Goal: Task Accomplishment & Management: Manage account settings

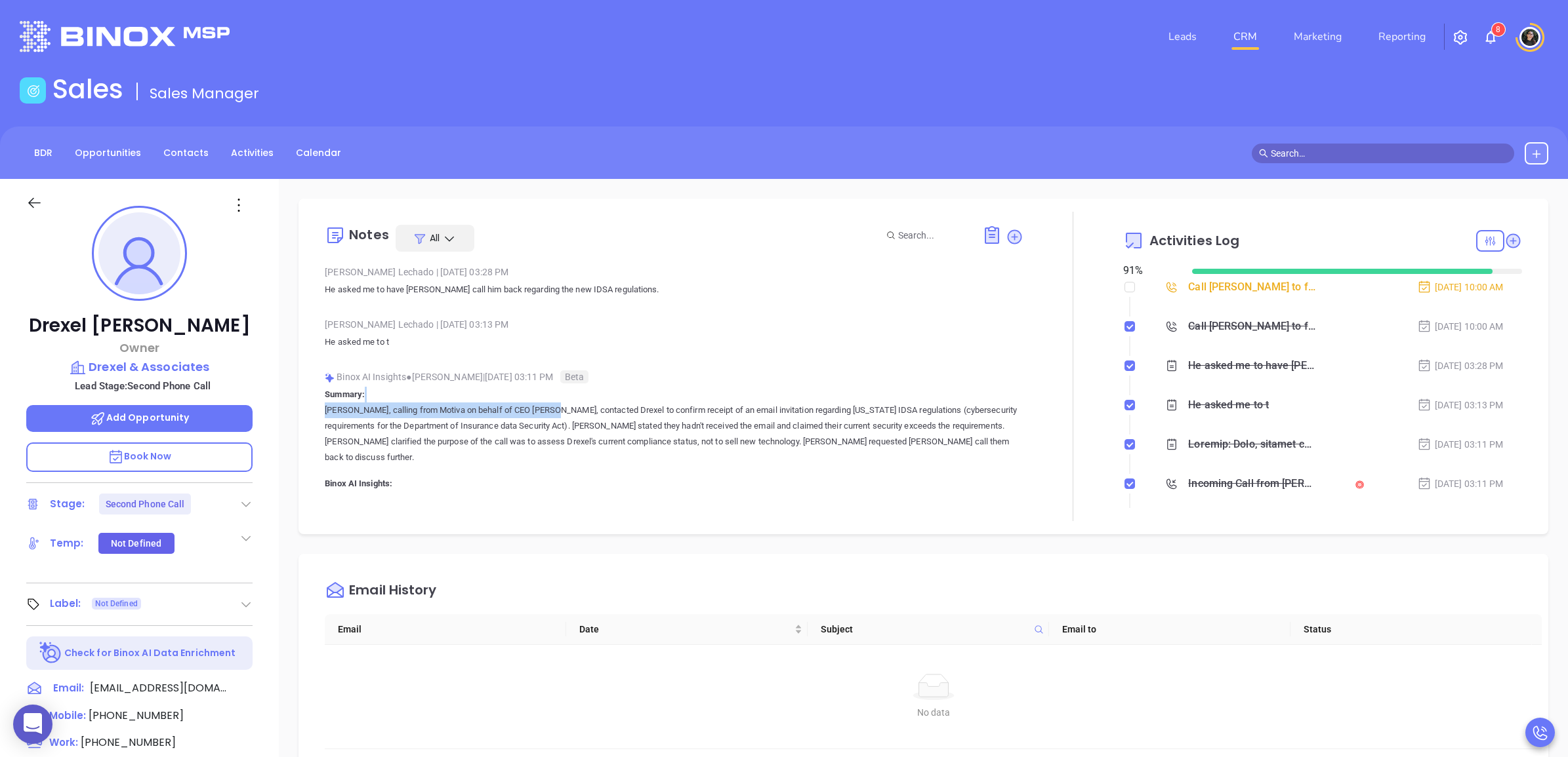
scroll to position [381, 0]
click at [1251, 25] on link "CRM" at bounding box center [1245, 37] width 34 height 26
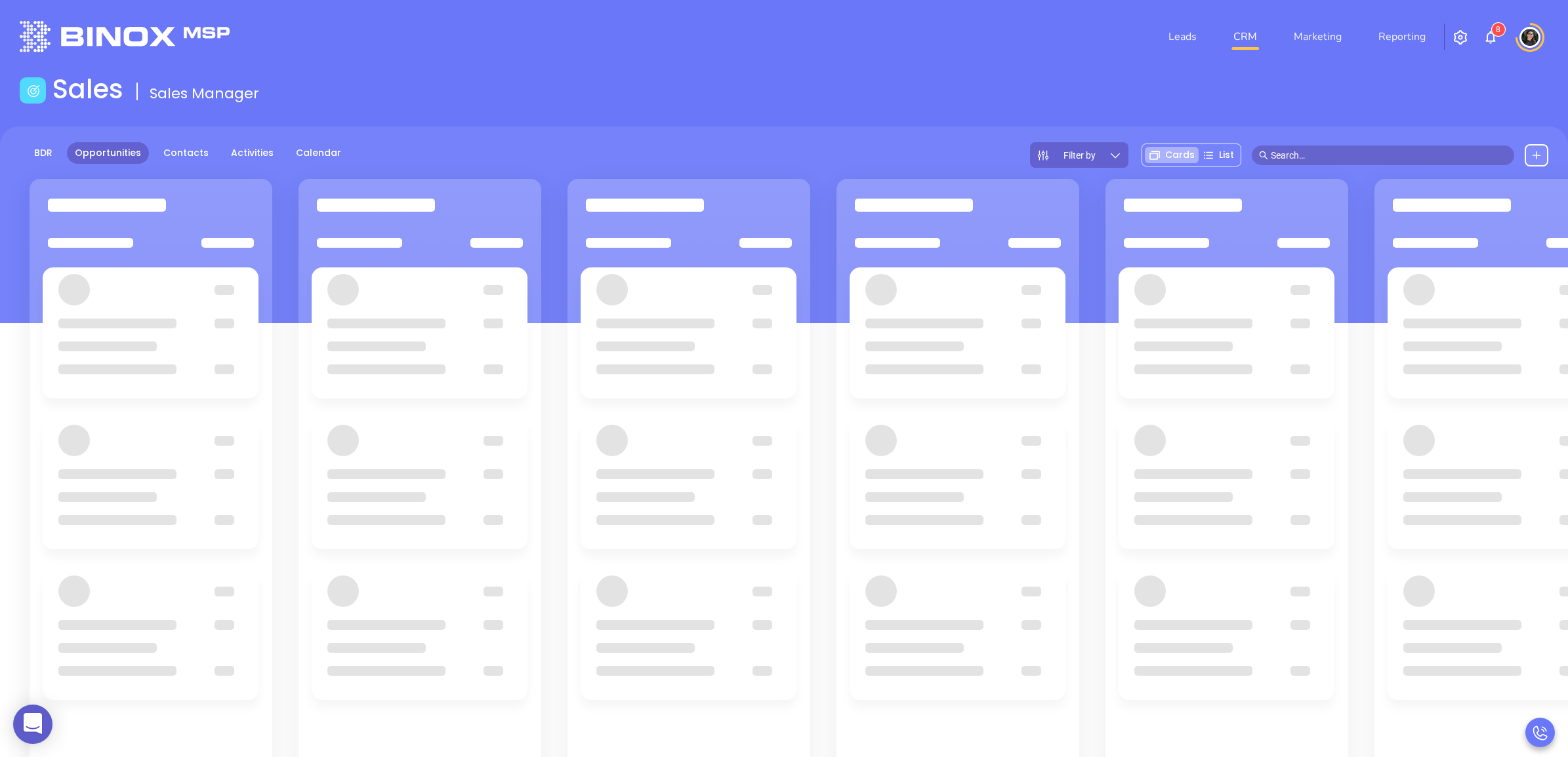
click at [709, 79] on div "Sales Sales Manager" at bounding box center [784, 92] width 1544 height 37
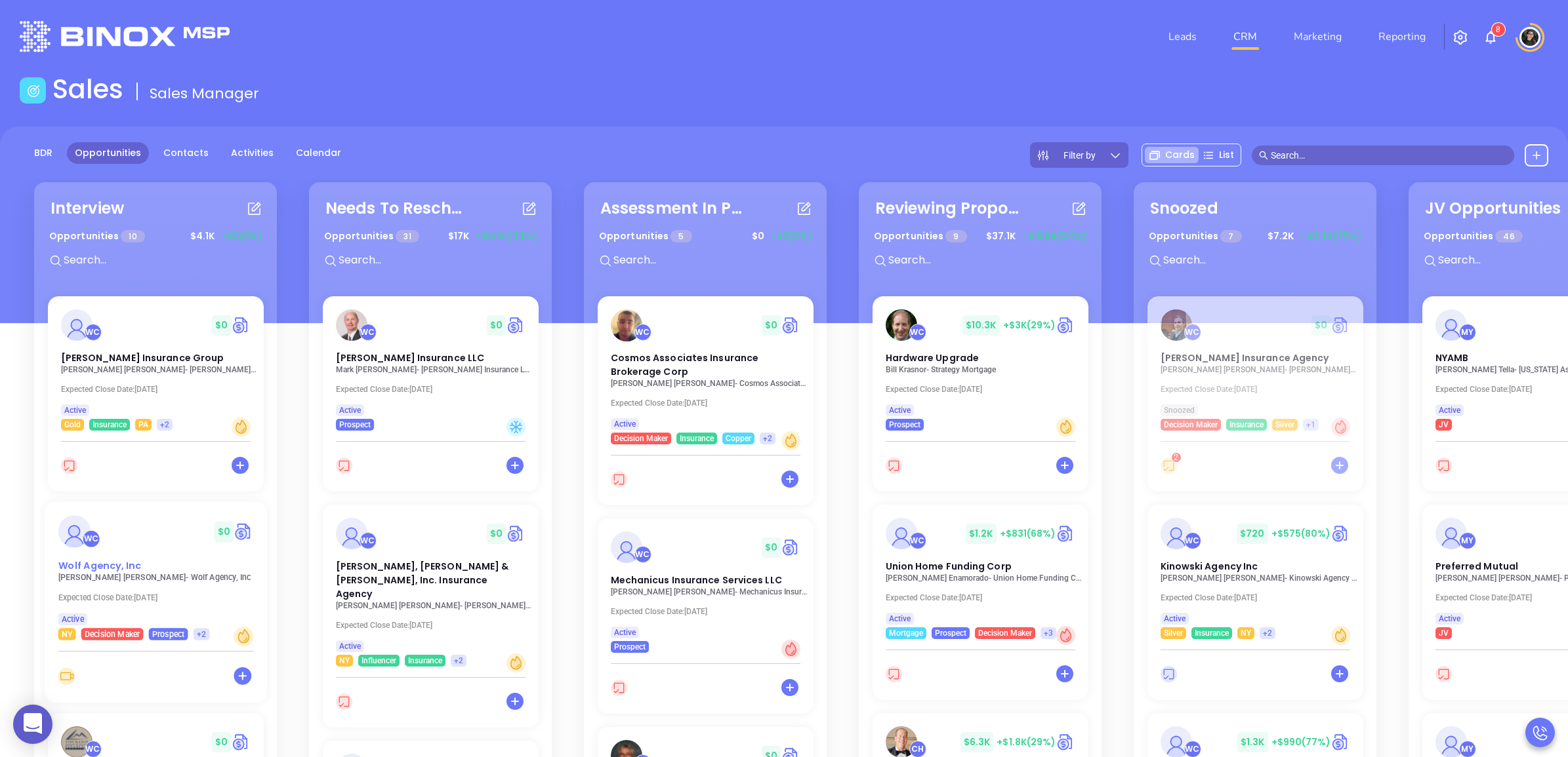
click at [108, 569] on span "Wolf Agency, Inc" at bounding box center [99, 566] width 83 height 14
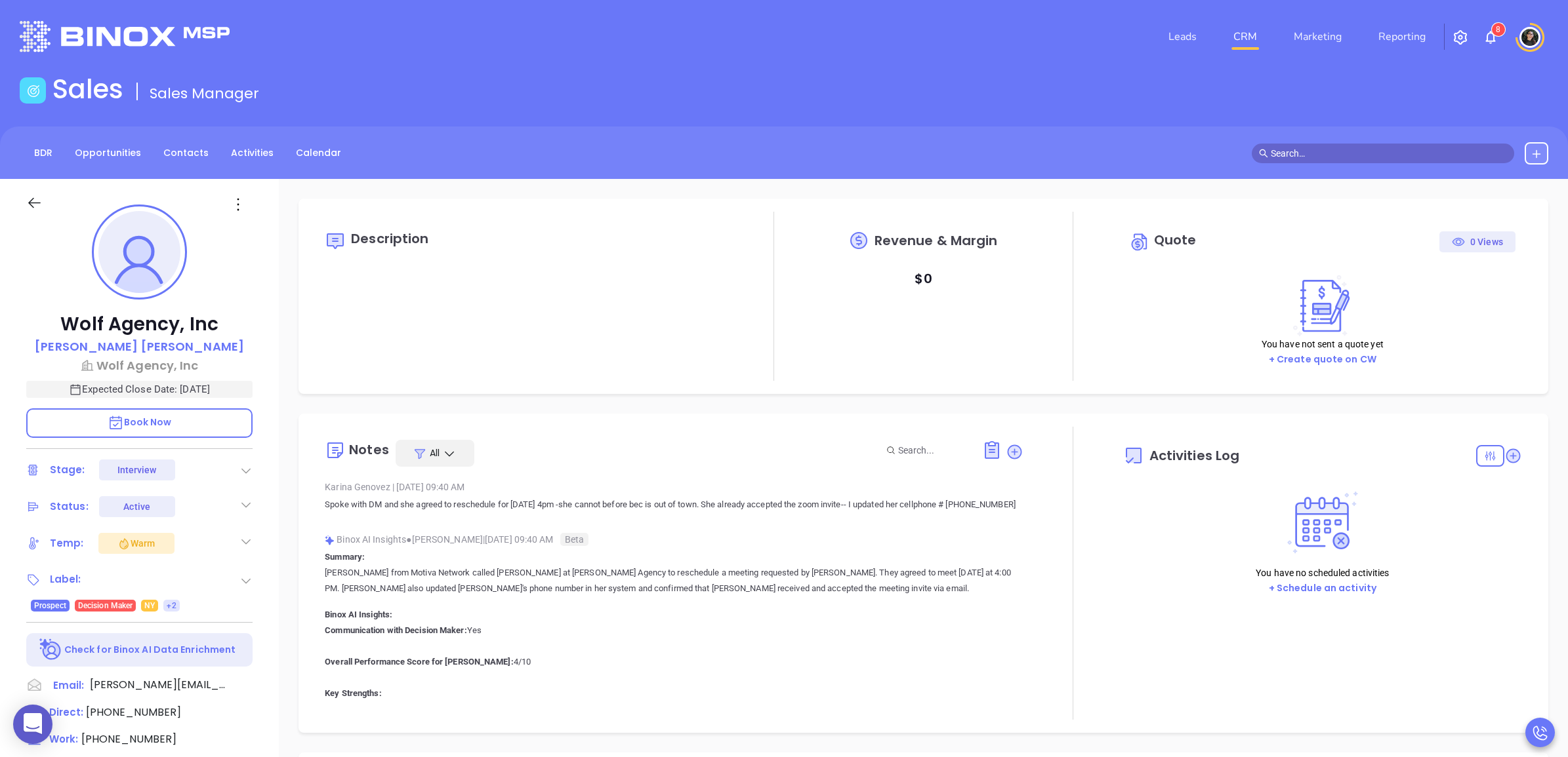
type input "[DATE]"
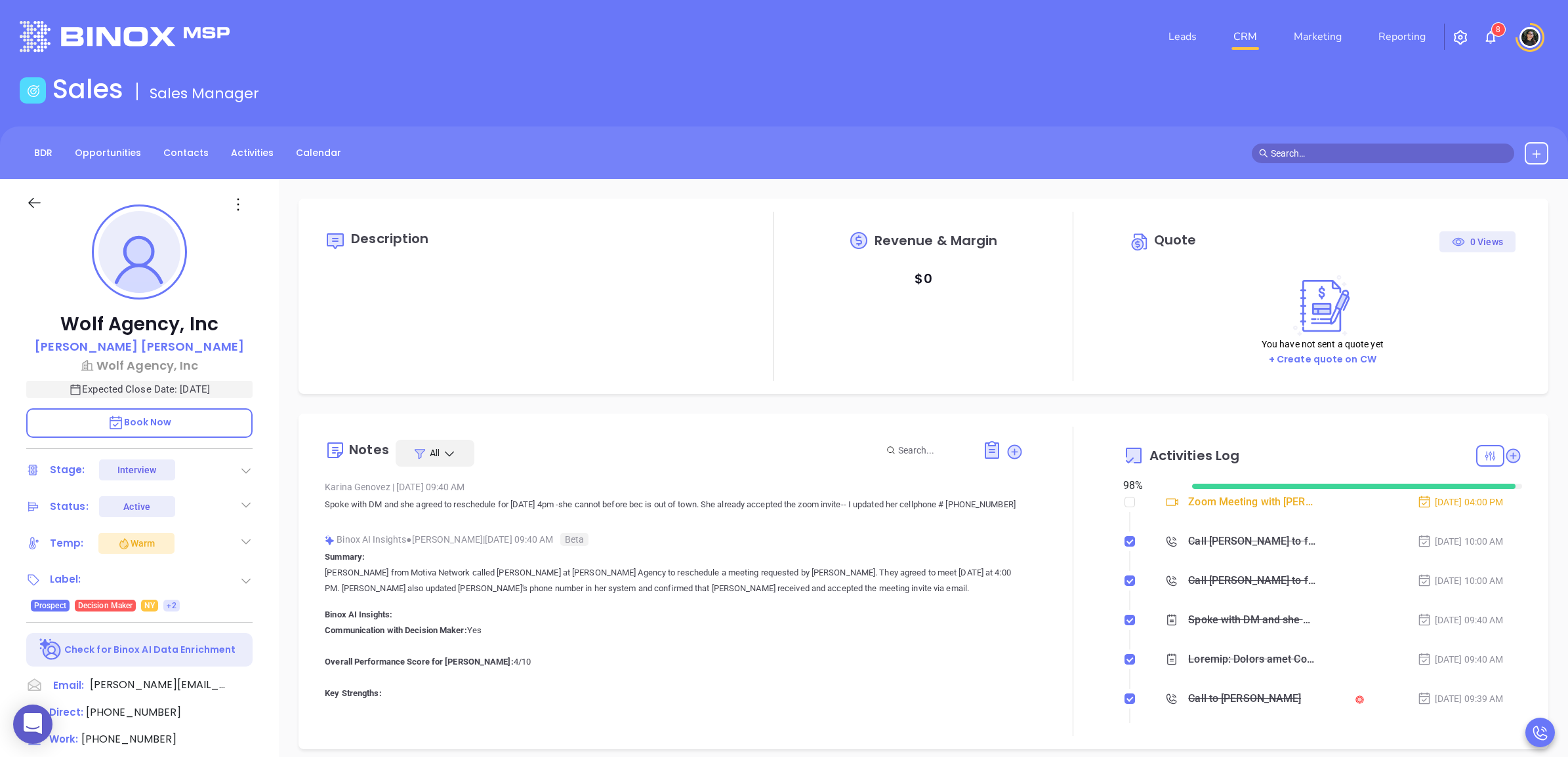
type input "[PERSON_NAME]"
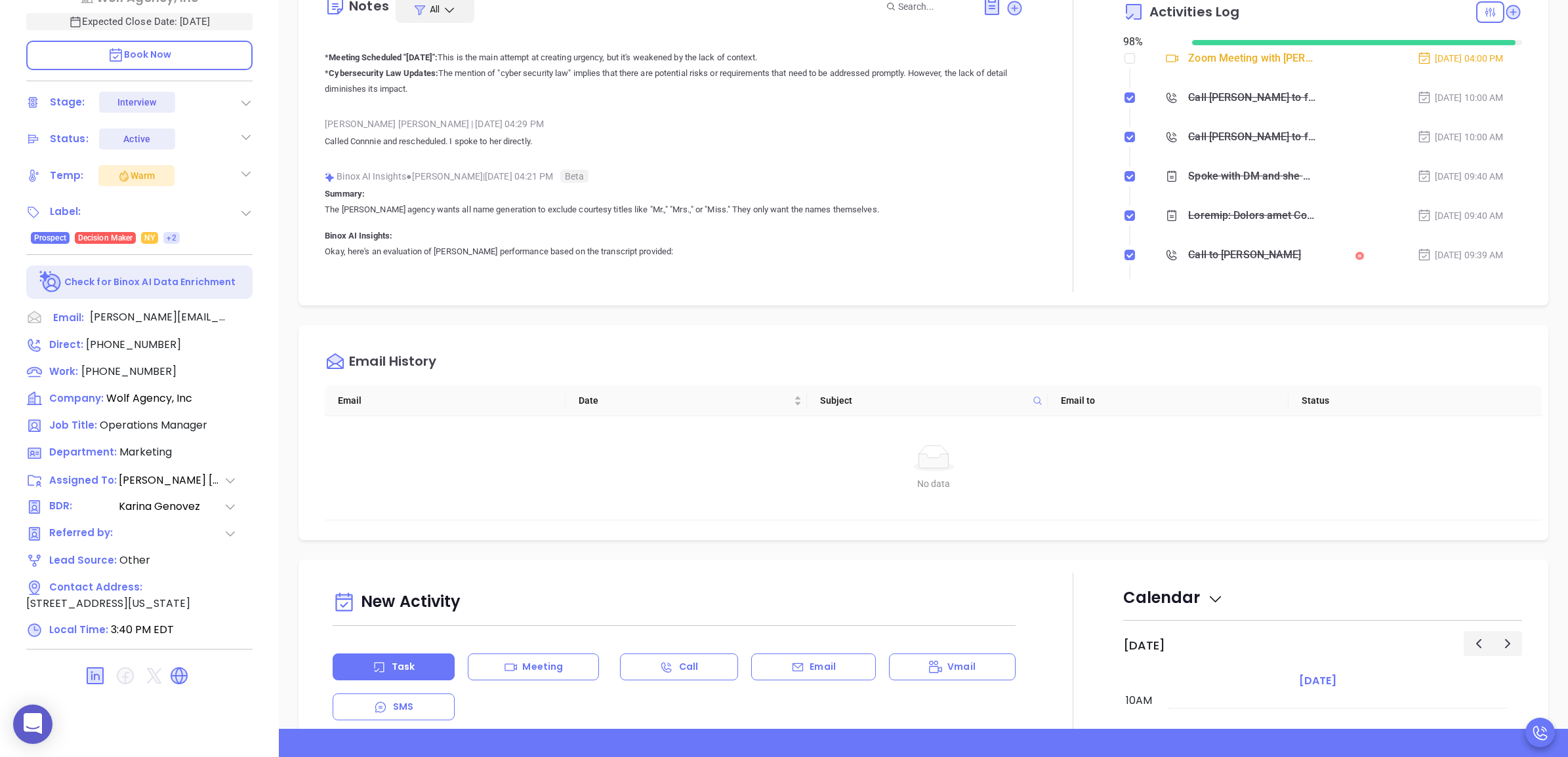
scroll to position [0, 0]
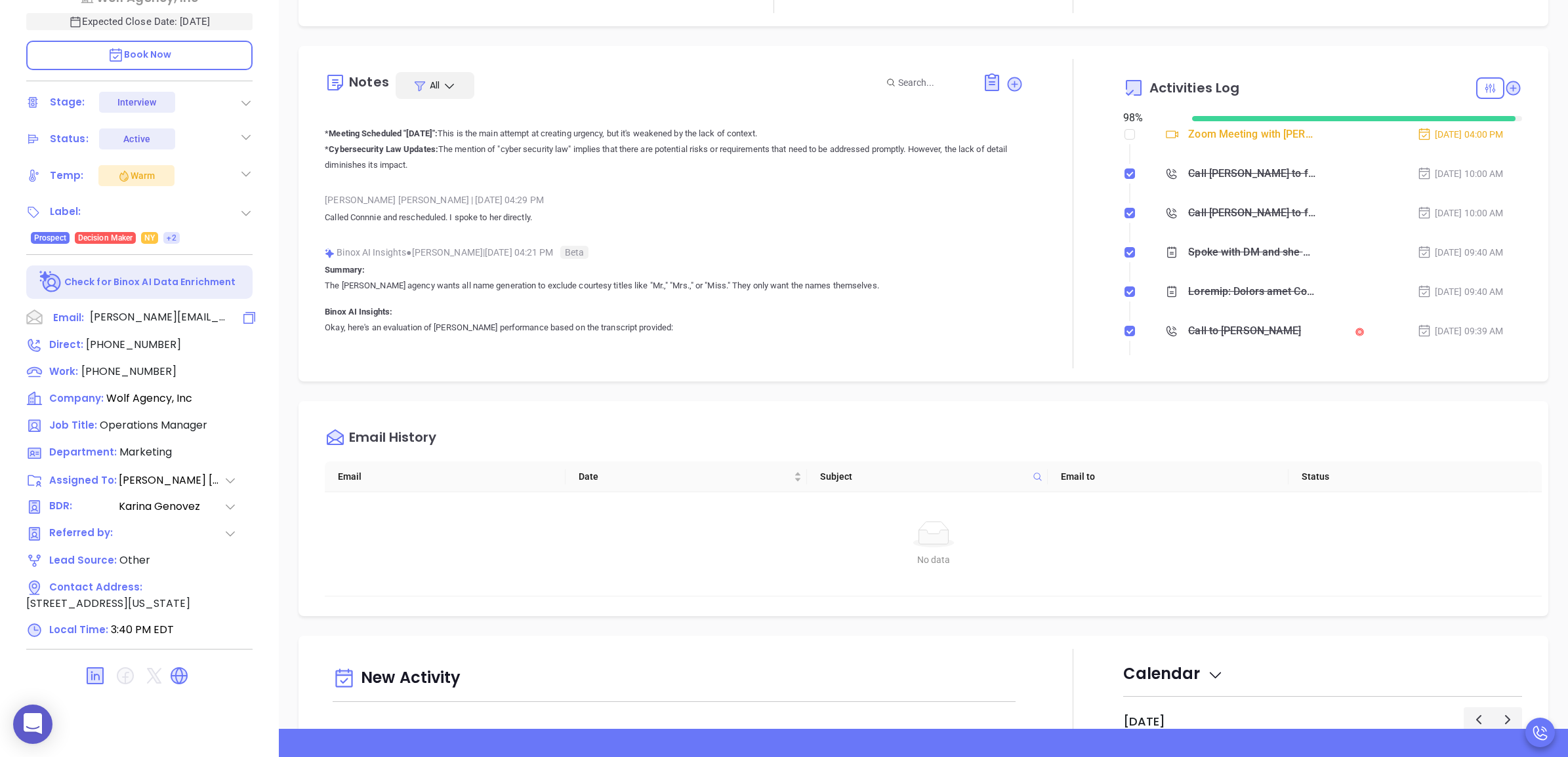
click at [250, 316] on icon at bounding box center [249, 318] width 15 height 15
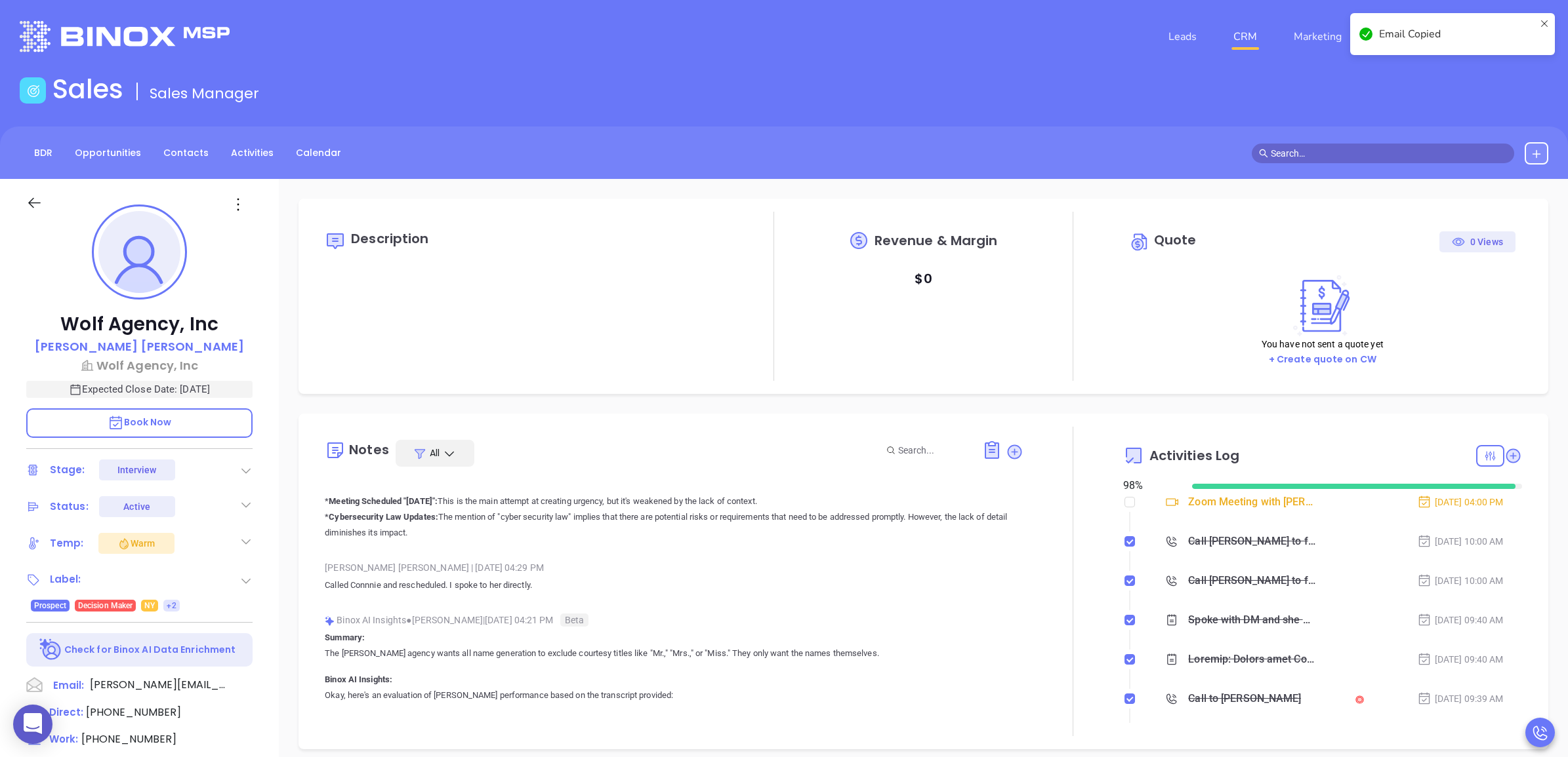
type input "[PERSON_NAME]"
click at [1340, 158] on div at bounding box center [1394, 153] width 307 height 22
click at [1340, 159] on input "text" at bounding box center [1389, 153] width 236 height 15
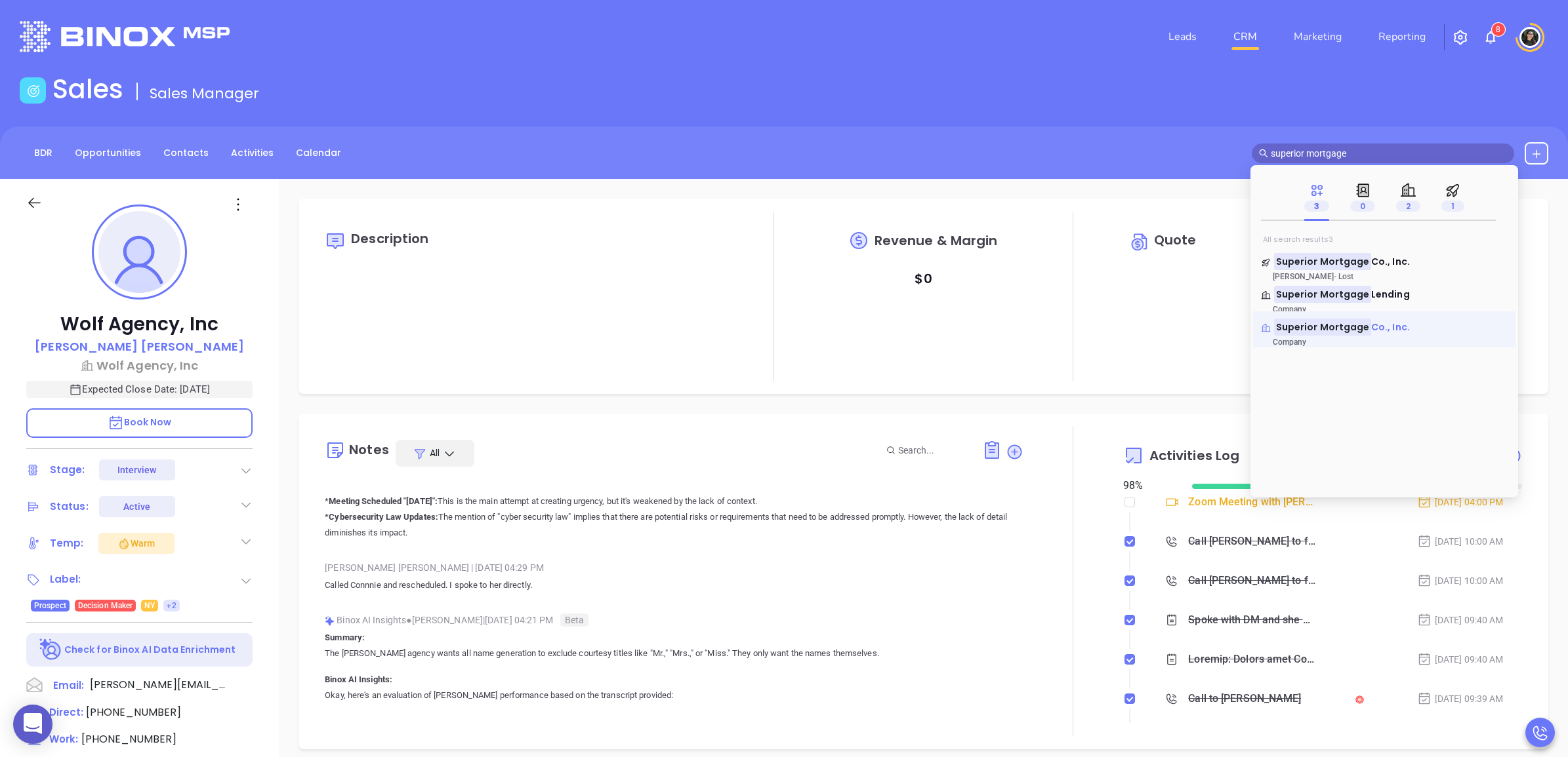
type input "superior mortgage"
click at [1351, 326] on mark "Superior Mortgage" at bounding box center [1322, 326] width 97 height 16
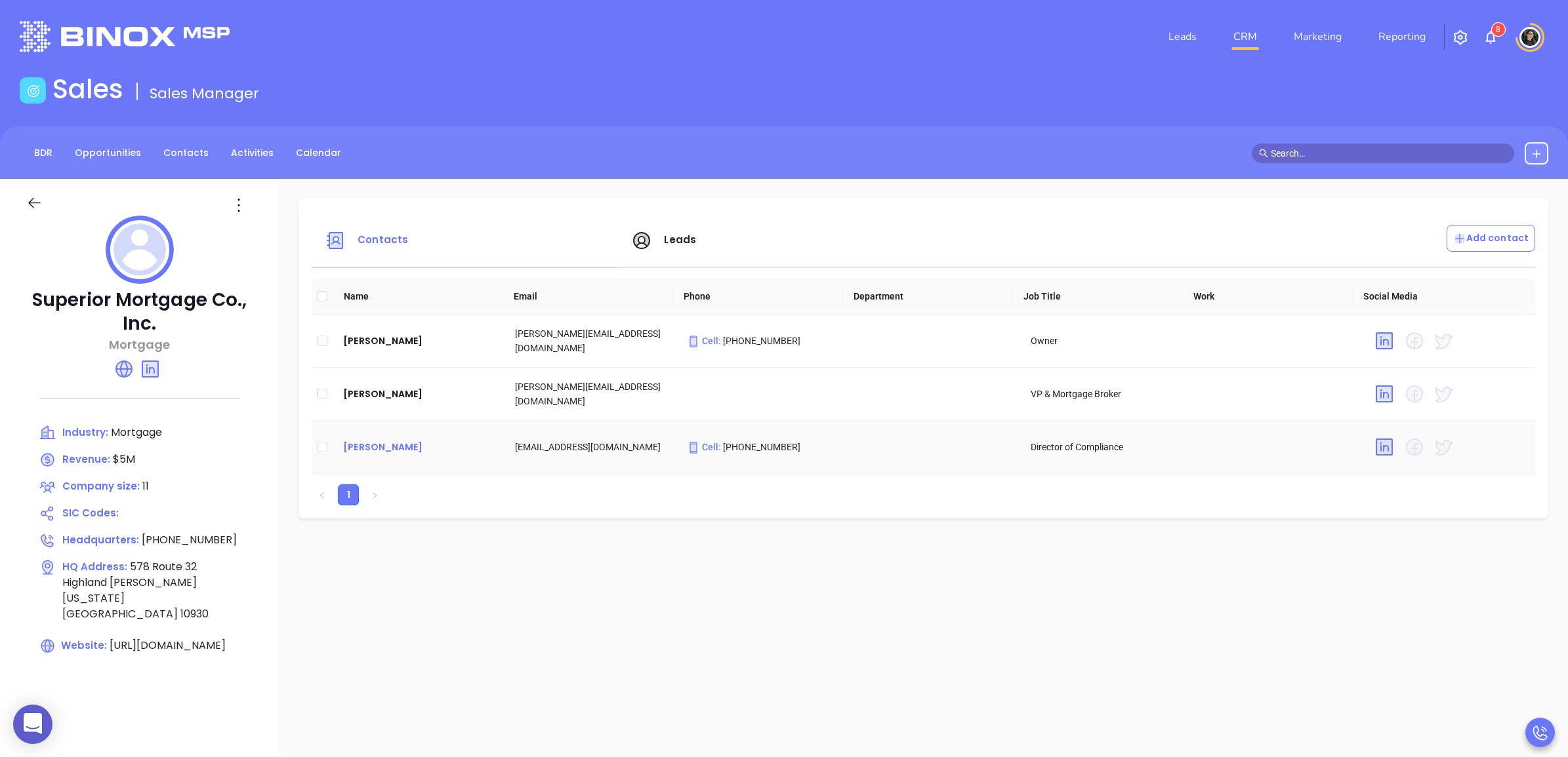
click at [387, 446] on div "Ben Grimaldi" at bounding box center [418, 447] width 151 height 15
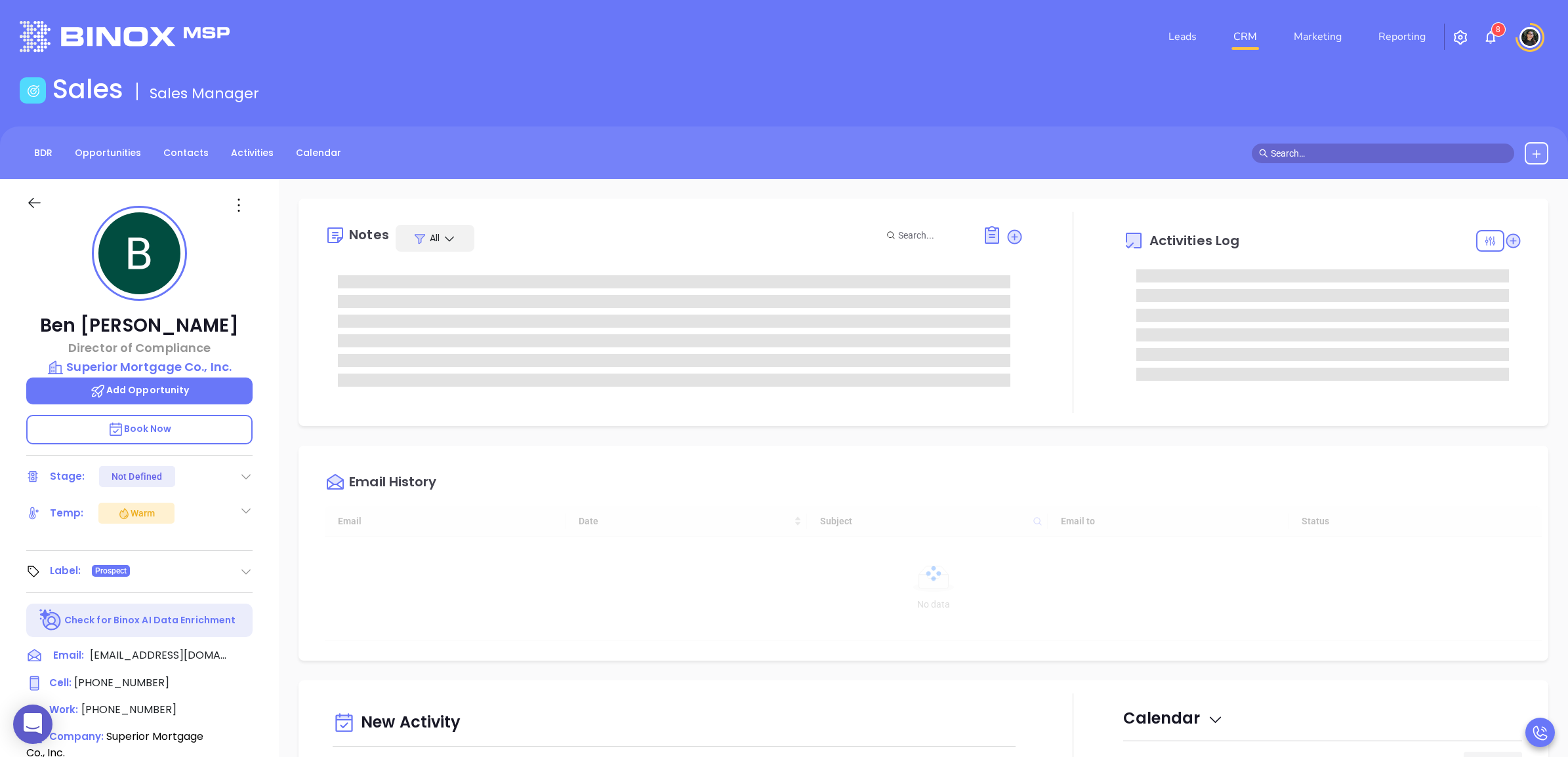
type input "[DATE]"
type input "[PERSON_NAME]"
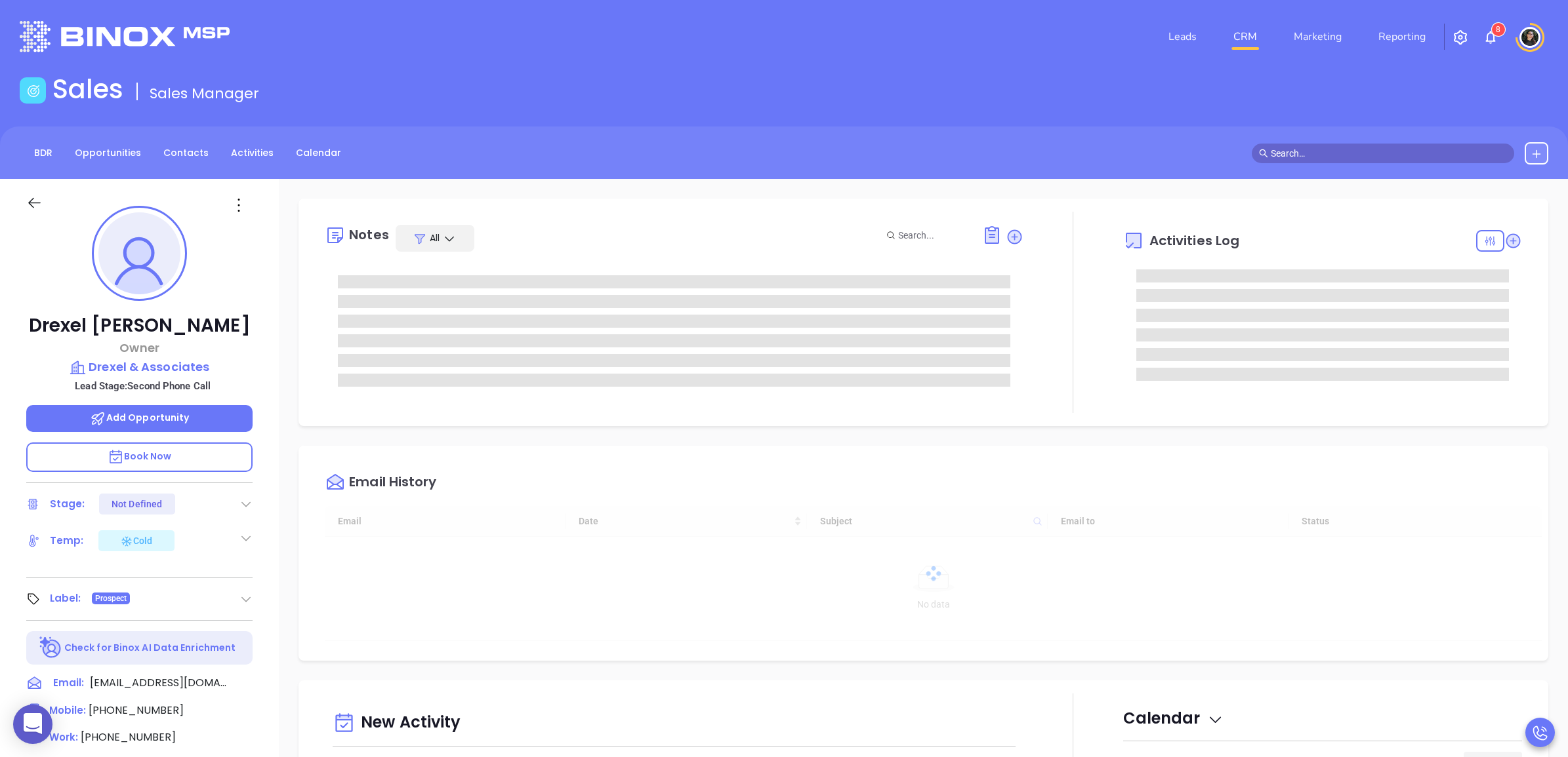
type input "[DATE]"
type input "[PERSON_NAME]"
drag, startPoint x: 247, startPoint y: 674, endPoint x: 253, endPoint y: 685, distance: 12.5
click at [252, 685] on icon at bounding box center [249, 683] width 12 height 12
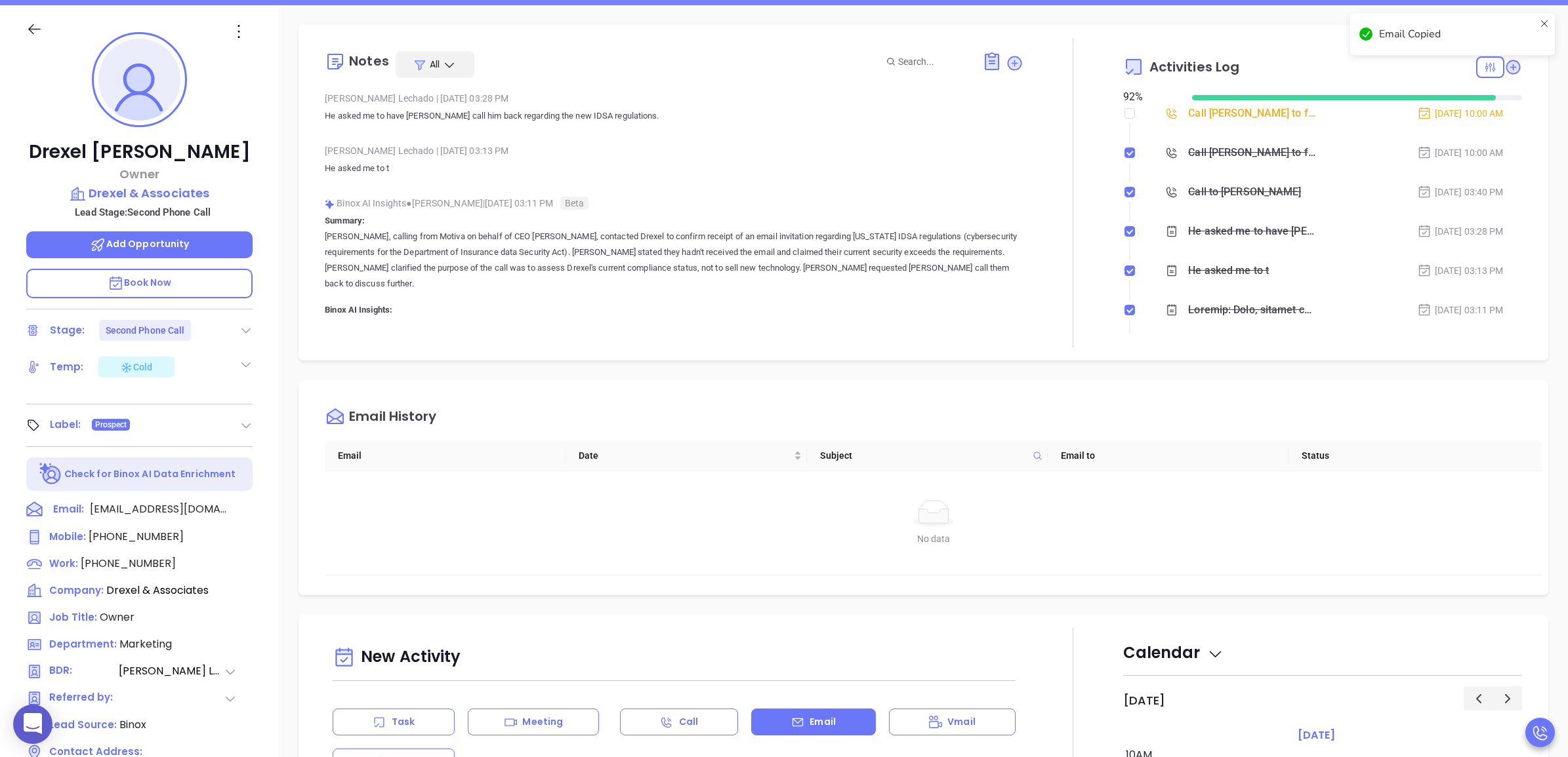
scroll to position [610, 0]
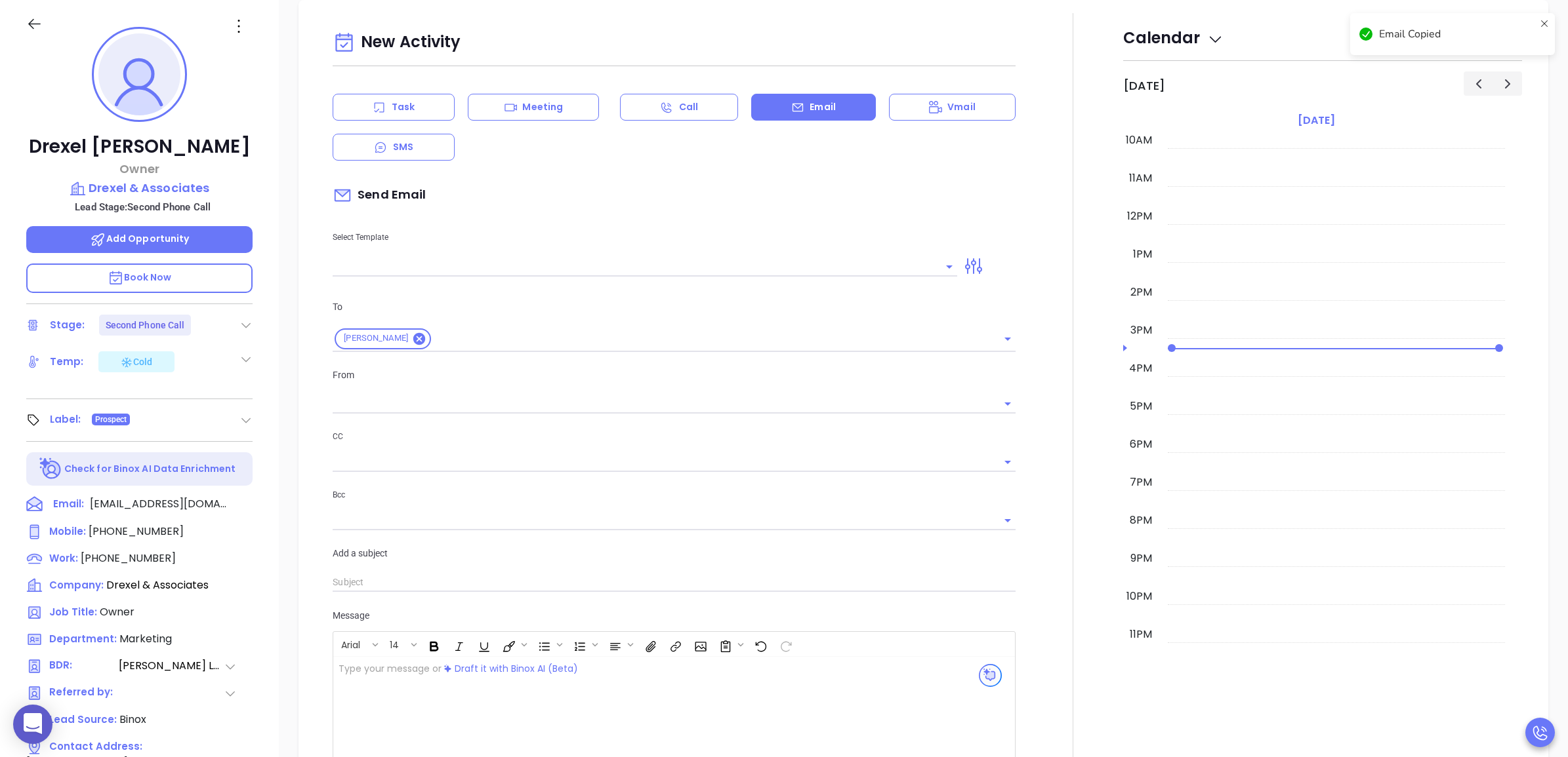
type input "[PERSON_NAME]"
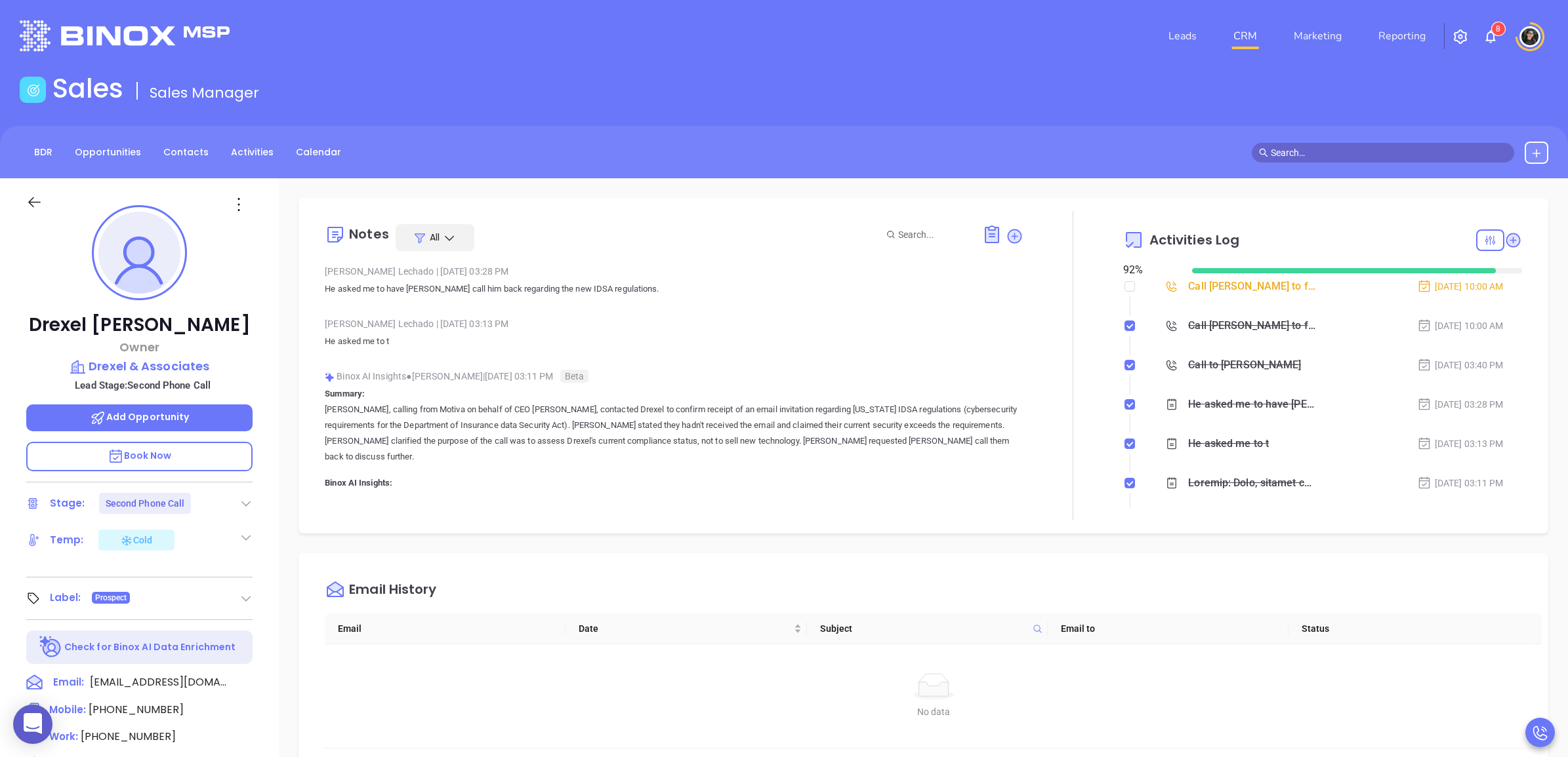
scroll to position [0, 0]
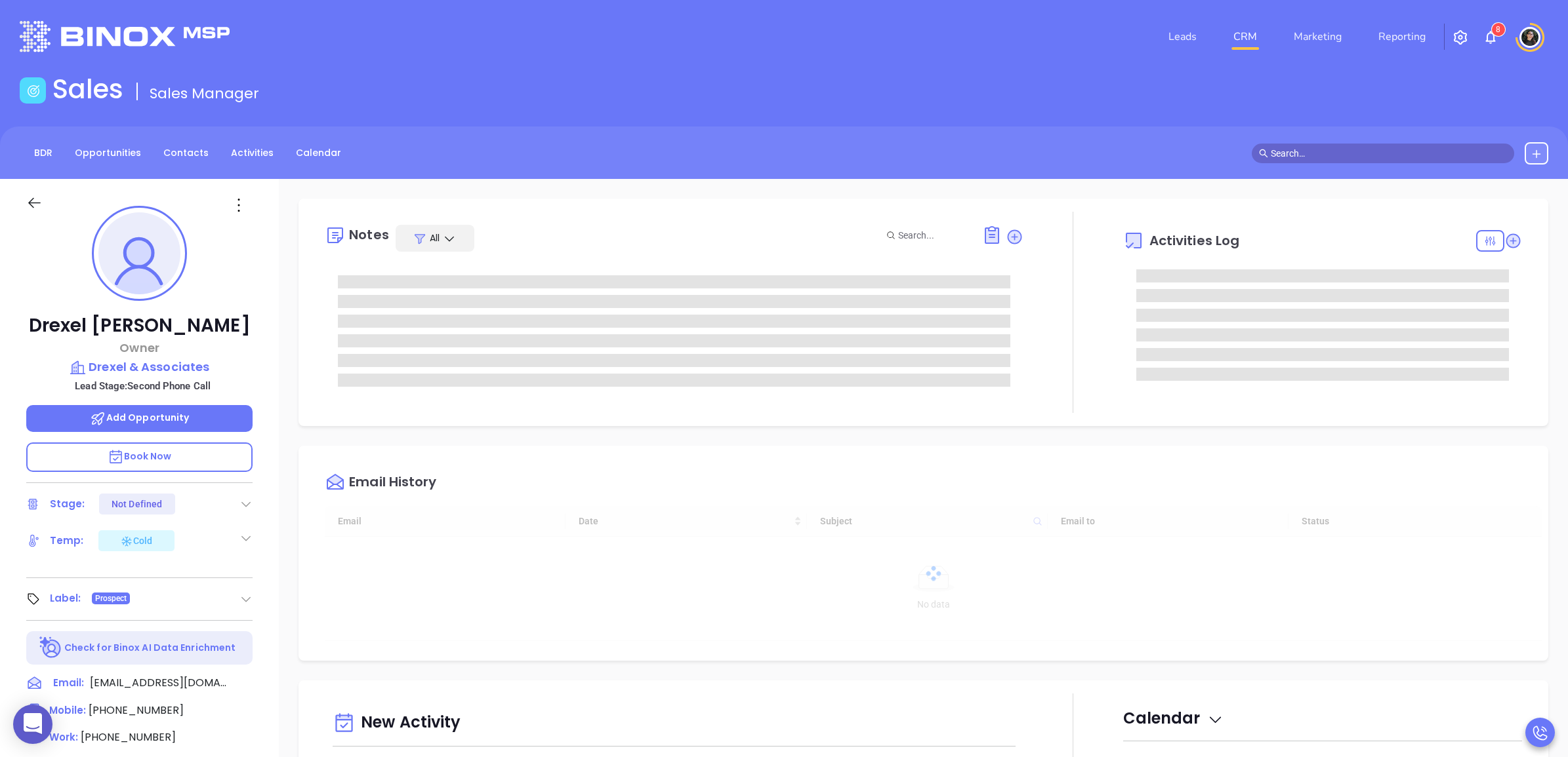
type input "[DATE]"
type input "[PERSON_NAME]"
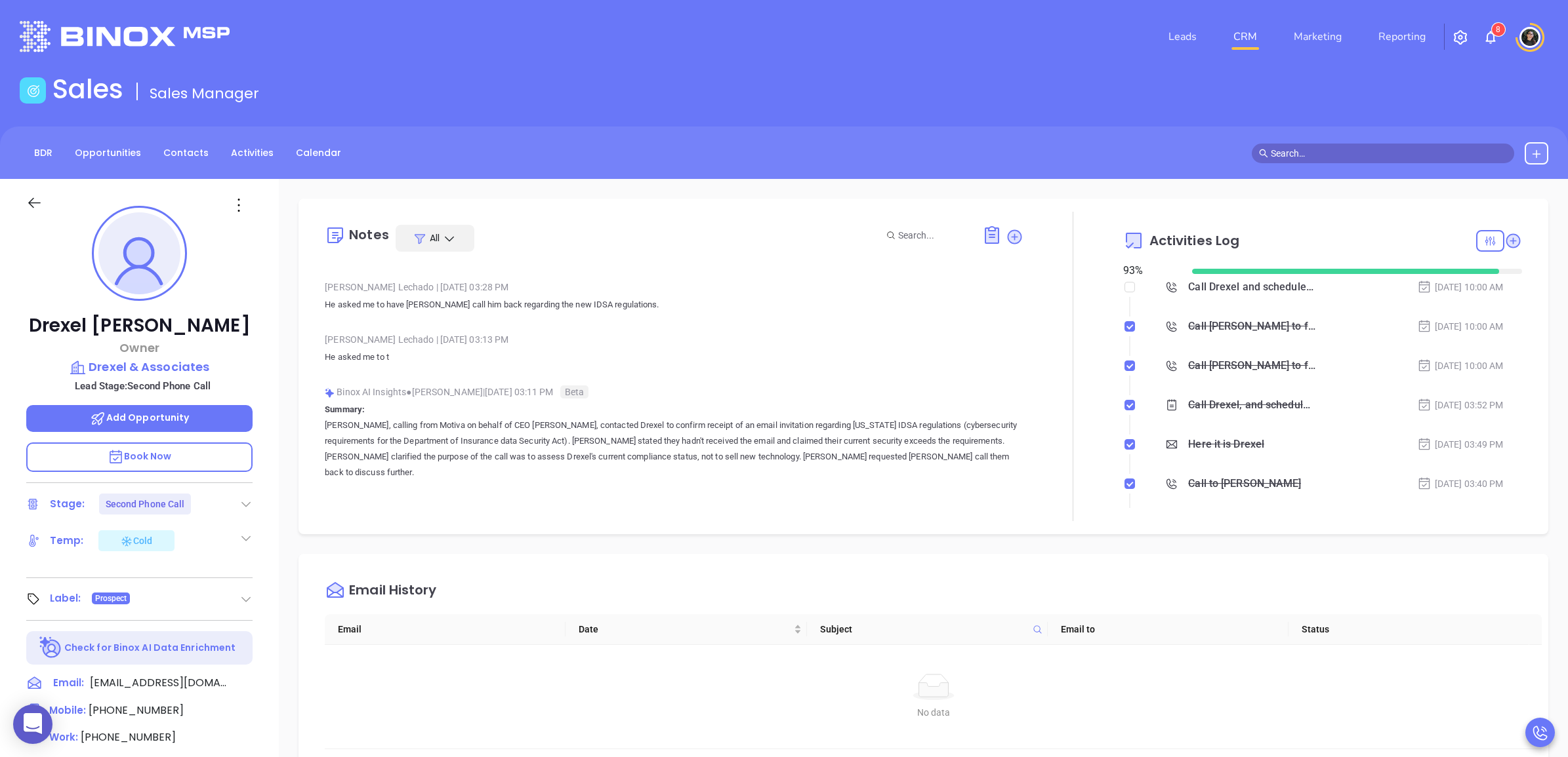
scroll to position [0, 0]
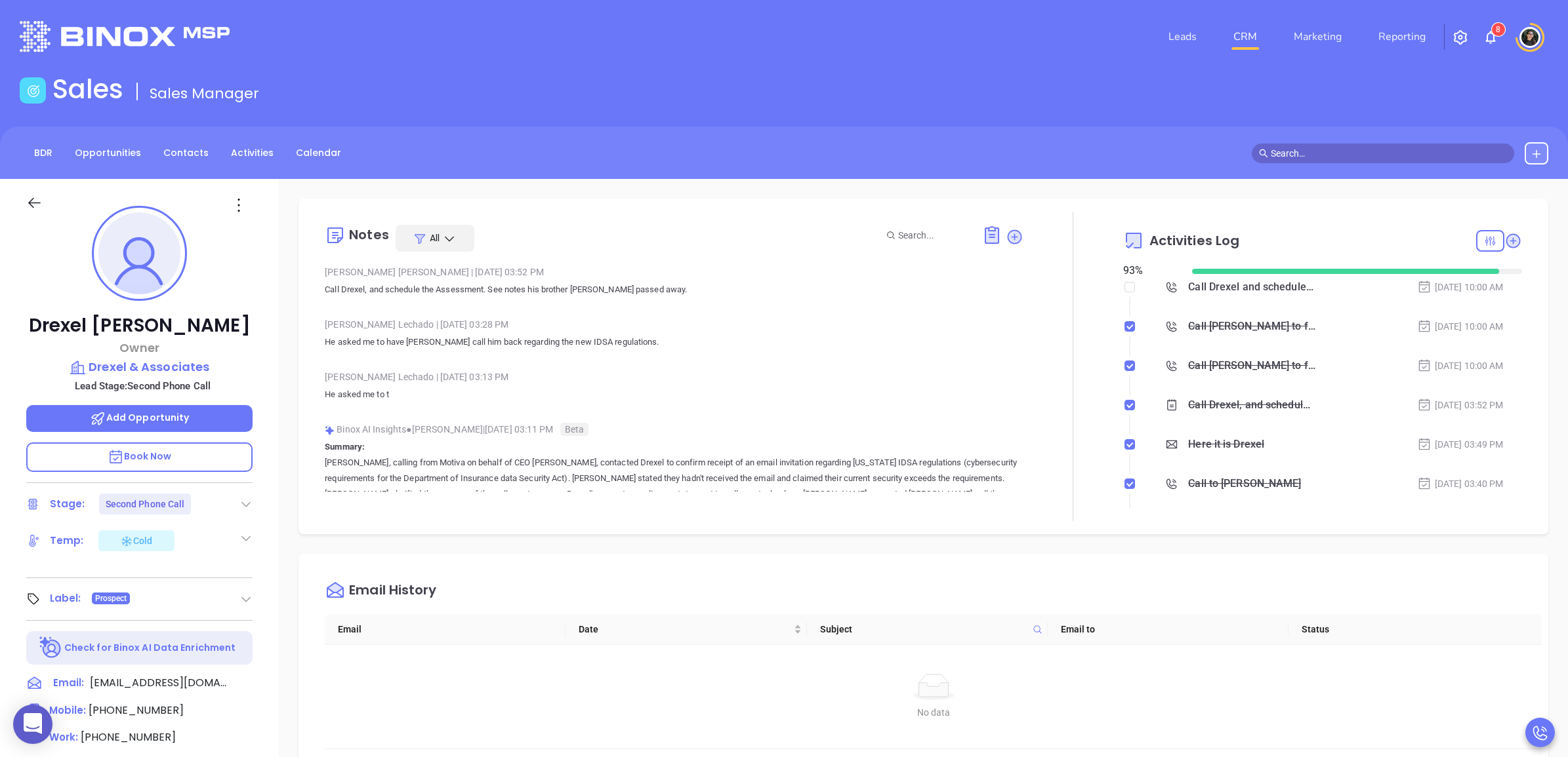
click at [1248, 282] on div "Call Drexel and schedule assessment - [PERSON_NAME]" at bounding box center [1251, 286] width 127 height 19
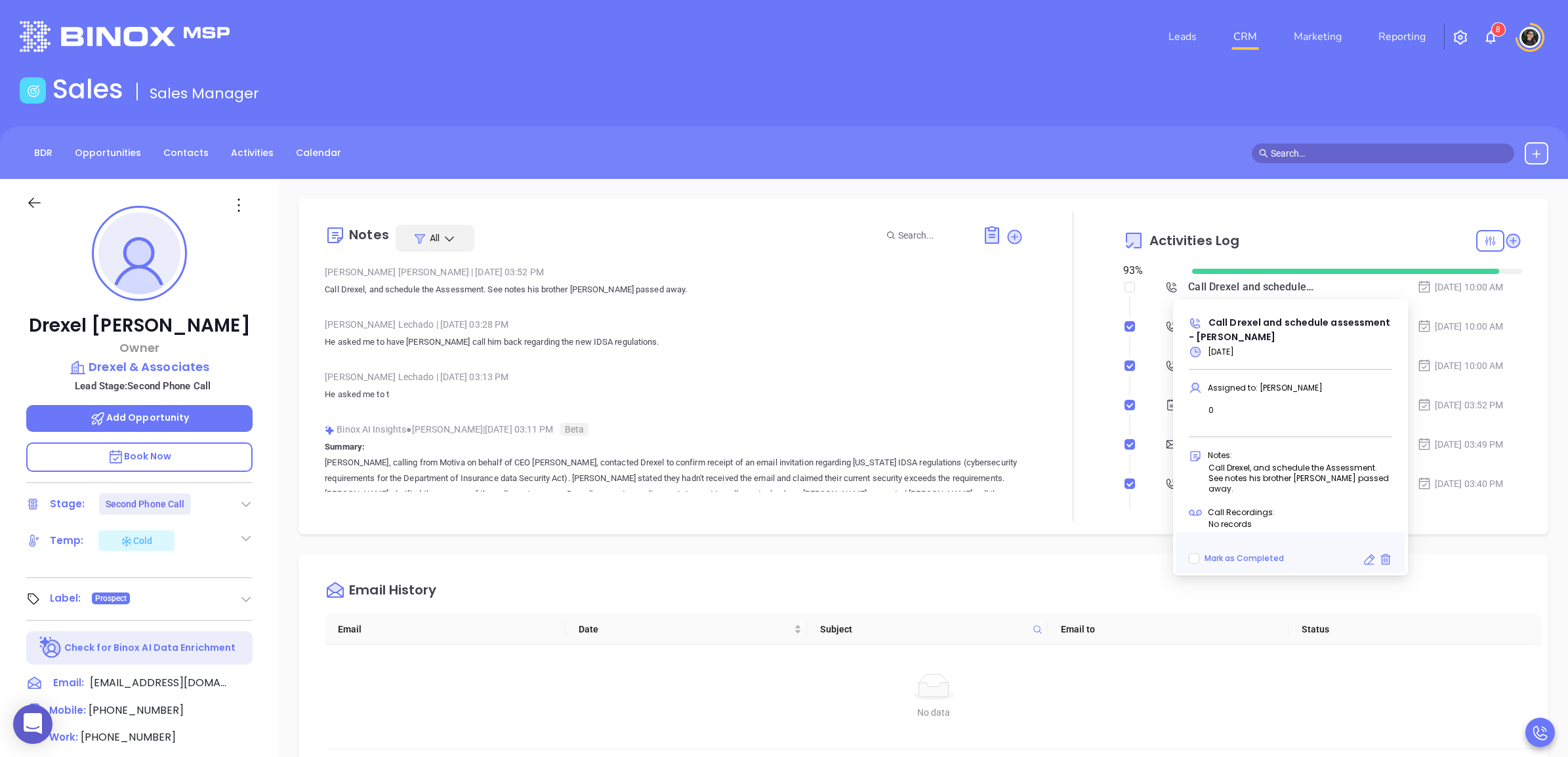
click at [1076, 169] on div "BDR Opportunities Contacts Activities Calendar" at bounding box center [784, 153] width 1568 height 52
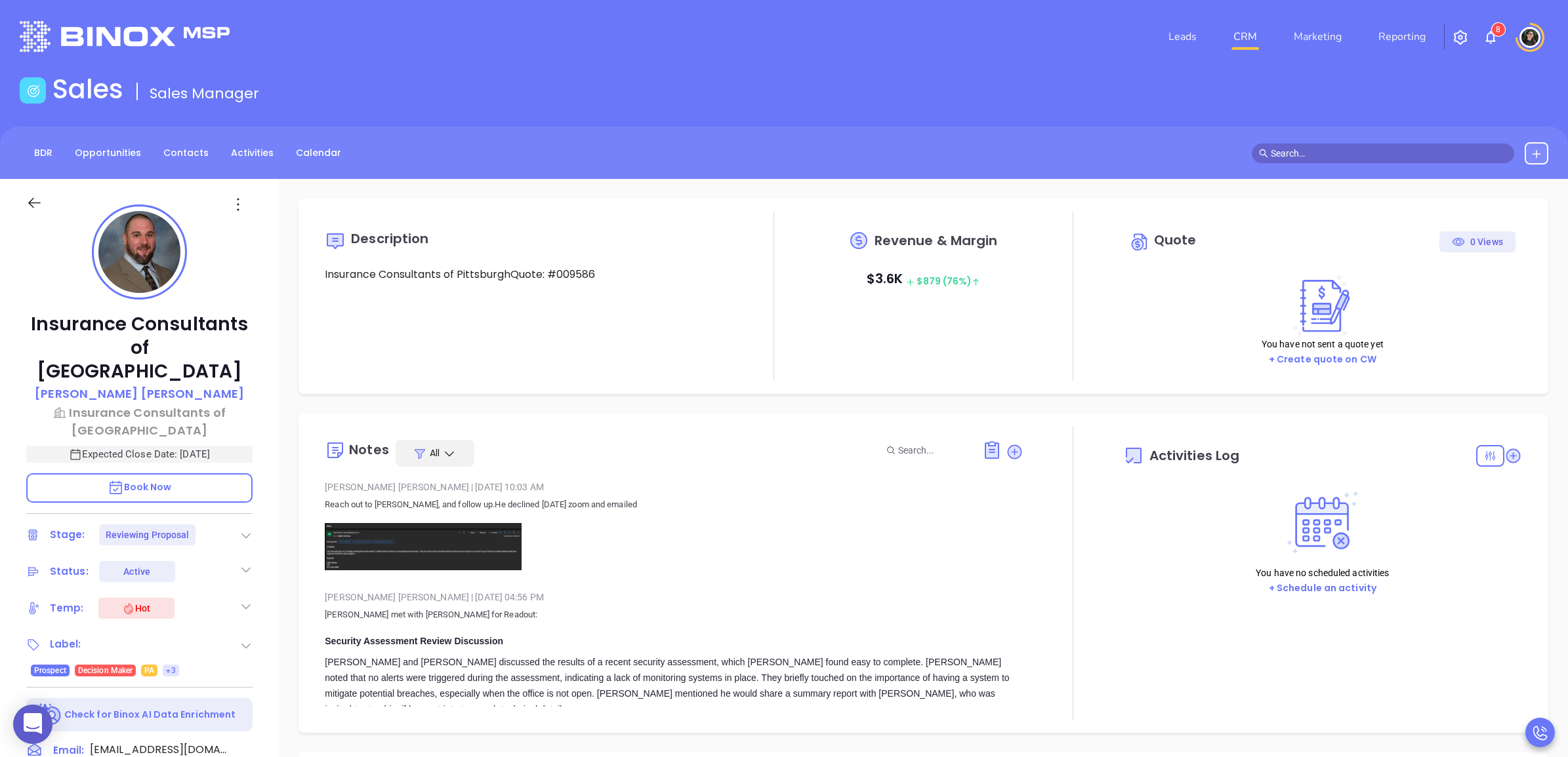
type input "[DATE]"
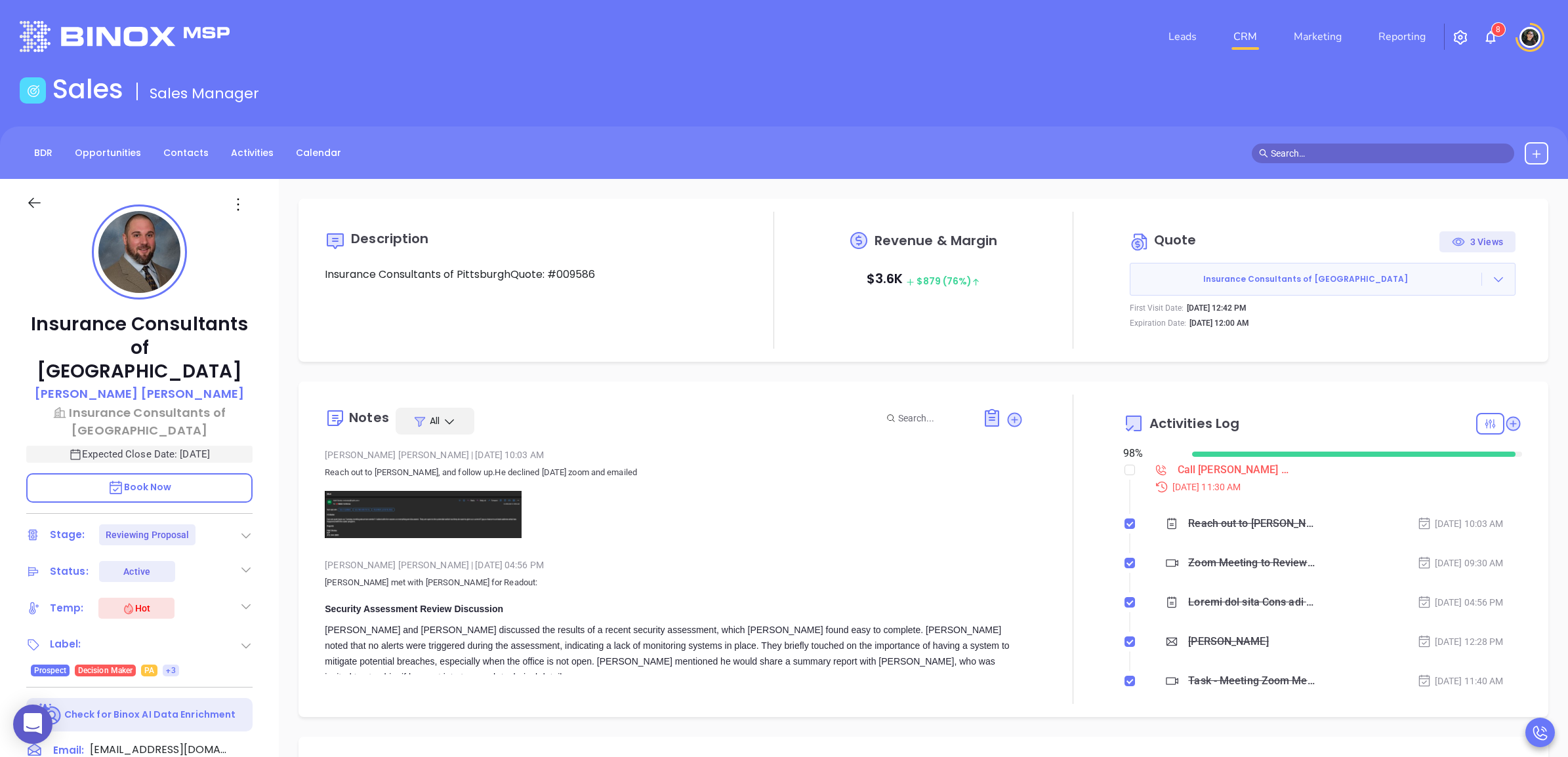
type input "[PERSON_NAME]"
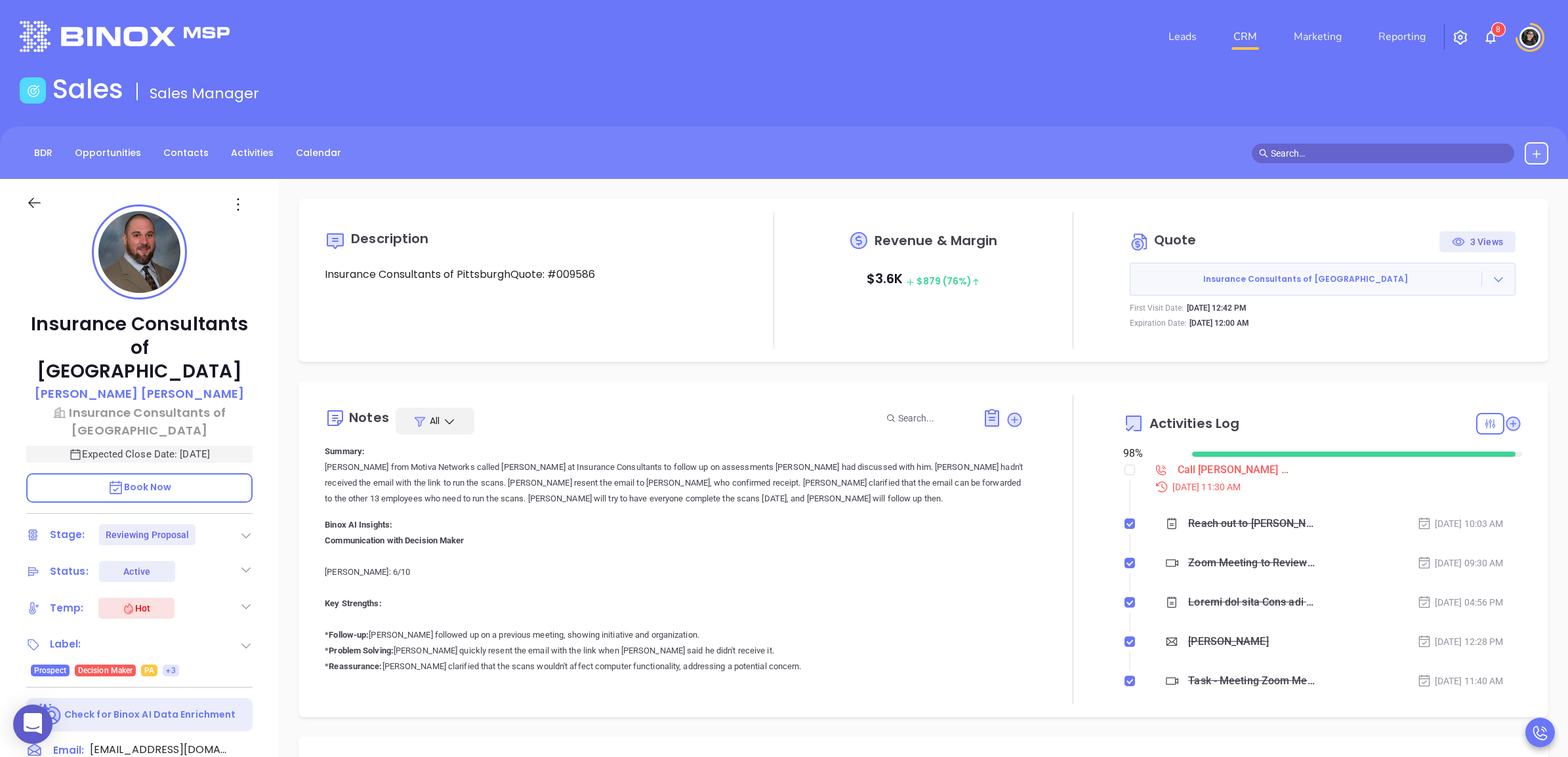
click at [1238, 33] on link "CRM" at bounding box center [1245, 37] width 34 height 26
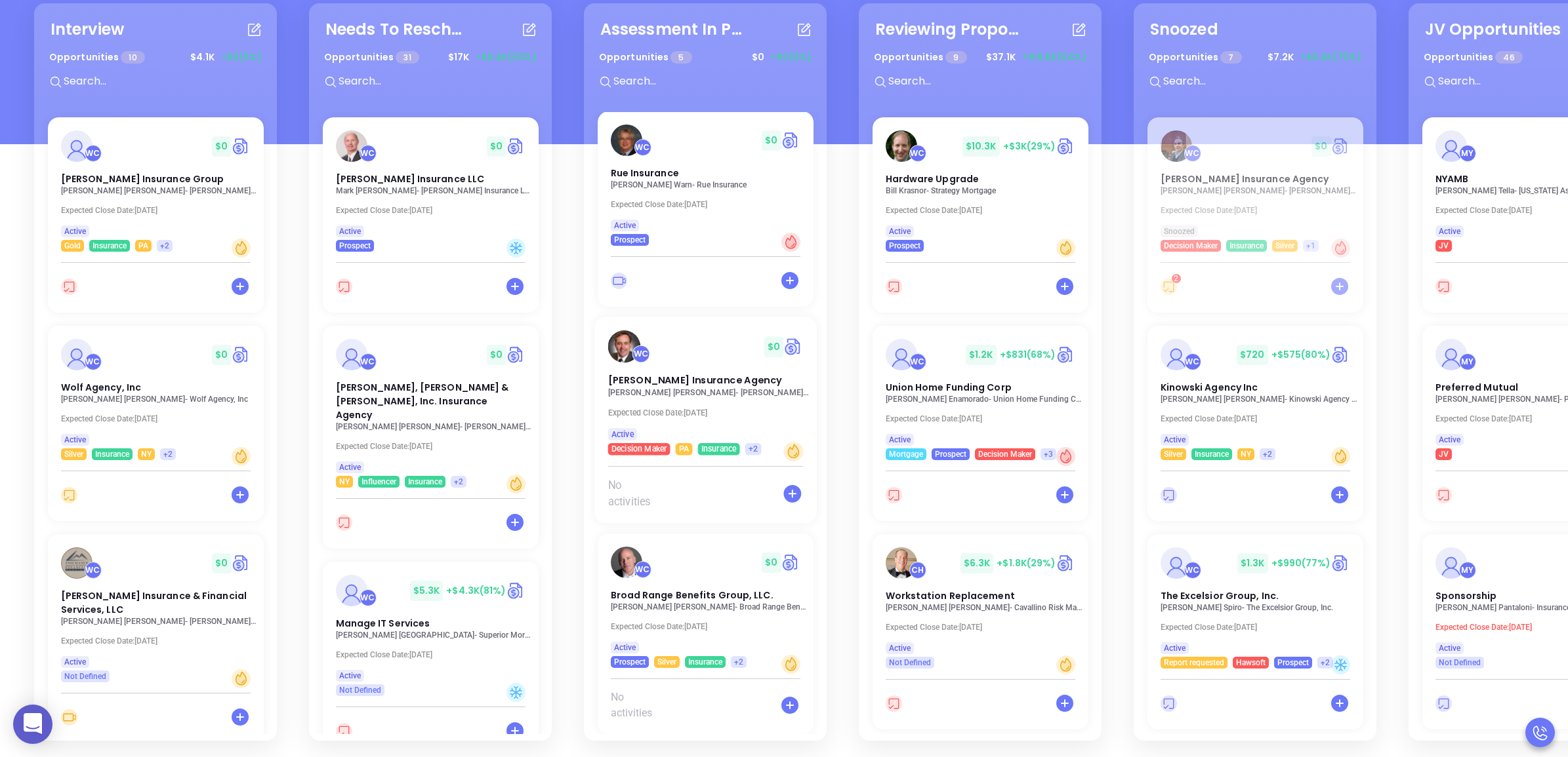
scroll to position [191, 0]
click at [696, 601] on p "Alex Horton - Broad Range Benefits Group, LLC." at bounding box center [709, 606] width 203 height 9
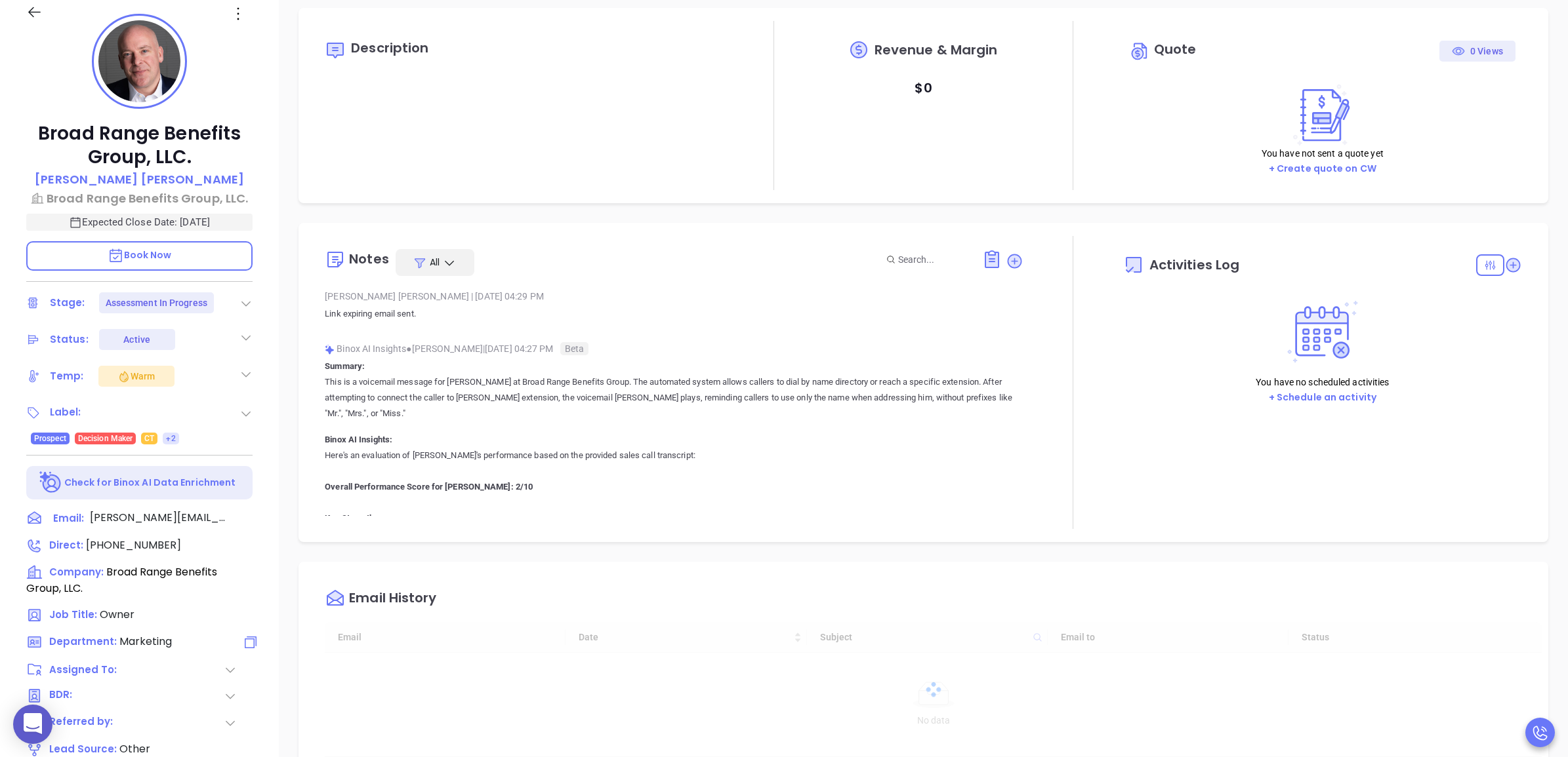
type input "[DATE]"
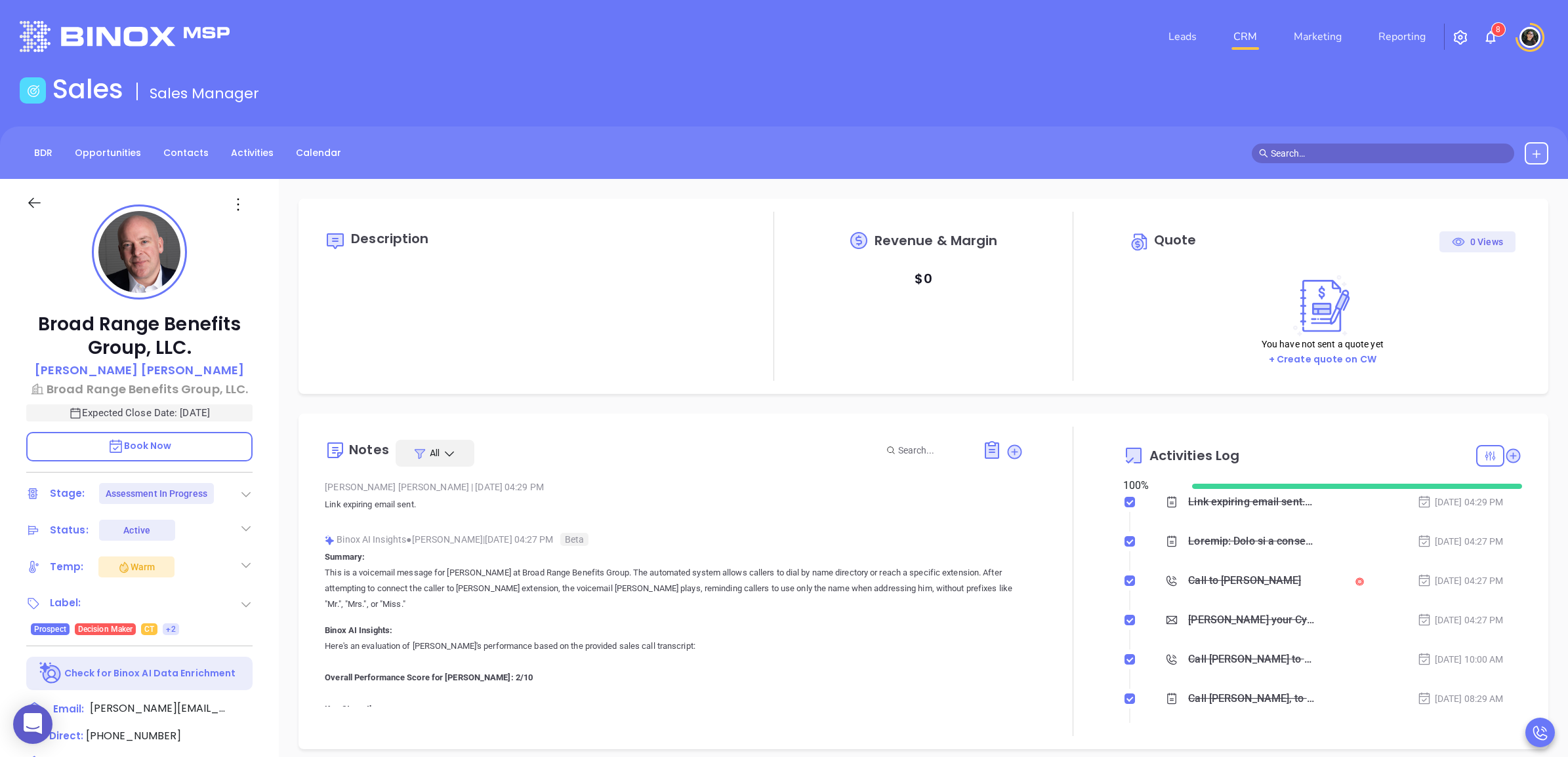
scroll to position [381, 0]
type input "[PERSON_NAME]"
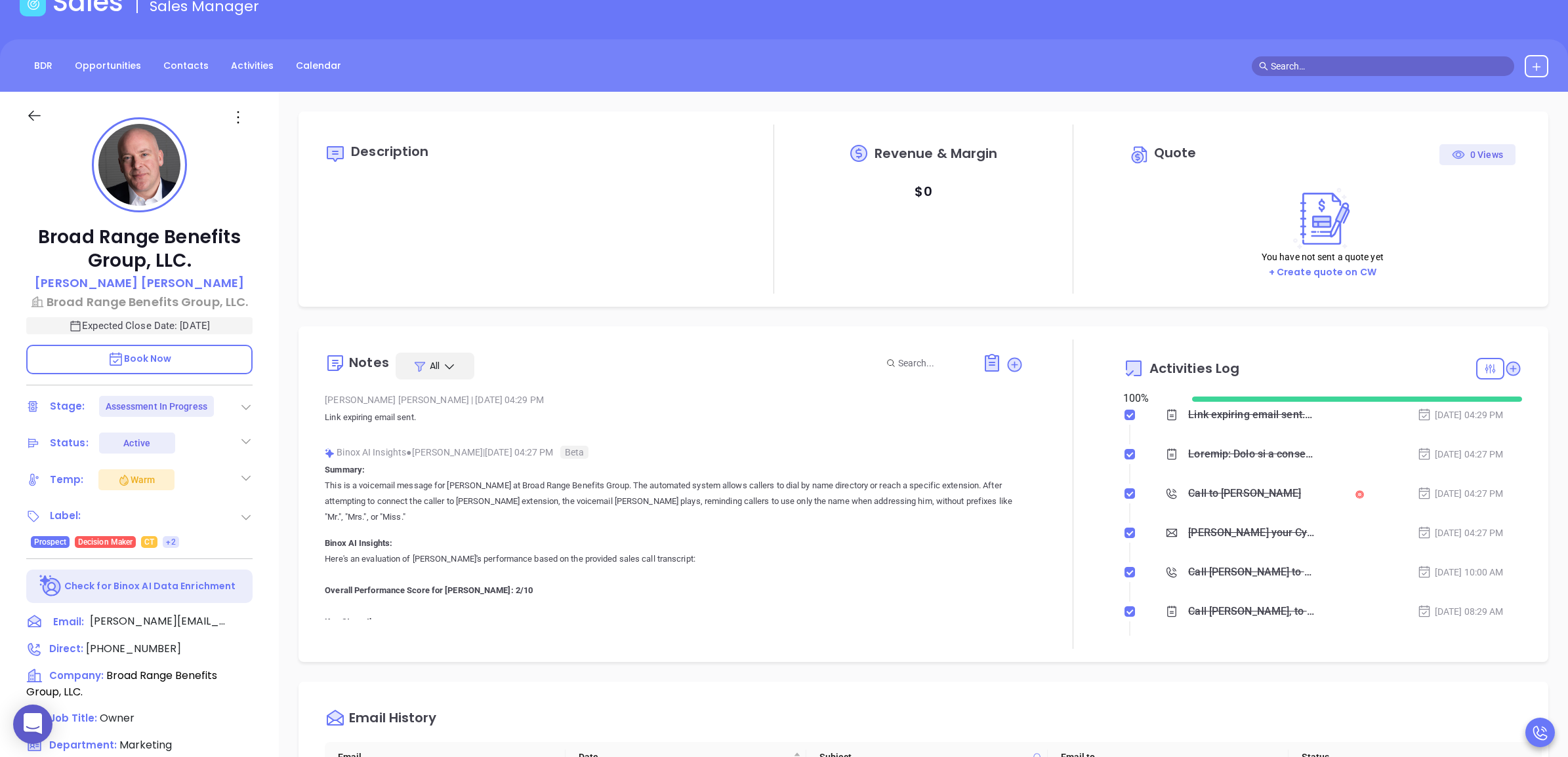
scroll to position [164, 0]
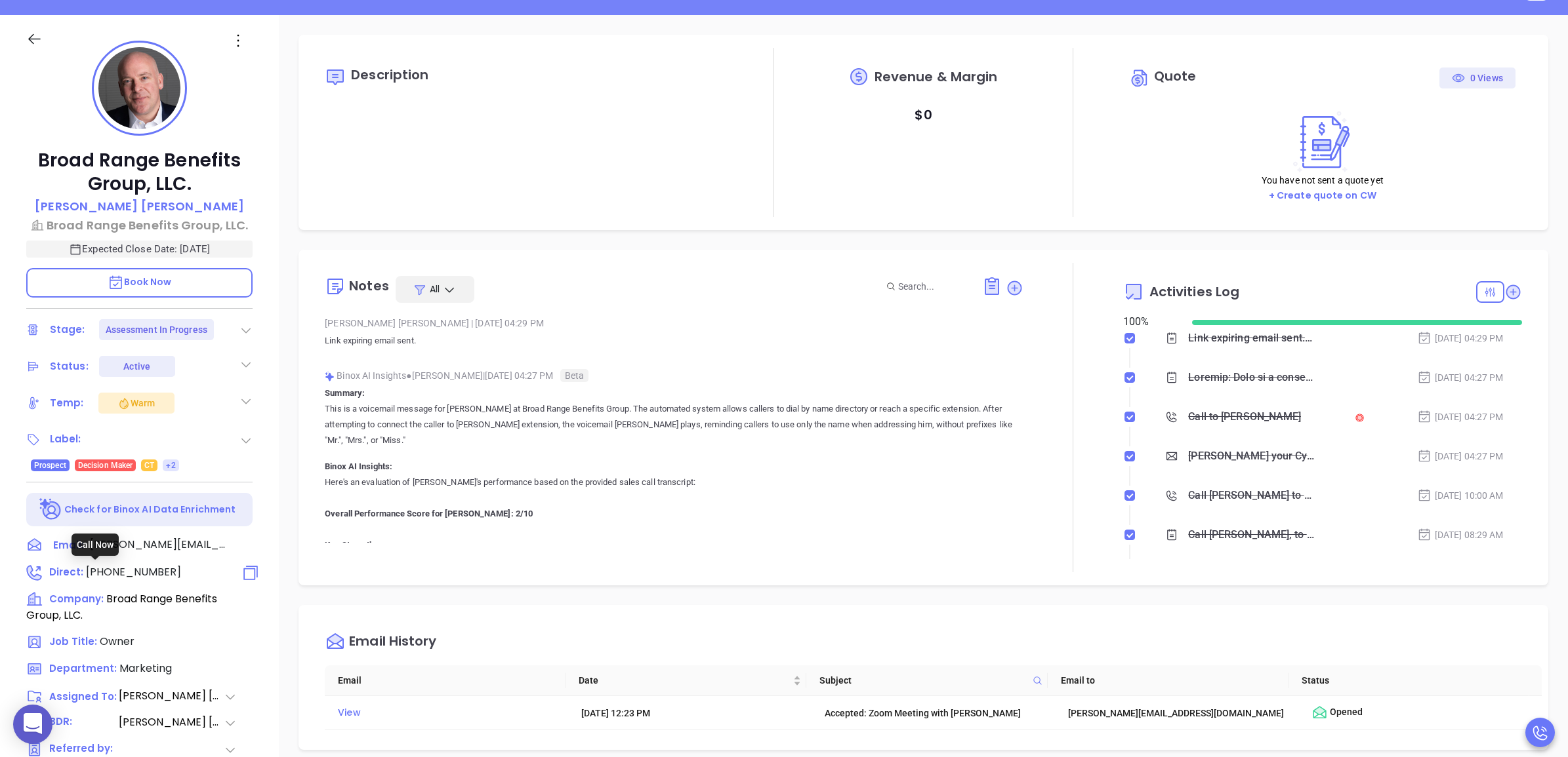
click at [130, 572] on span "(203) 810-4400" at bounding box center [133, 573] width 95 height 15
type input "(203) 810-4400"
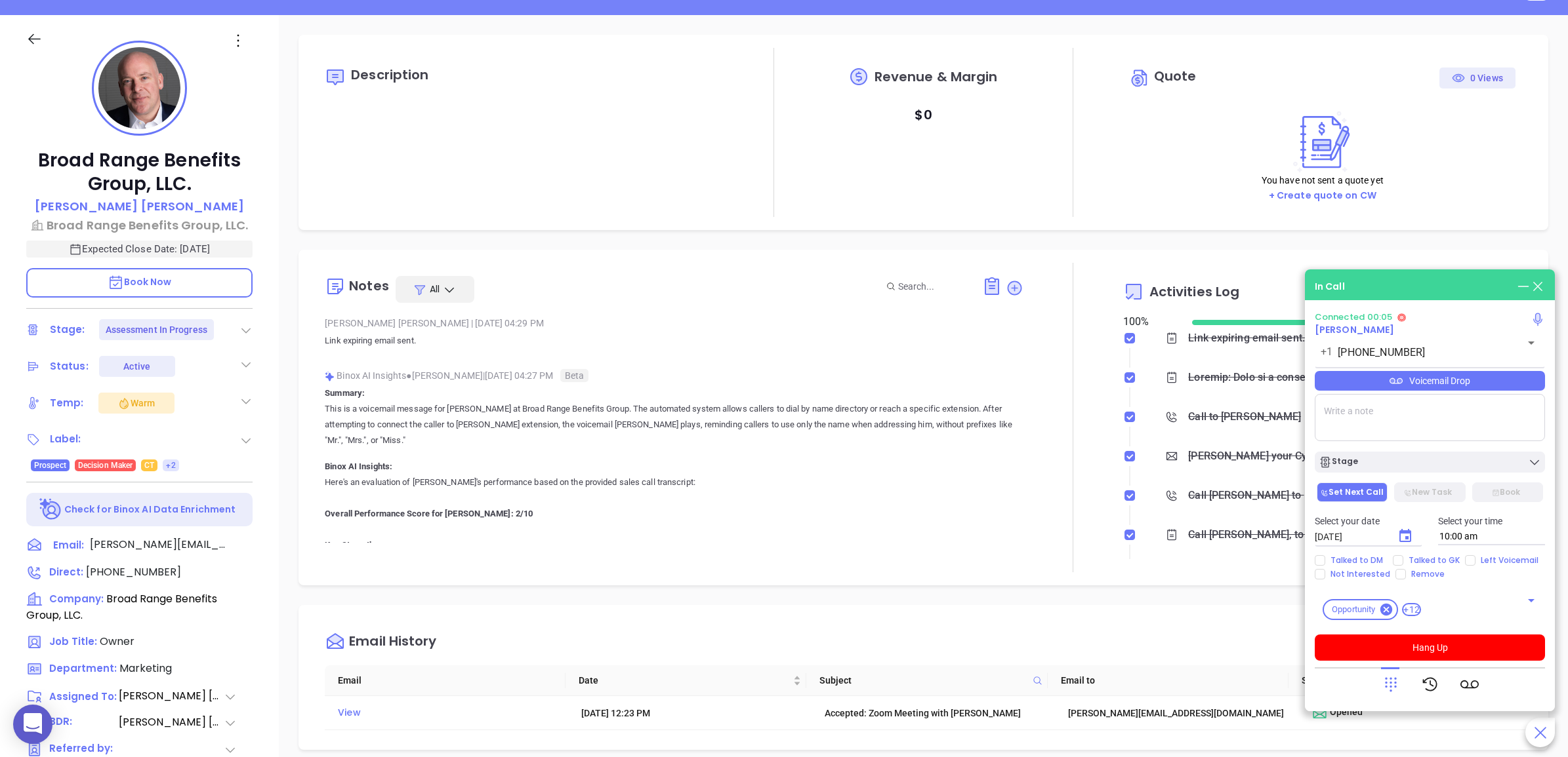
click at [1389, 693] on icon at bounding box center [1390, 684] width 19 height 19
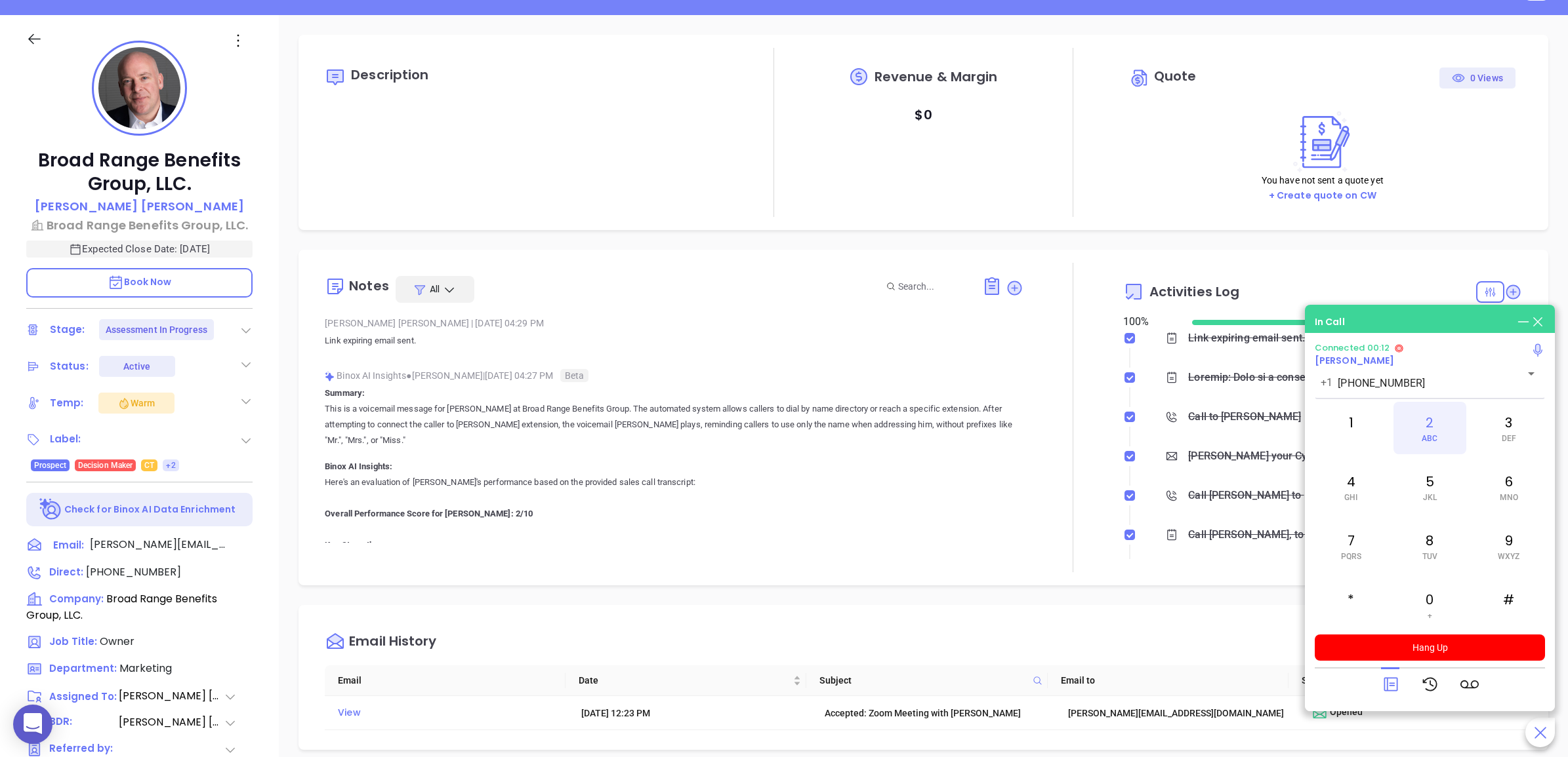
click at [1424, 434] on span "ABC" at bounding box center [1429, 438] width 15 height 9
click at [1427, 420] on div "2 ABC" at bounding box center [1429, 428] width 72 height 52
click at [1444, 478] on div "5 JKL" at bounding box center [1429, 487] width 72 height 52
click at [1502, 425] on div "3 DEF" at bounding box center [1508, 428] width 72 height 52
click at [1514, 549] on div "9 WXYZ" at bounding box center [1508, 546] width 72 height 52
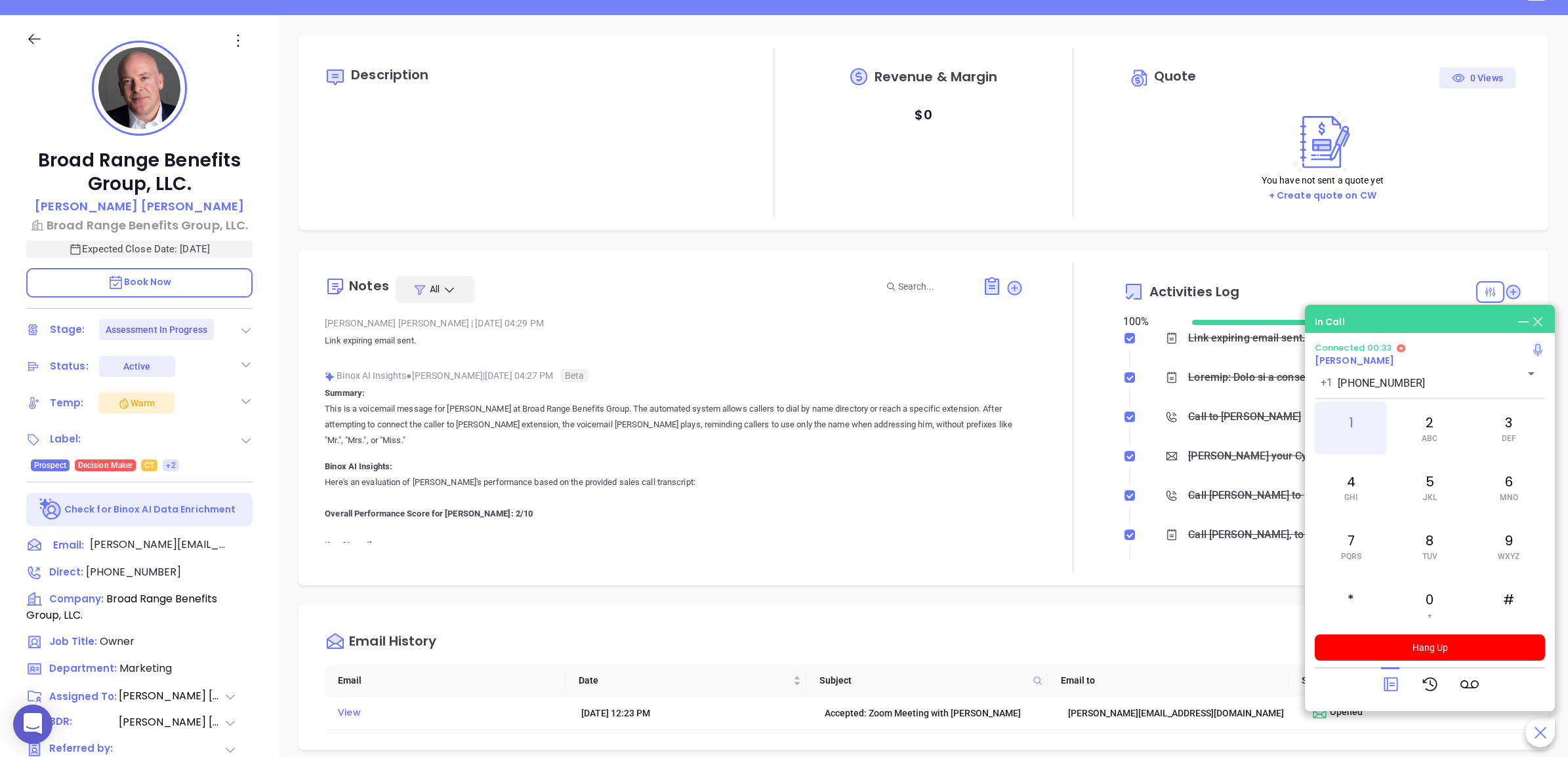
click at [1352, 437] on span at bounding box center [1351, 438] width 6 height 9
click at [1447, 644] on button "Hang Up" at bounding box center [1430, 647] width 230 height 26
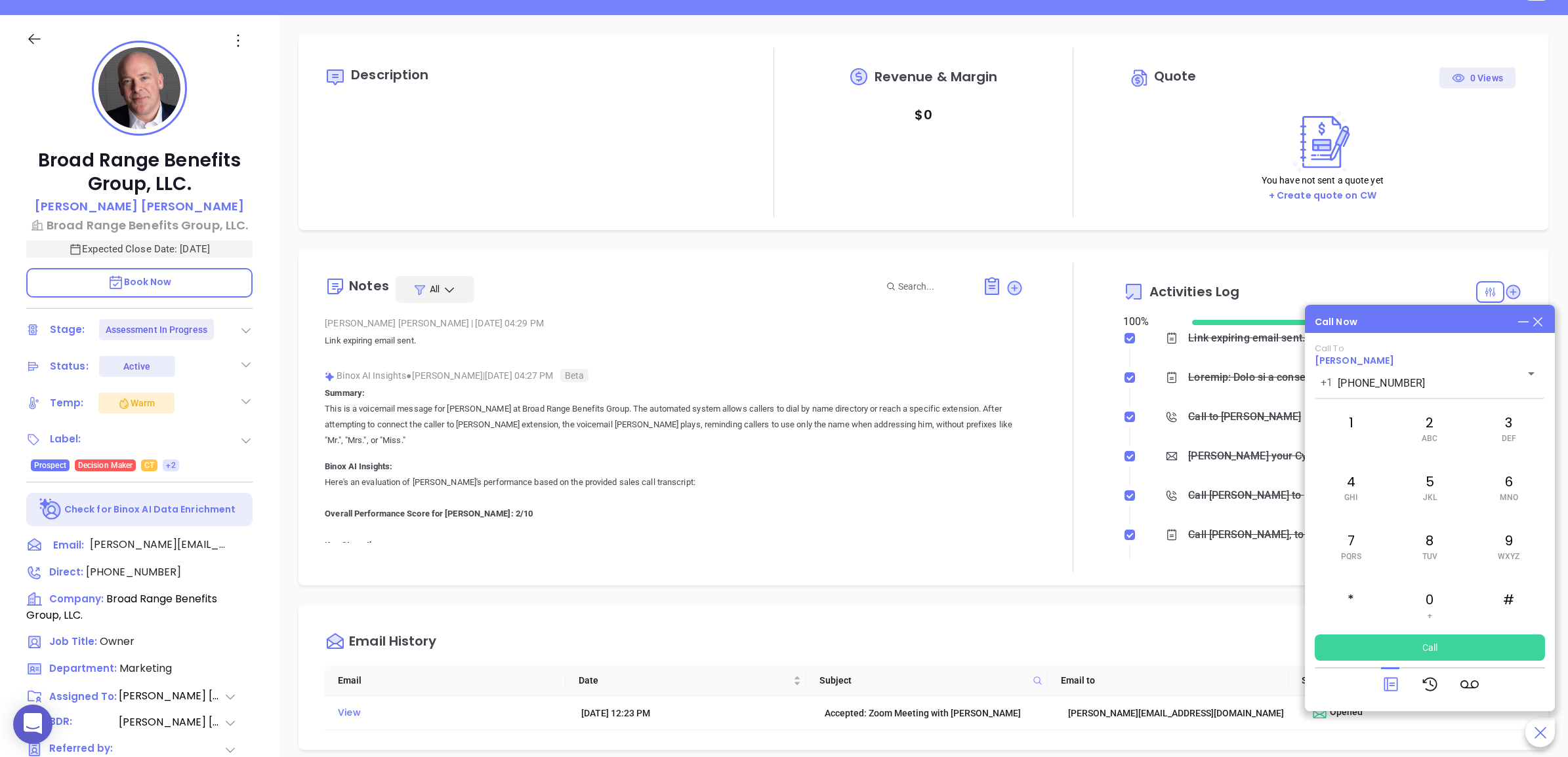
click at [1537, 323] on icon at bounding box center [1537, 322] width 15 height 15
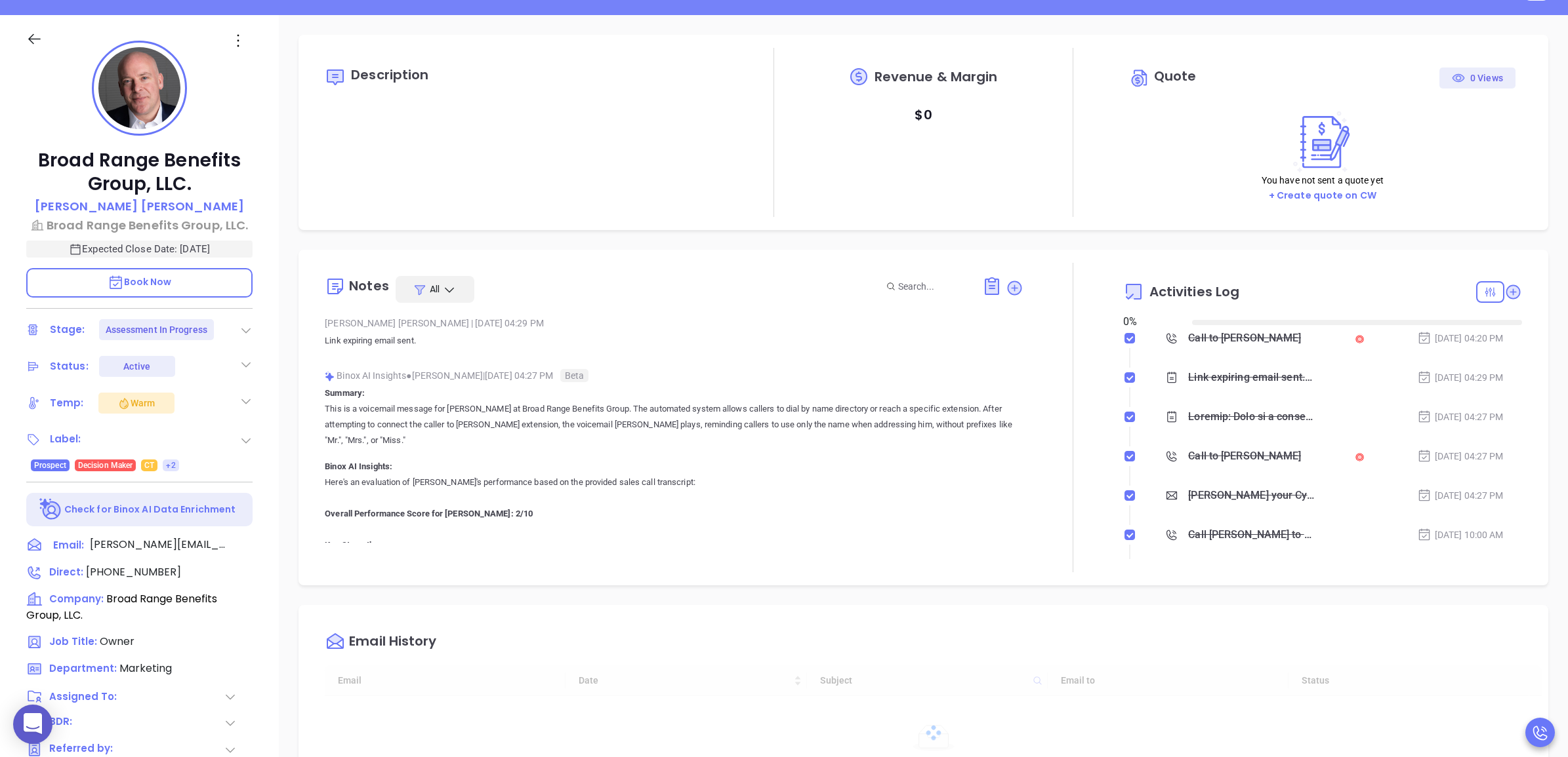
type input "[DATE]"
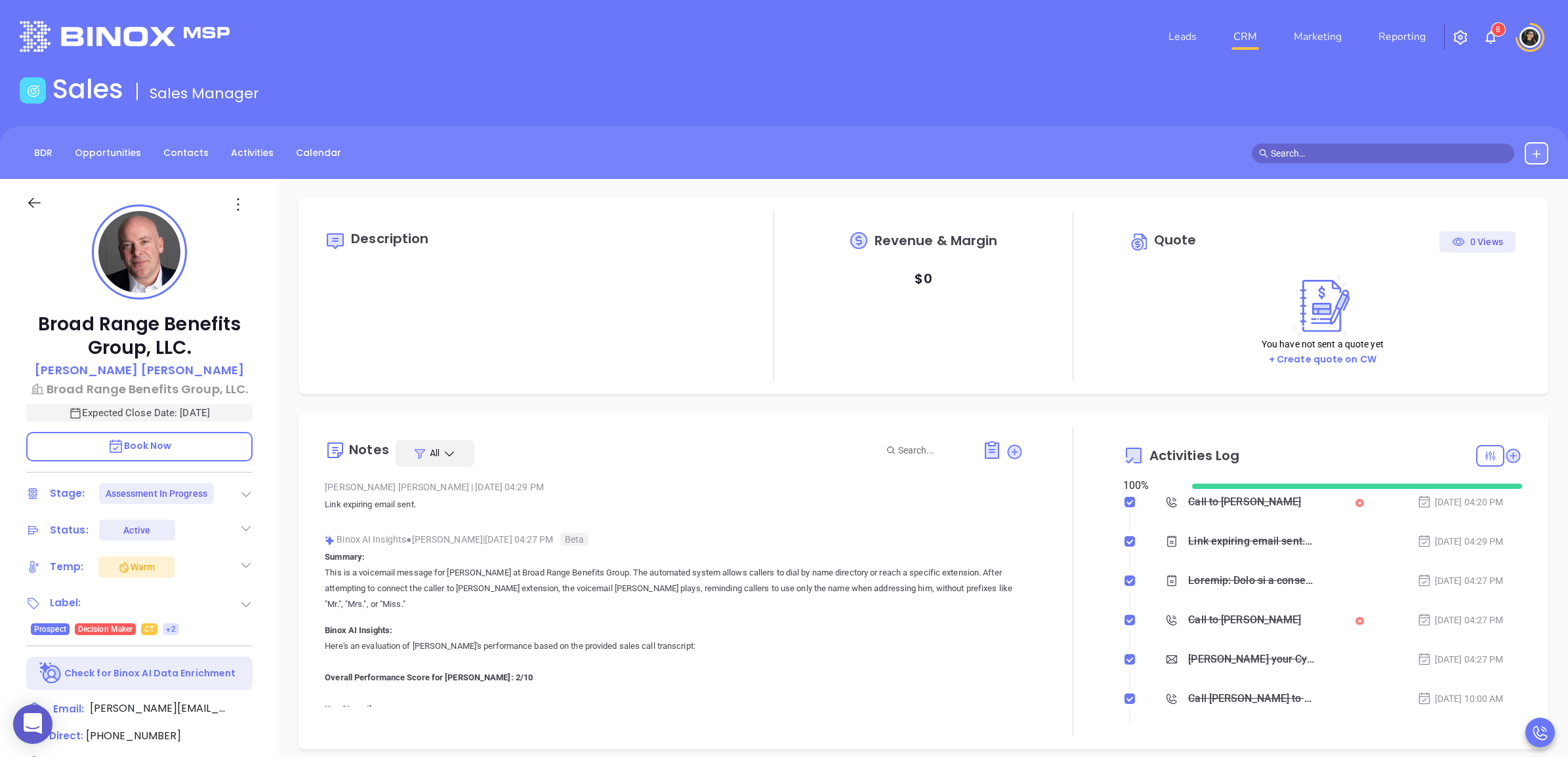
scroll to position [381, 0]
type input "[PERSON_NAME]"
click at [1506, 462] on icon at bounding box center [1513, 455] width 15 height 15
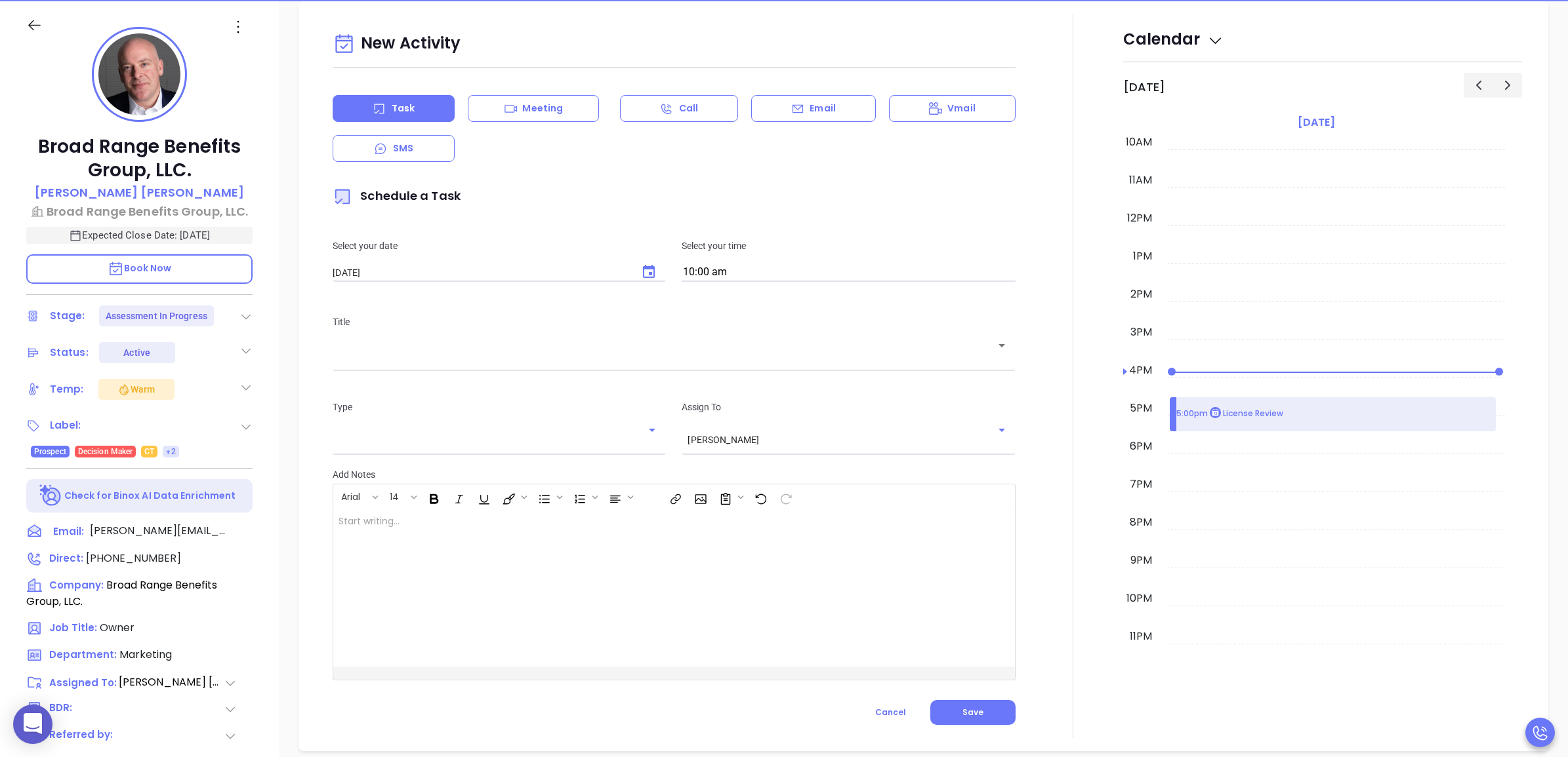
scroll to position [178, 0]
click at [643, 265] on icon "Choose date, selected date is Aug 20, 2025" at bounding box center [649, 270] width 12 height 13
click at [460, 424] on button "21" at bounding box center [462, 428] width 24 height 24
type input "08/21/2025"
click at [493, 371] on div "Title ​" at bounding box center [674, 340] width 698 height 85
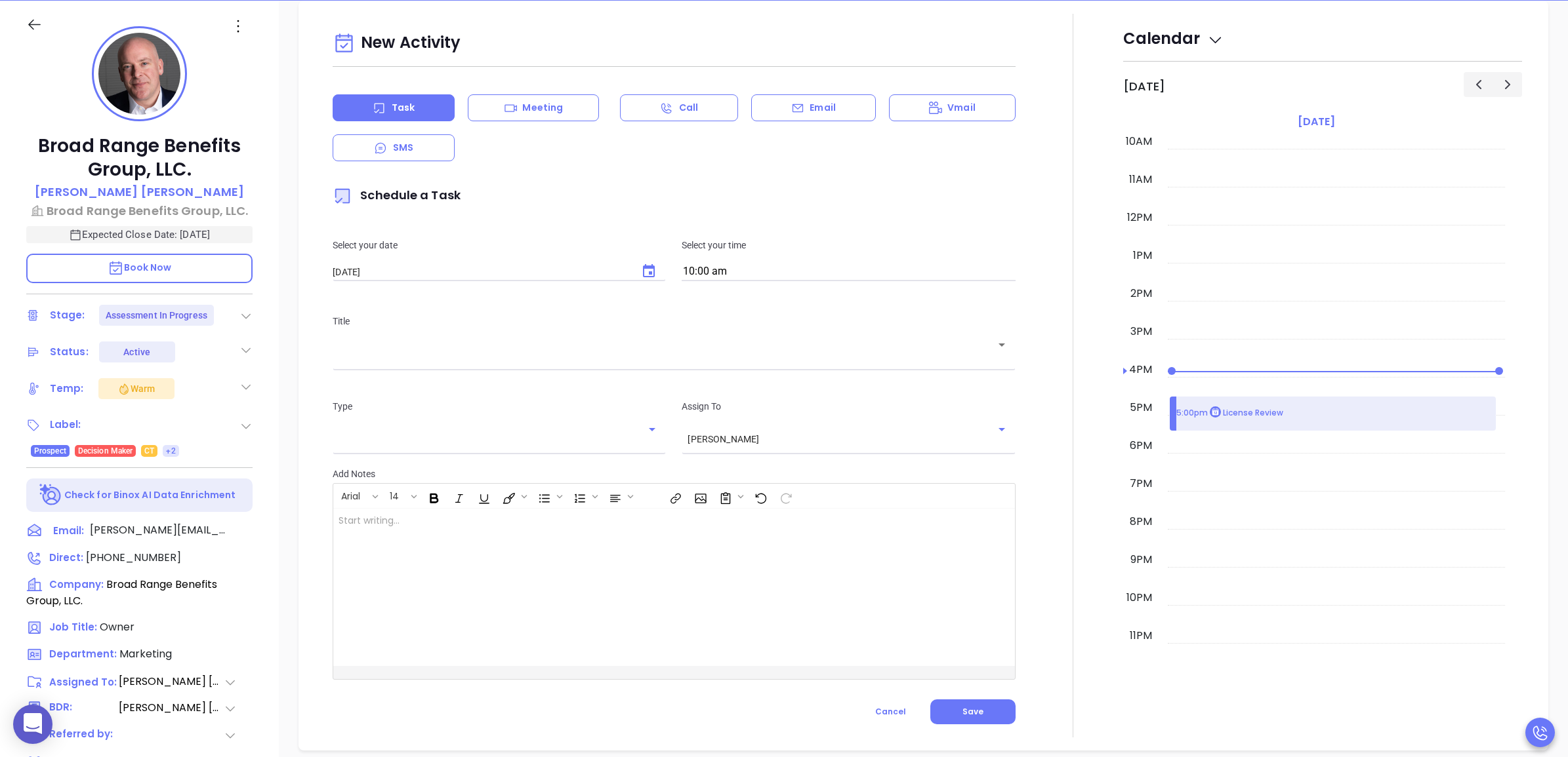
click at [495, 370] on div "Title ​" at bounding box center [674, 340] width 698 height 85
click at [507, 364] on div "​" at bounding box center [674, 353] width 682 height 25
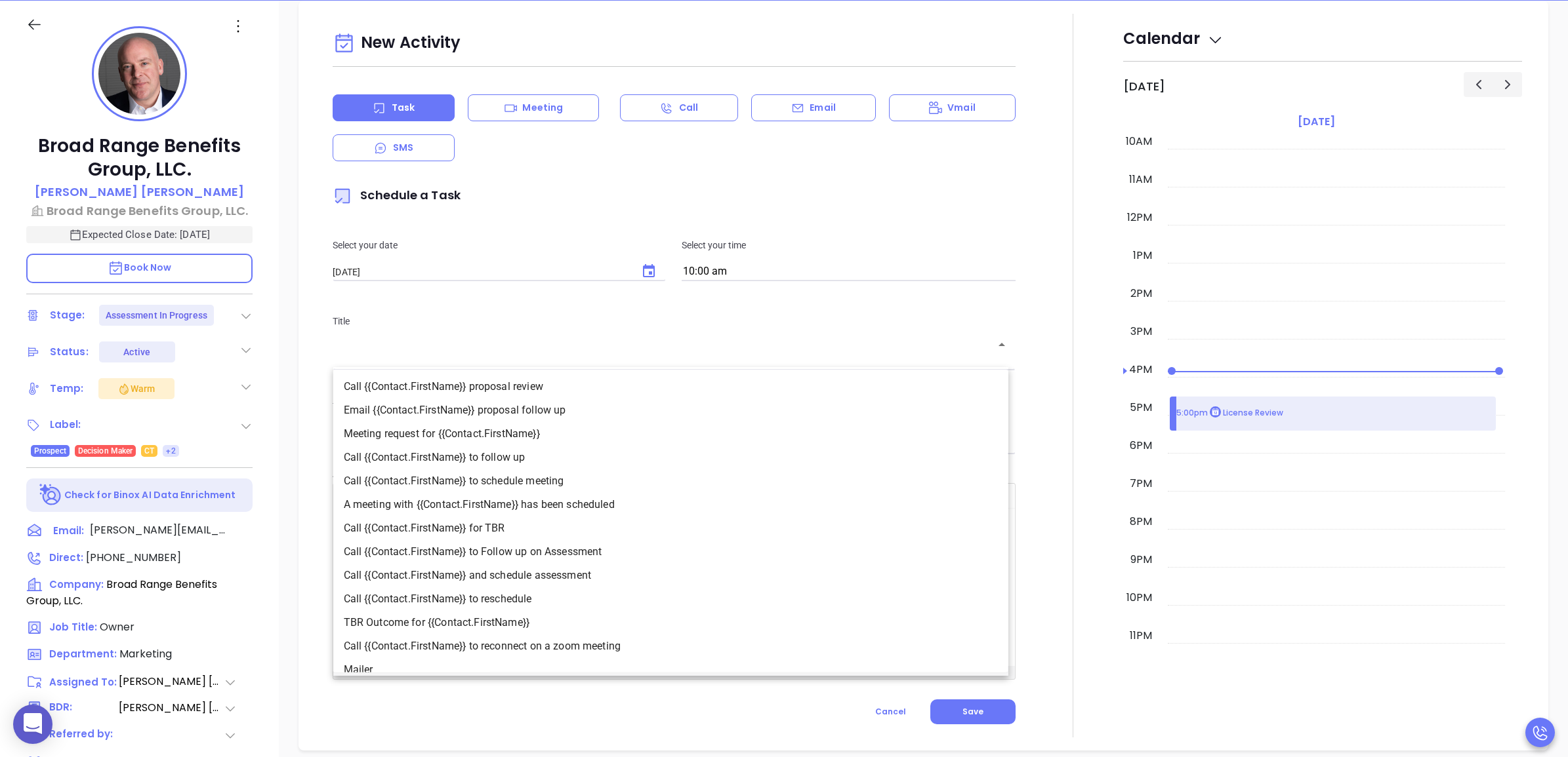
click at [545, 548] on li "Call {{Contact.FirstName}} to Follow up on Assessment" at bounding box center [671, 552] width 675 height 24
type input "Call Alex to Follow up on Assessment"
type input "Call"
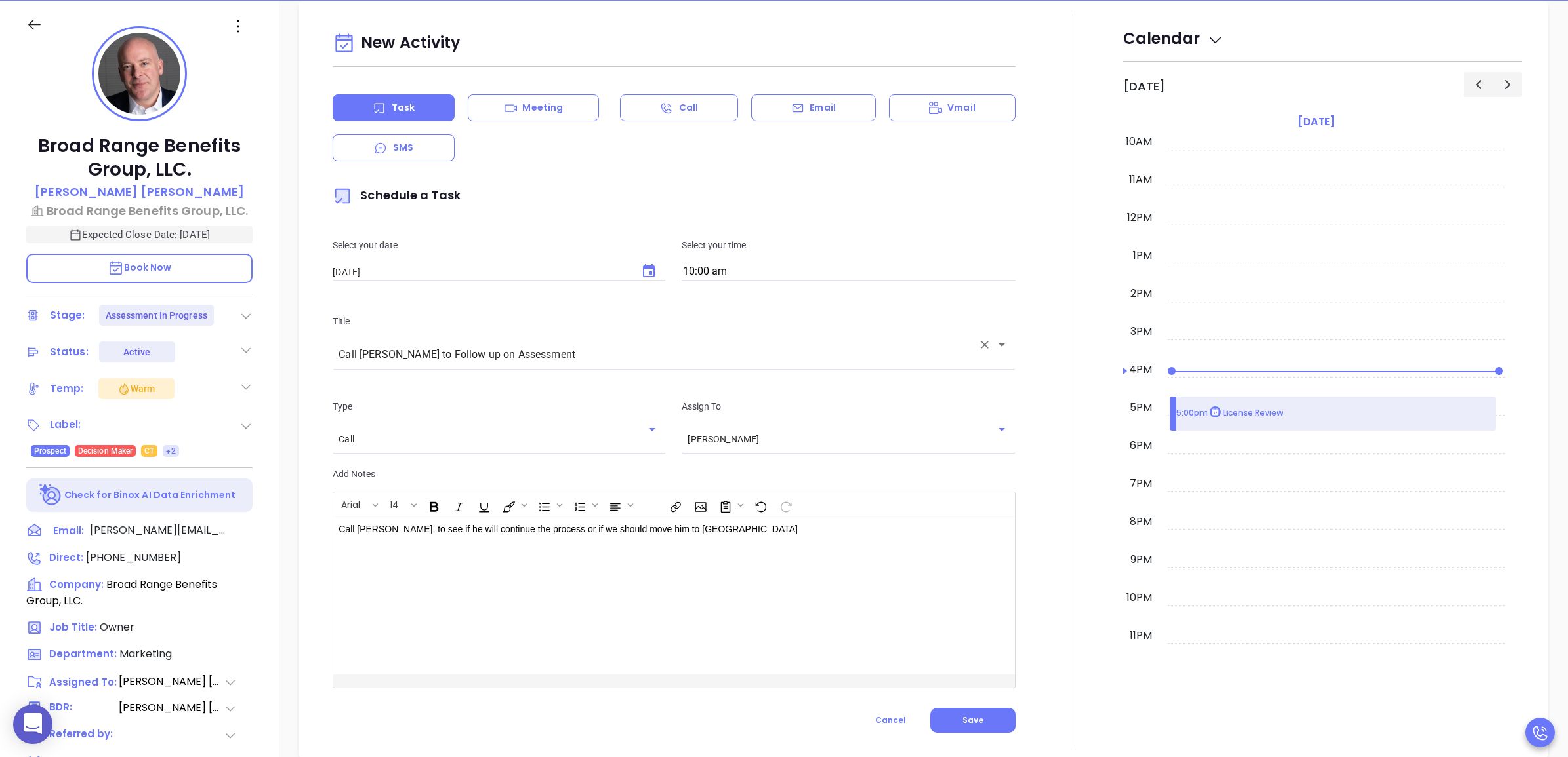
drag, startPoint x: 770, startPoint y: 536, endPoint x: 747, endPoint y: 519, distance: 28.6
click at [771, 536] on div "Call Alex, to see if he will continue the process or if we should move him to L…" at bounding box center [650, 596] width 634 height 157
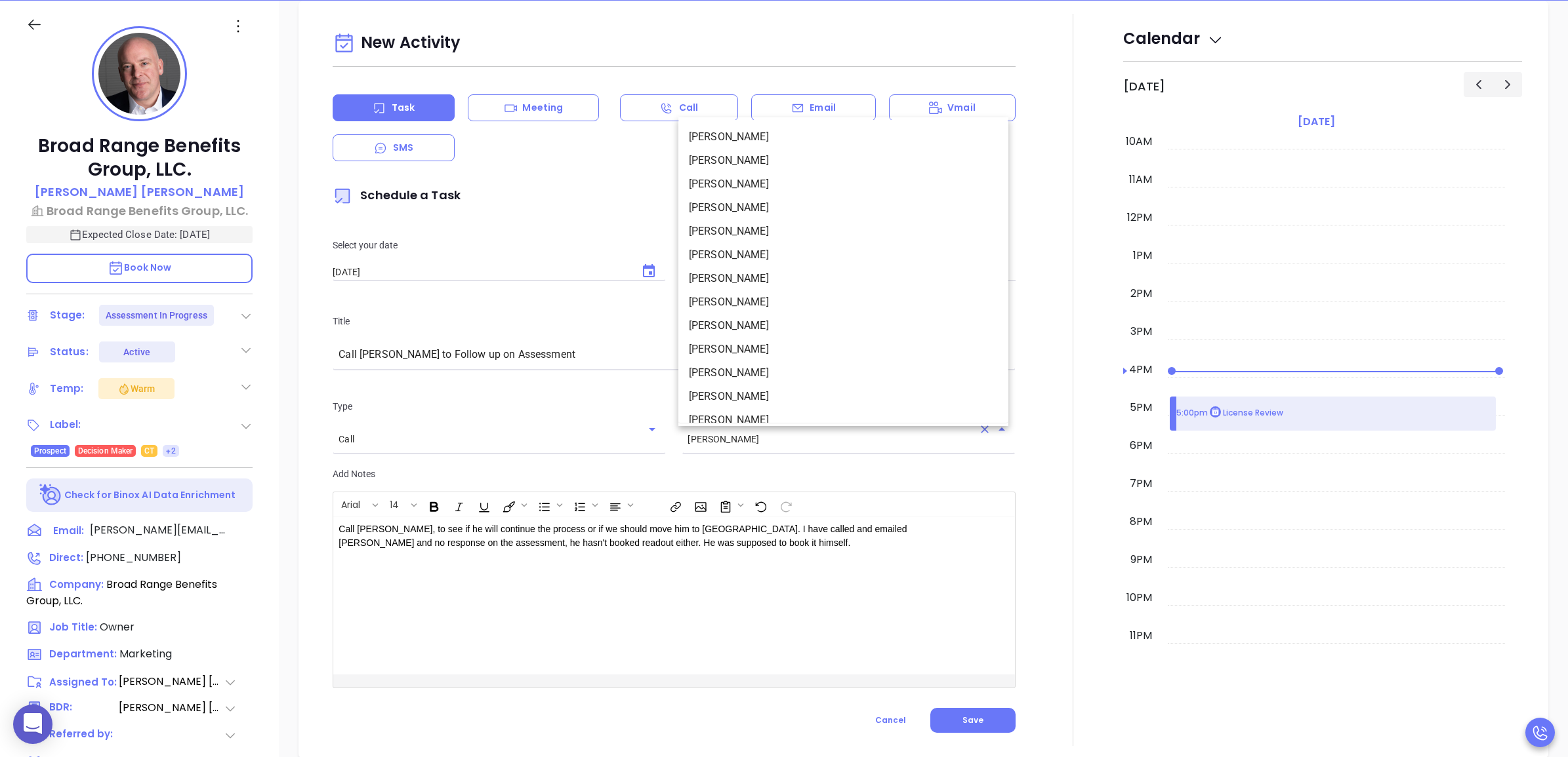
click at [874, 434] on input "[PERSON_NAME]" at bounding box center [829, 439] width 285 height 11
click at [781, 378] on li "Walter Contreras" at bounding box center [843, 388] width 330 height 24
type input "Walter Contreras"
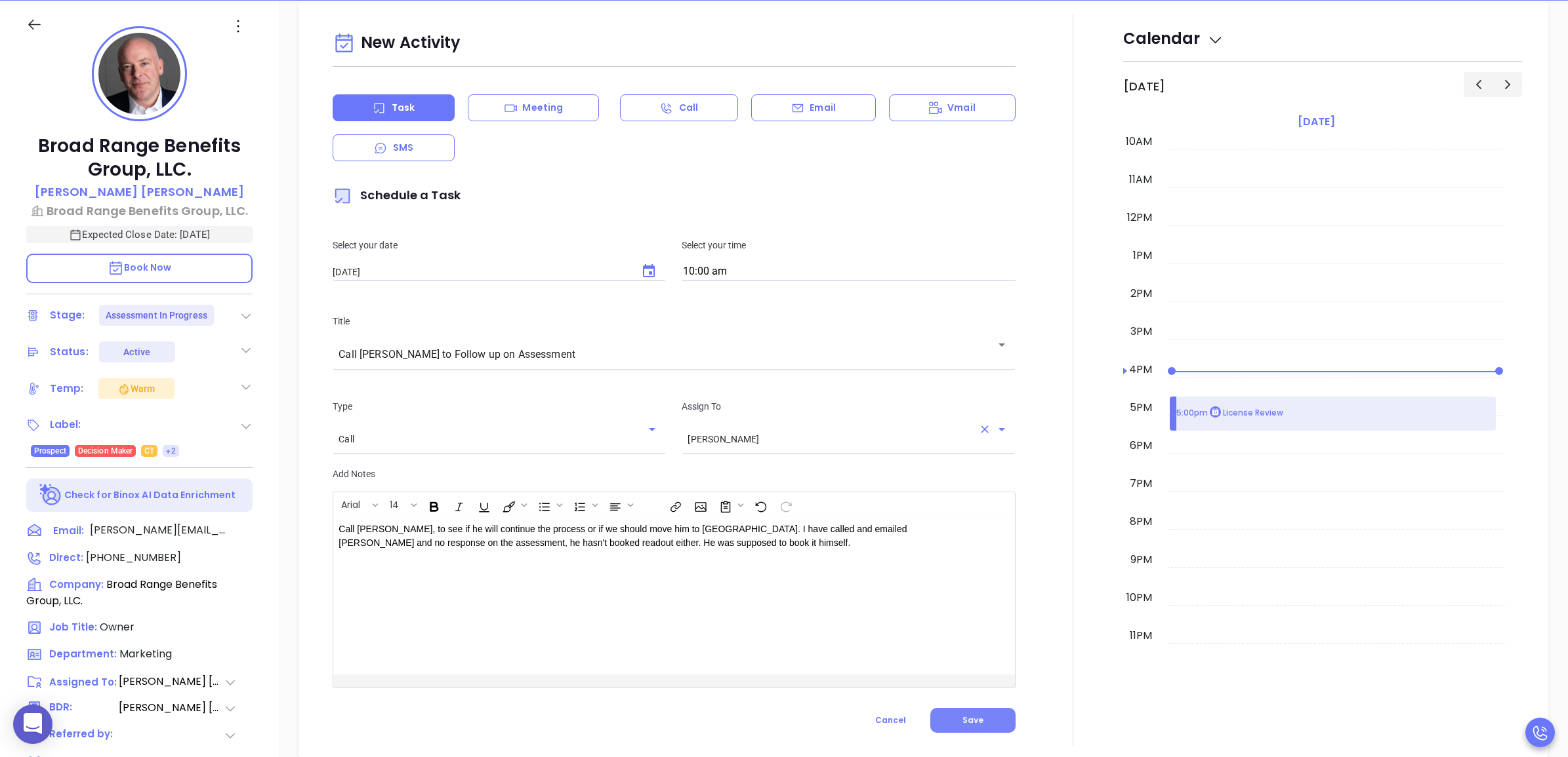
click at [966, 729] on button "Save" at bounding box center [973, 721] width 85 height 25
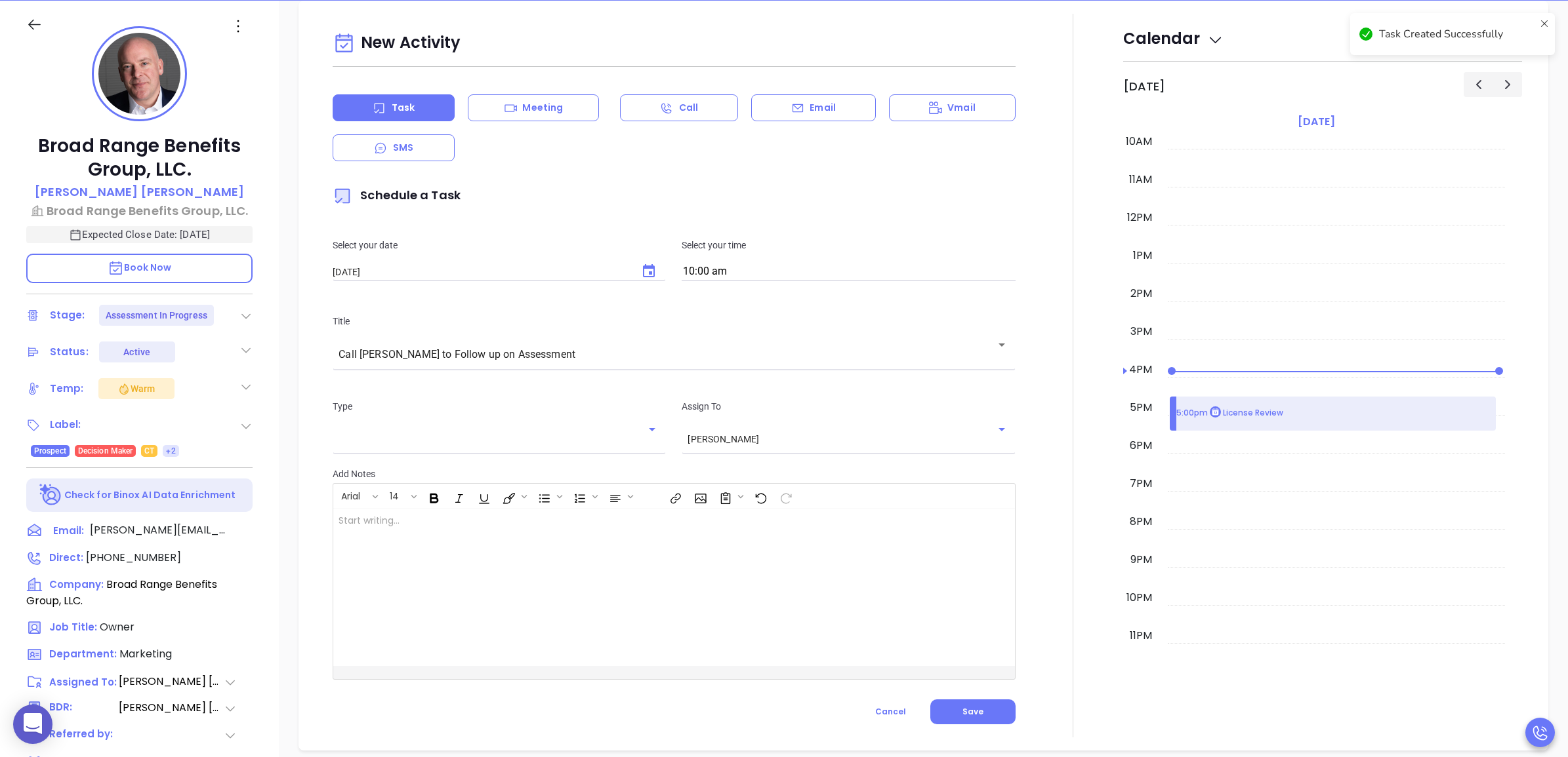
checkbox input "false"
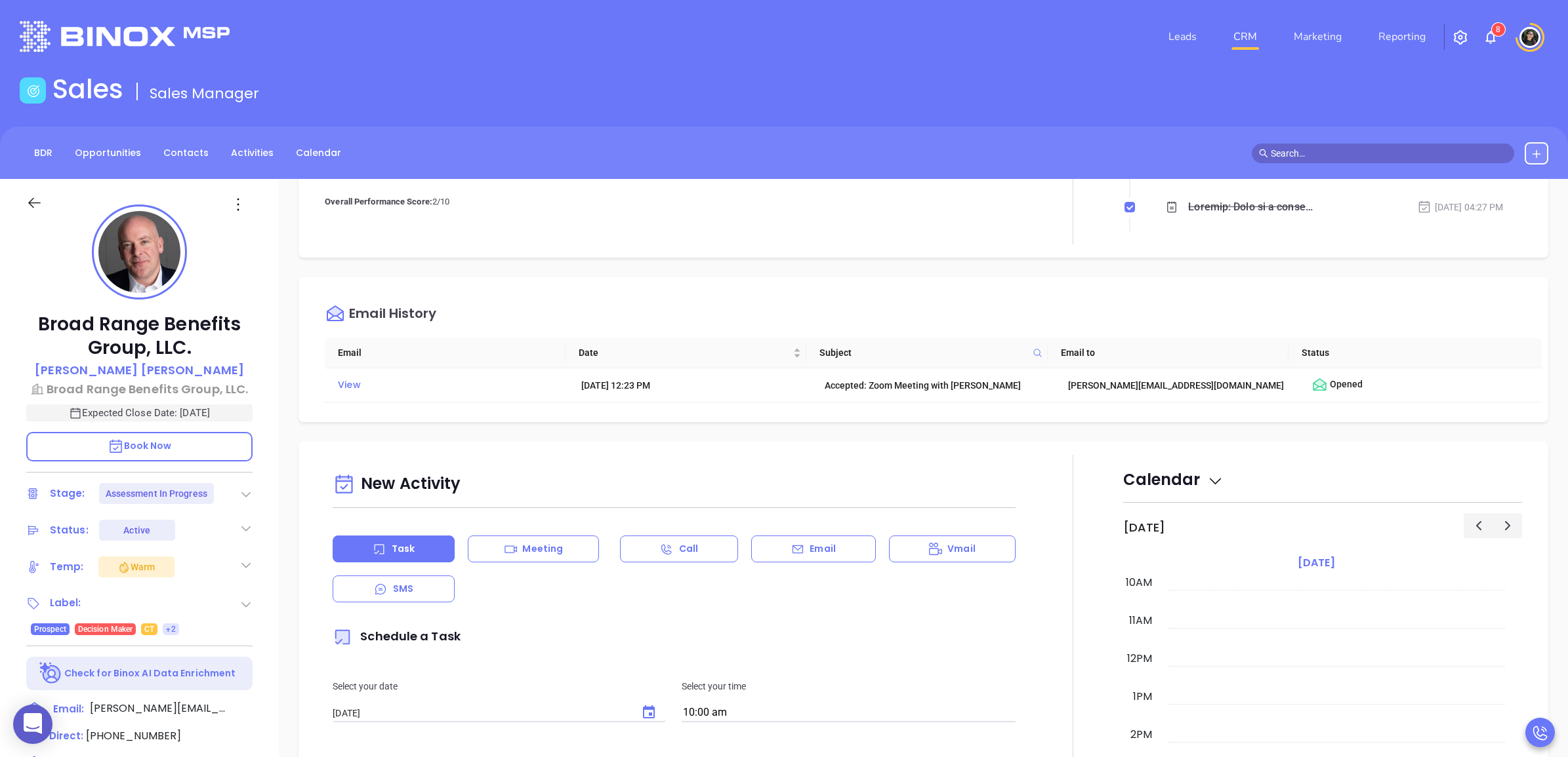
scroll to position [0, 0]
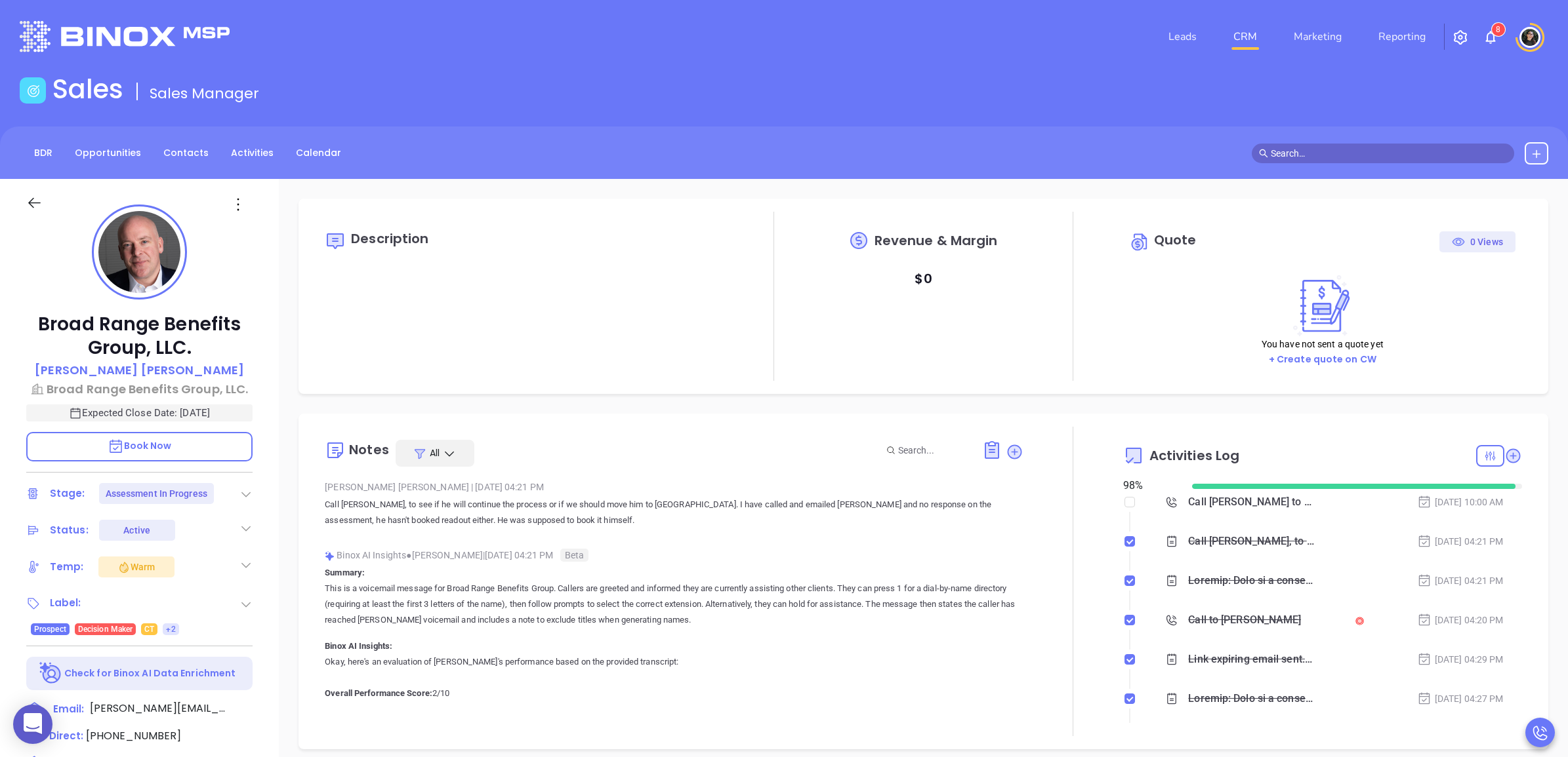
click at [1238, 32] on link "CRM" at bounding box center [1245, 37] width 34 height 26
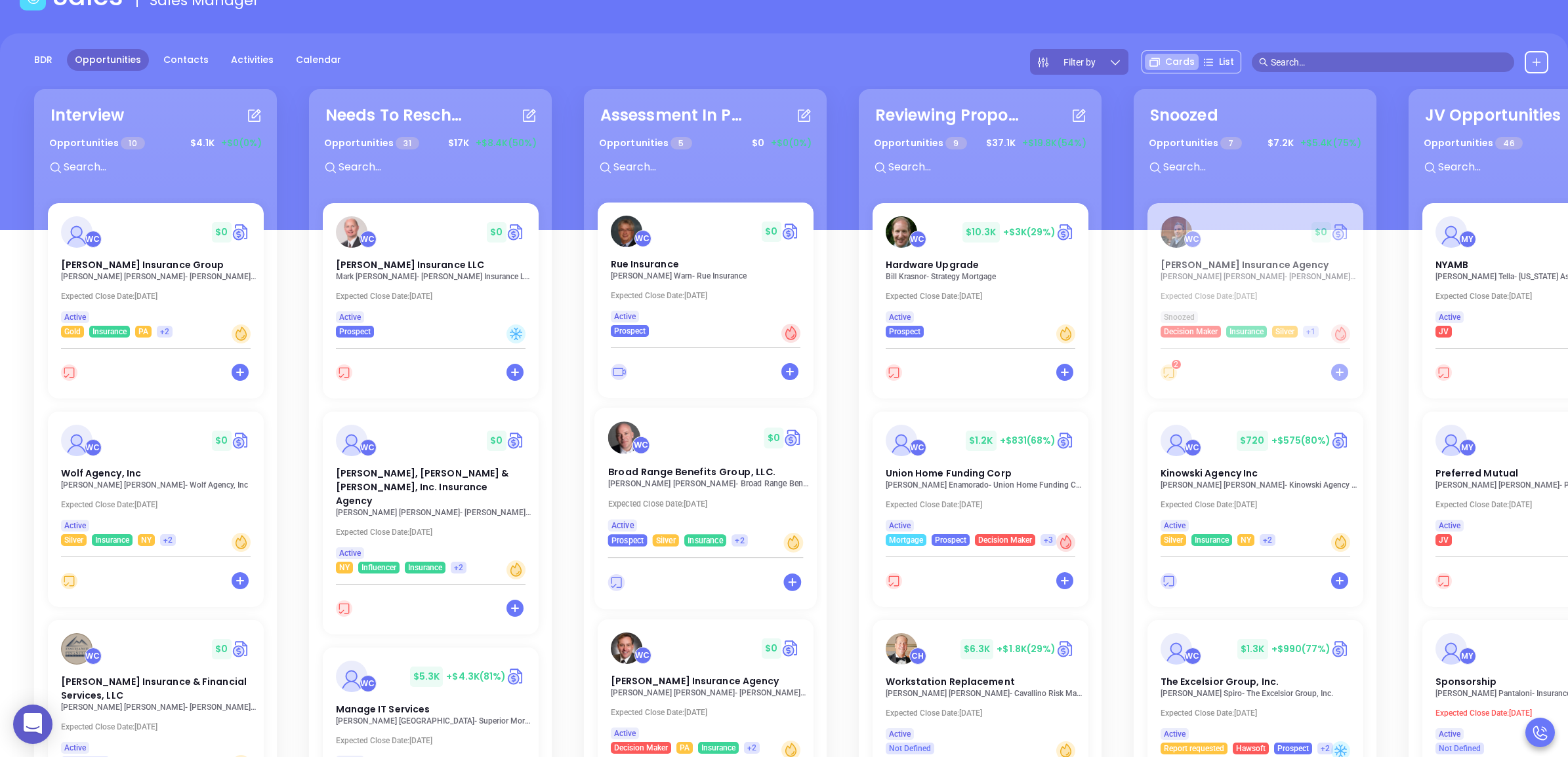
scroll to position [191, 0]
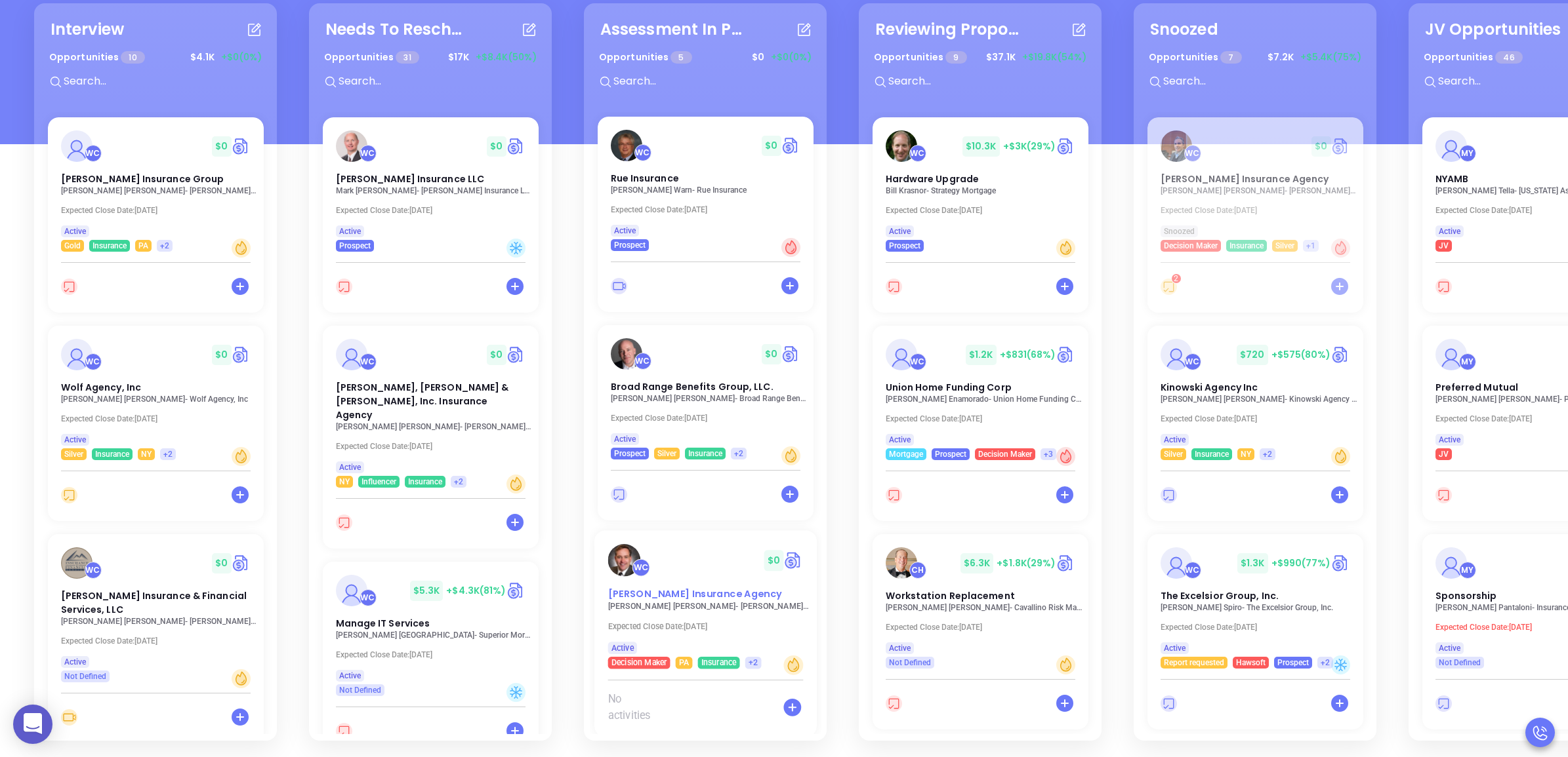
click at [676, 587] on span "Lawton Insurance Agency" at bounding box center [694, 594] width 174 height 14
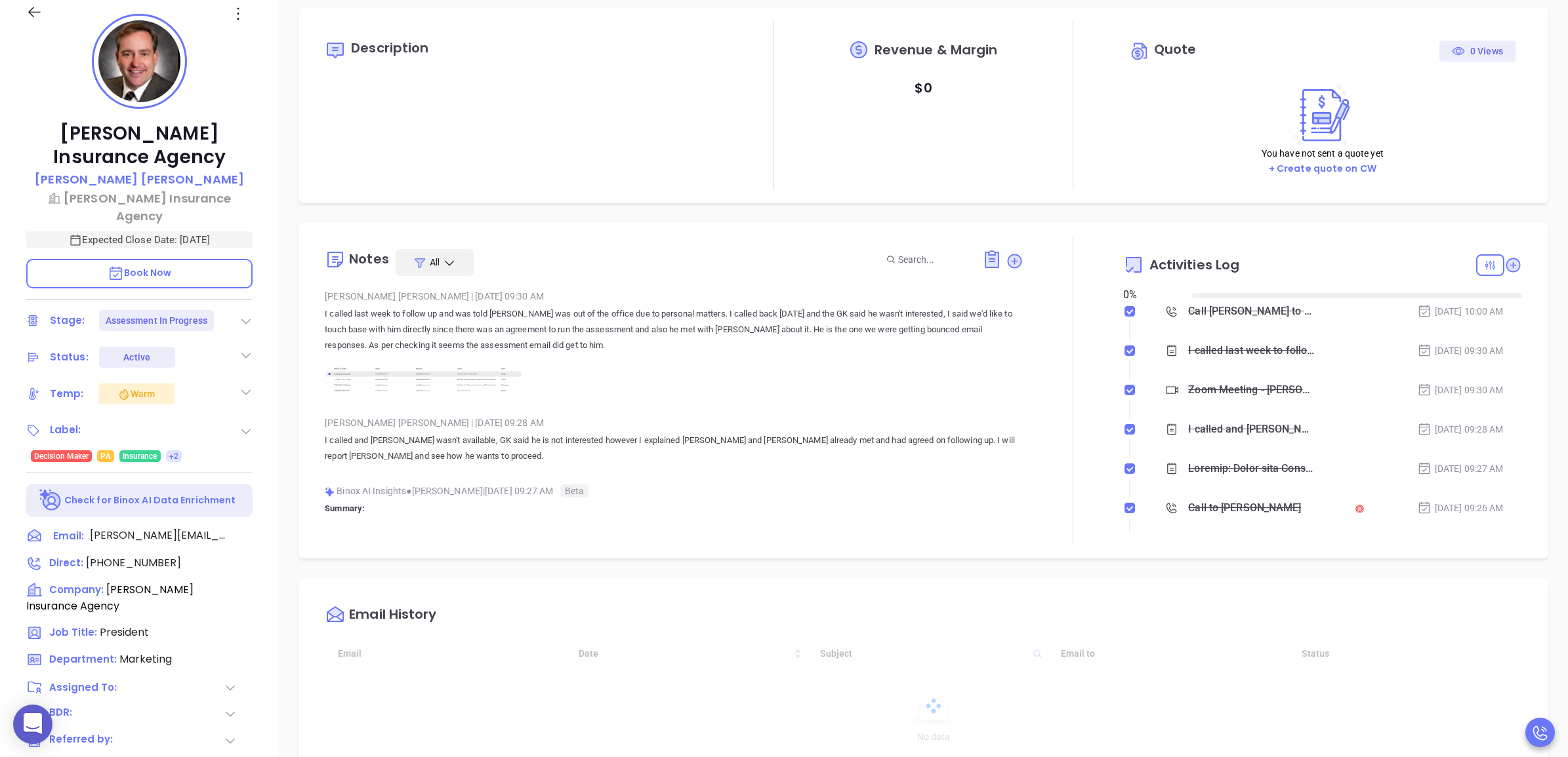
type input "[DATE]"
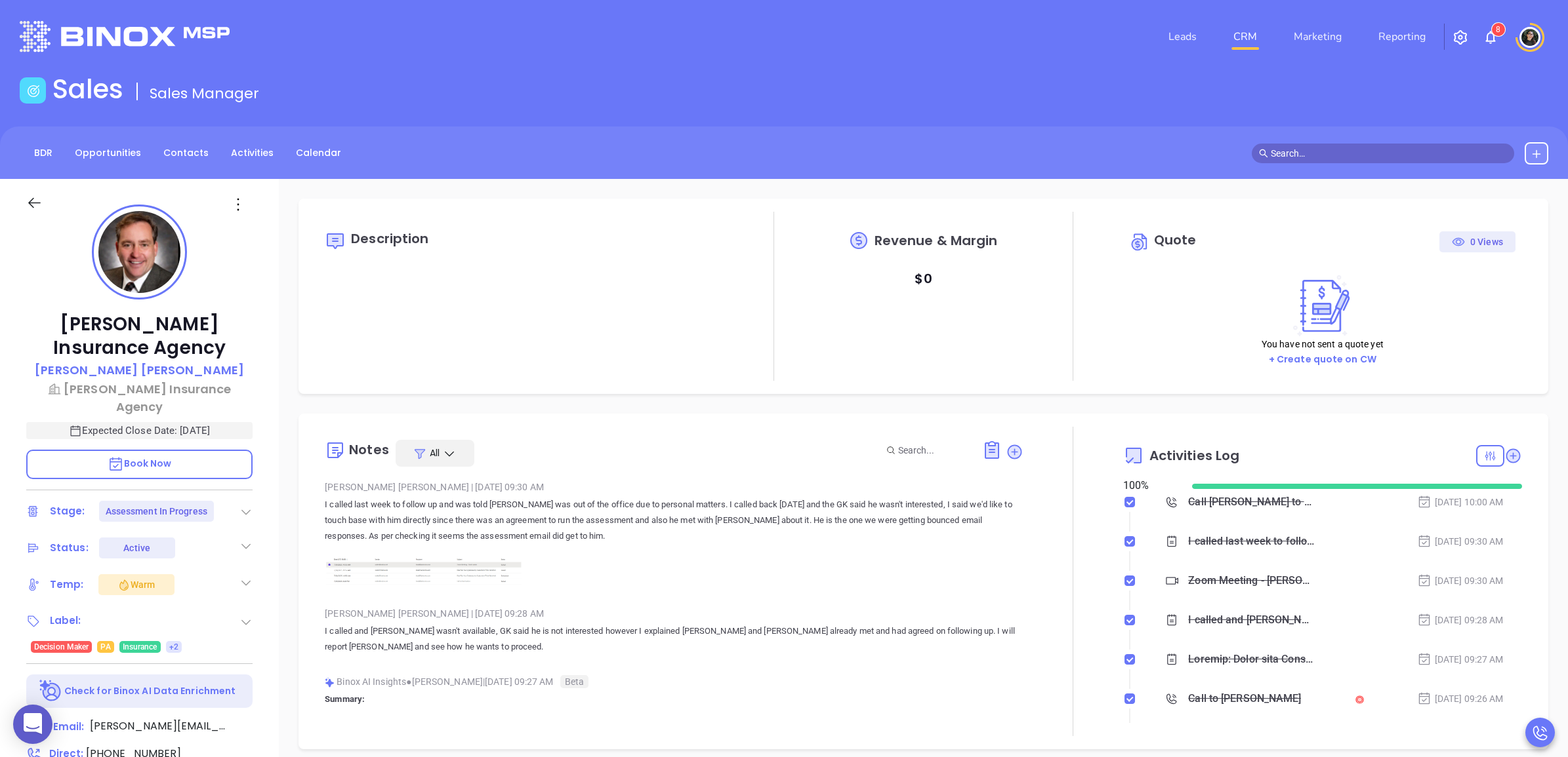
scroll to position [381, 0]
click at [1245, 29] on link "CRM" at bounding box center [1245, 37] width 34 height 26
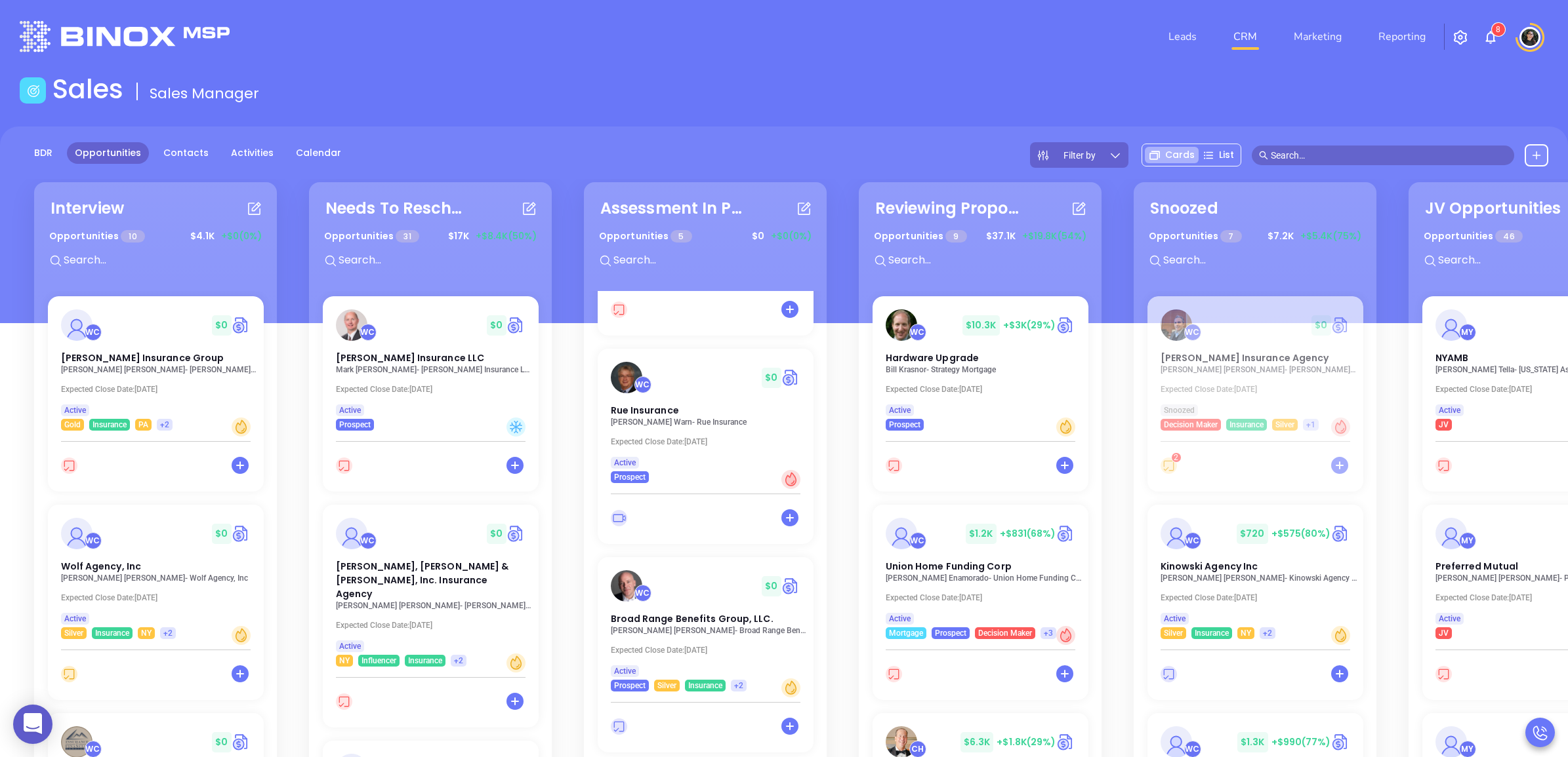
scroll to position [431, 0]
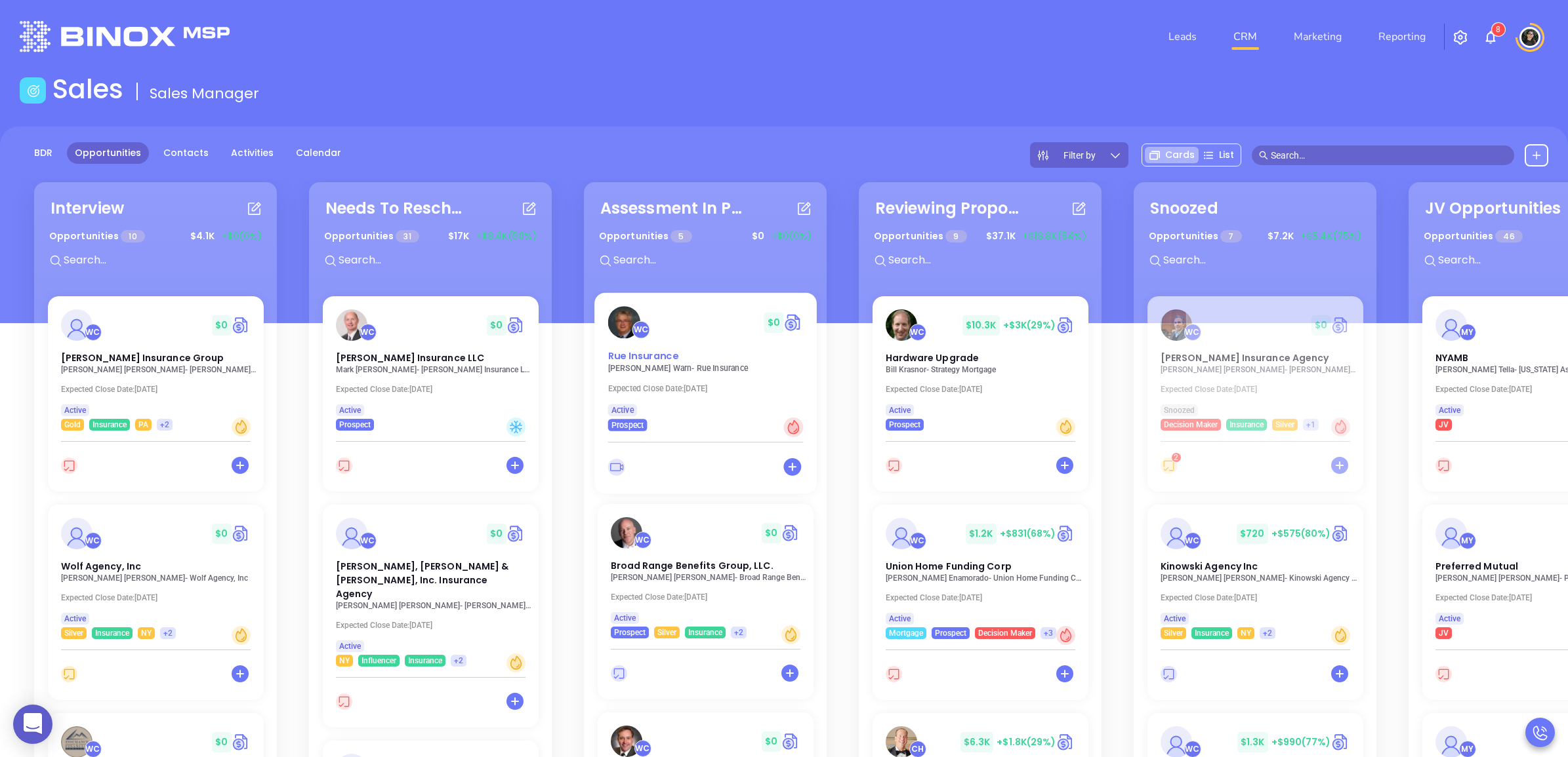
click at [625, 354] on span "Rue Insurance" at bounding box center [642, 357] width 70 height 14
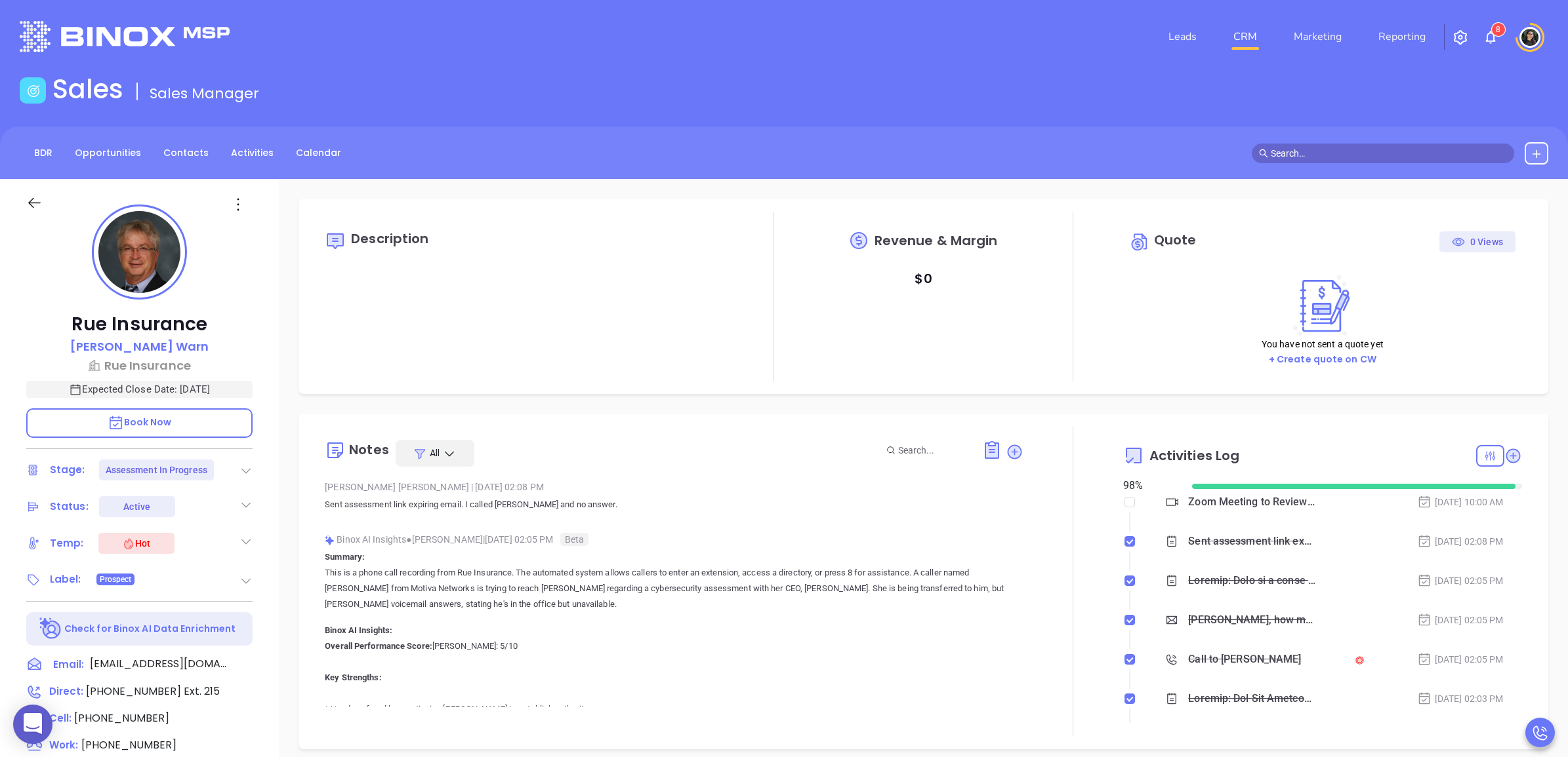
type input "[DATE]"
type input "[PERSON_NAME]"
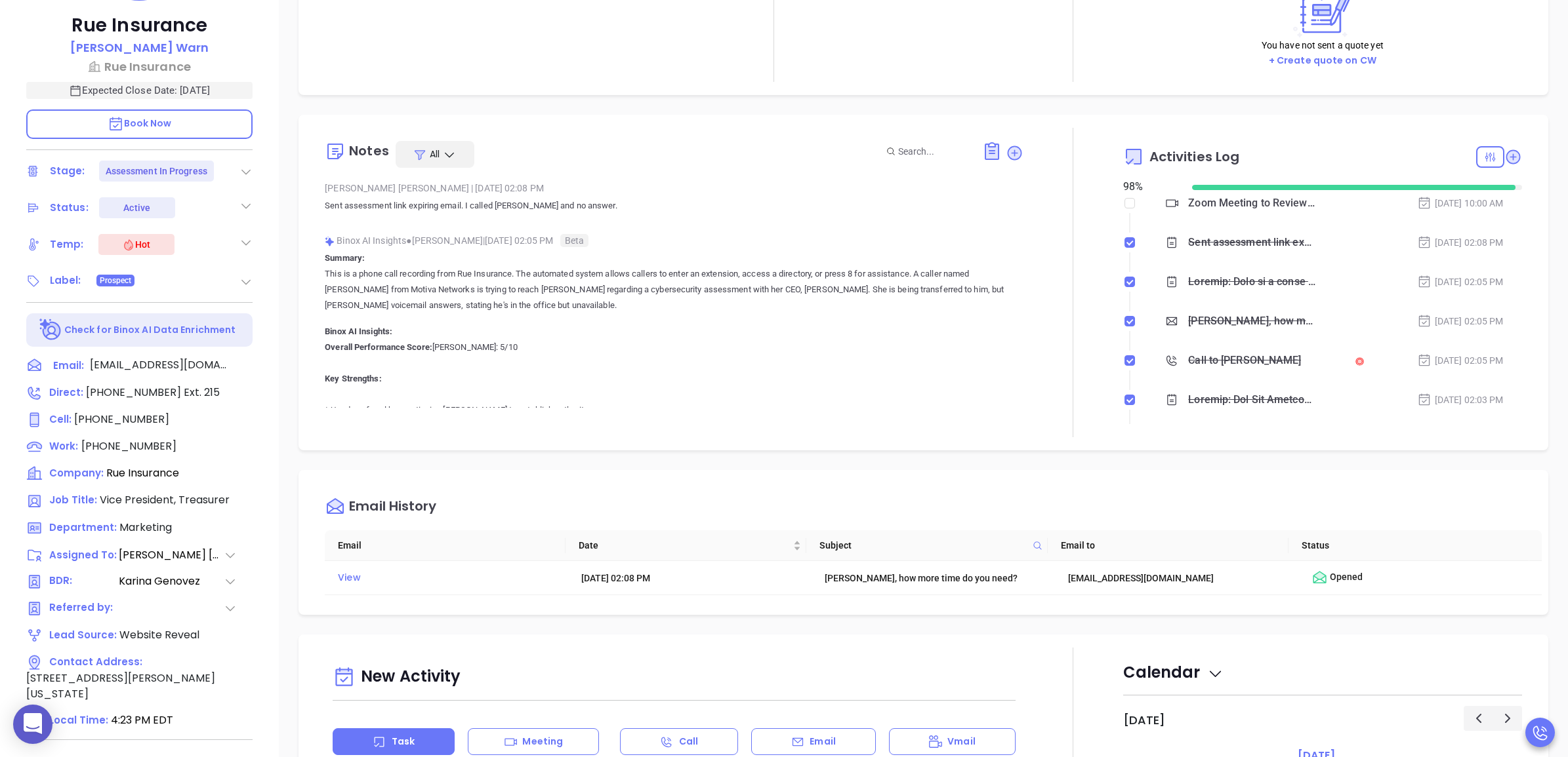
scroll to position [328, 0]
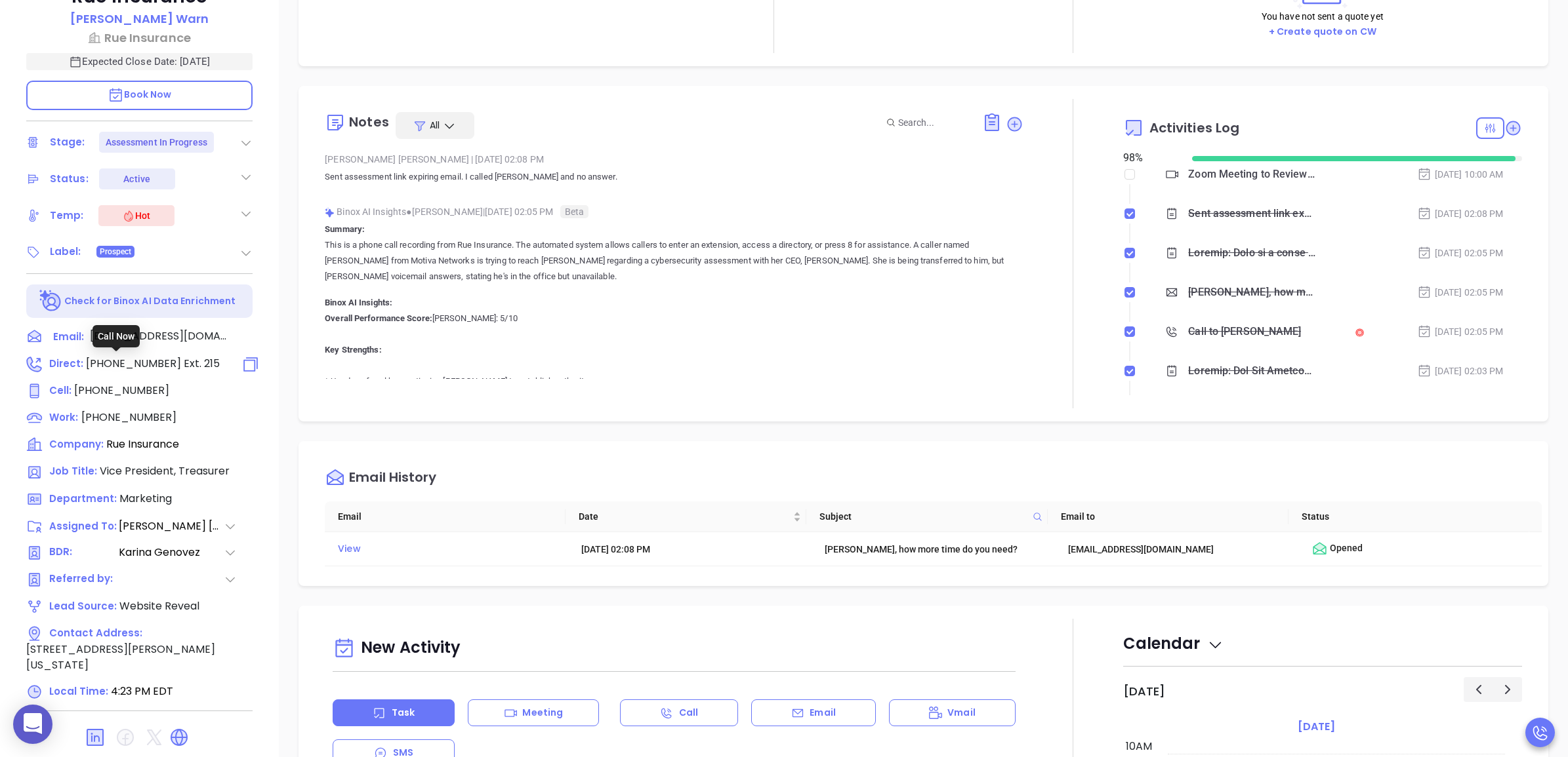
click at [154, 362] on span "(609) 586-3900" at bounding box center [133, 363] width 95 height 15
type input "(609) 586-3900"
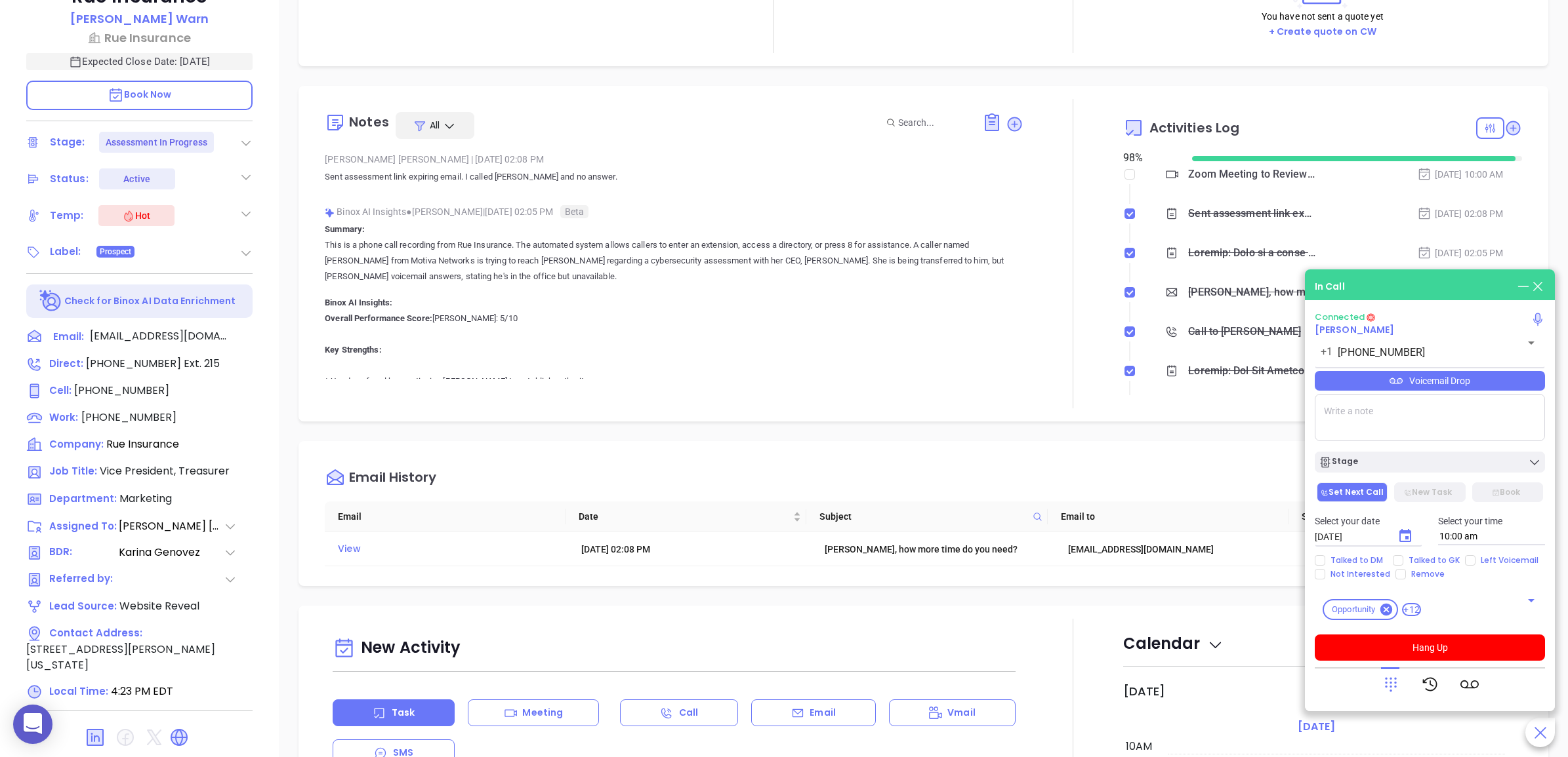
click at [1386, 690] on icon at bounding box center [1390, 684] width 19 height 19
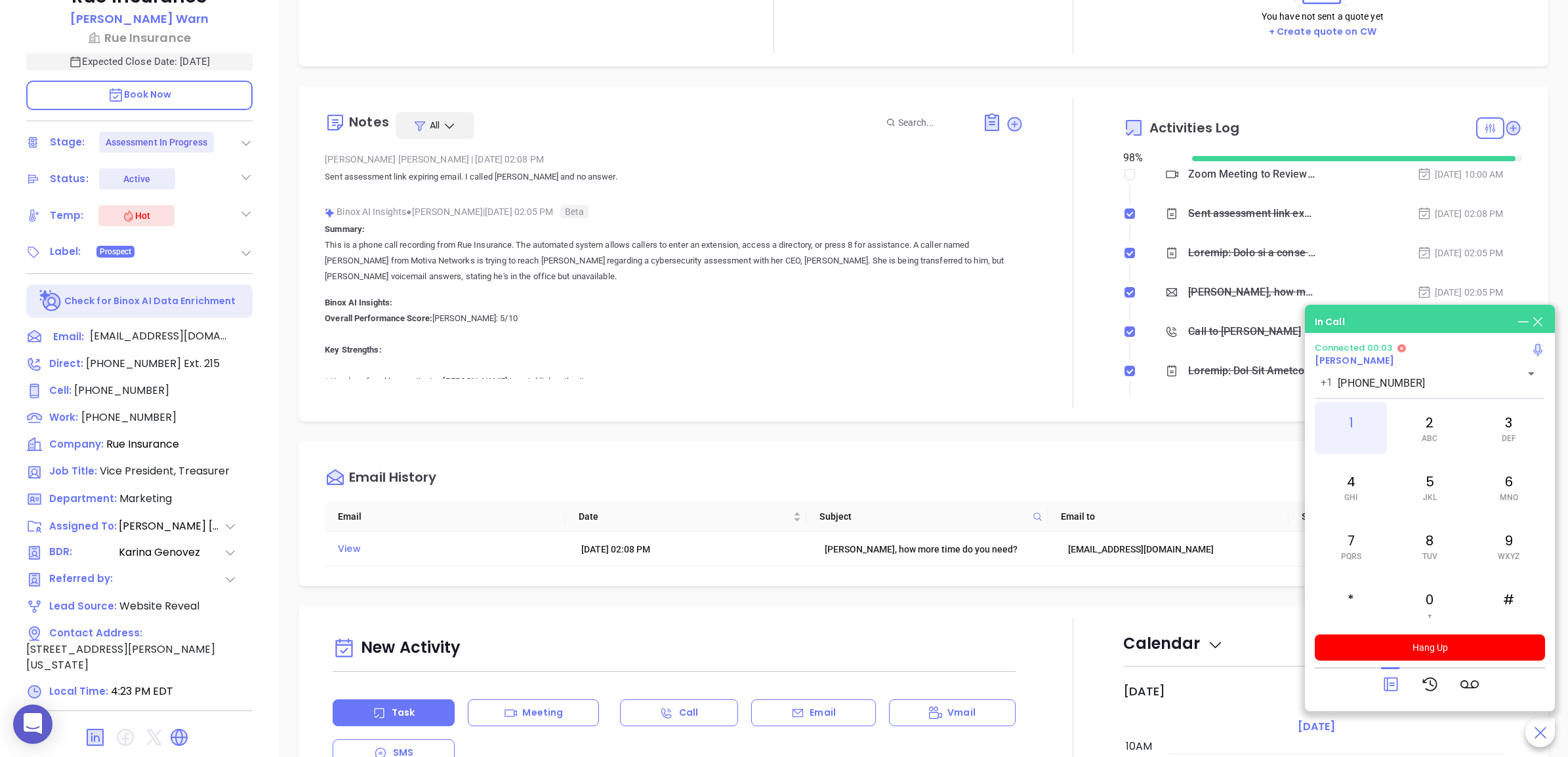
drag, startPoint x: 1437, startPoint y: 420, endPoint x: 1386, endPoint y: 425, distance: 51.2
click at [1434, 420] on div "2 ABC" at bounding box center [1429, 428] width 72 height 52
drag, startPoint x: 1351, startPoint y: 427, endPoint x: 1369, endPoint y: 441, distance: 22.8
click at [1353, 427] on div "1" at bounding box center [1350, 428] width 72 height 52
click at [1415, 489] on div "5 JKL" at bounding box center [1429, 487] width 72 height 52
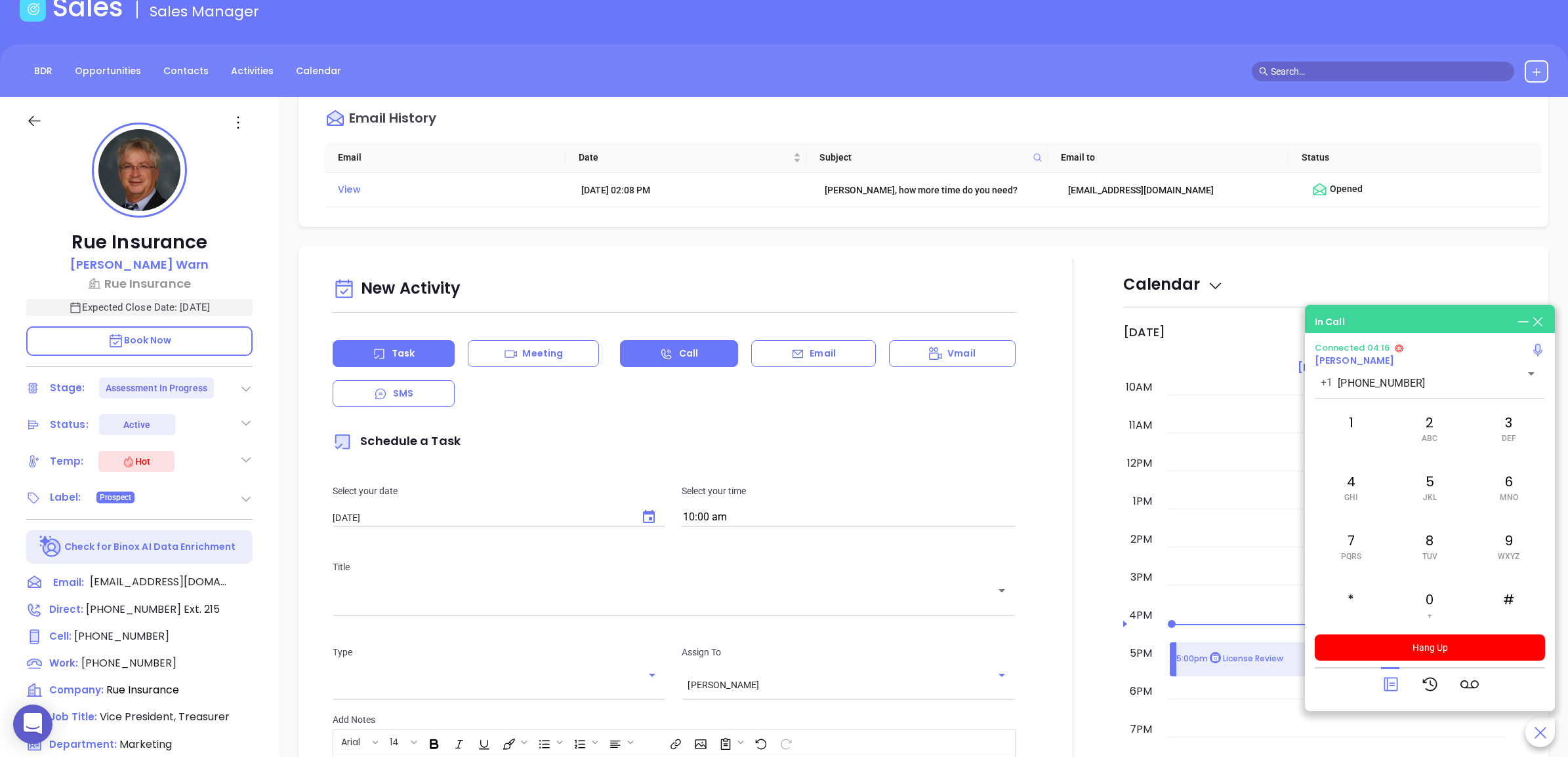
scroll to position [738, 0]
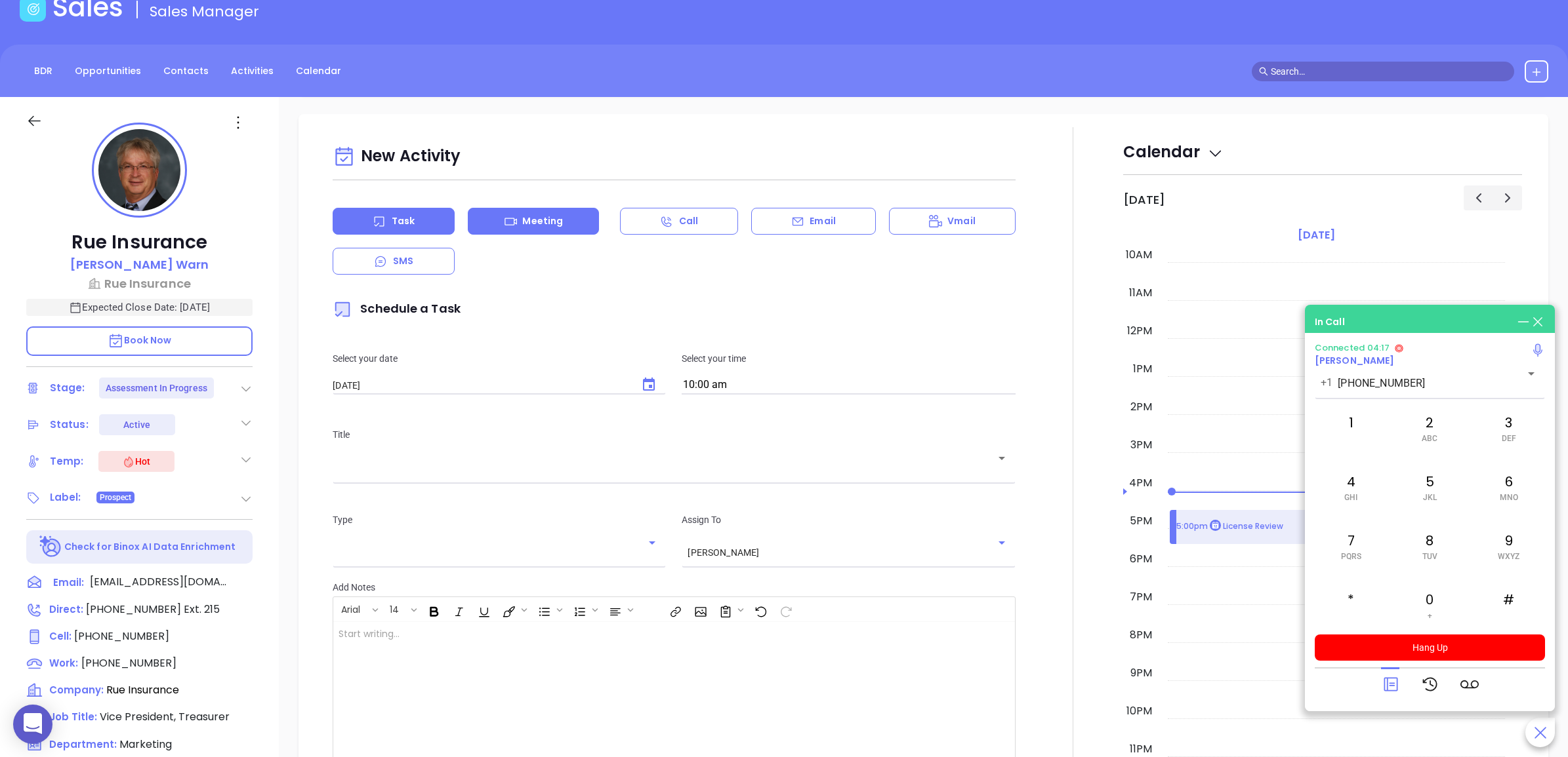
click at [574, 220] on div "Meeting" at bounding box center [533, 221] width 131 height 27
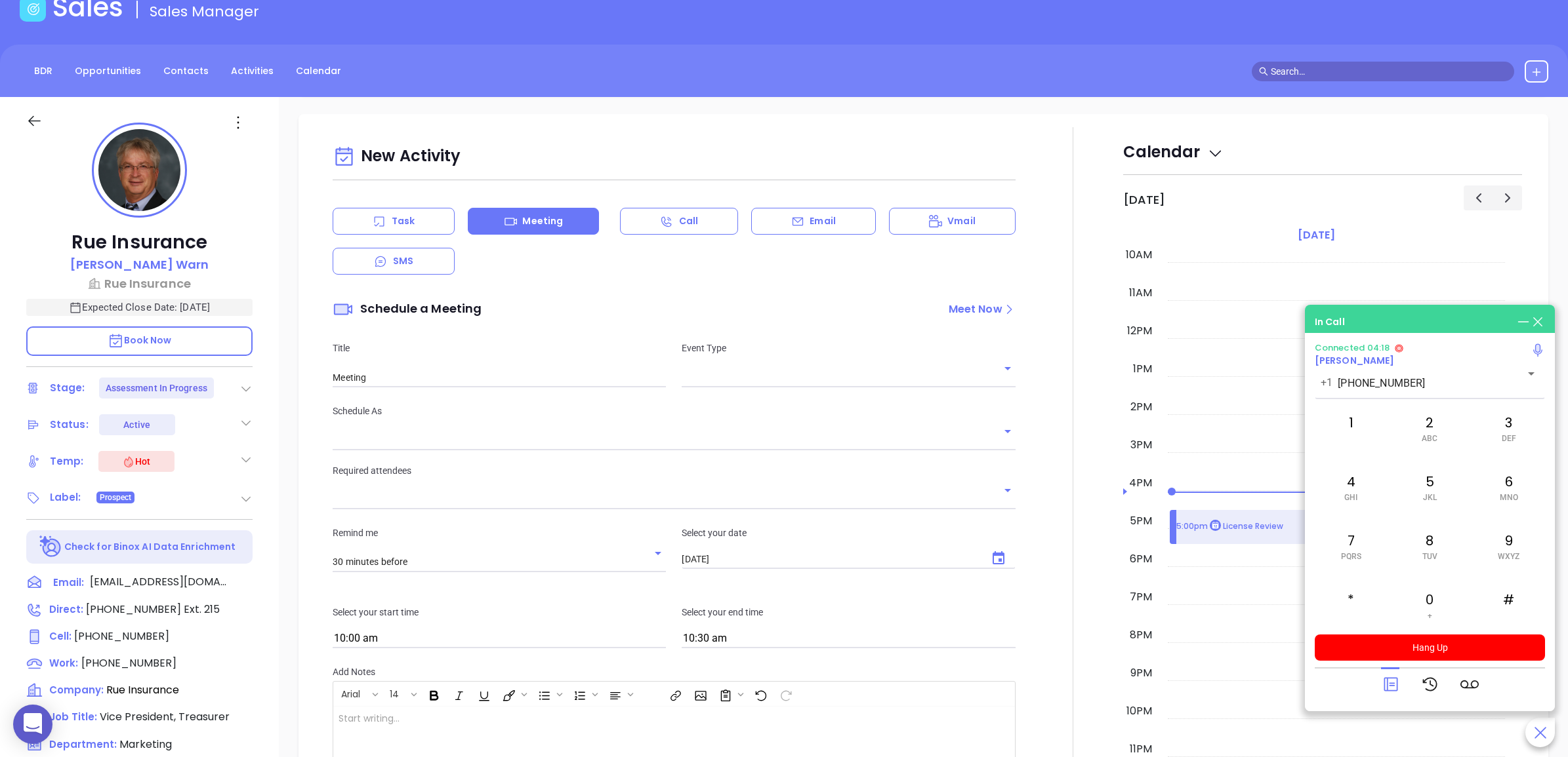
click at [754, 379] on input "text" at bounding box center [838, 377] width 313 height 19
click at [754, 420] on li "Zoom" at bounding box center [843, 431] width 330 height 24
type input "Zoom Meeting"
type input "Zoom"
click at [523, 381] on input "Zoom Meeting" at bounding box center [500, 377] width 334 height 19
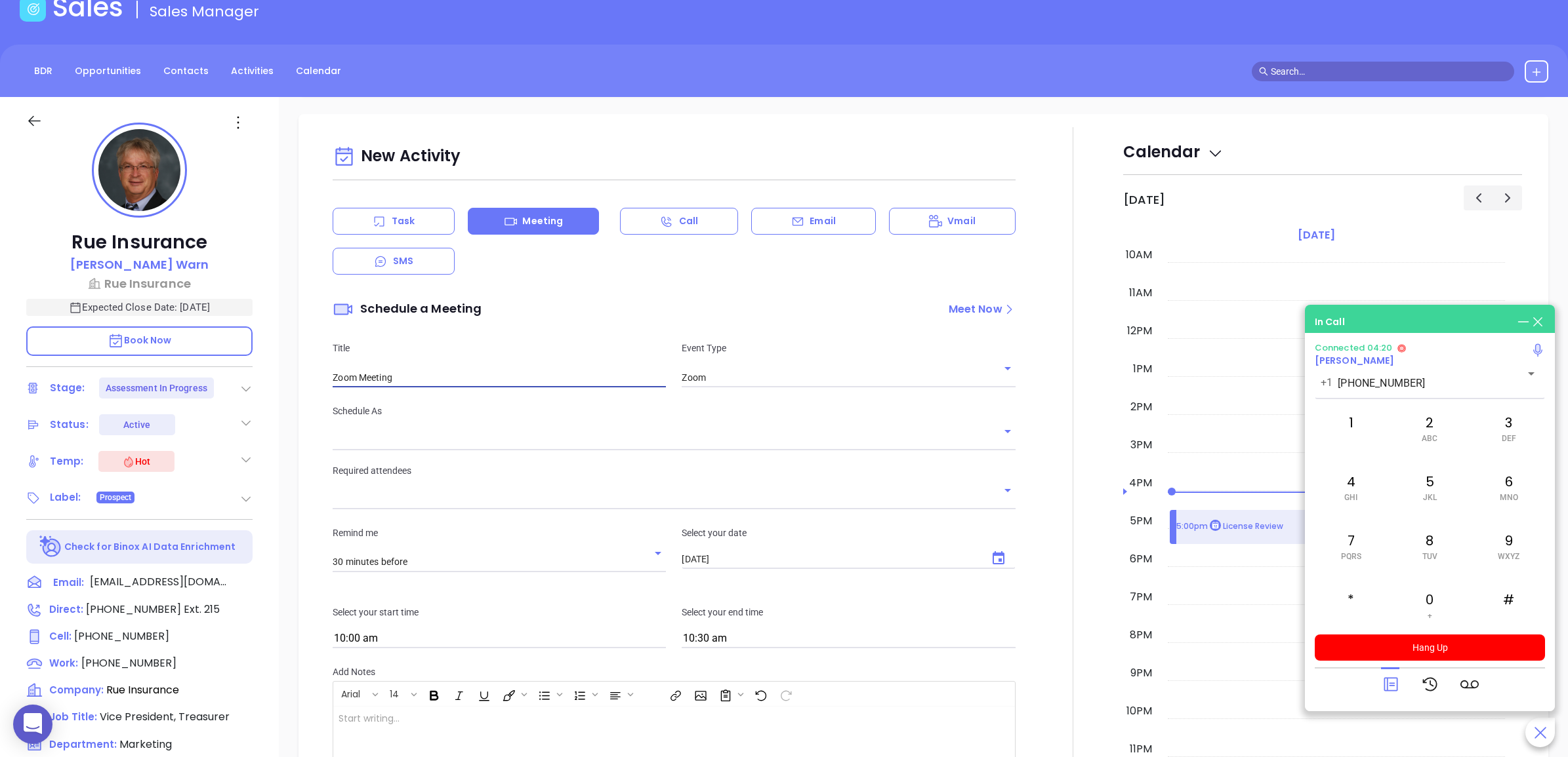
type input "[PERSON_NAME]"
type input "Zoom Meeting to Review Assessment"
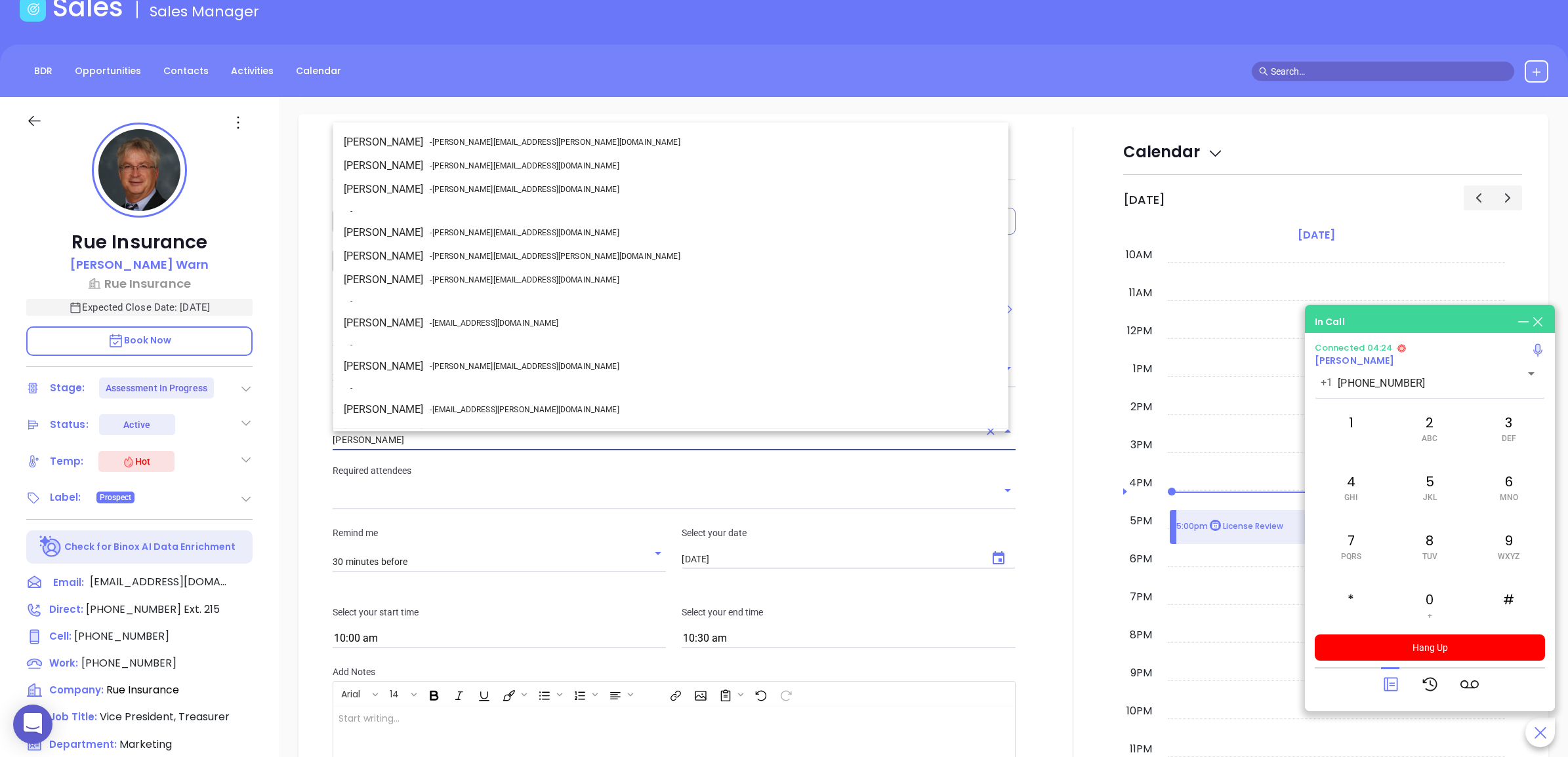
click at [404, 443] on input "[PERSON_NAME]" at bounding box center [655, 440] width 645 height 19
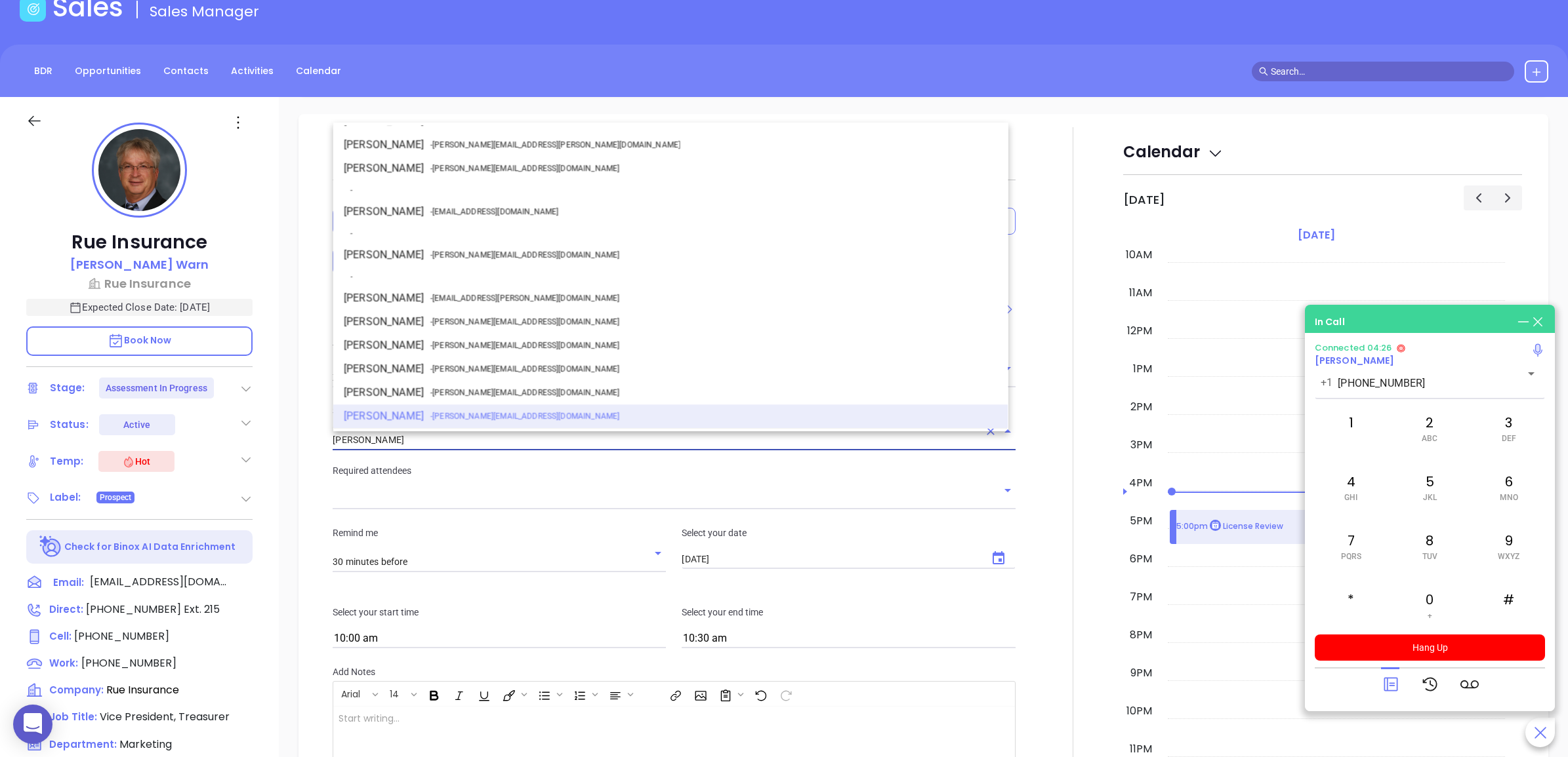
click at [466, 255] on span "- walter@motiva.net" at bounding box center [523, 255] width 189 height 12
type input "Walter Contreras"
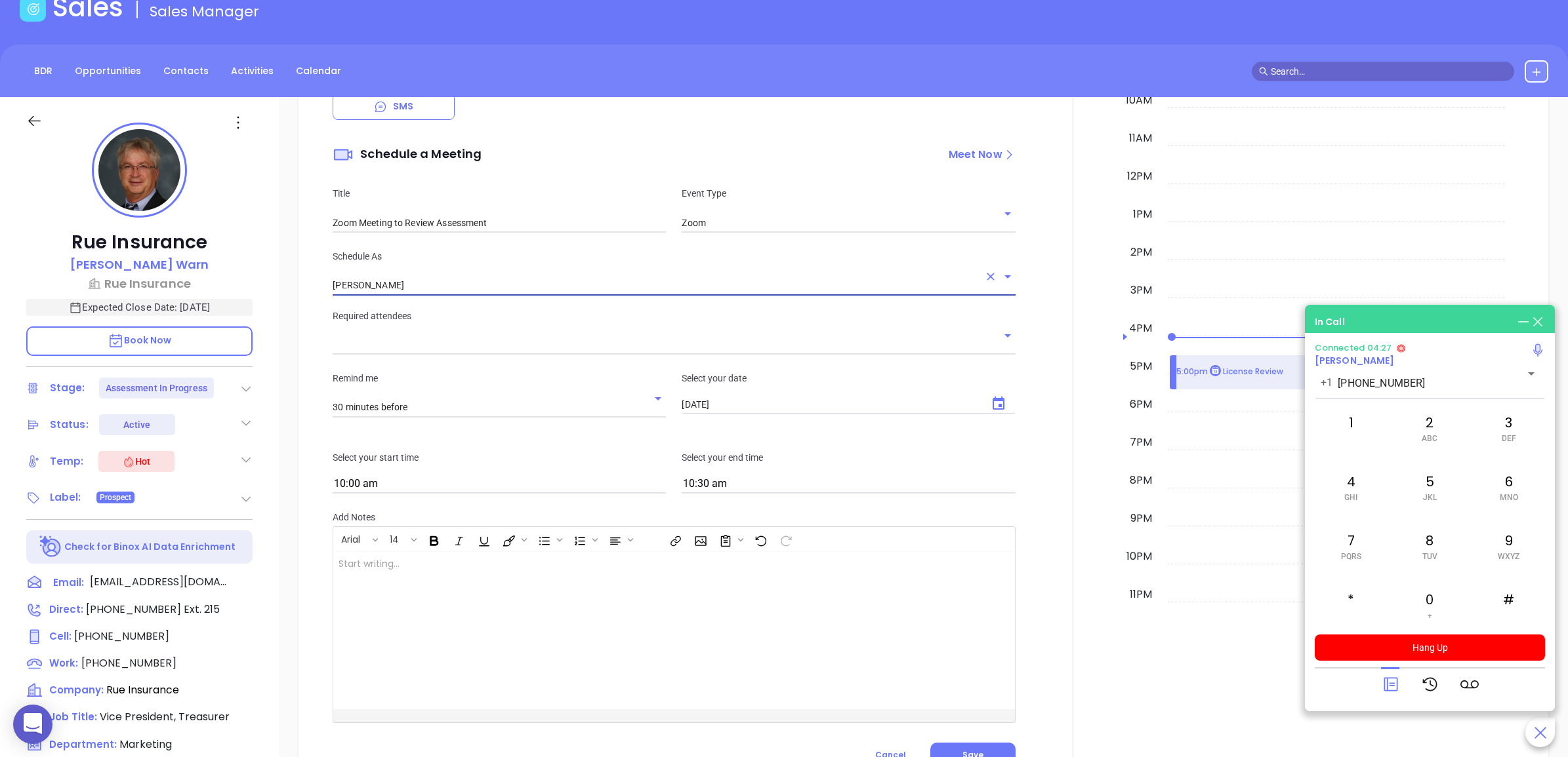
scroll to position [901, 0]
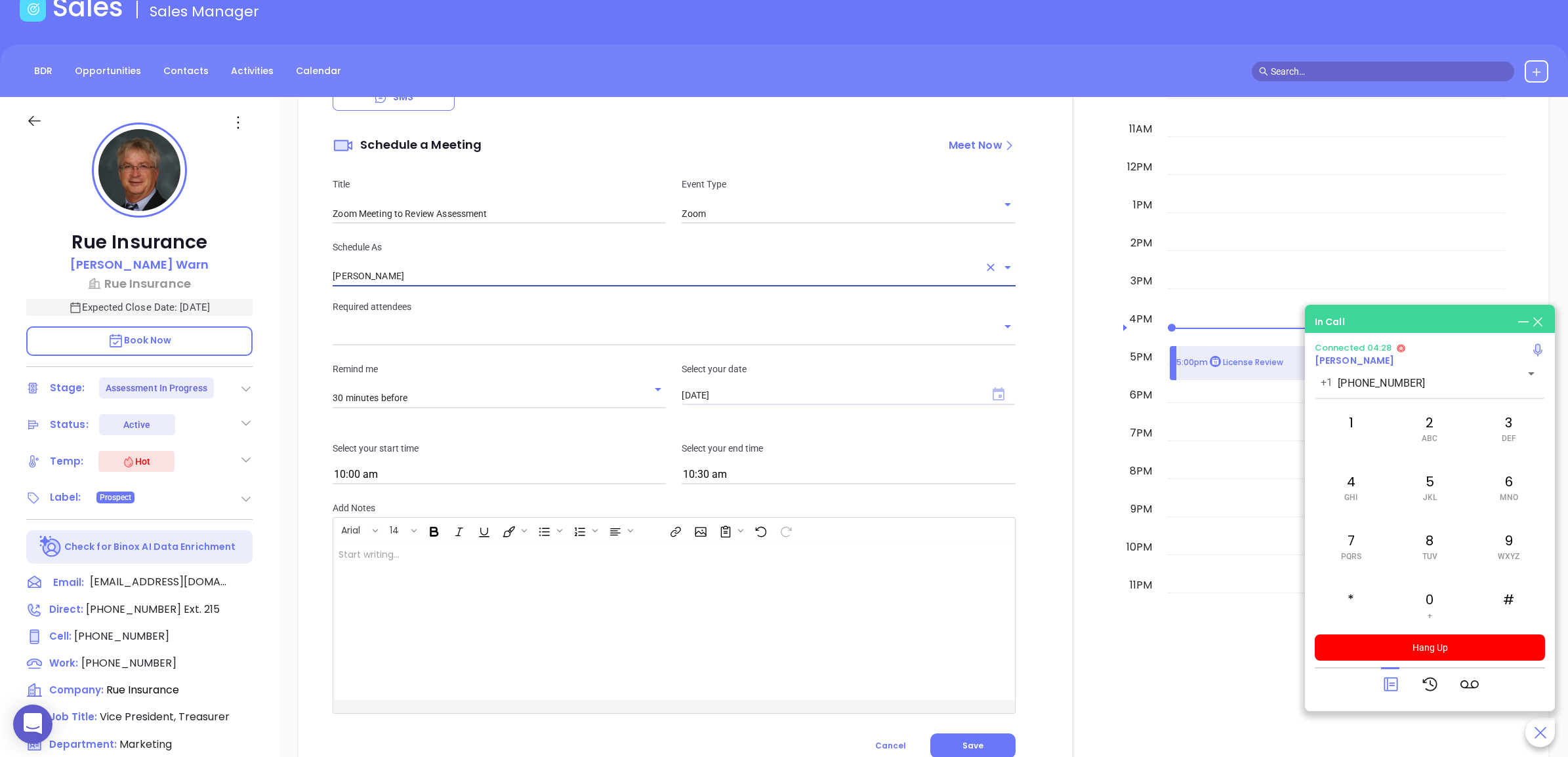
click at [994, 394] on icon "Choose date, selected date is Aug 20, 2025" at bounding box center [997, 394] width 12 height 13
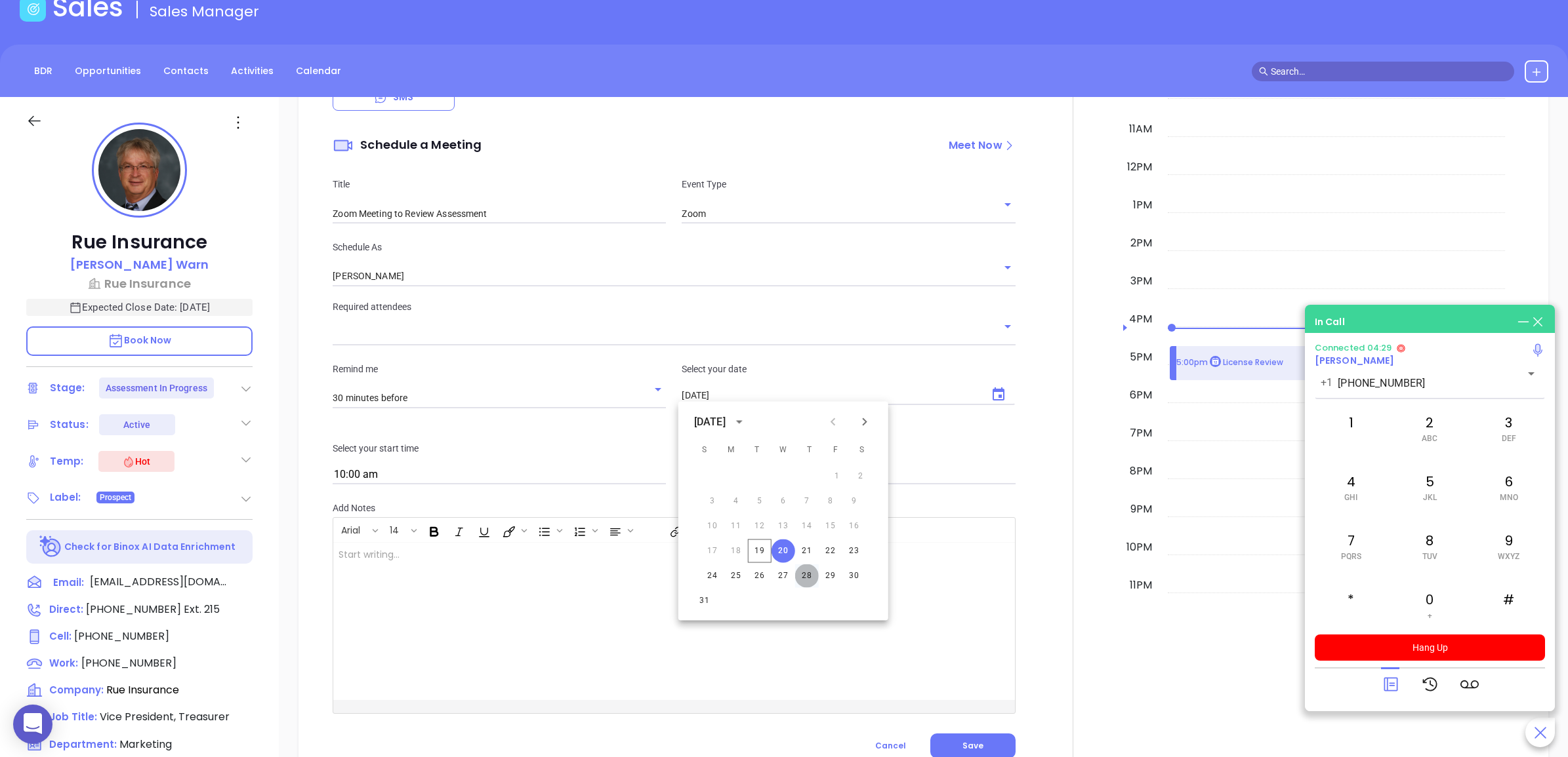
click at [809, 577] on button "28" at bounding box center [807, 576] width 24 height 24
type input "08/28/2025"
click at [644, 323] on div "Required attendees" at bounding box center [674, 323] width 698 height 46
drag, startPoint x: 574, startPoint y: 359, endPoint x: 581, endPoint y: 354, distance: 8.6
click at [578, 357] on div "Remind me 30 minutes before Select your date 08/28/2025 ​" at bounding box center [674, 385] width 698 height 79
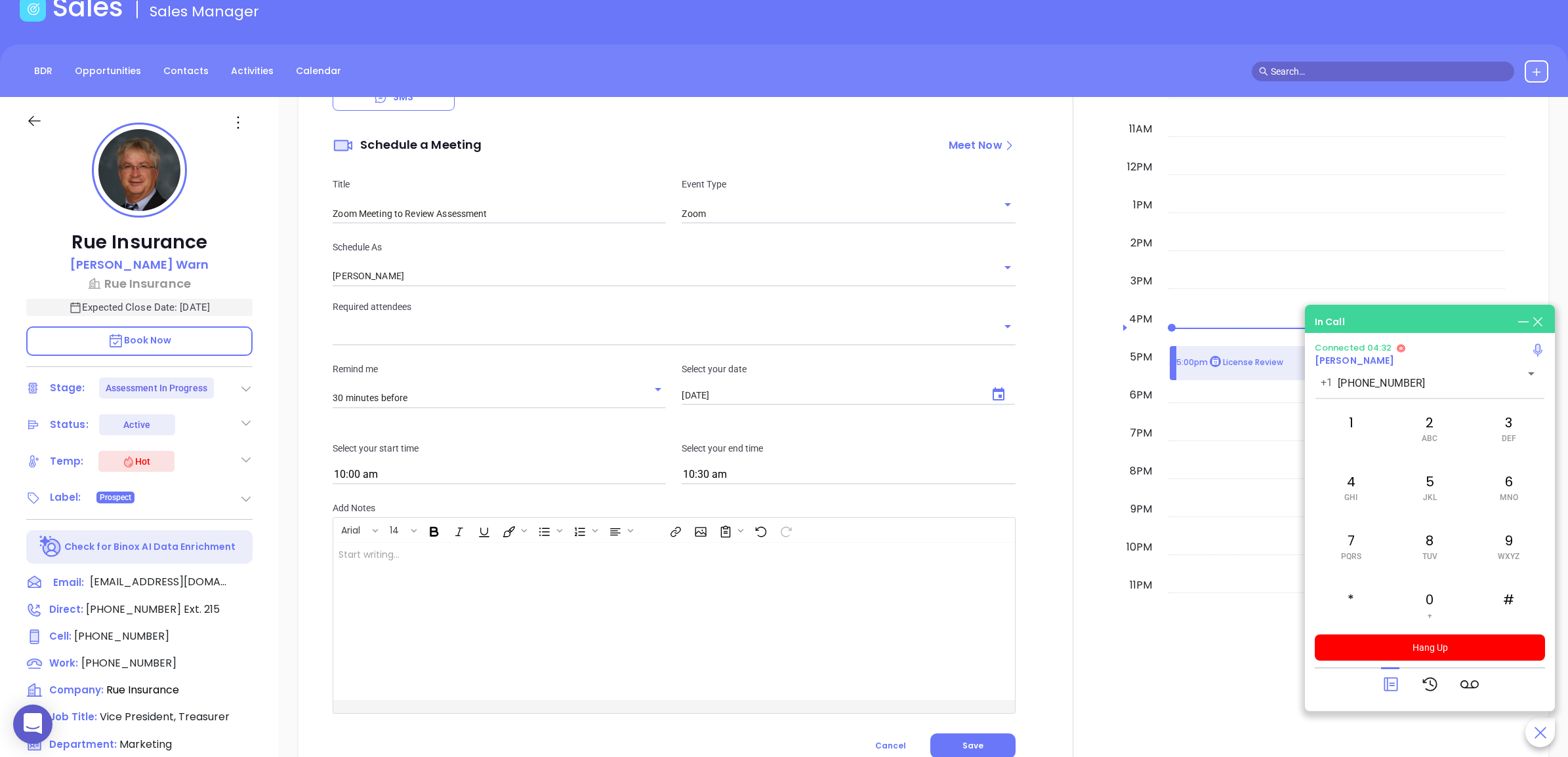
click at [584, 341] on input "text" at bounding box center [664, 336] width 662 height 19
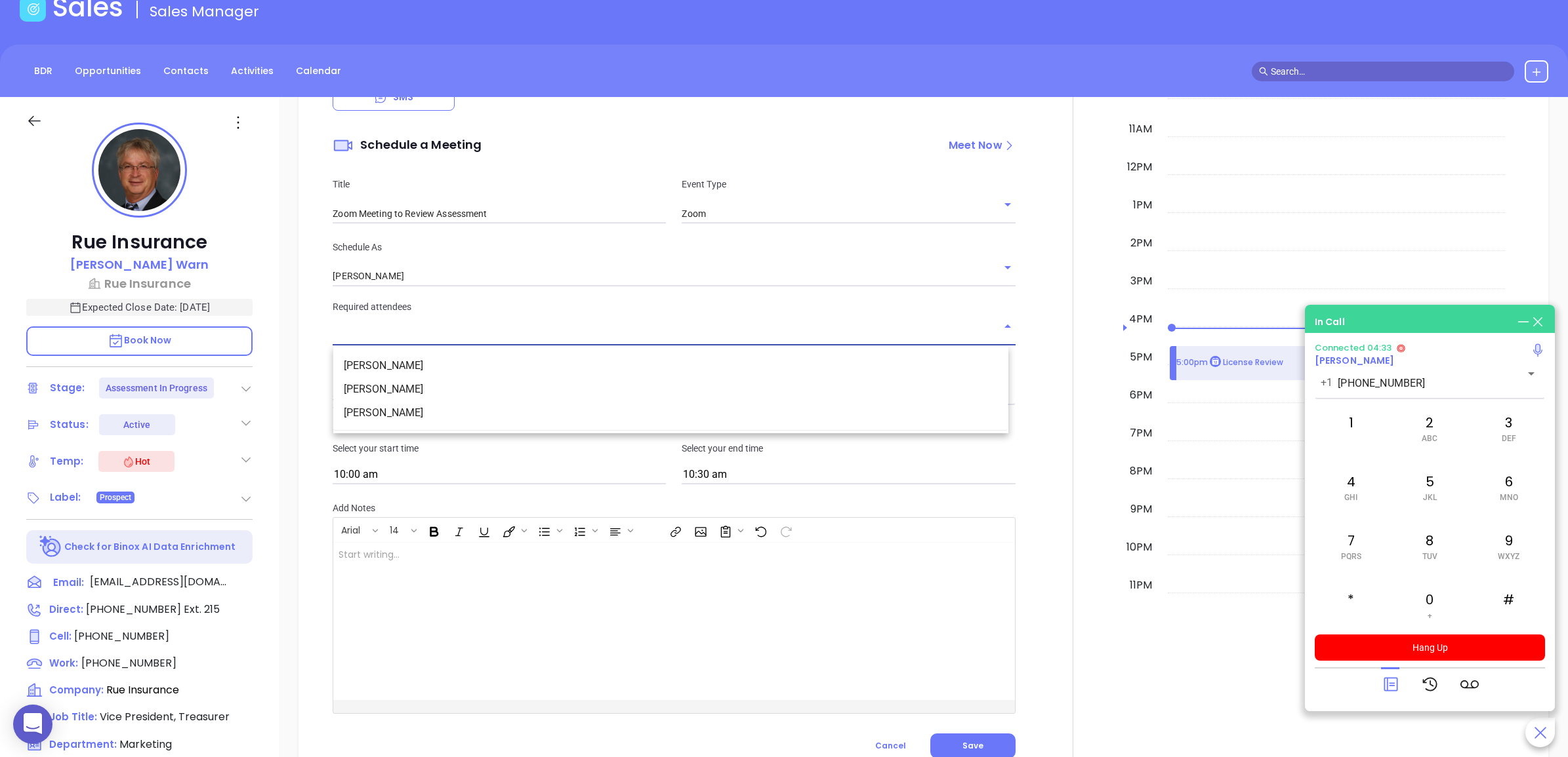
click at [526, 356] on li "John Warn" at bounding box center [671, 366] width 675 height 24
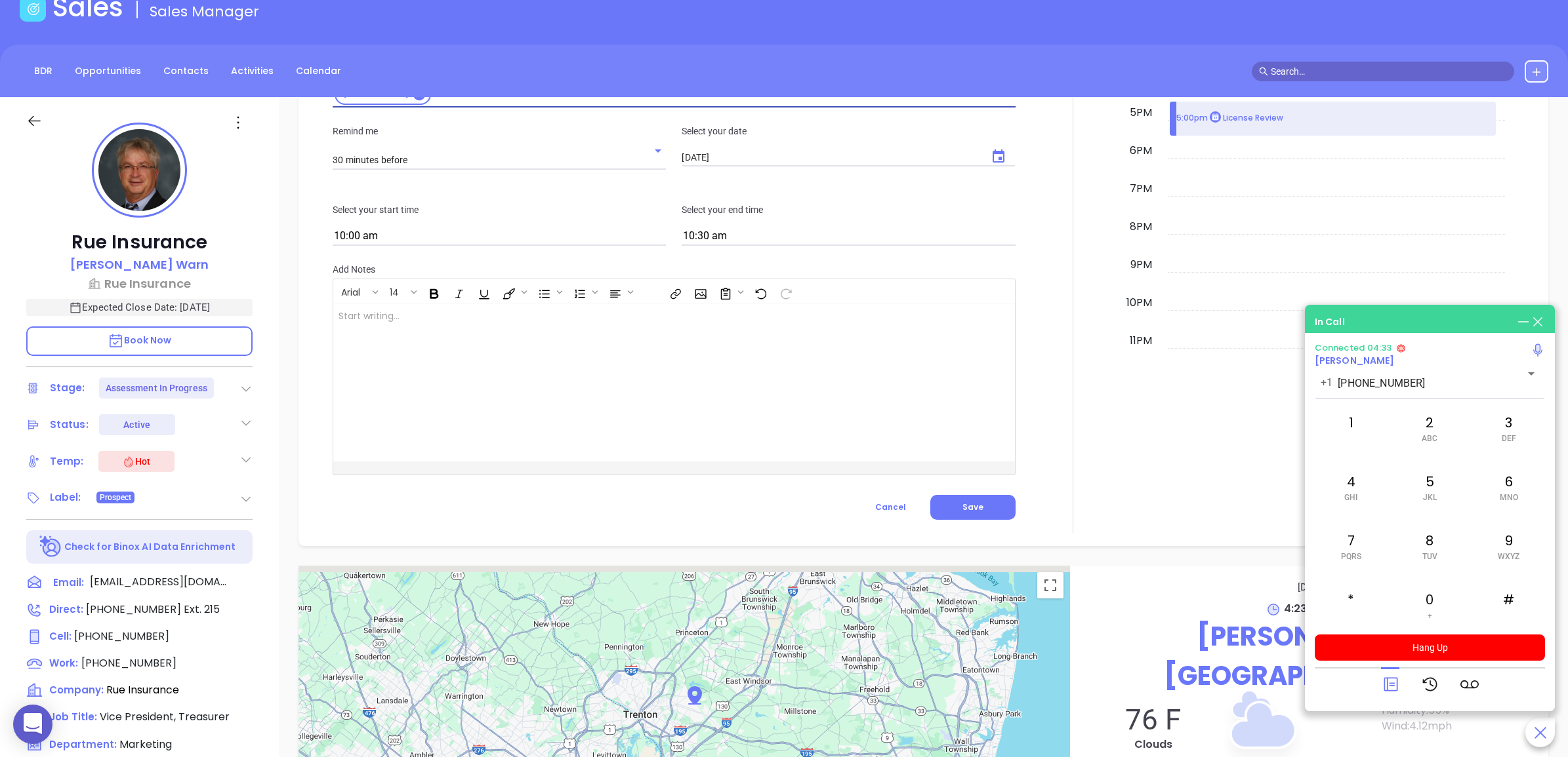
scroll to position [1147, 0]
click at [962, 500] on span "Save" at bounding box center [972, 505] width 21 height 11
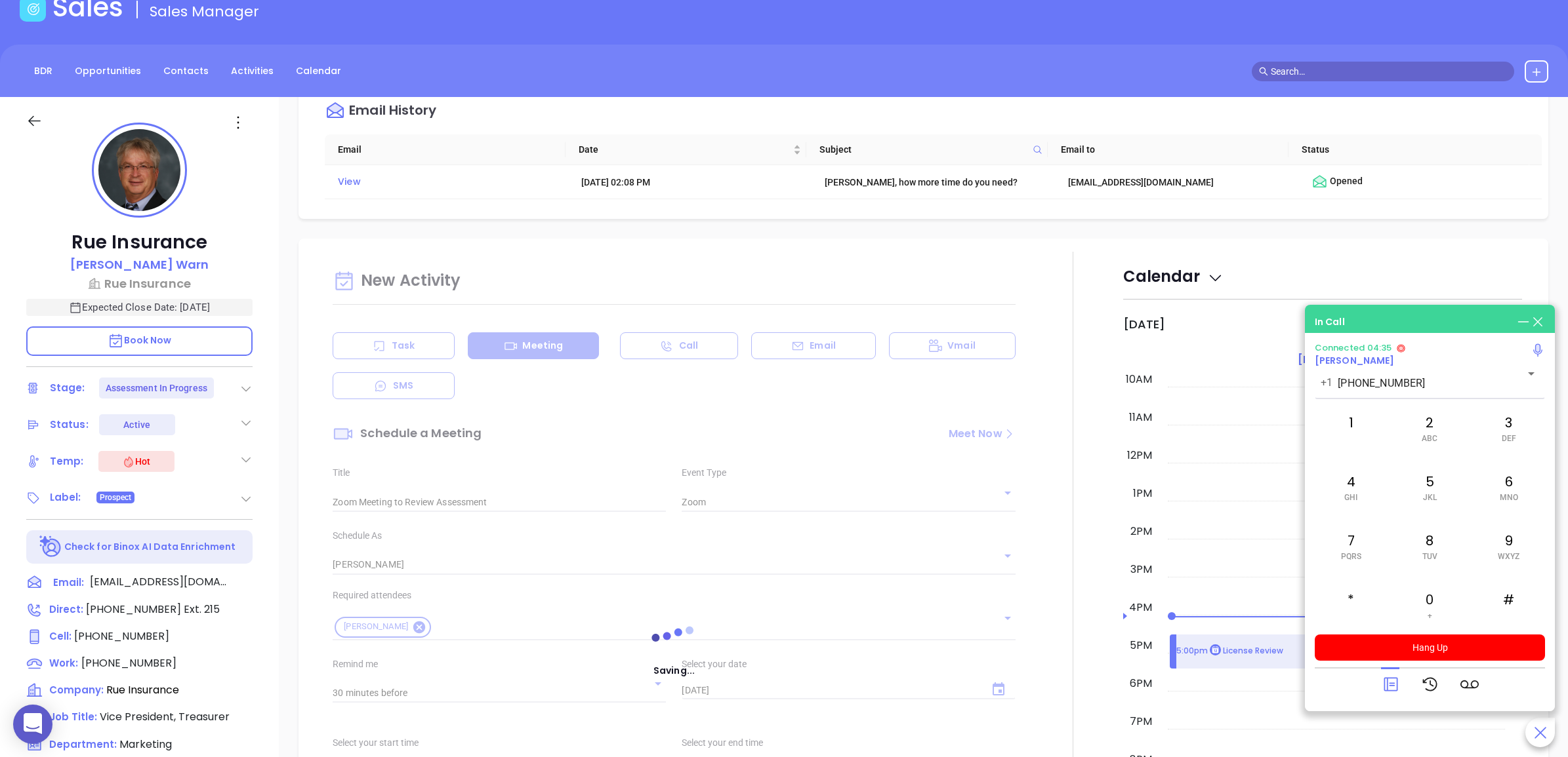
scroll to position [573, 0]
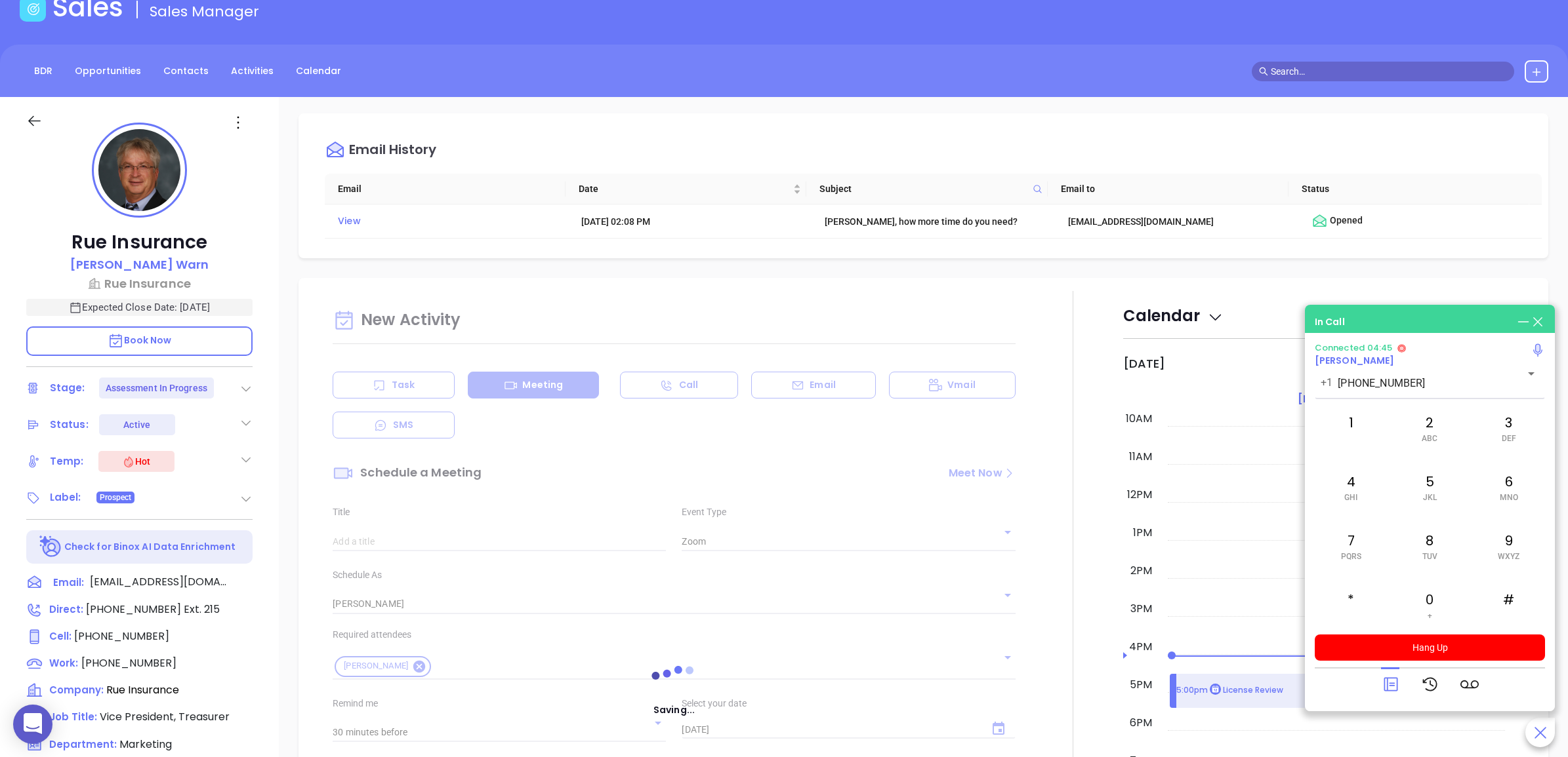
type input "Meeting"
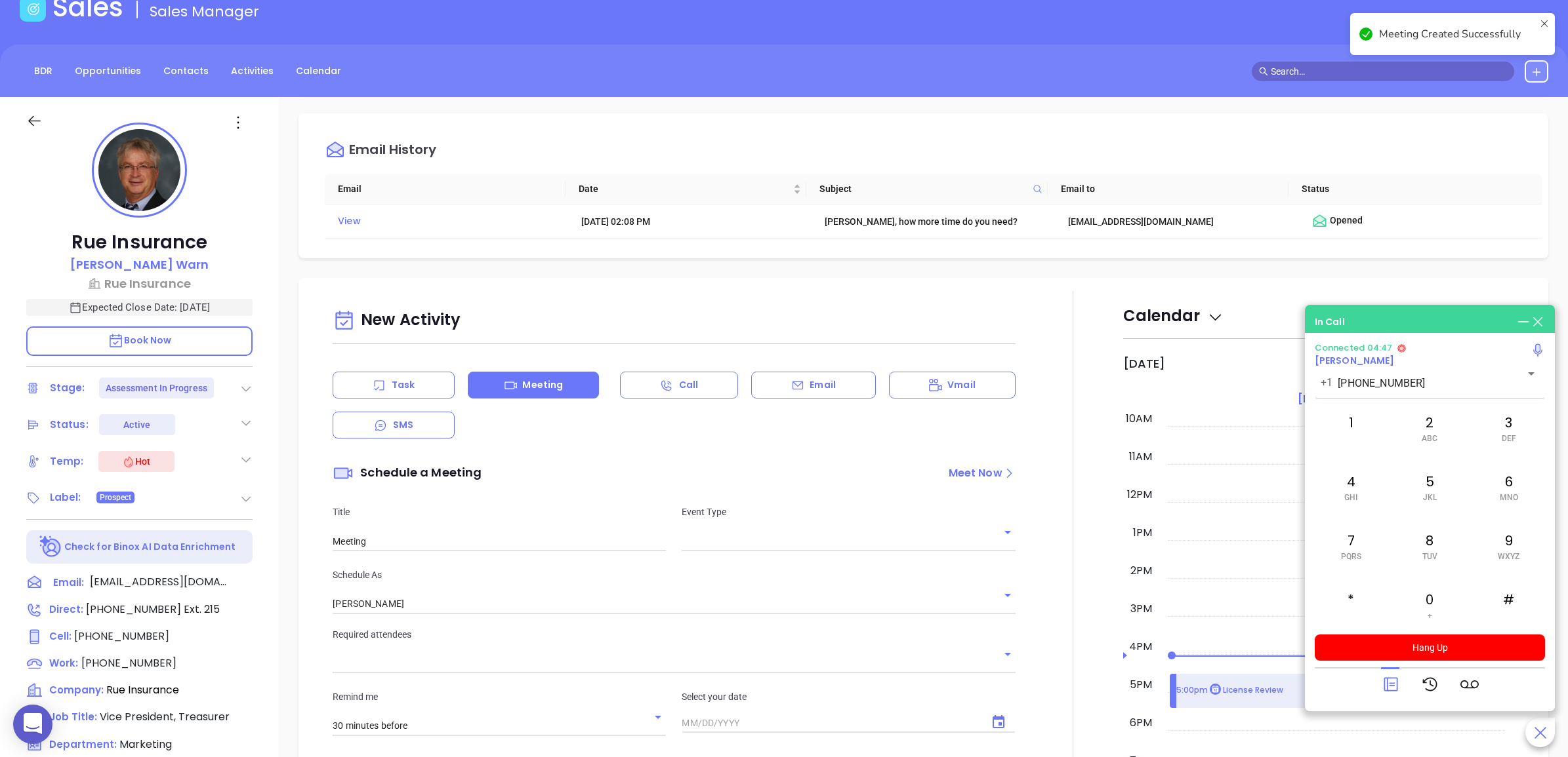
checkbox input "false"
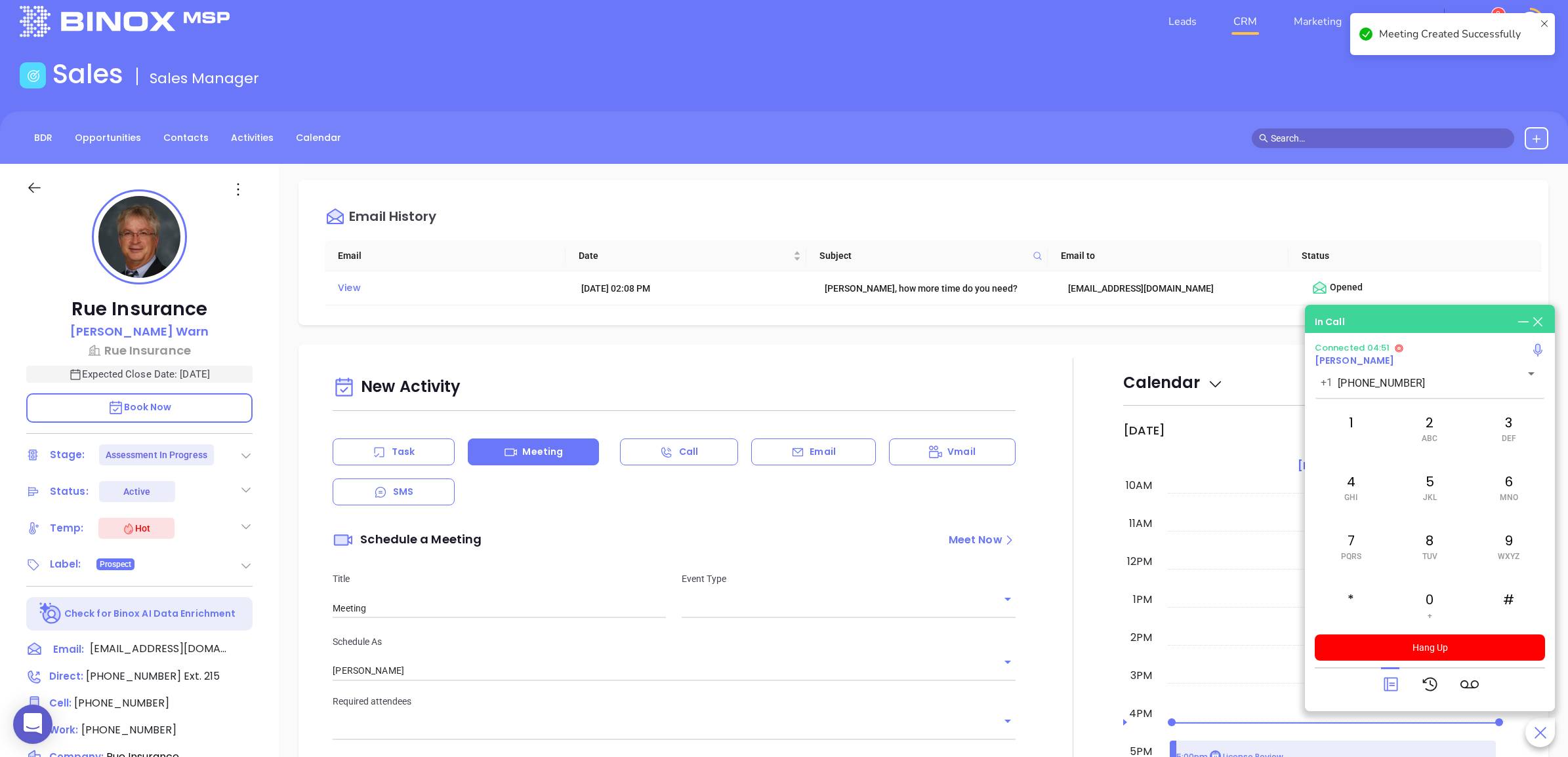
scroll to position [0, 0]
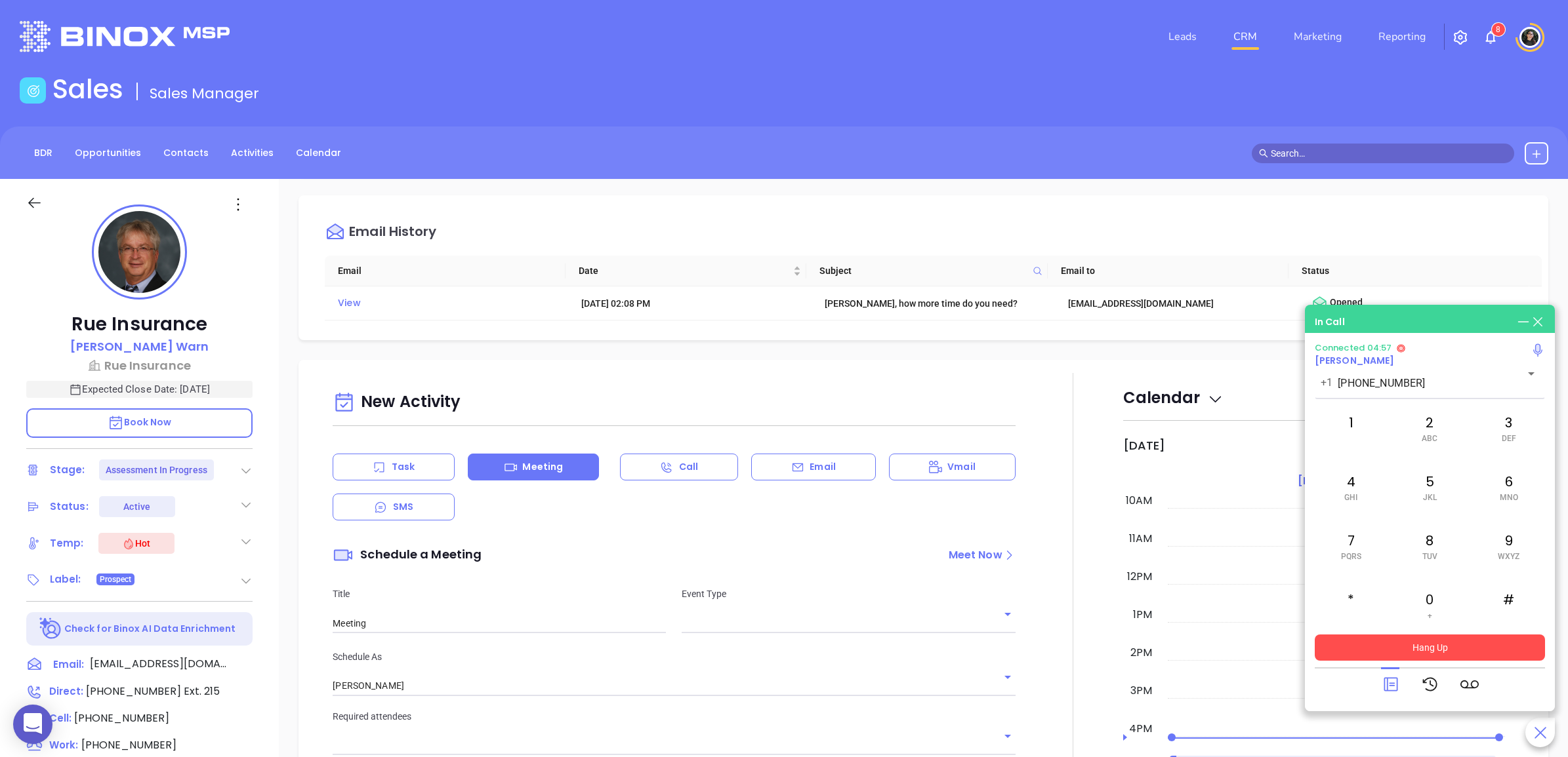
click at [1485, 653] on button "Hang Up" at bounding box center [1430, 647] width 230 height 26
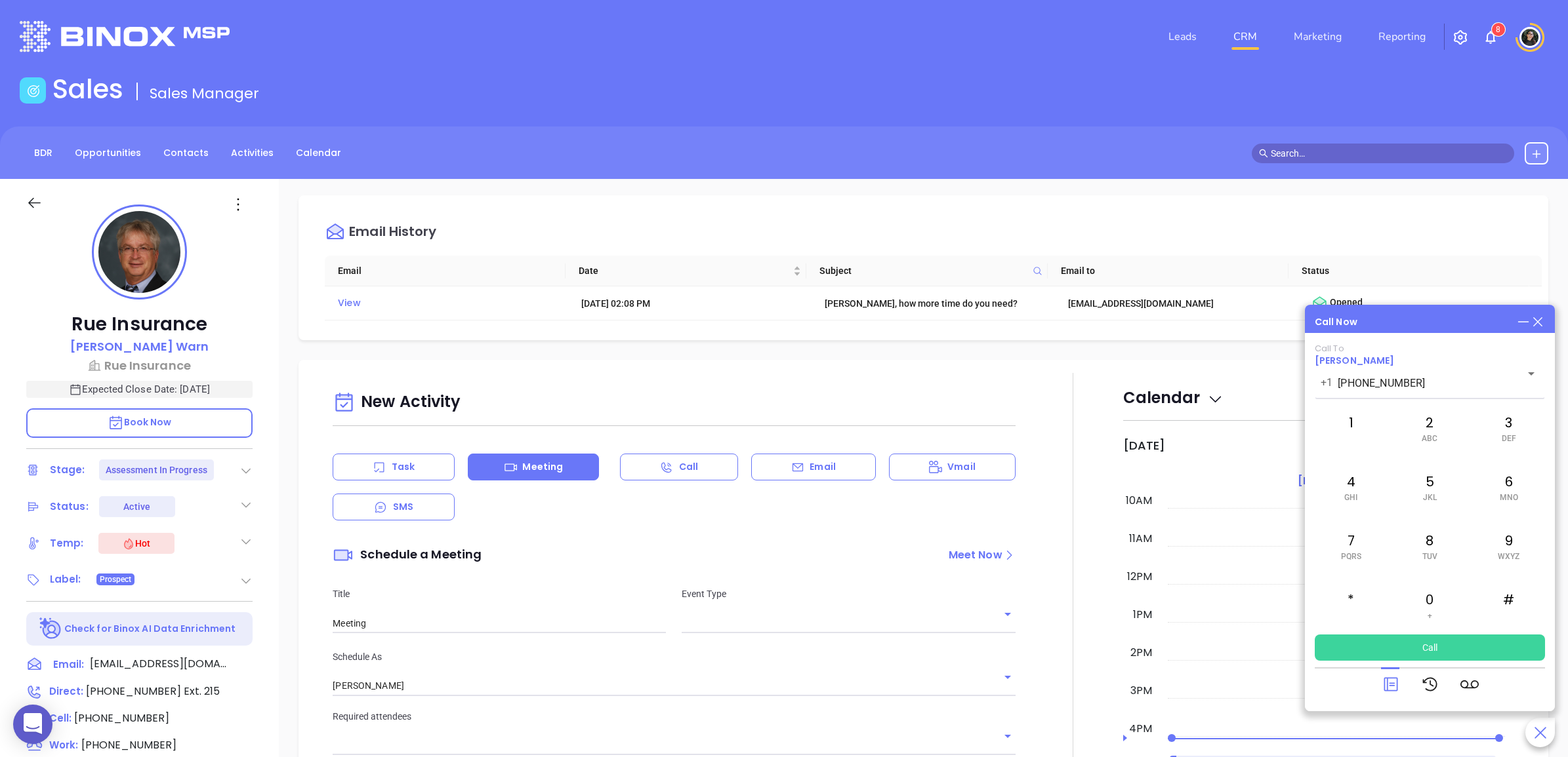
click at [1532, 318] on icon at bounding box center [1537, 322] width 15 height 15
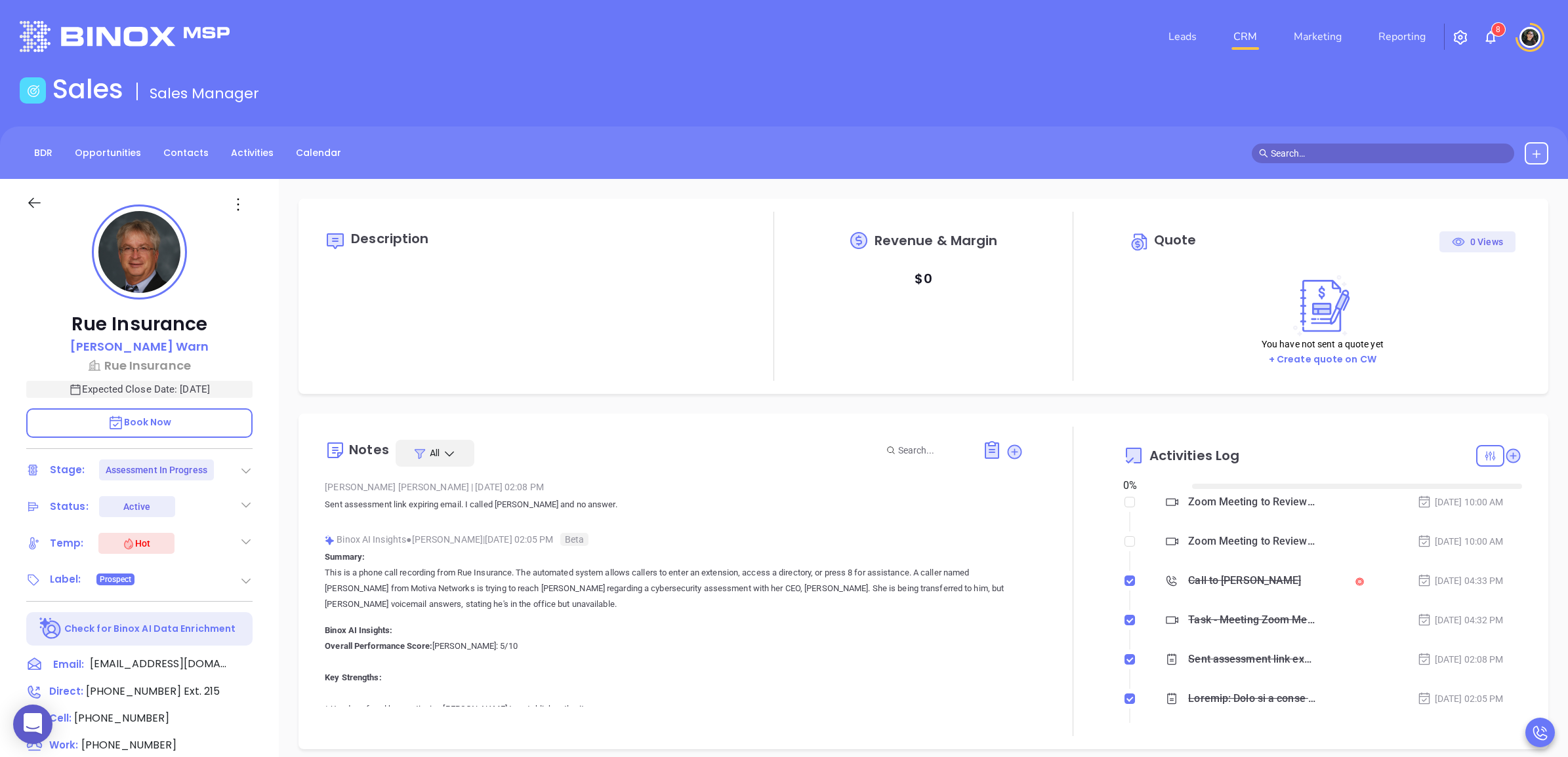
type input "[DATE]"
type input "[PERSON_NAME]"
click at [1124, 544] on input "checkbox" at bounding box center [1129, 542] width 11 height 11
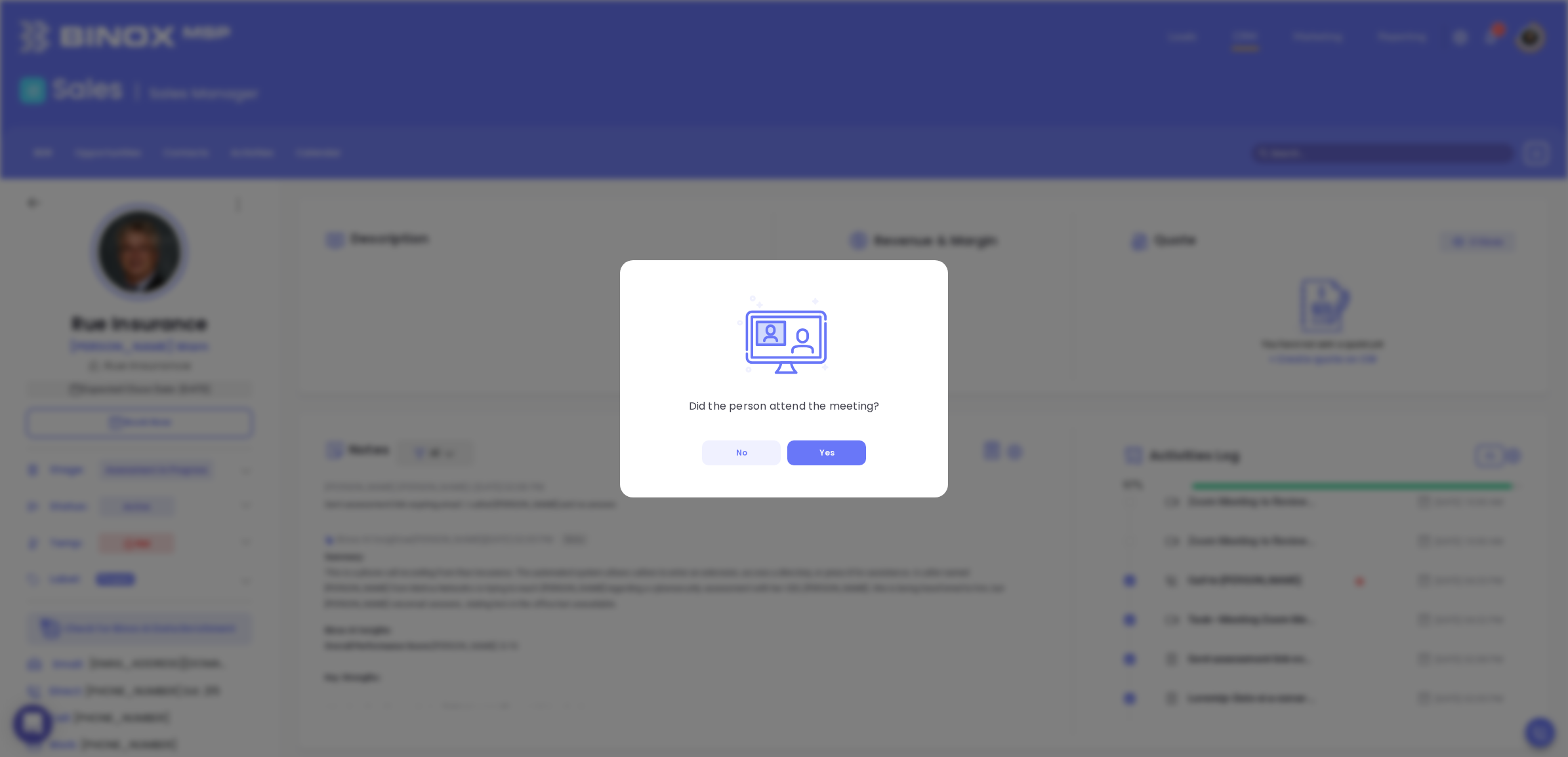
click at [754, 449] on button "No" at bounding box center [741, 453] width 79 height 25
checkbox input "true"
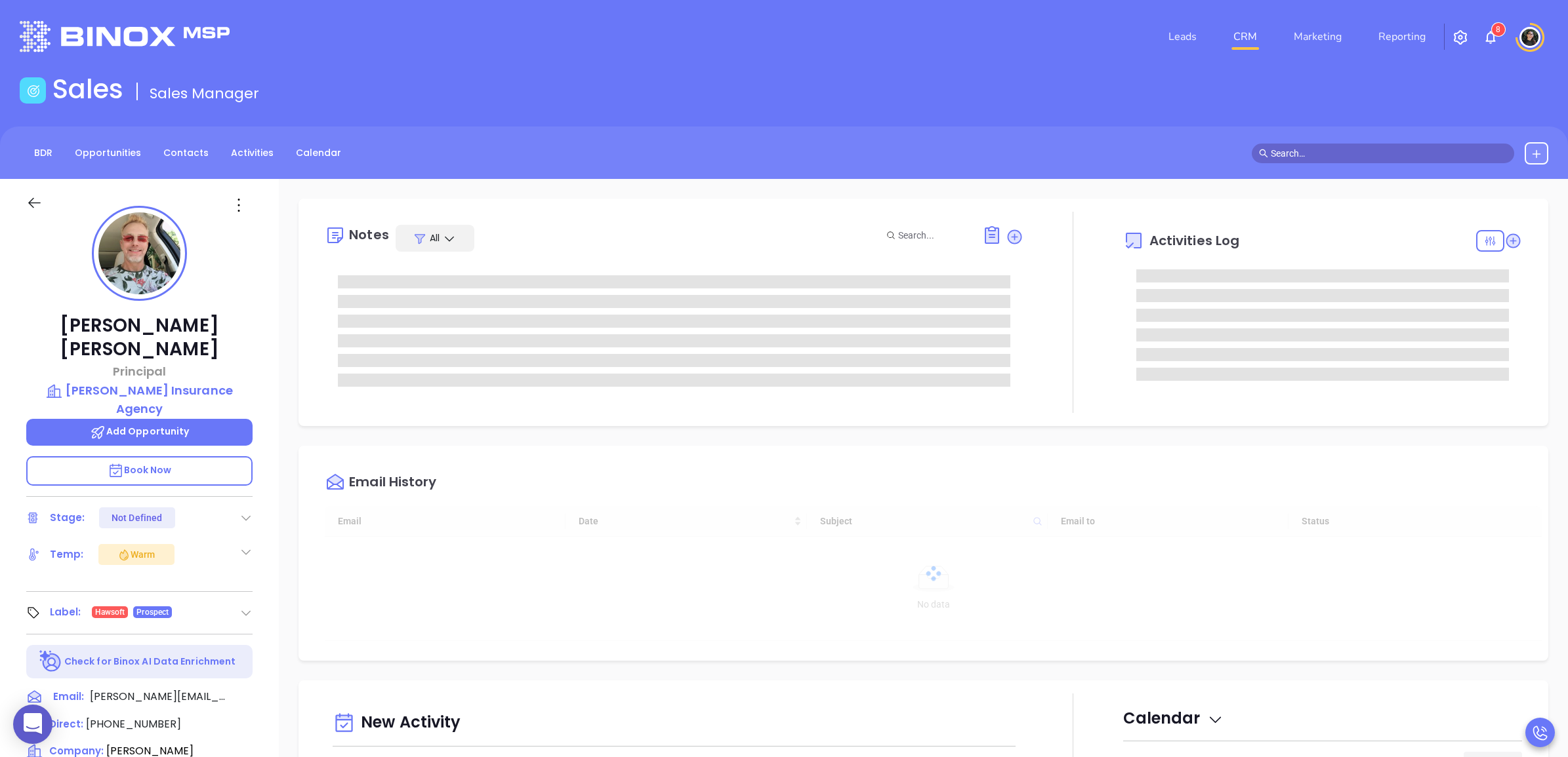
type input "[DATE]"
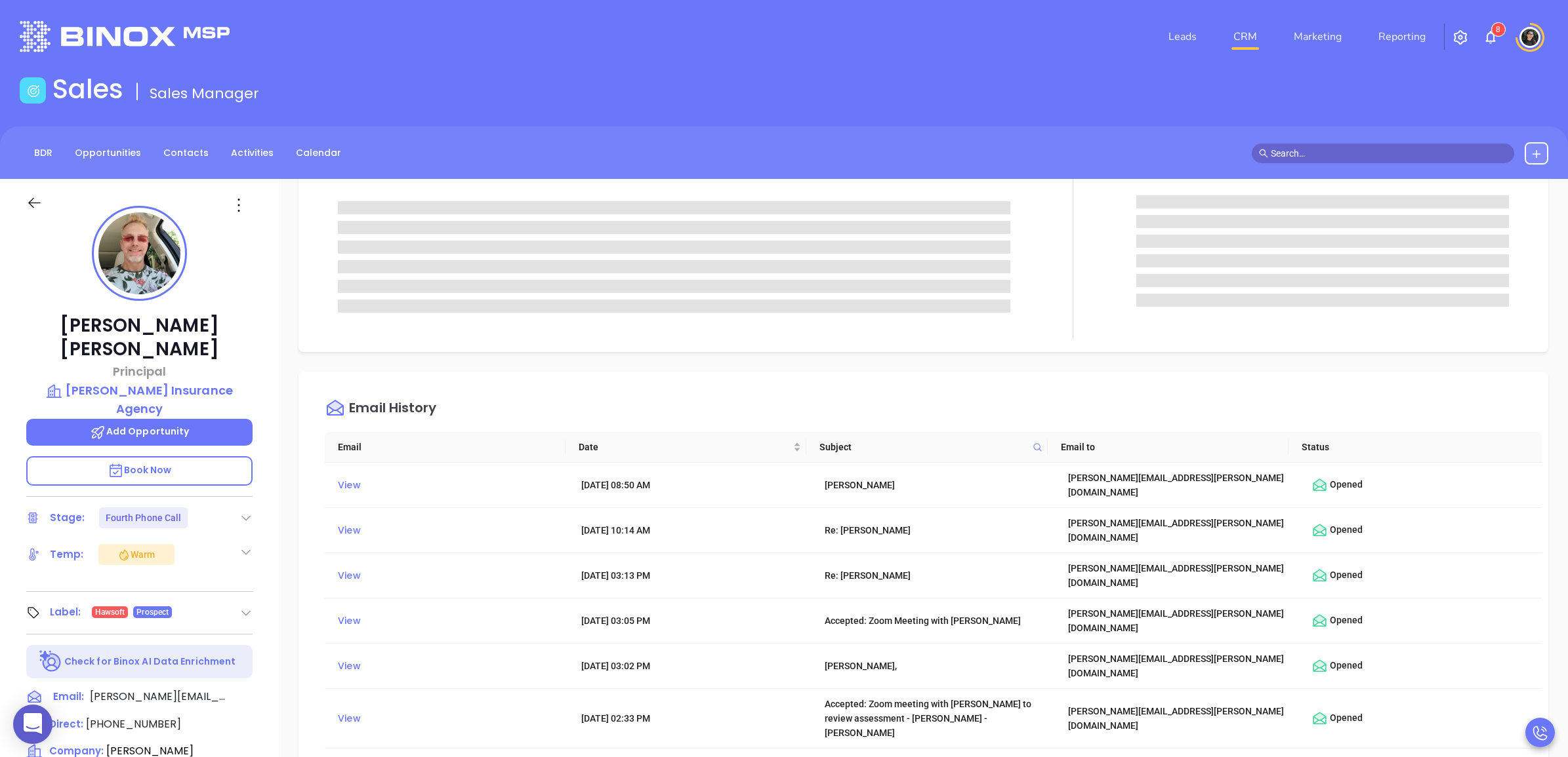
type input "[PERSON_NAME]"
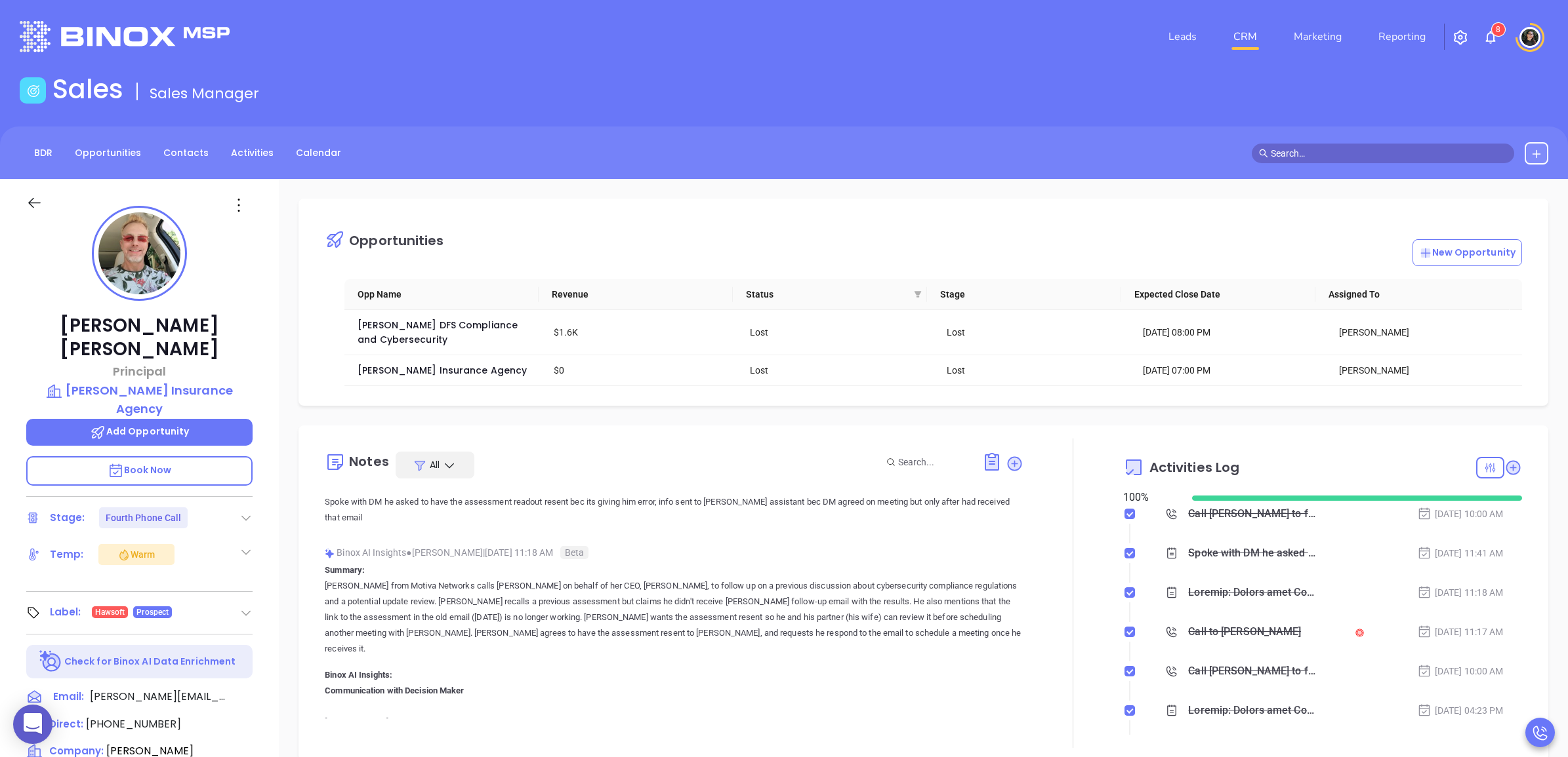
scroll to position [0, 0]
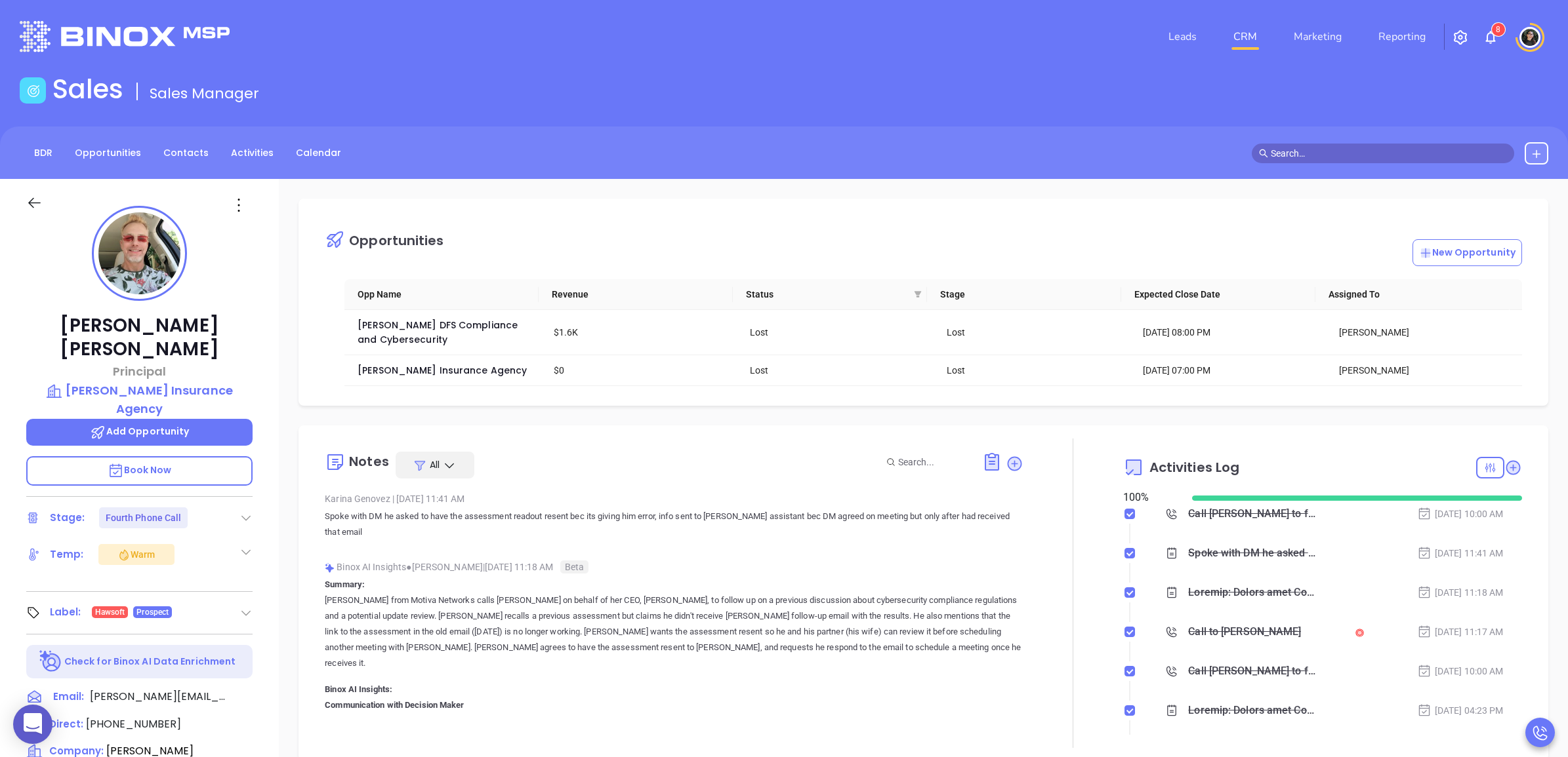
click at [482, 201] on div "Opportunities New Opportunity Opp Name Revenue Status Stage Expected Close Date…" at bounding box center [923, 302] width 1250 height 207
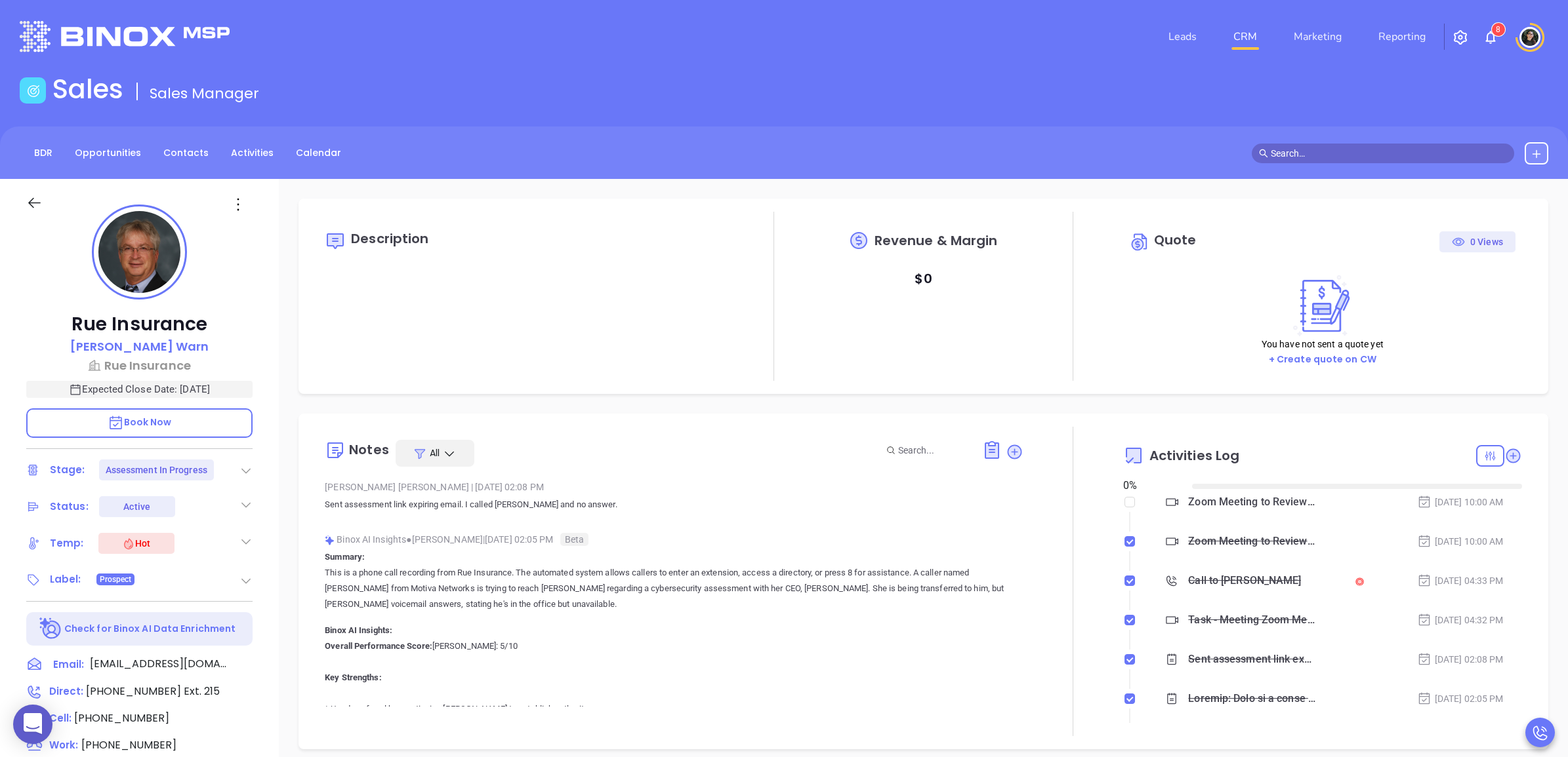
type input "[DATE]"
type input "[PERSON_NAME]"
click at [1007, 456] on icon at bounding box center [1014, 451] width 15 height 15
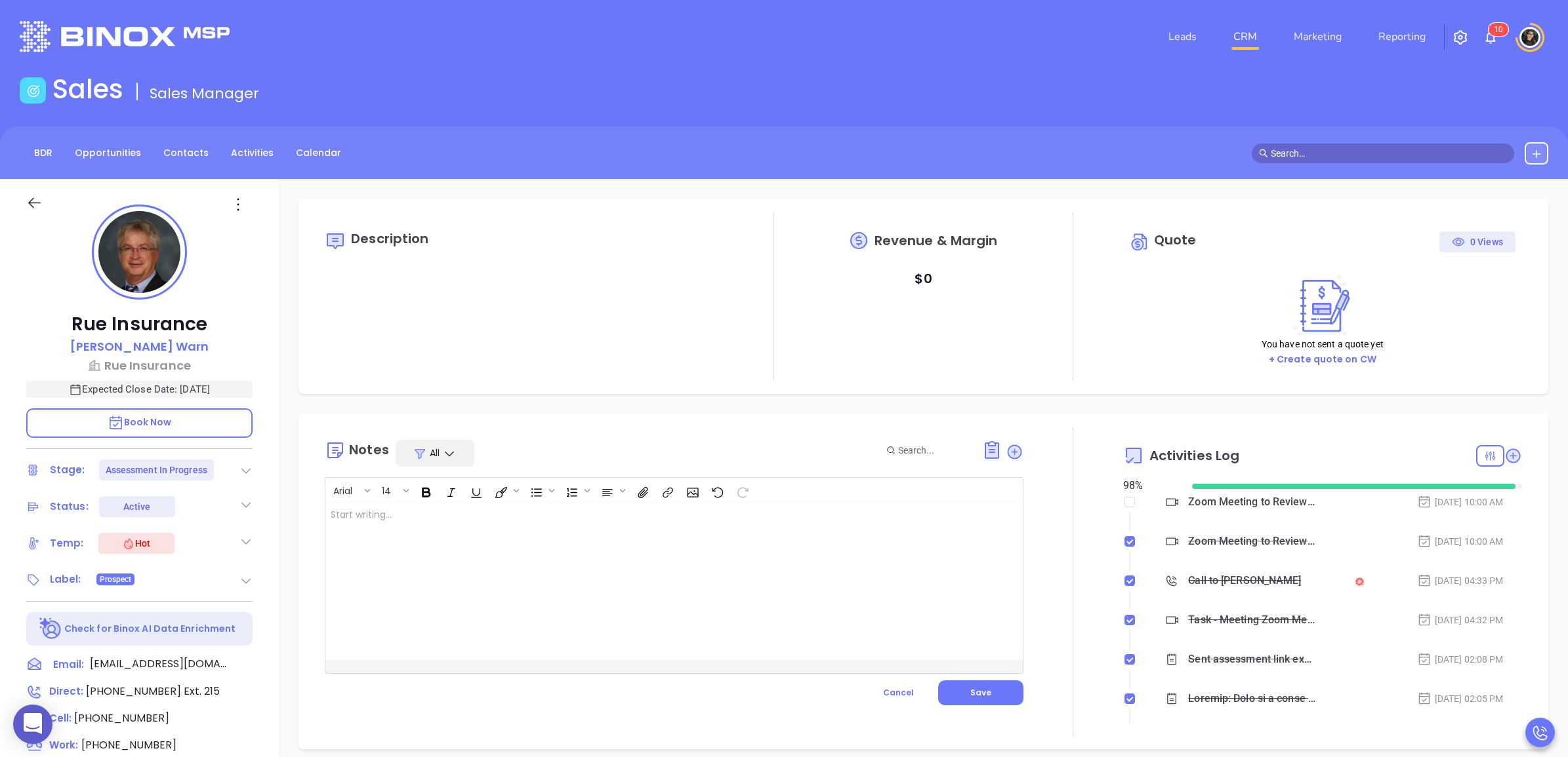
click at [671, 536] on div at bounding box center [649, 582] width 648 height 157
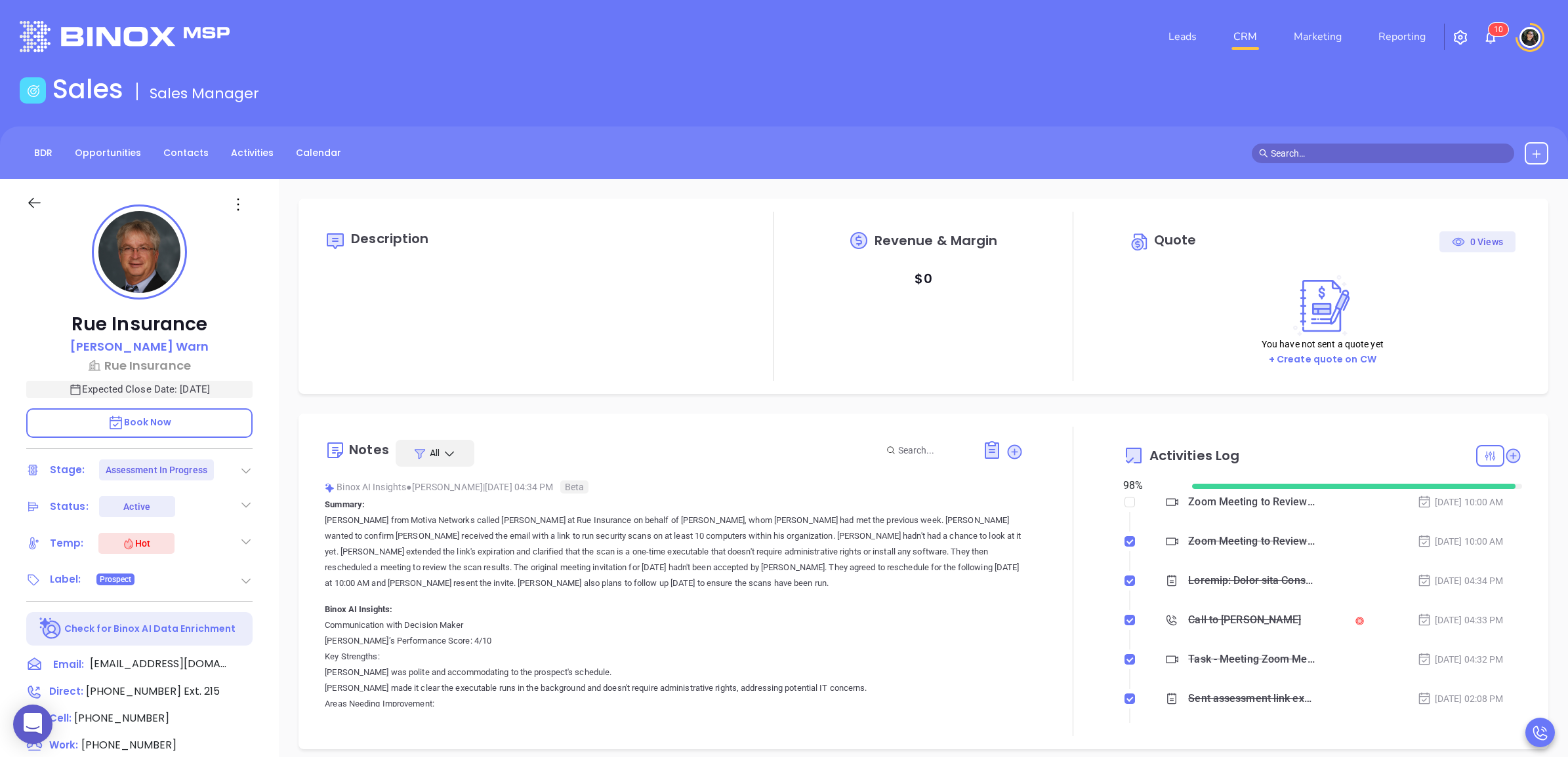
type input "[DATE]"
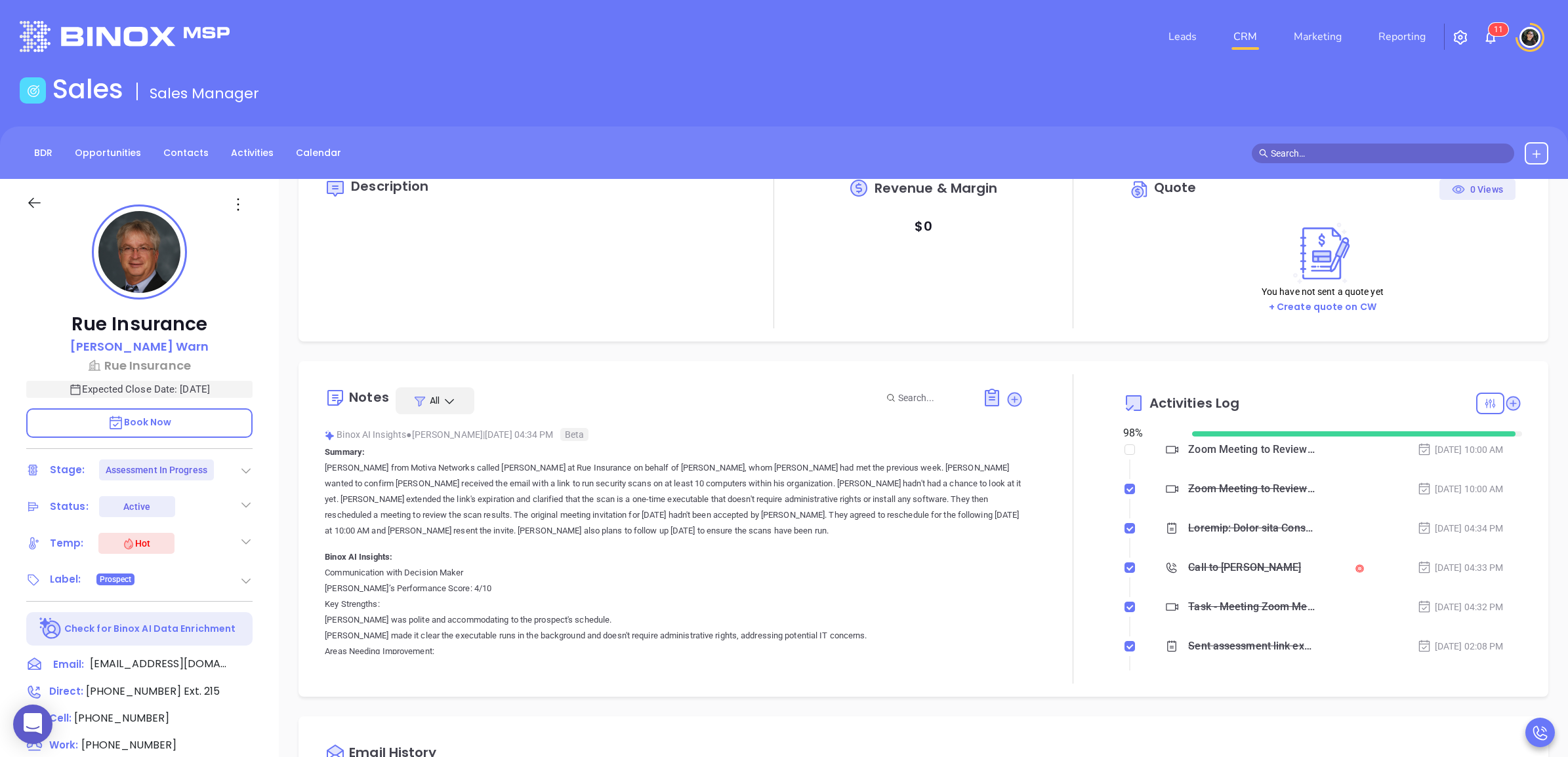
type input "[PERSON_NAME]"
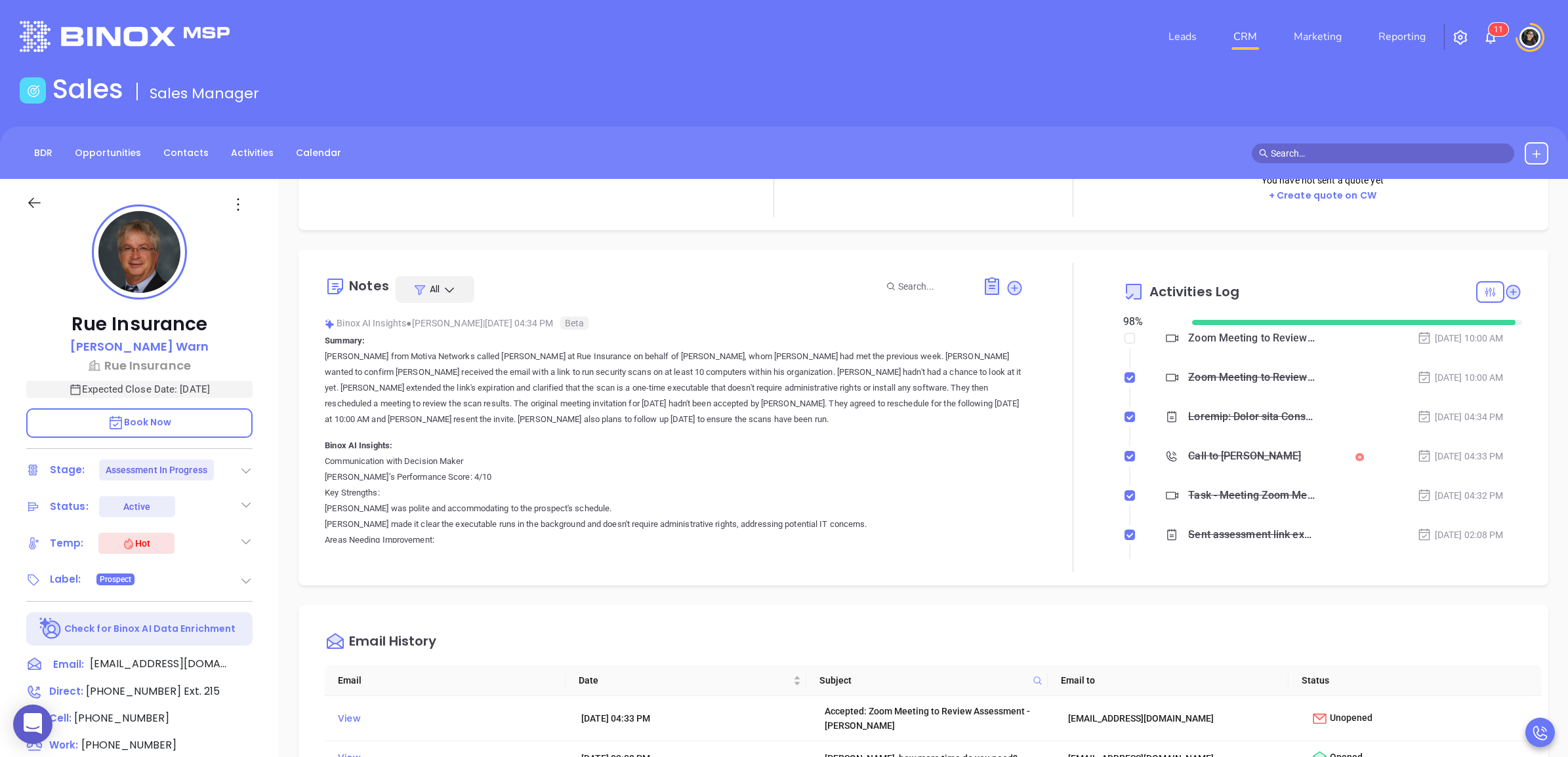
scroll to position [0, 0]
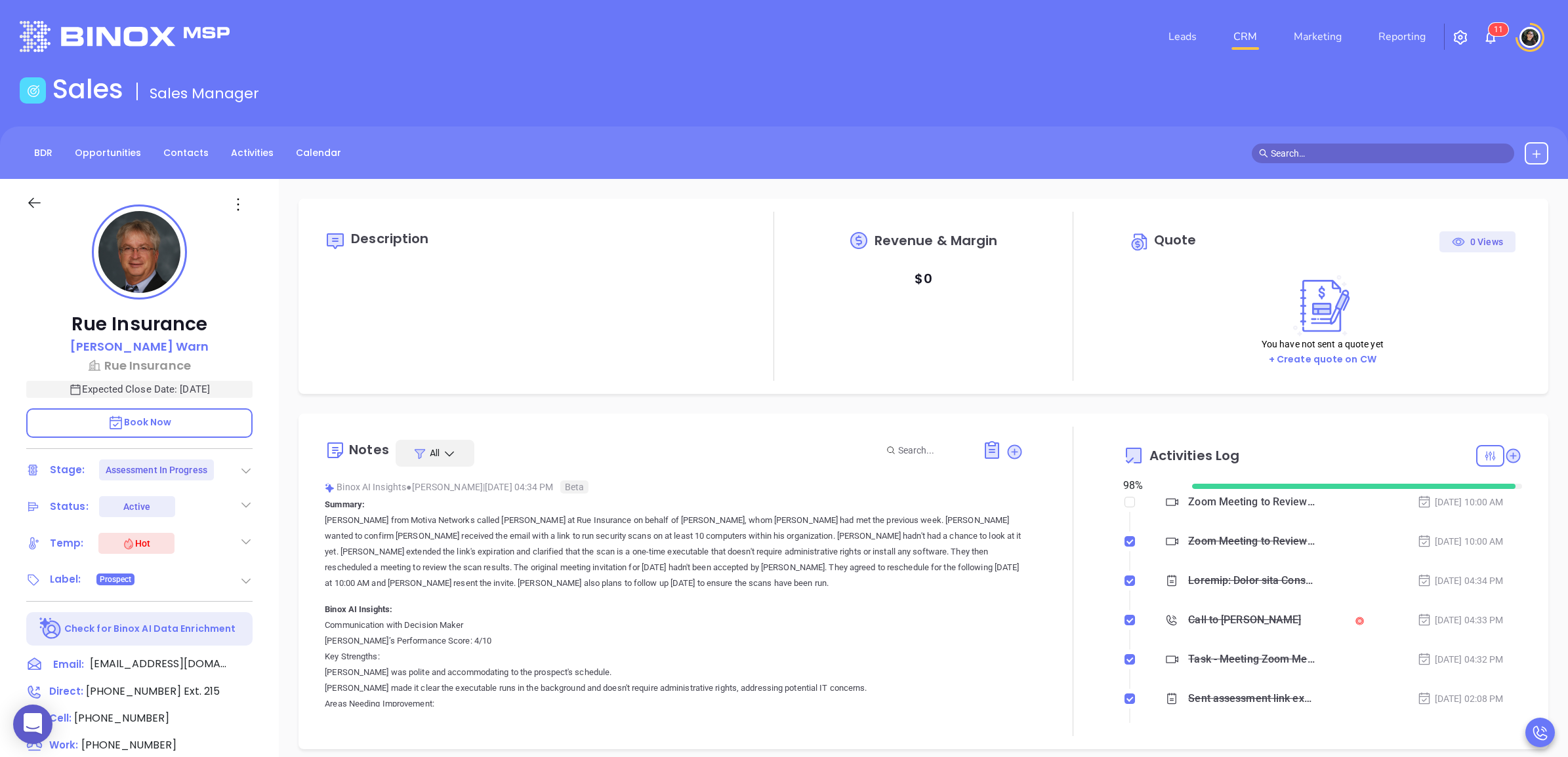
click at [1240, 36] on link "CRM" at bounding box center [1245, 37] width 34 height 26
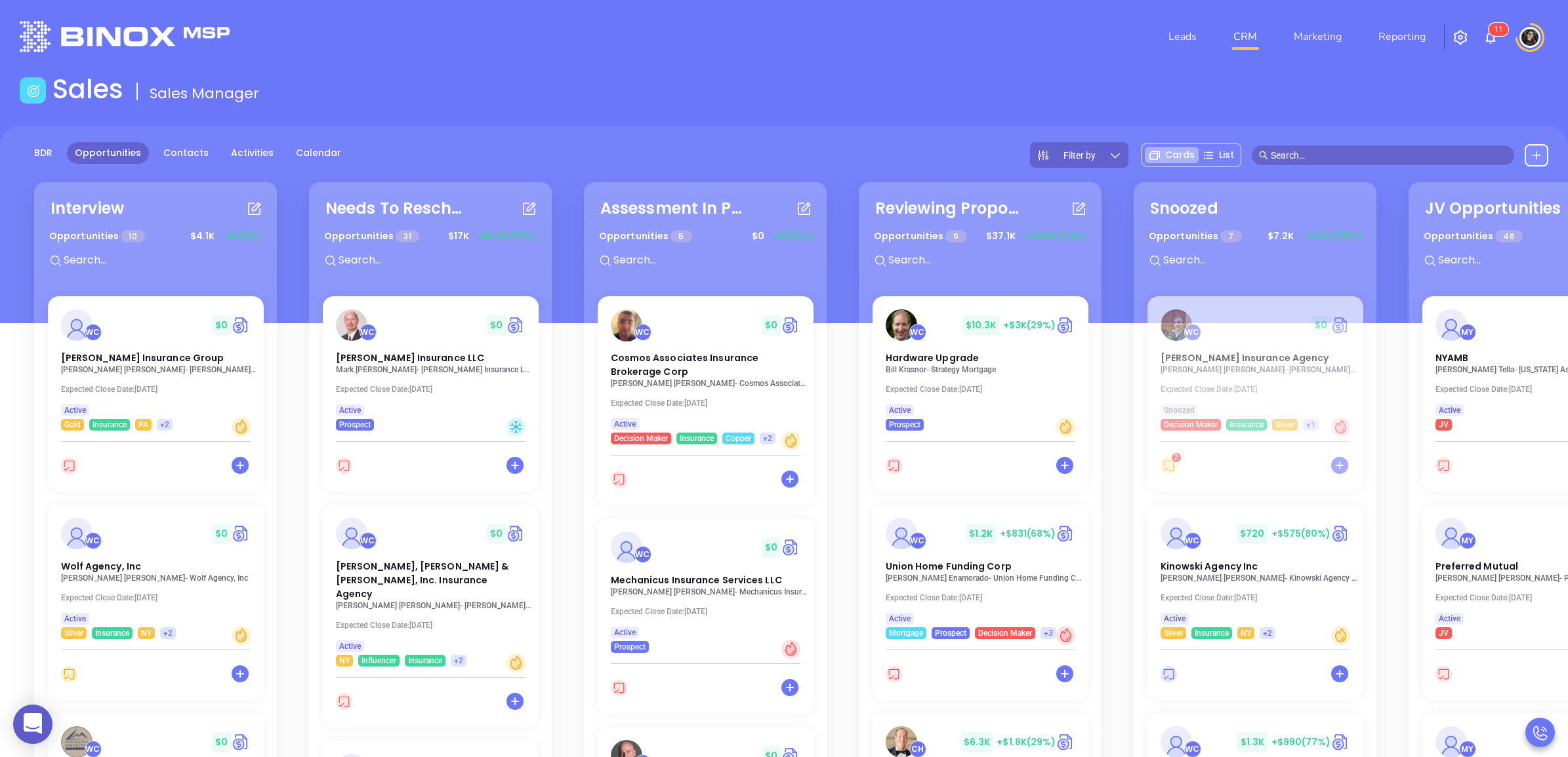
click at [874, 59] on div "Leads CRM Marketing Reporting 1 1" at bounding box center [1041, 36] width 1029 height 47
click at [1379, 157] on input "text" at bounding box center [1389, 155] width 236 height 15
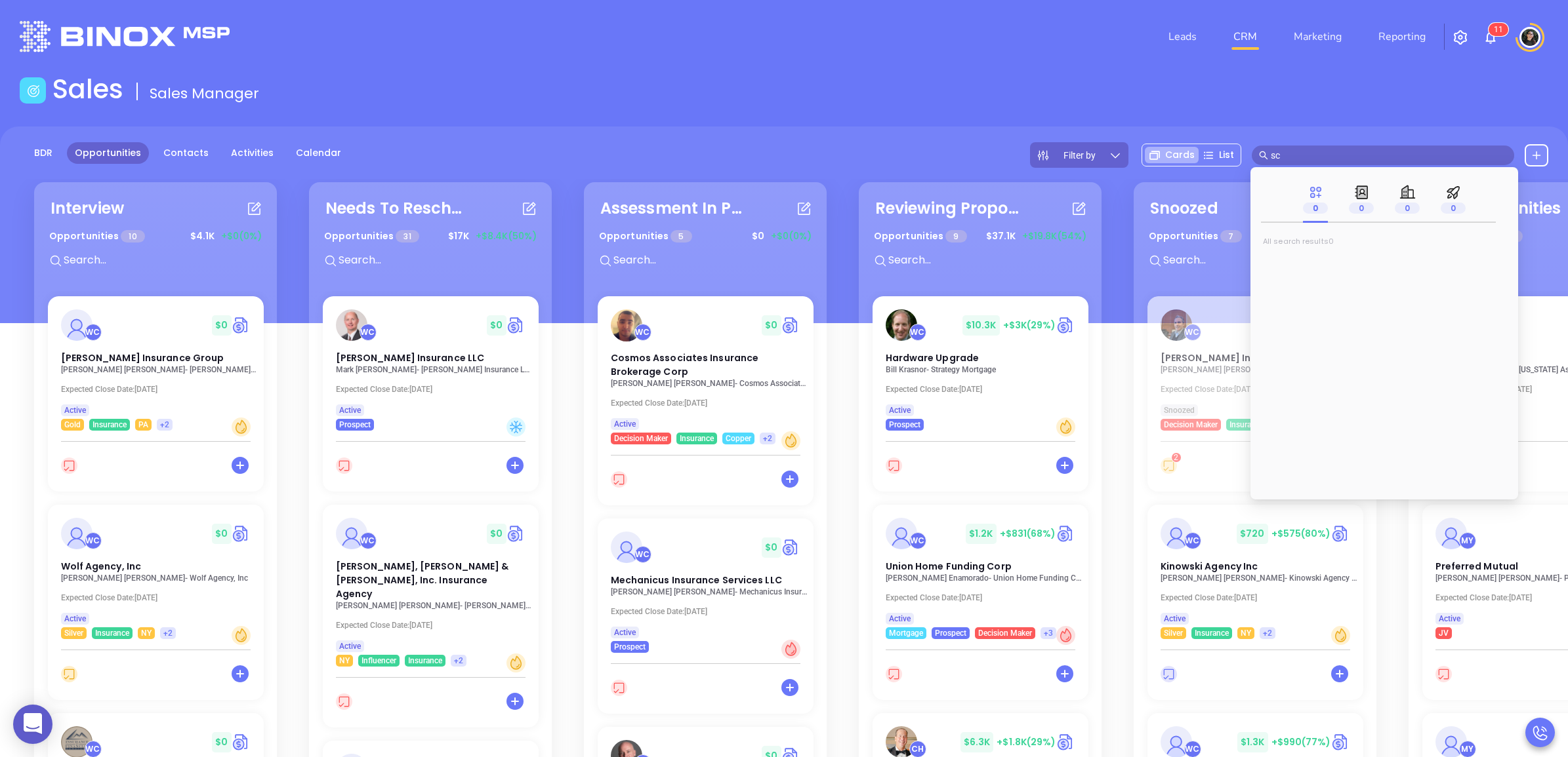
type input "sco"
click at [226, 154] on link "Activities" at bounding box center [252, 153] width 59 height 22
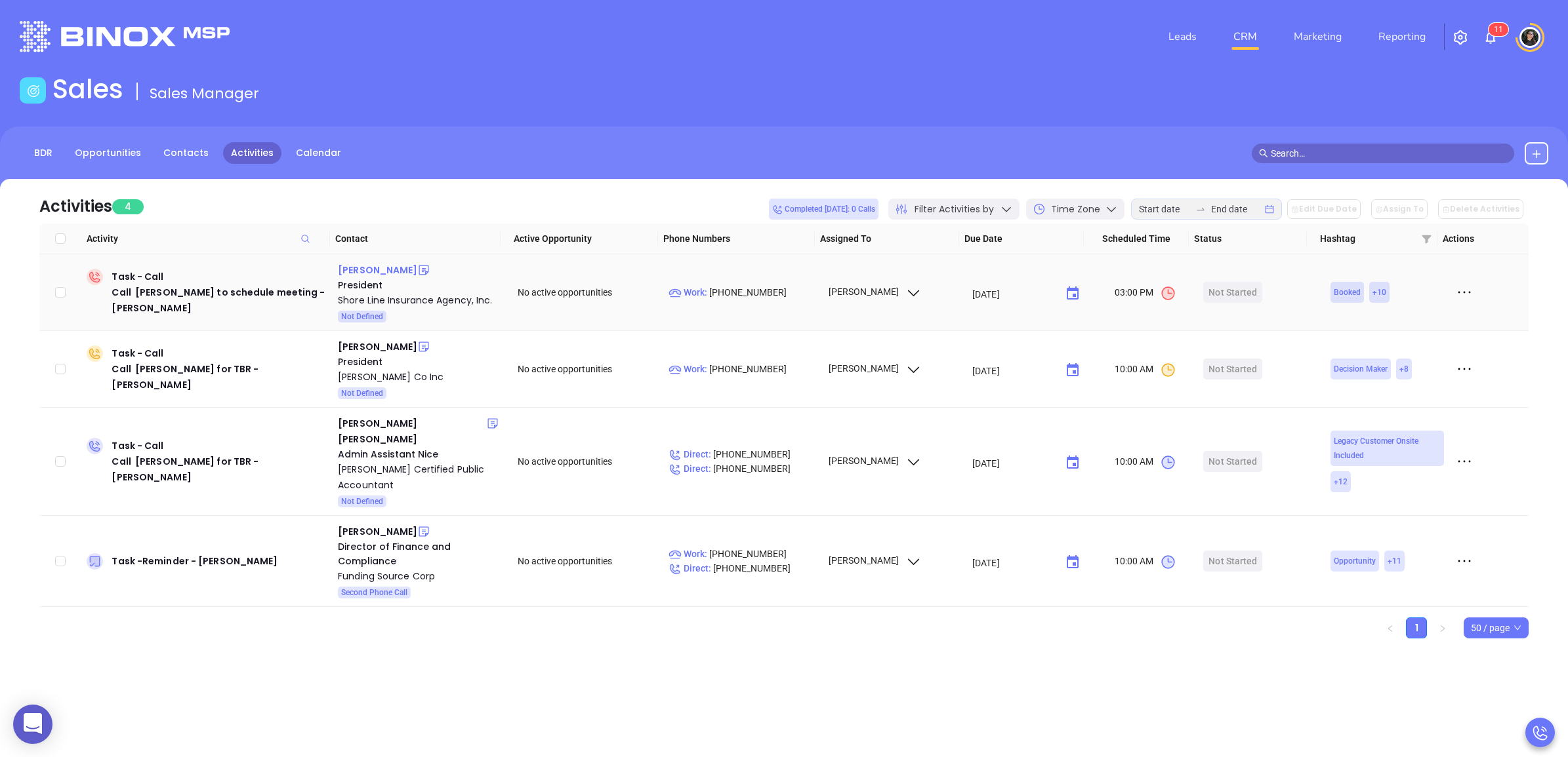
click at [384, 272] on div "[PERSON_NAME]" at bounding box center [378, 270] width 80 height 15
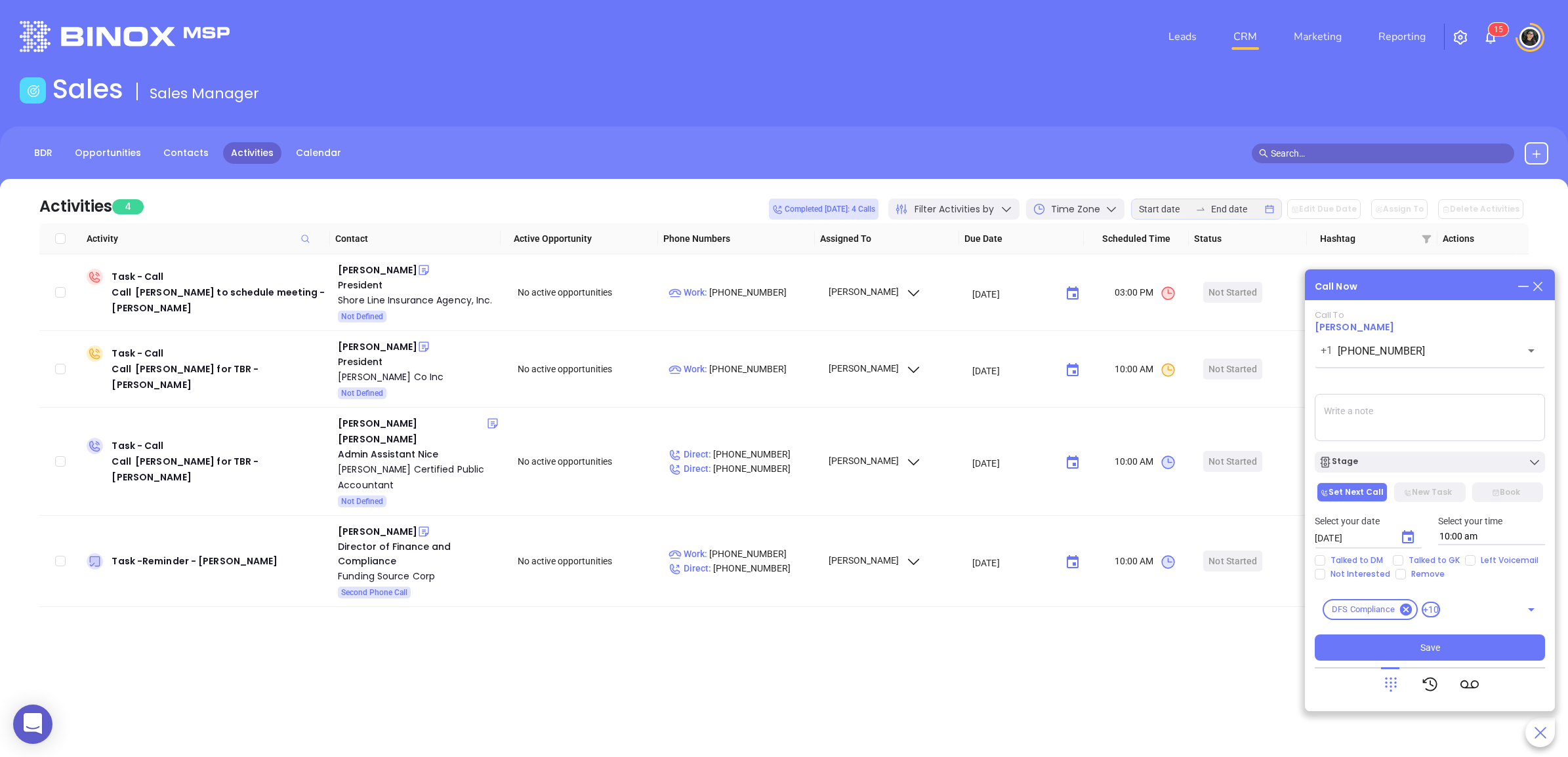
click at [1539, 292] on div "Call Now Call To [PERSON_NAME] [PHONE_NUMBER] ​ Voicemail Drop Stage Set Next C…" at bounding box center [1430, 490] width 250 height 442
click at [1542, 281] on icon at bounding box center [1537, 286] width 15 height 15
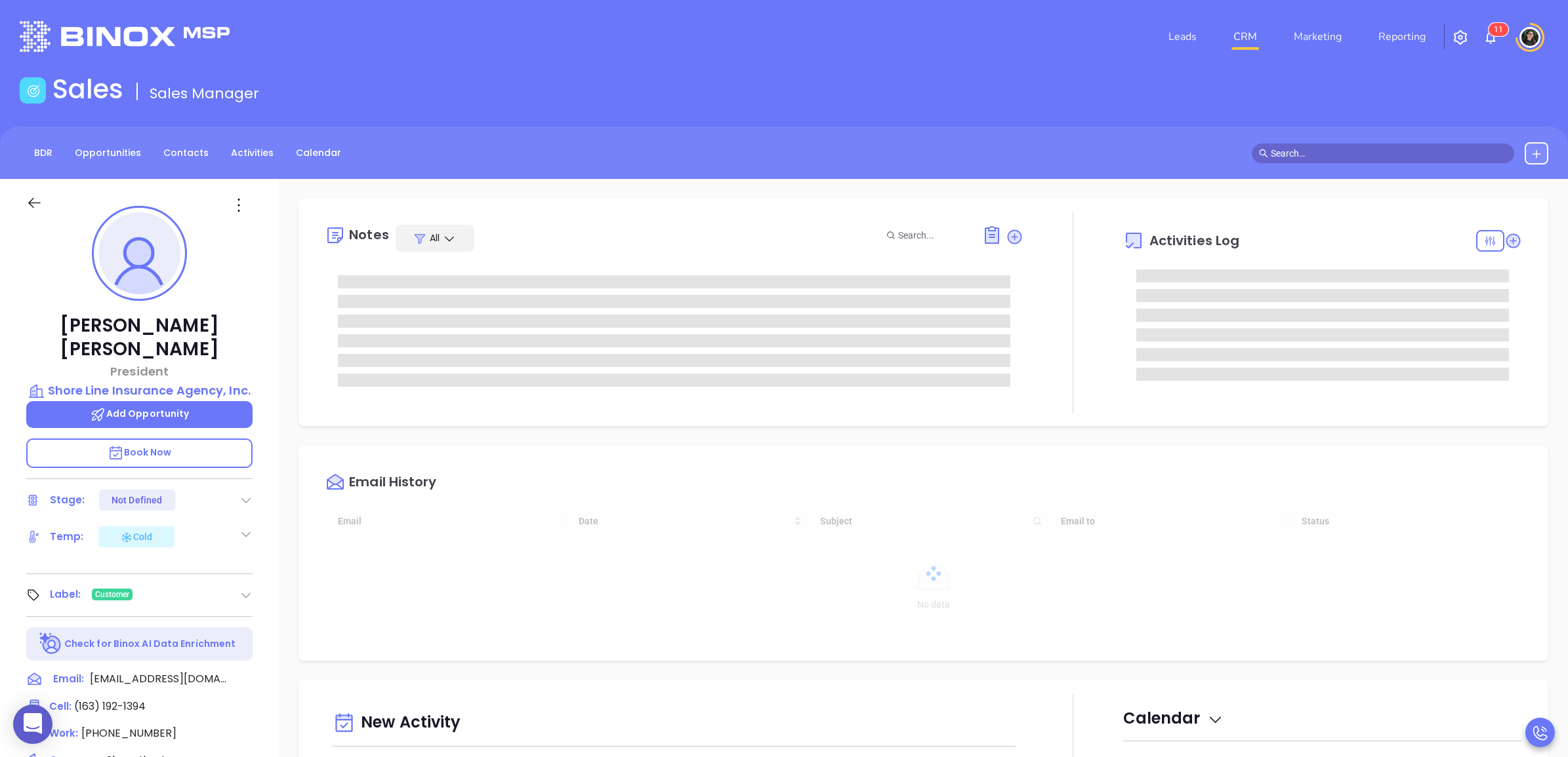
type input "[DATE]"
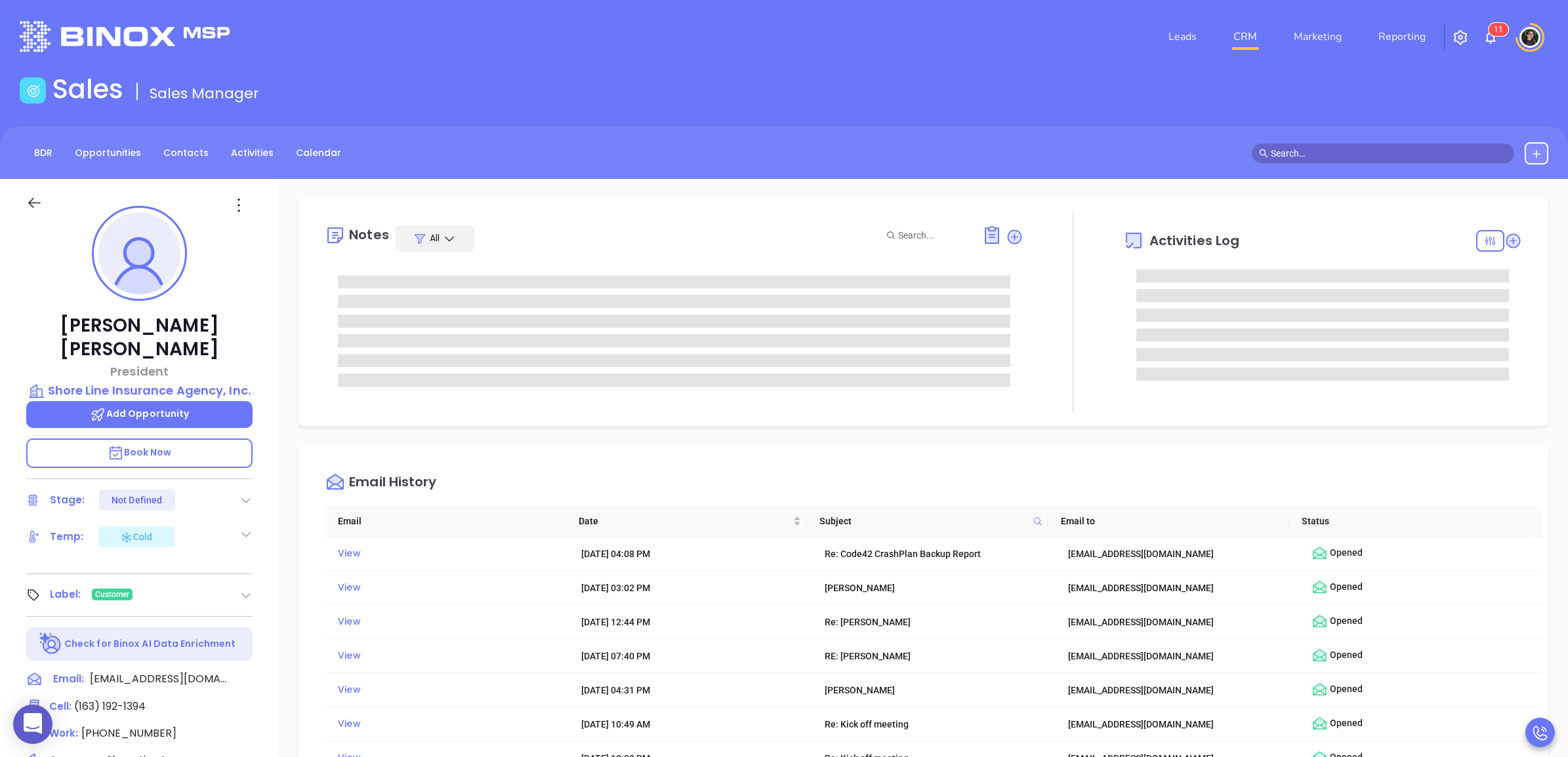
type input "[PERSON_NAME]"
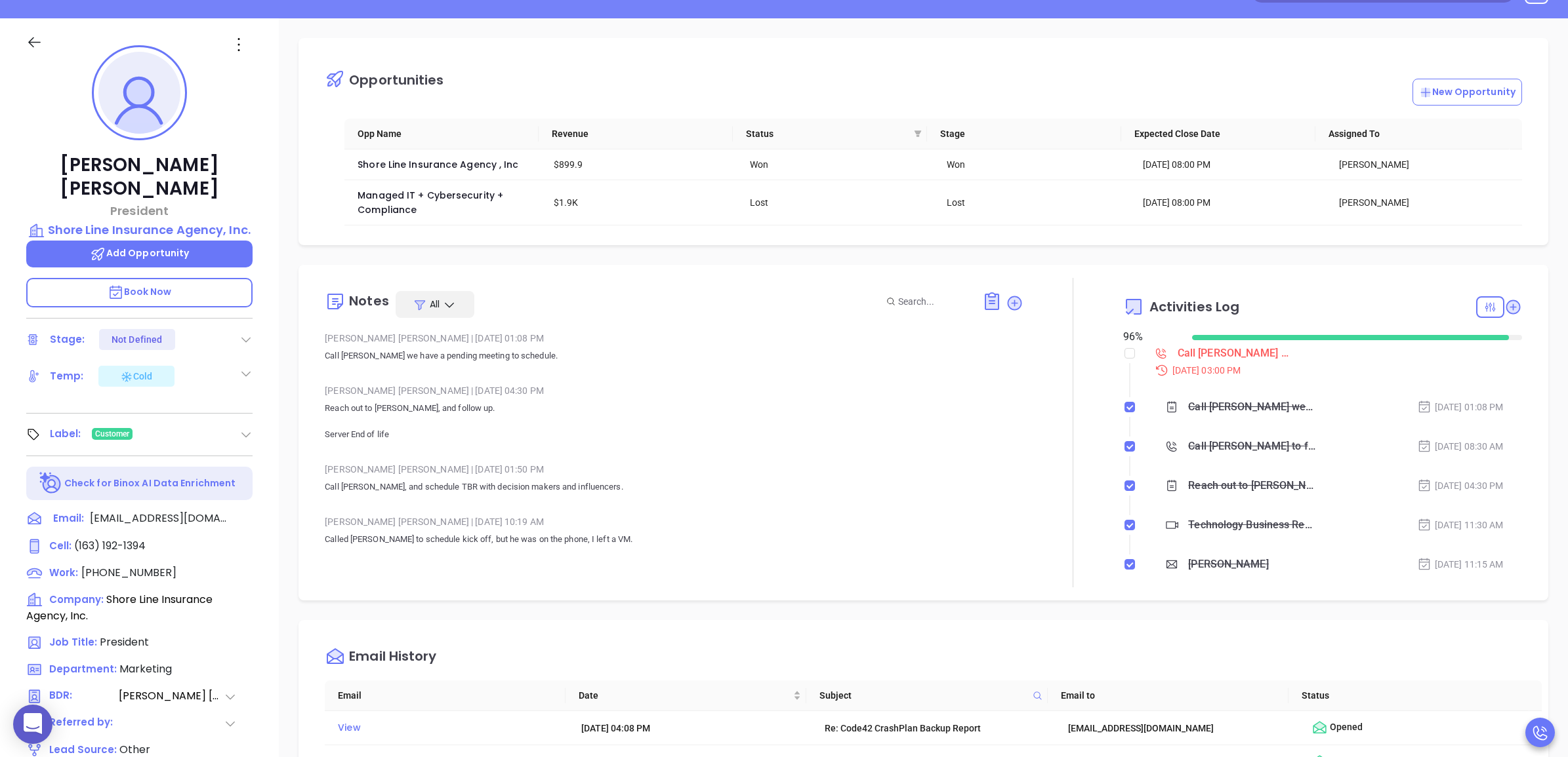
scroll to position [164, 0]
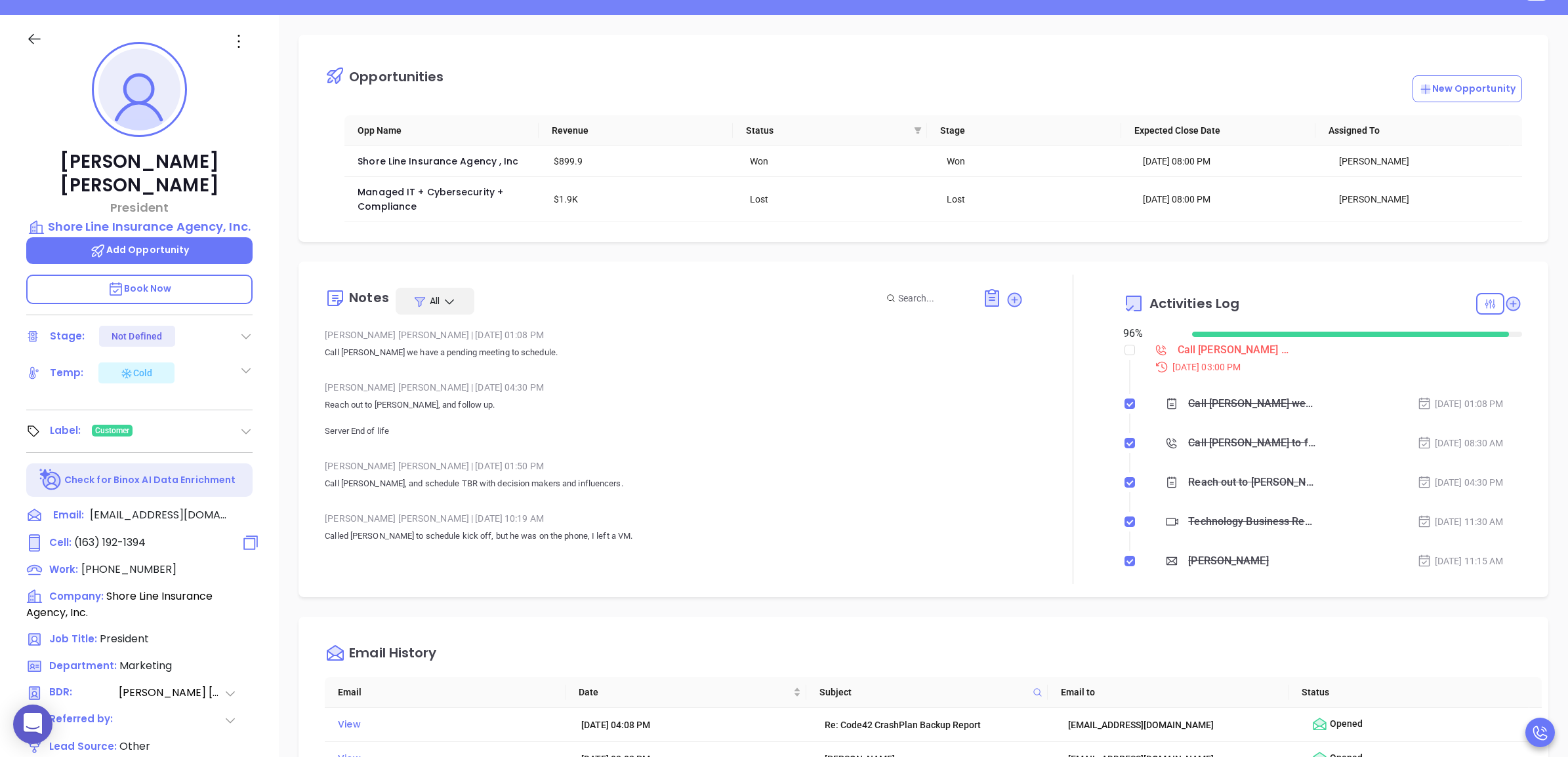
click at [108, 535] on span "(163) 192-1394" at bounding box center [110, 542] width 72 height 15
type input "(163) 192-1394"
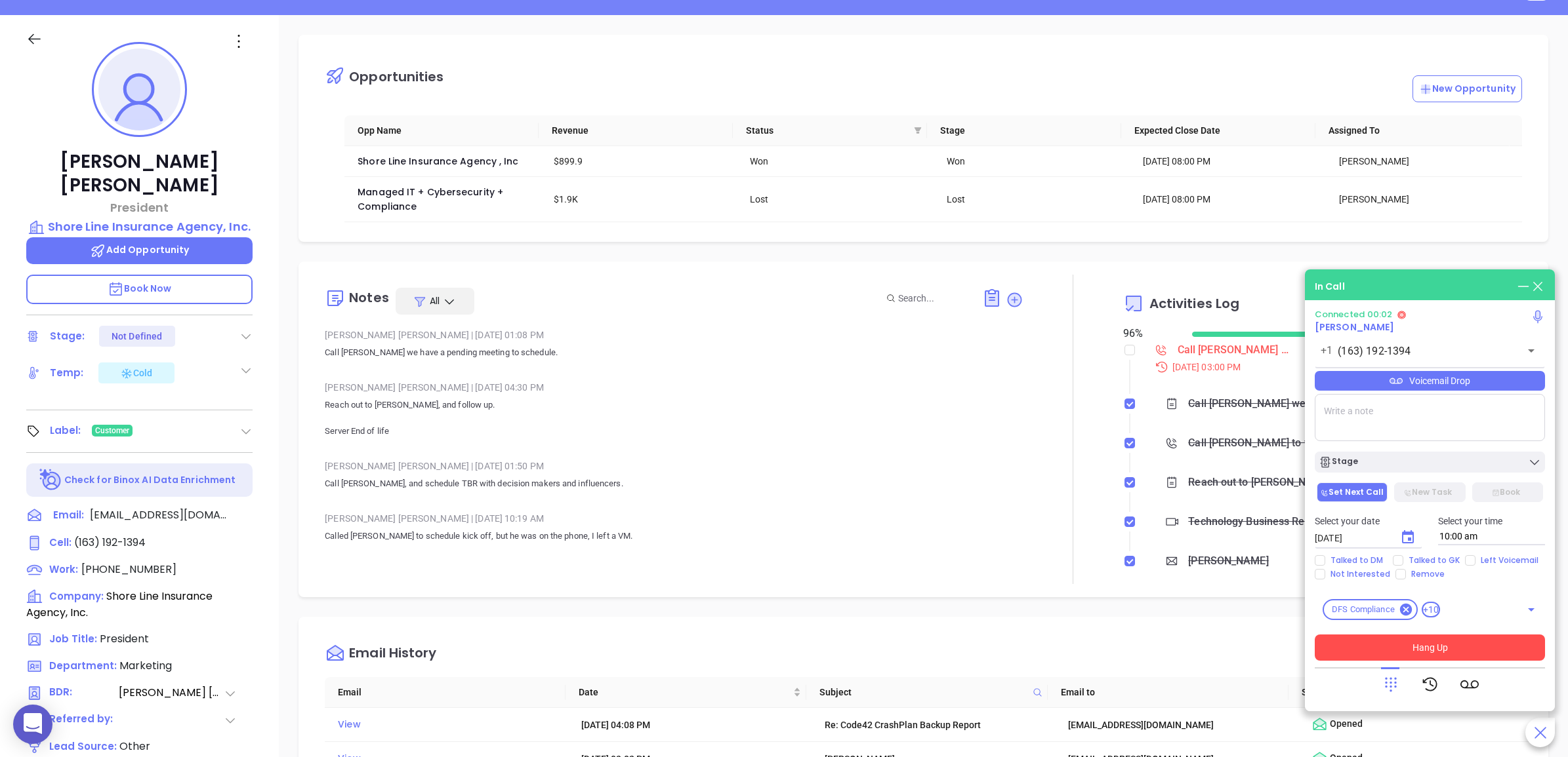
click at [1480, 651] on button "Hang Up" at bounding box center [1430, 647] width 230 height 26
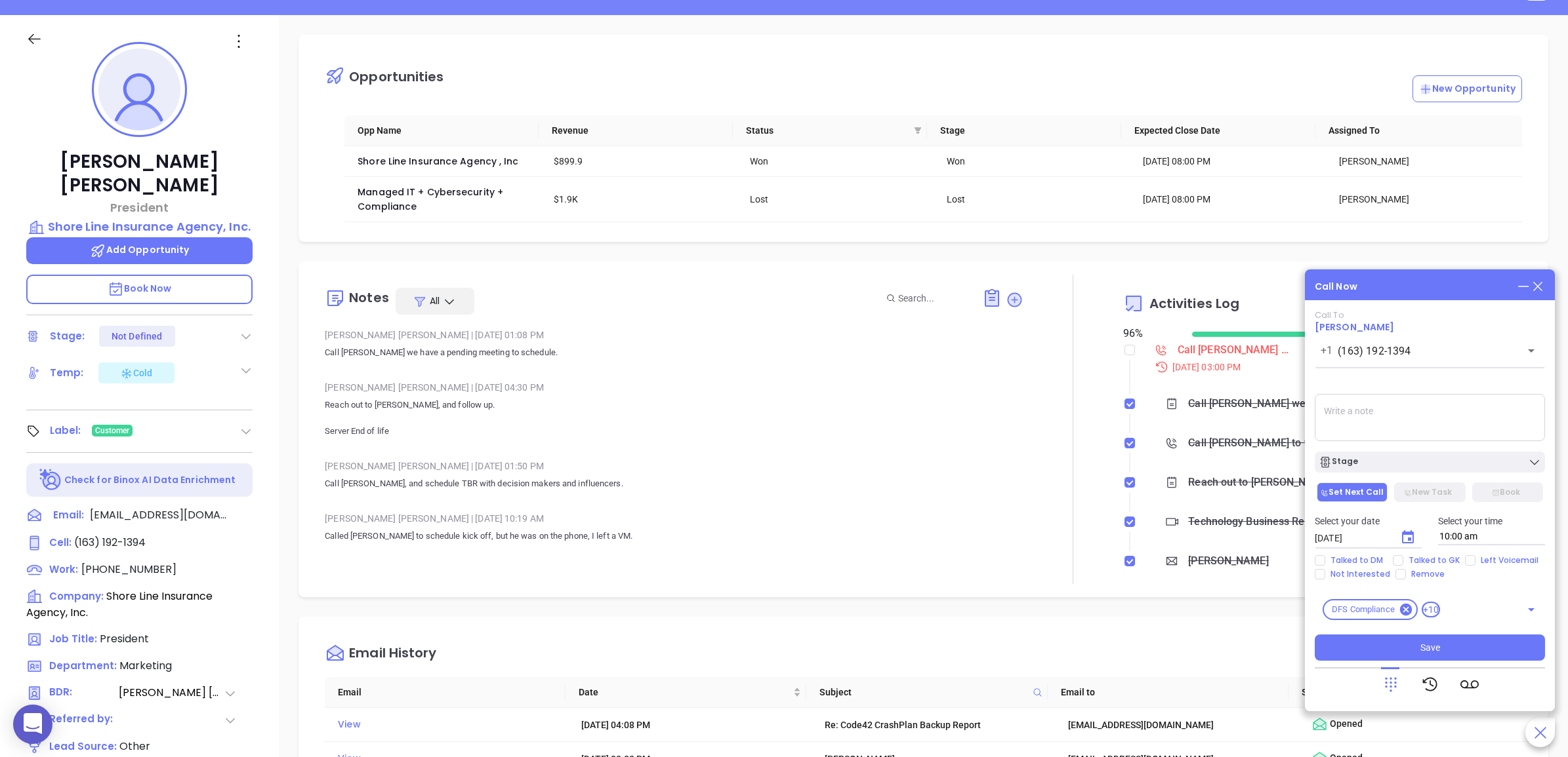
click at [1535, 286] on icon at bounding box center [1537, 286] width 15 height 15
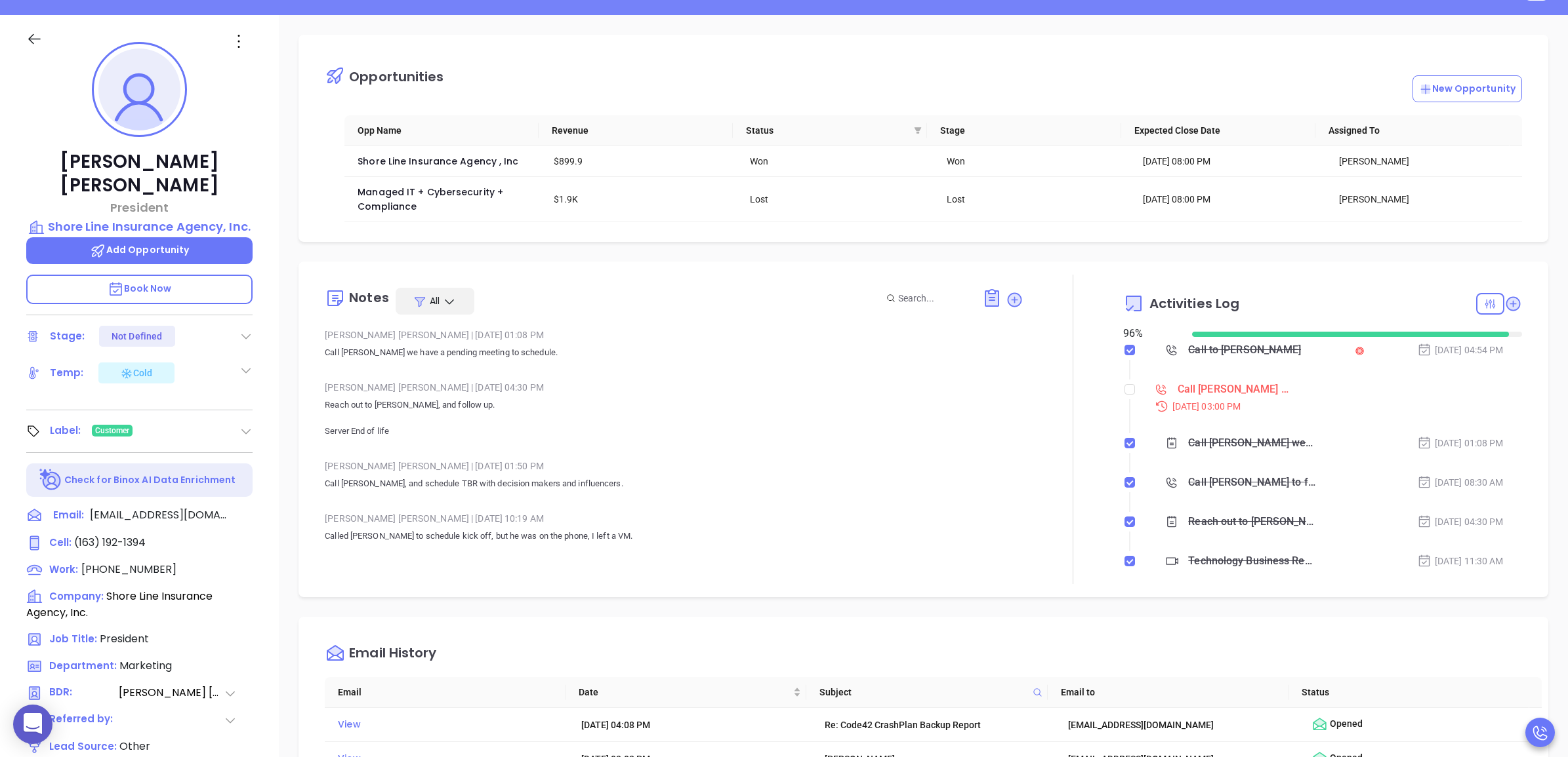
click at [1214, 394] on div "Call Scott to schedule meeting - Scott Horowitz" at bounding box center [1233, 389] width 111 height 19
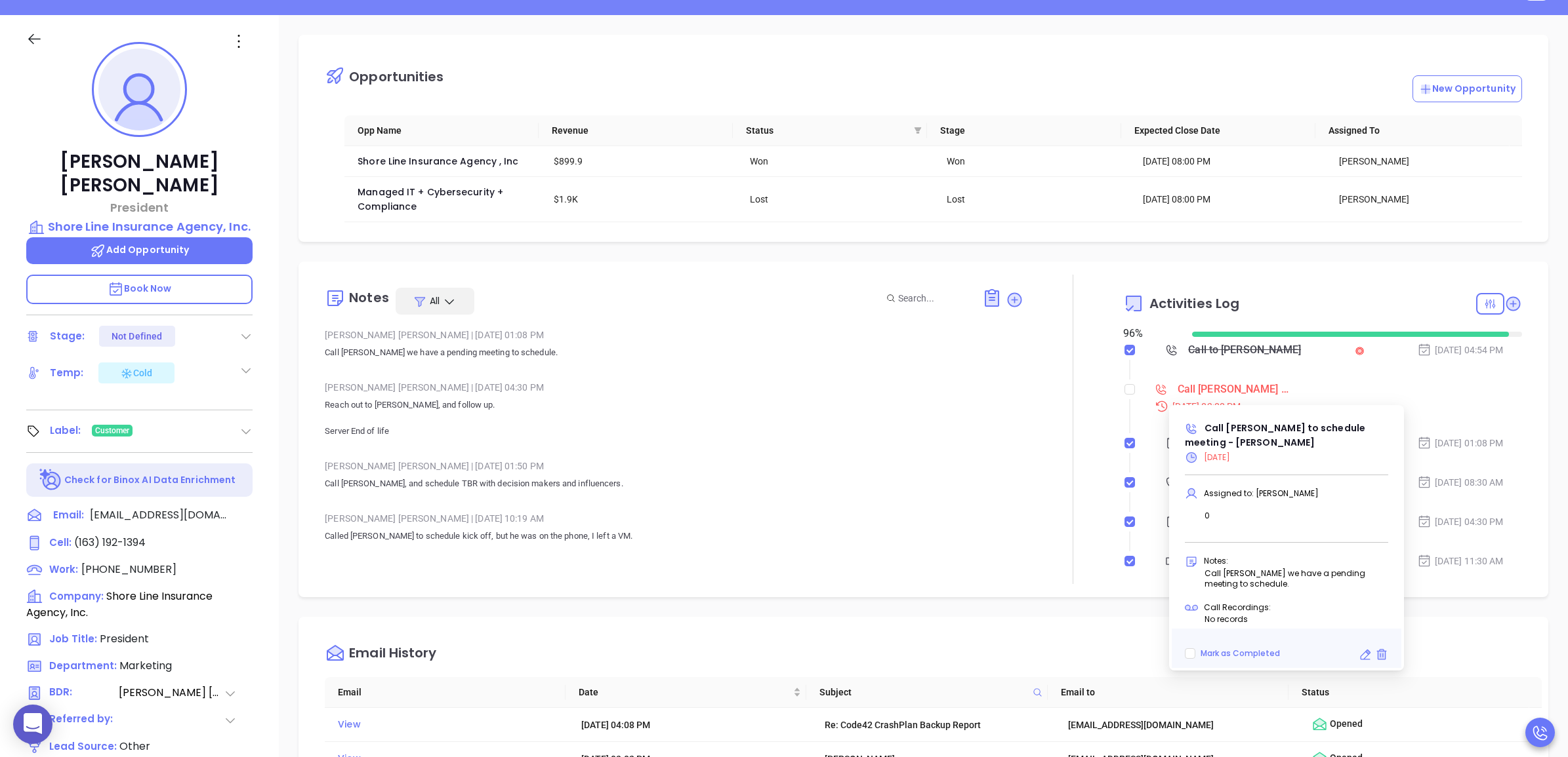
click at [1367, 651] on icon at bounding box center [1368, 652] width 5 height 5
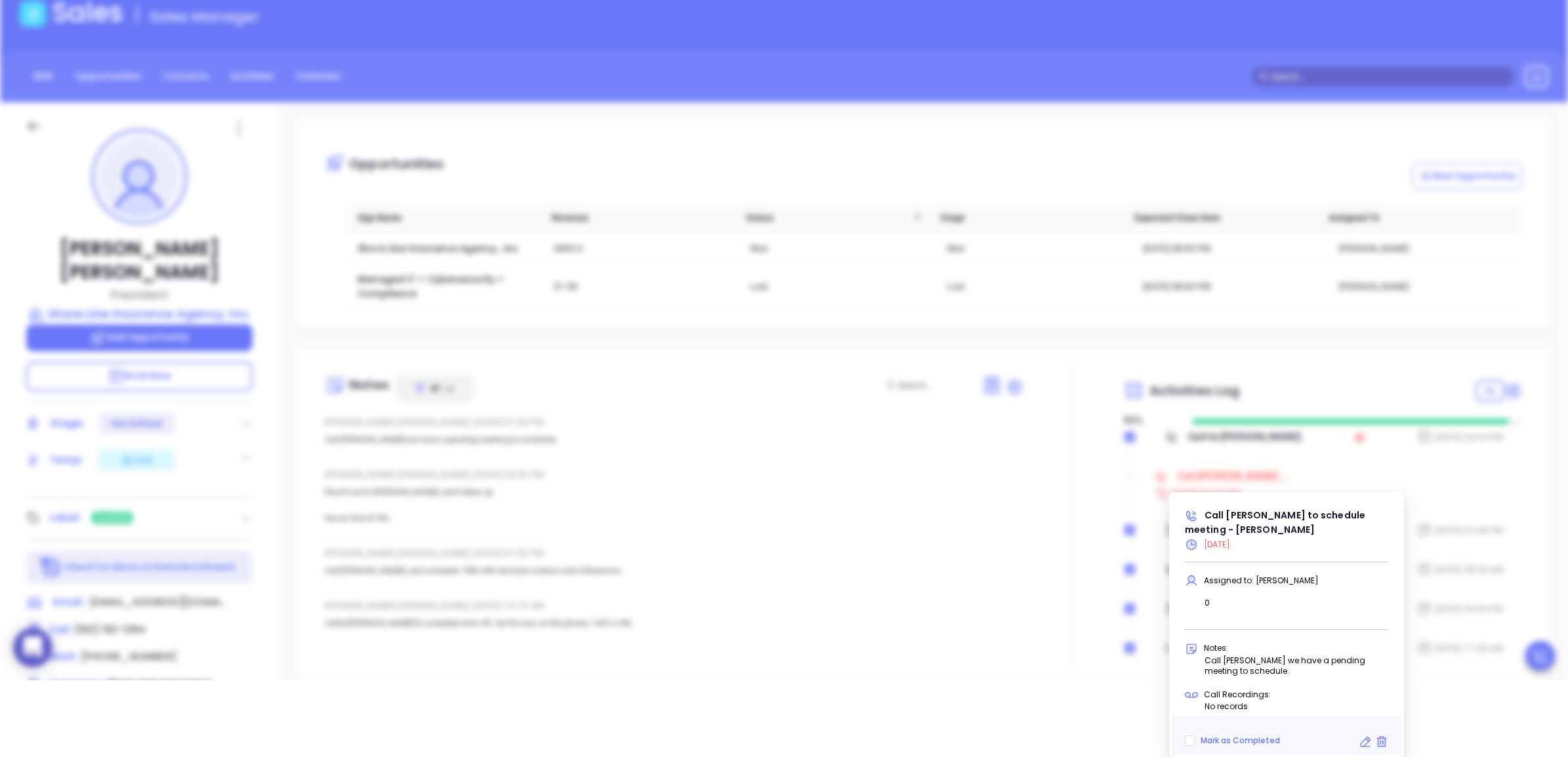
scroll to position [414, 0]
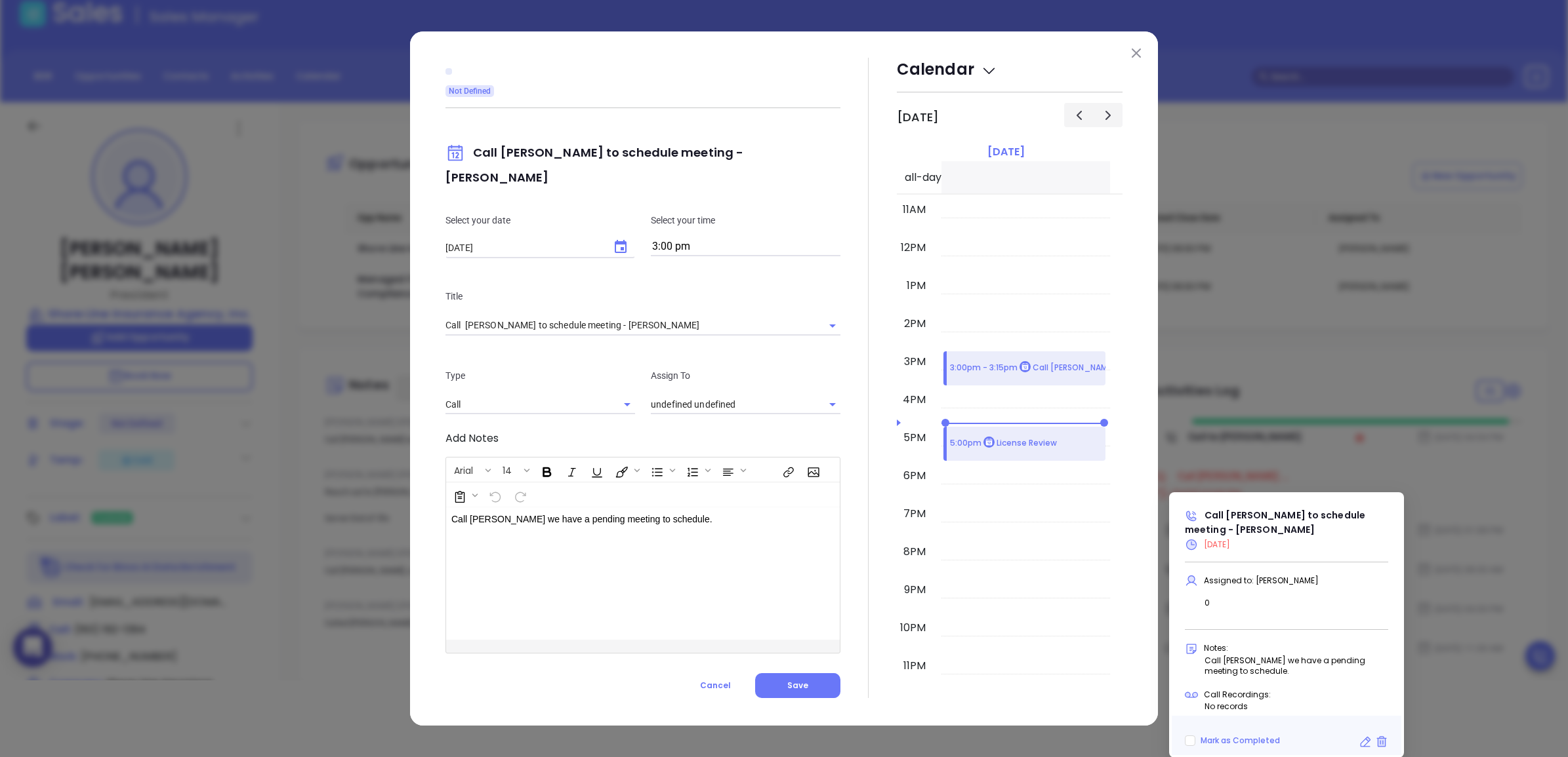
type input "[PERSON_NAME]"
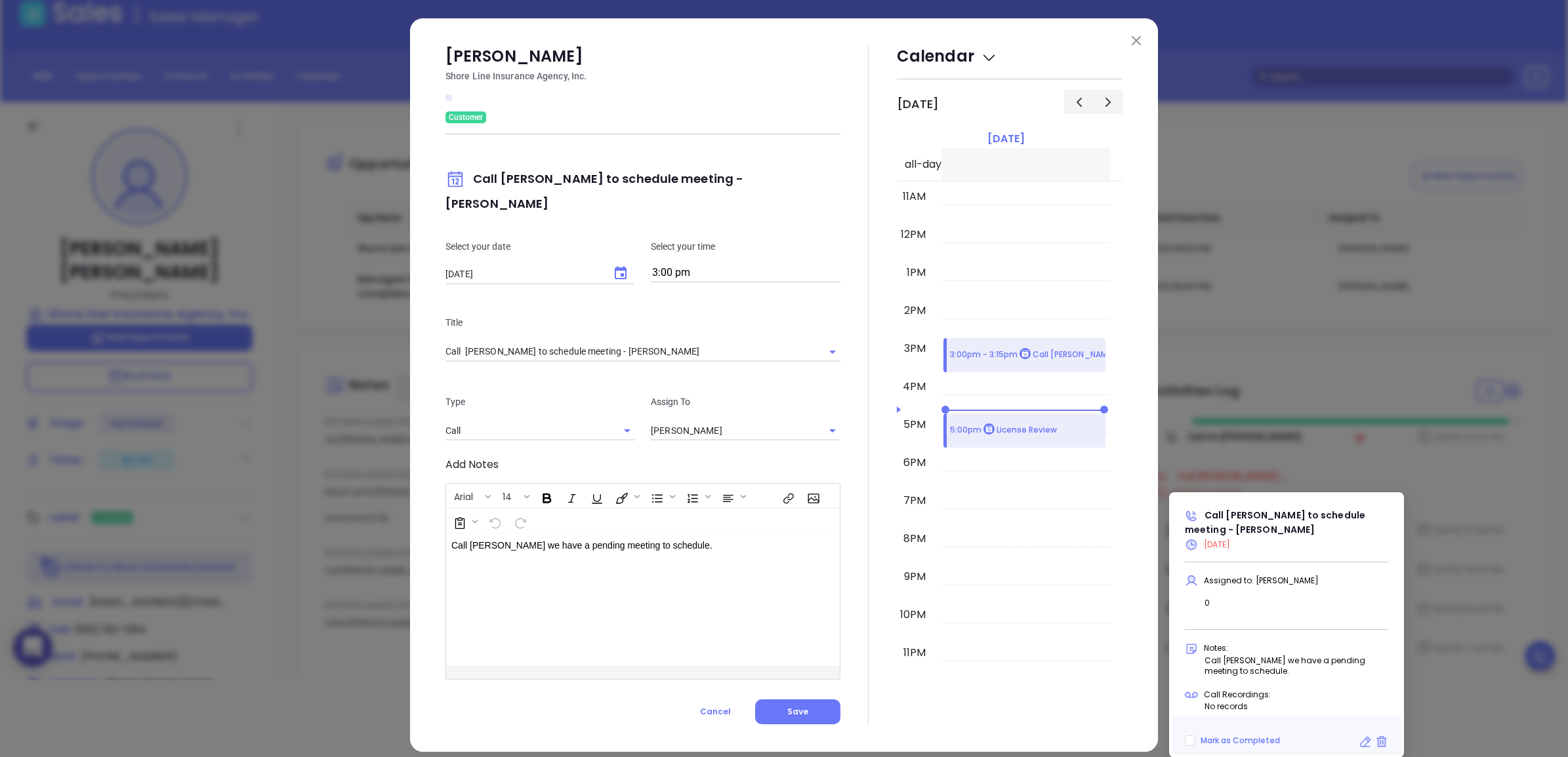
click at [620, 239] on p "Select your date" at bounding box center [540, 246] width 190 height 15
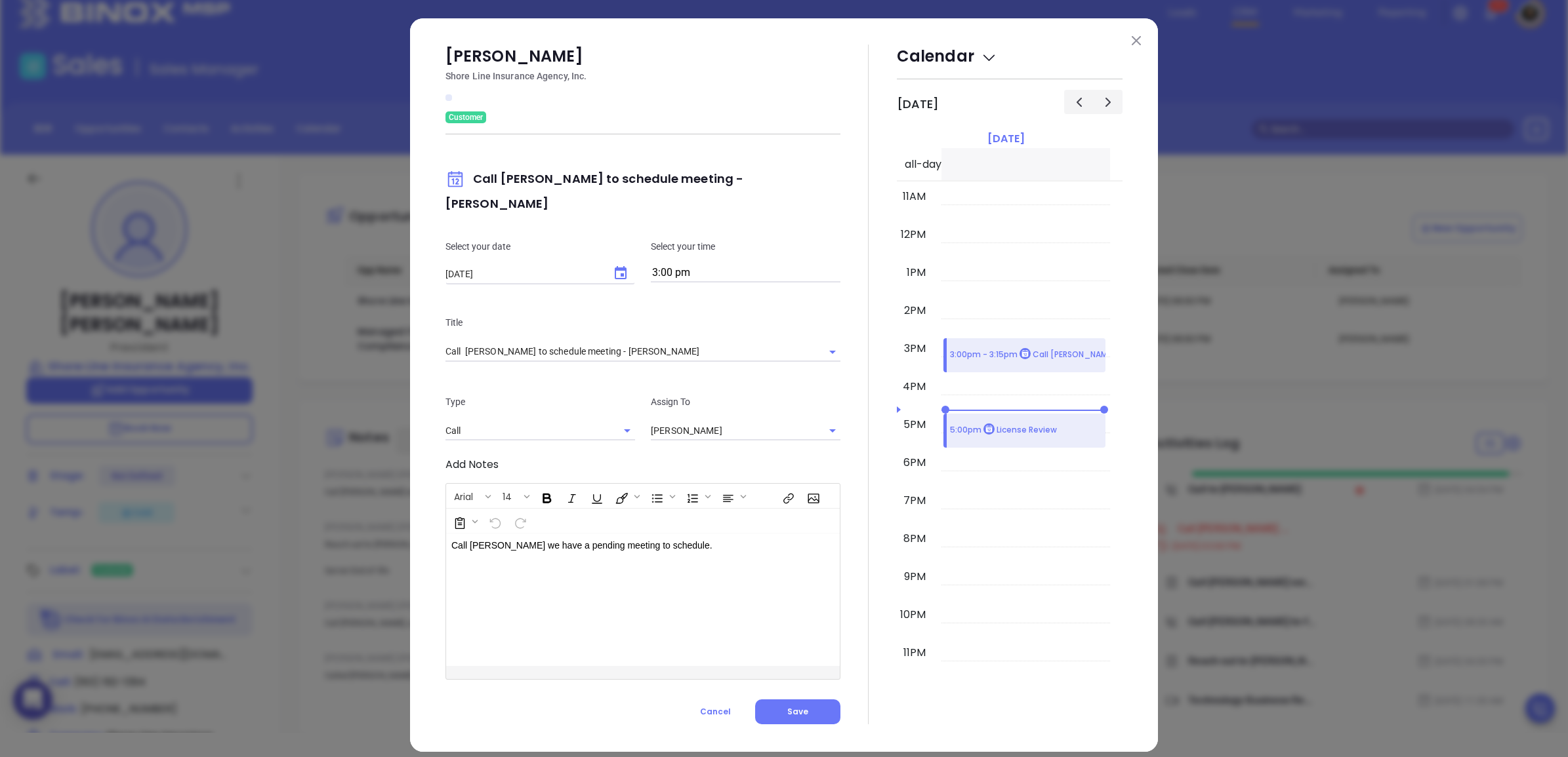
scroll to position [0, 0]
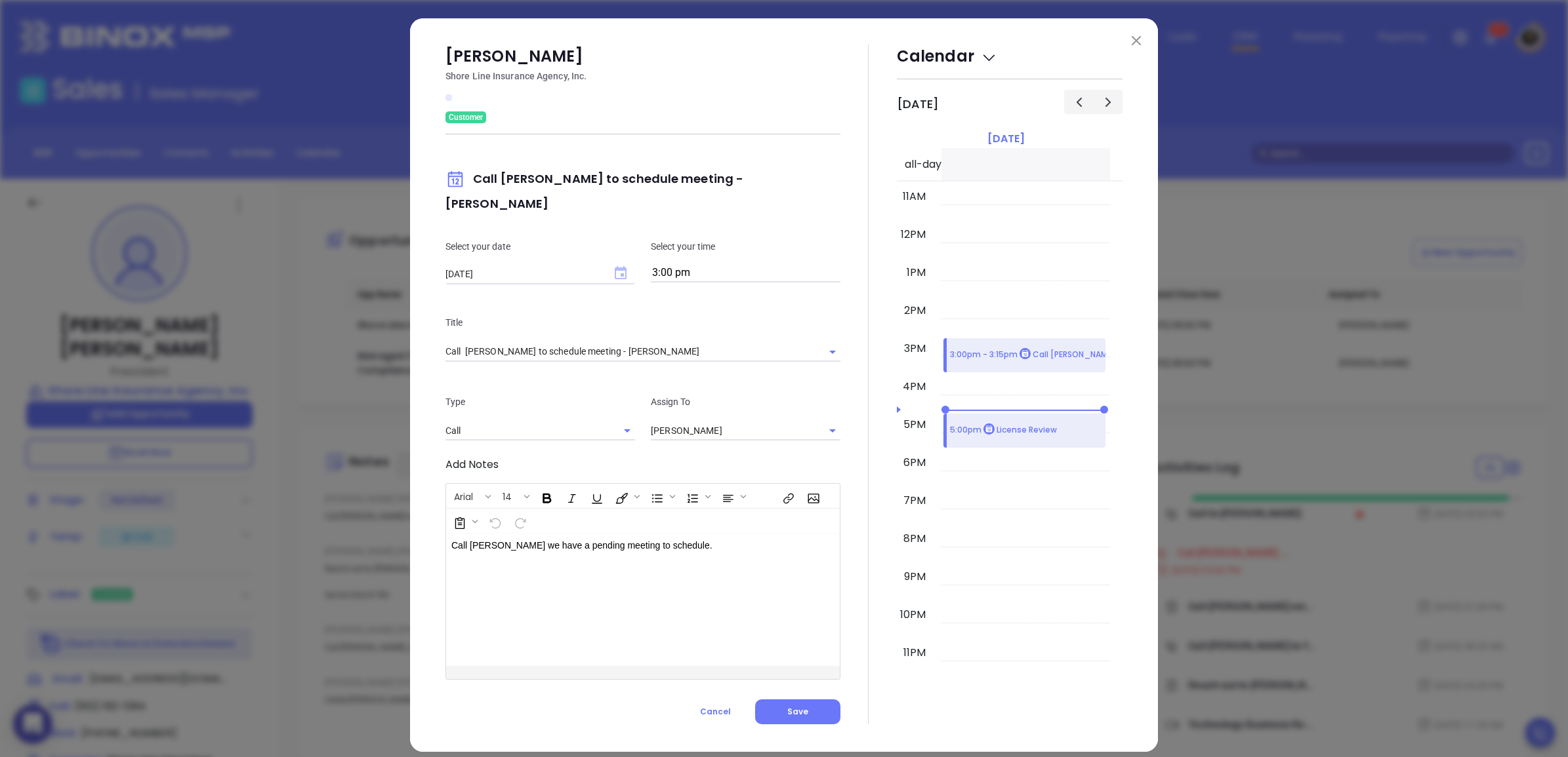
click at [621, 266] on icon "Choose date, selected date is Aug 19, 2025" at bounding box center [620, 272] width 12 height 13
click at [548, 413] on button "20" at bounding box center [550, 415] width 24 height 24
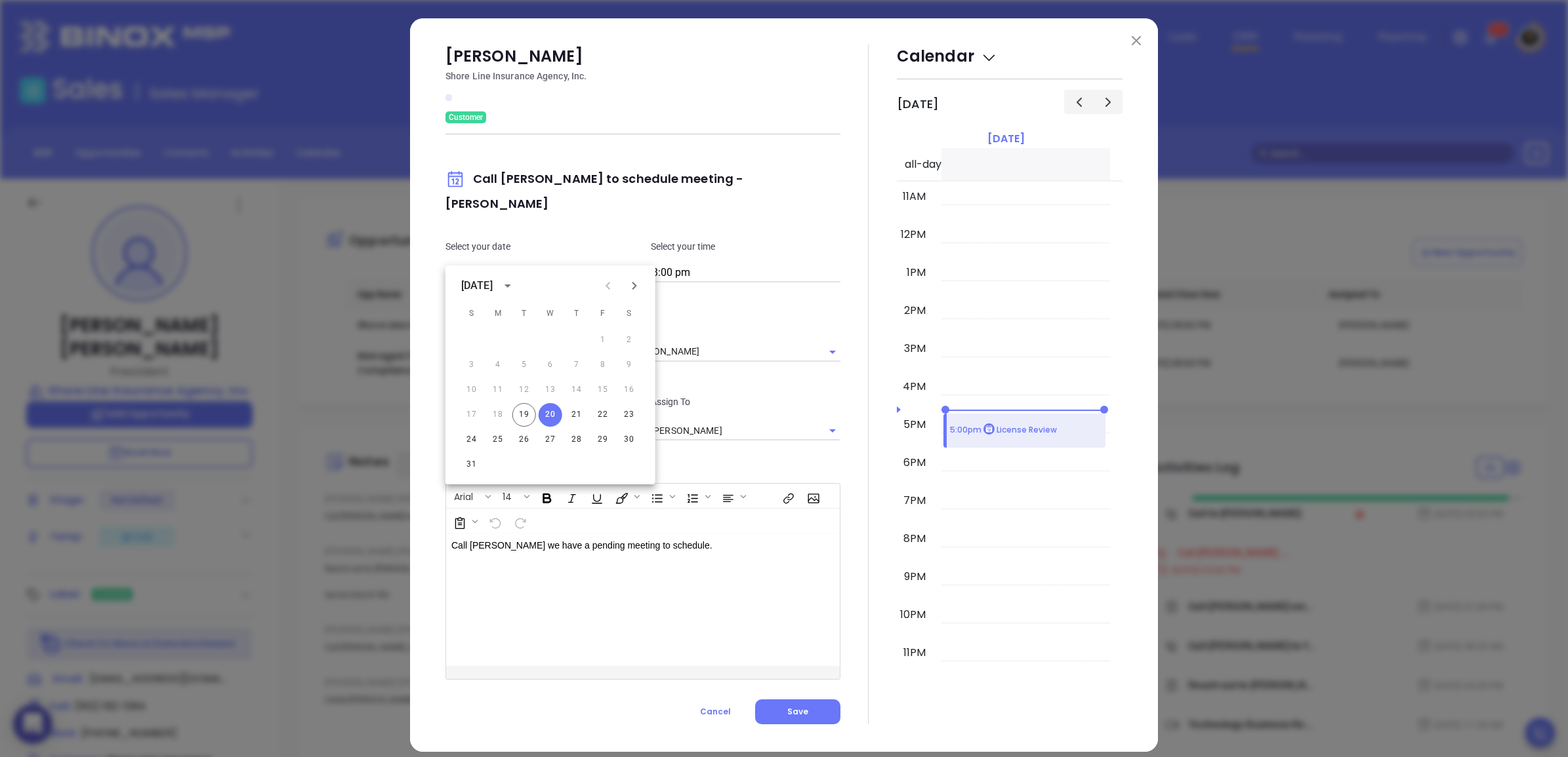
type input "[DATE]"
click at [828, 700] on button "Save" at bounding box center [798, 712] width 85 height 25
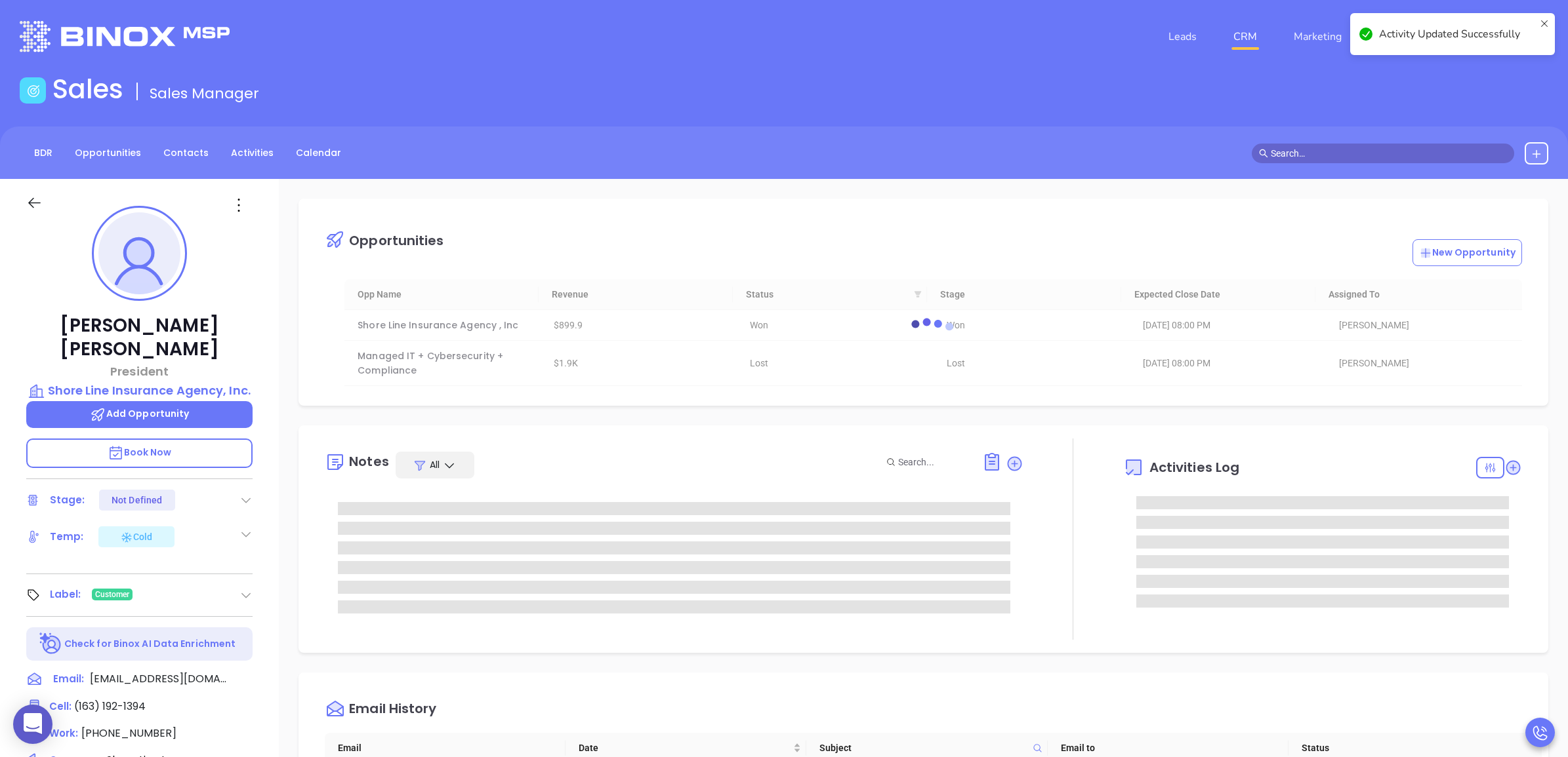
click at [1257, 32] on link "CRM" at bounding box center [1245, 37] width 34 height 26
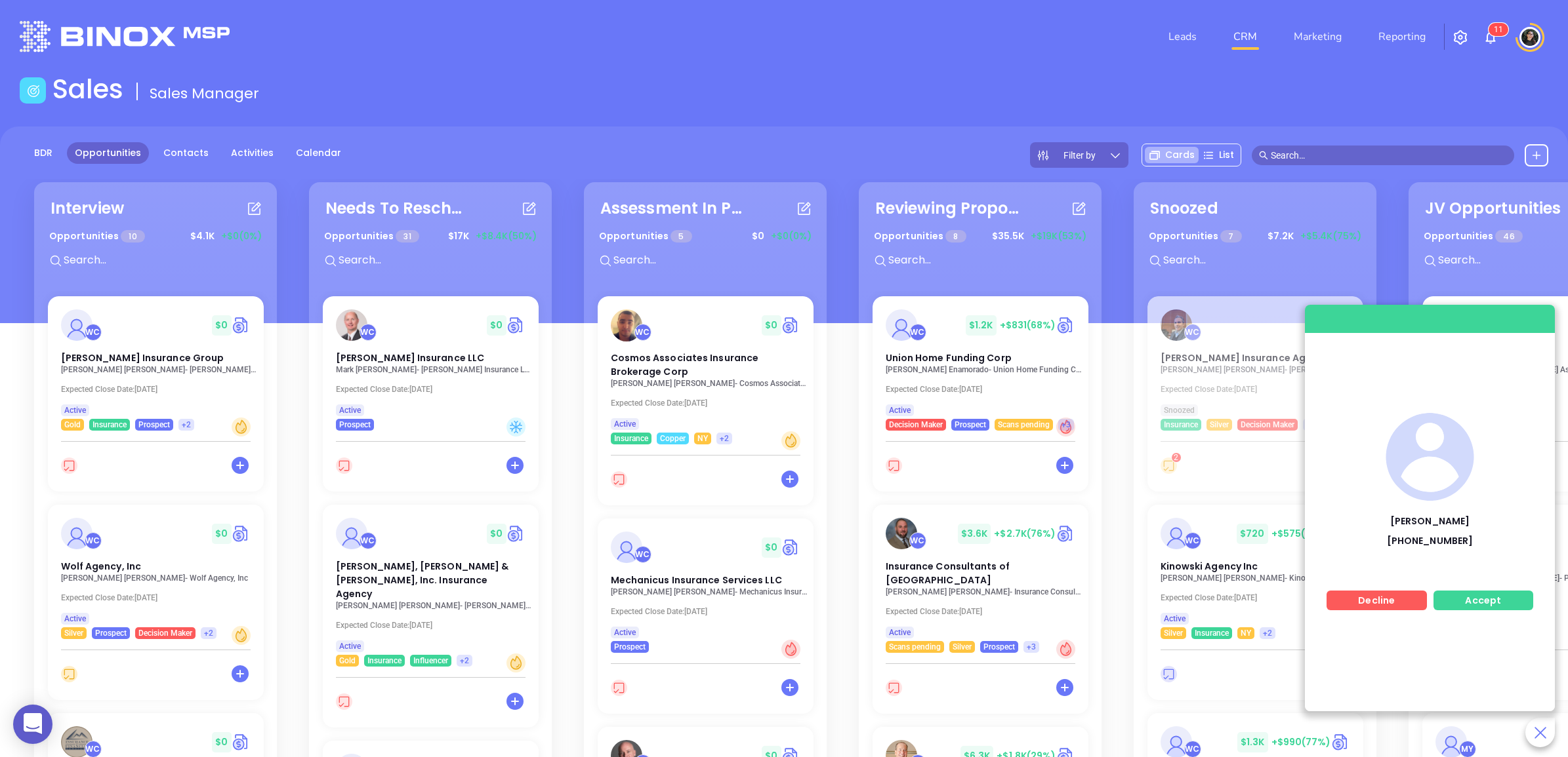
click at [1492, 605] on span "Accept" at bounding box center [1482, 600] width 36 height 13
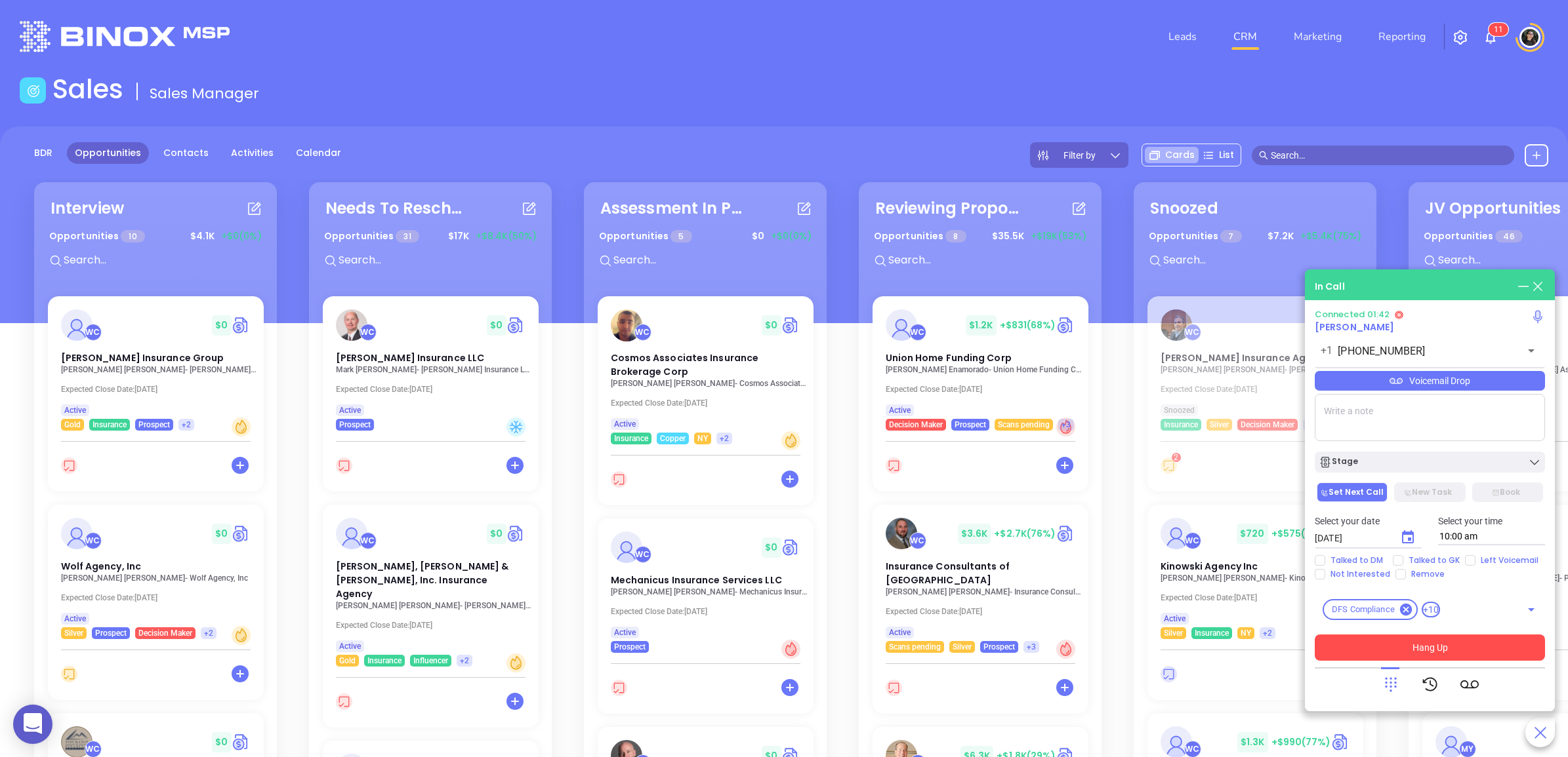
click at [1492, 644] on button "Hang Up" at bounding box center [1430, 647] width 230 height 26
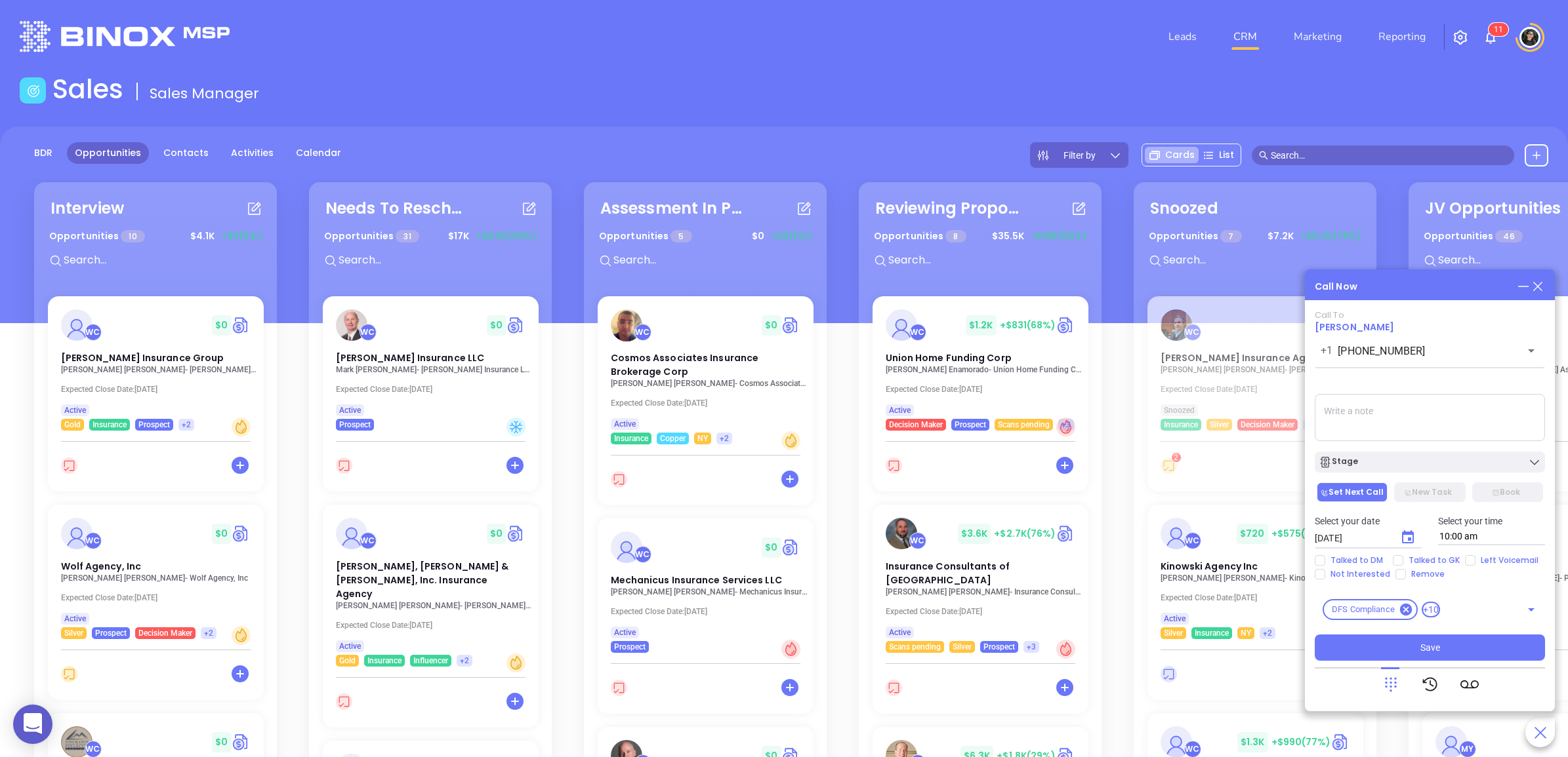
click at [1365, 325] on span "Scott Horowitz" at bounding box center [1354, 326] width 80 height 13
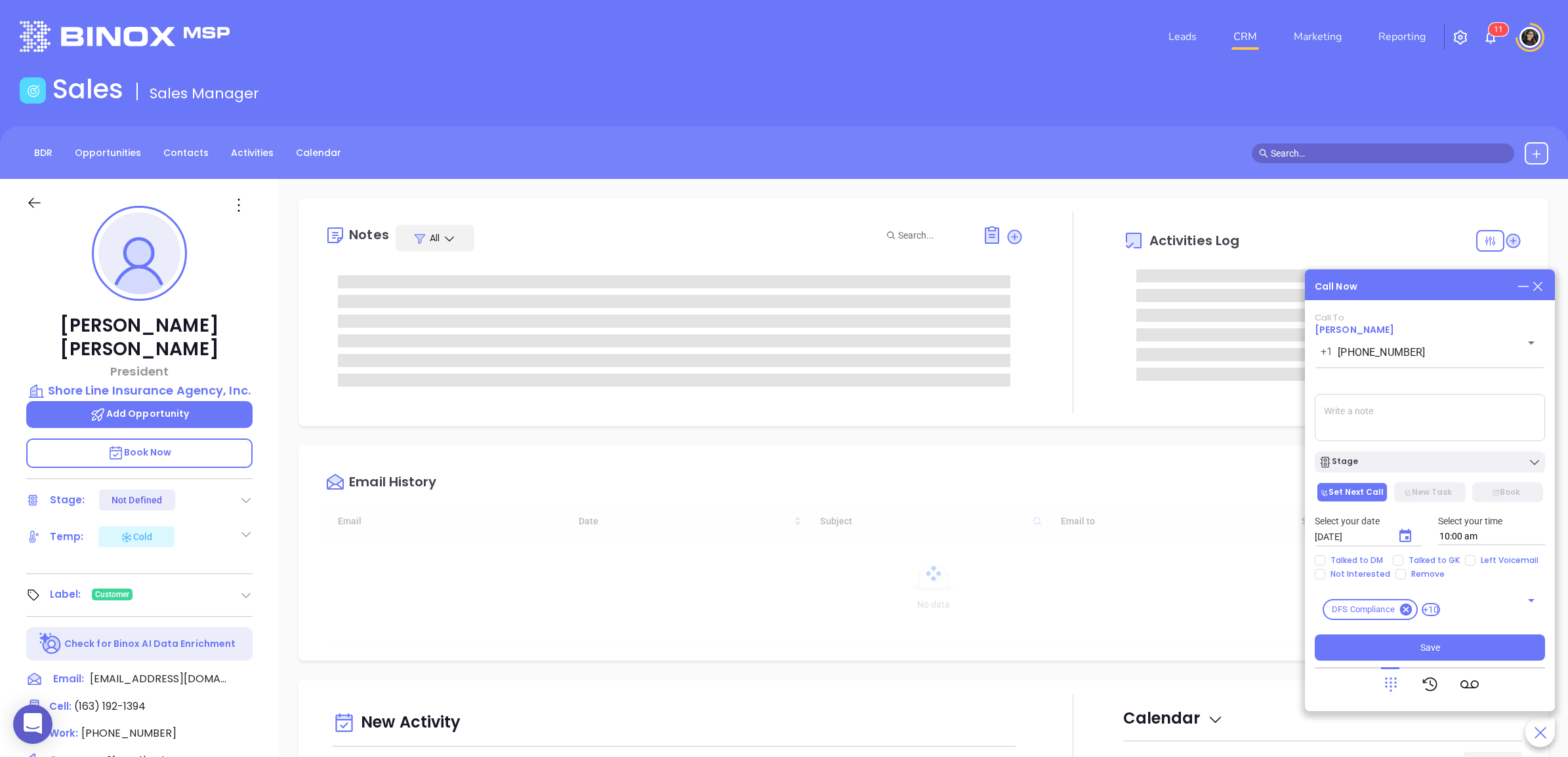
type input "[DATE]"
click at [1540, 286] on icon at bounding box center [1537, 286] width 15 height 15
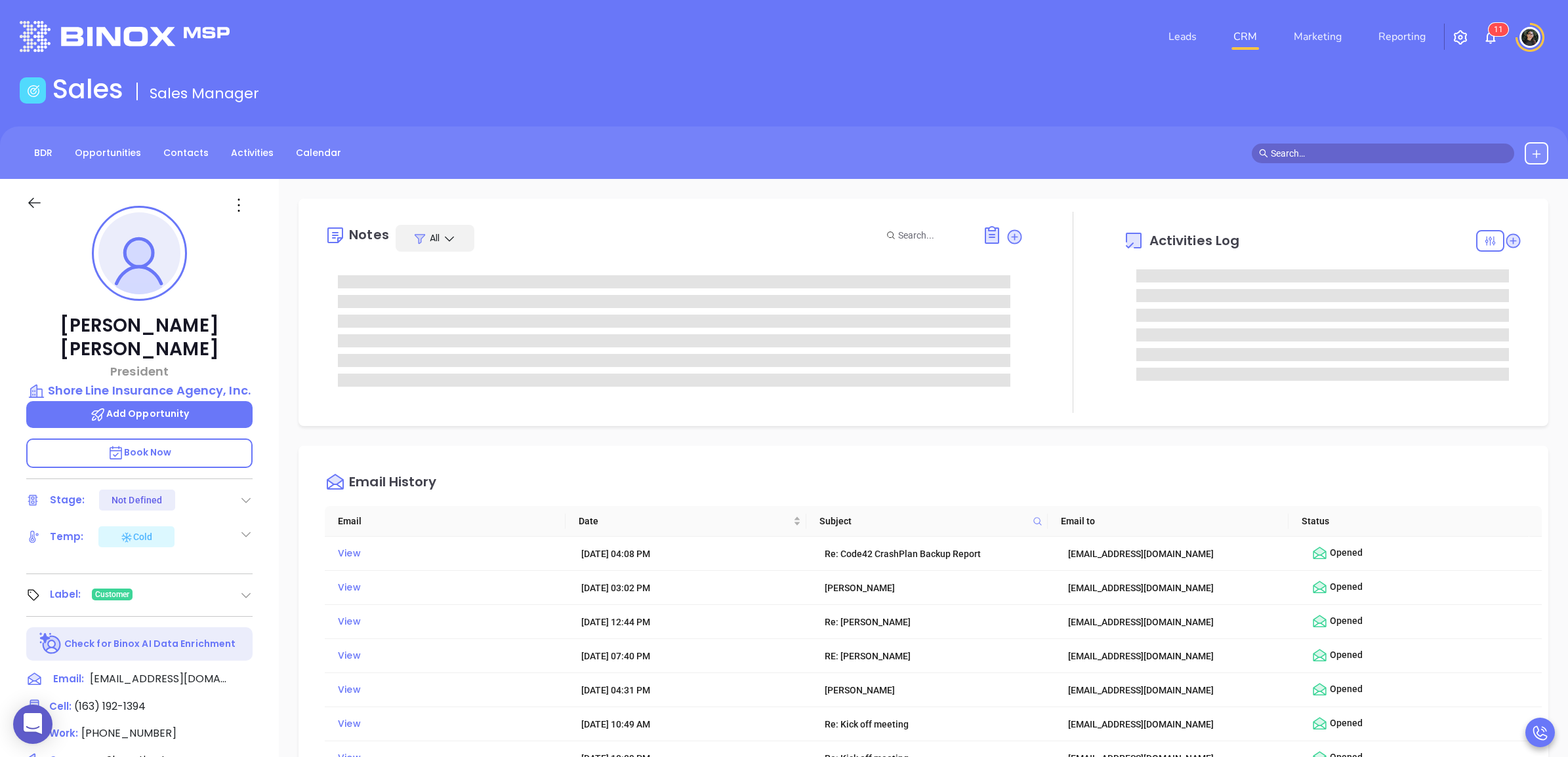
type input "[PERSON_NAME]"
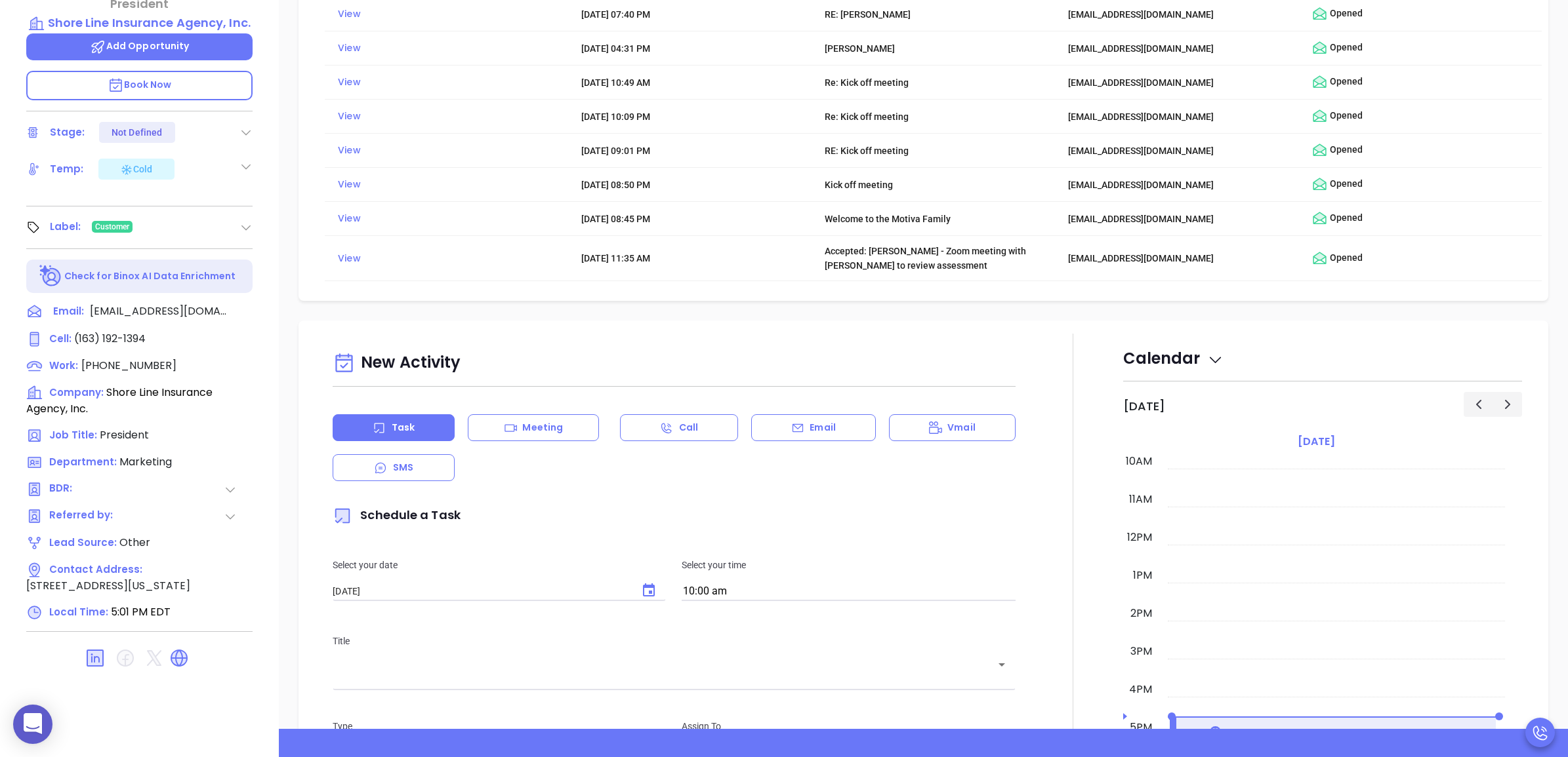
scroll to position [410, 0]
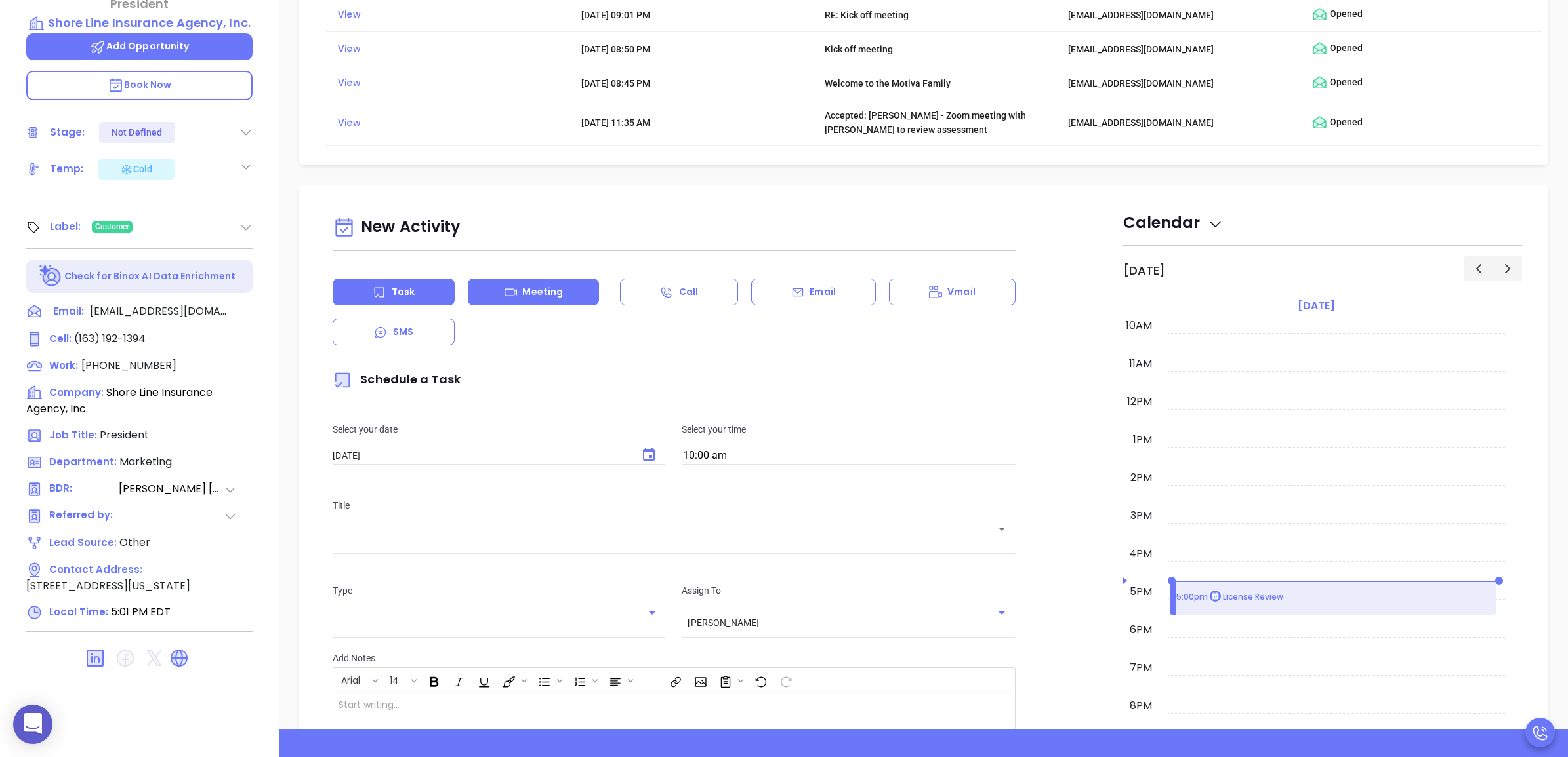
click at [567, 290] on div "Meeting" at bounding box center [533, 292] width 131 height 27
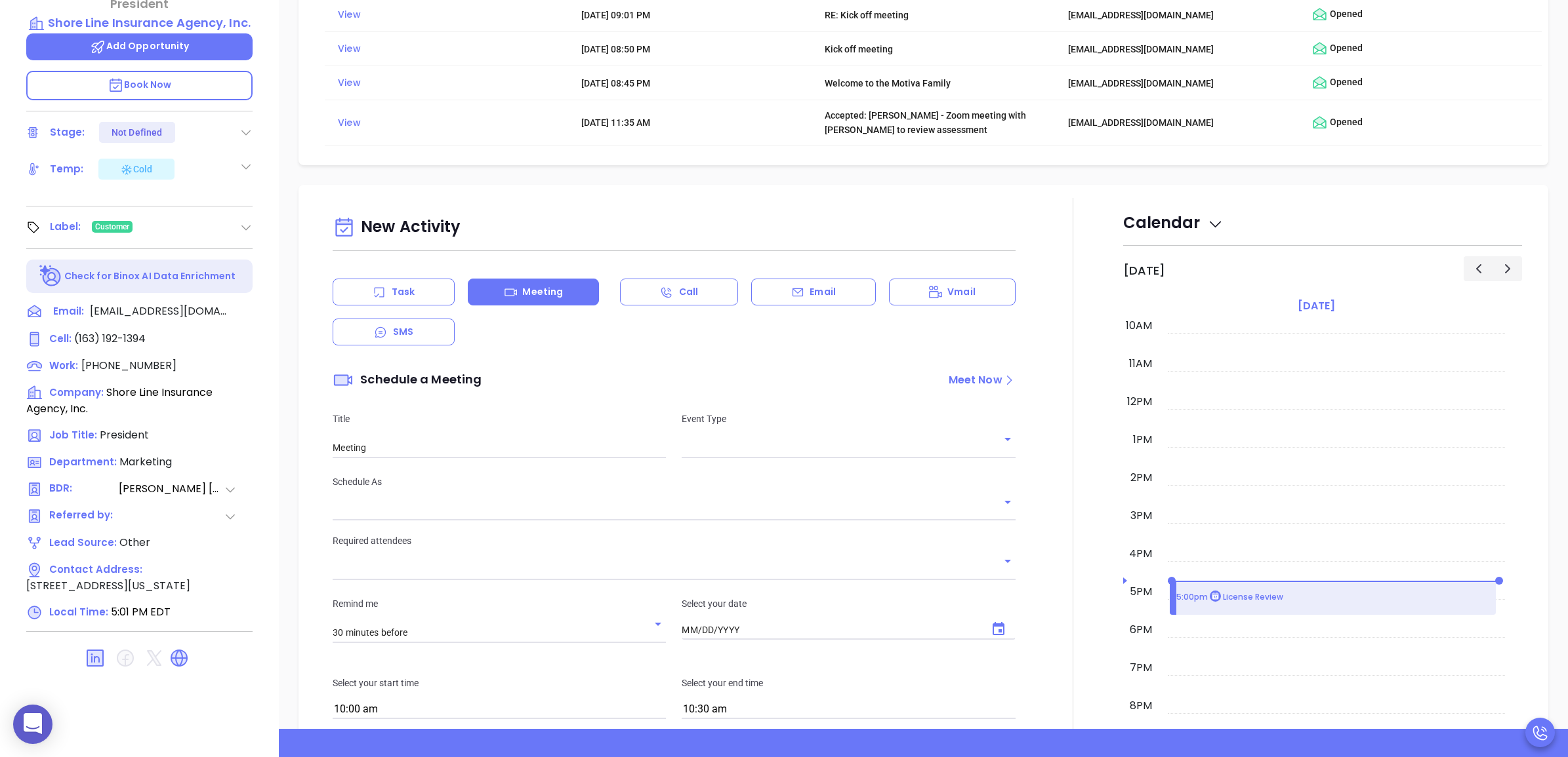
type input "[DATE]"
click at [801, 458] on input "text" at bounding box center [838, 448] width 313 height 19
type input "[PERSON_NAME]"
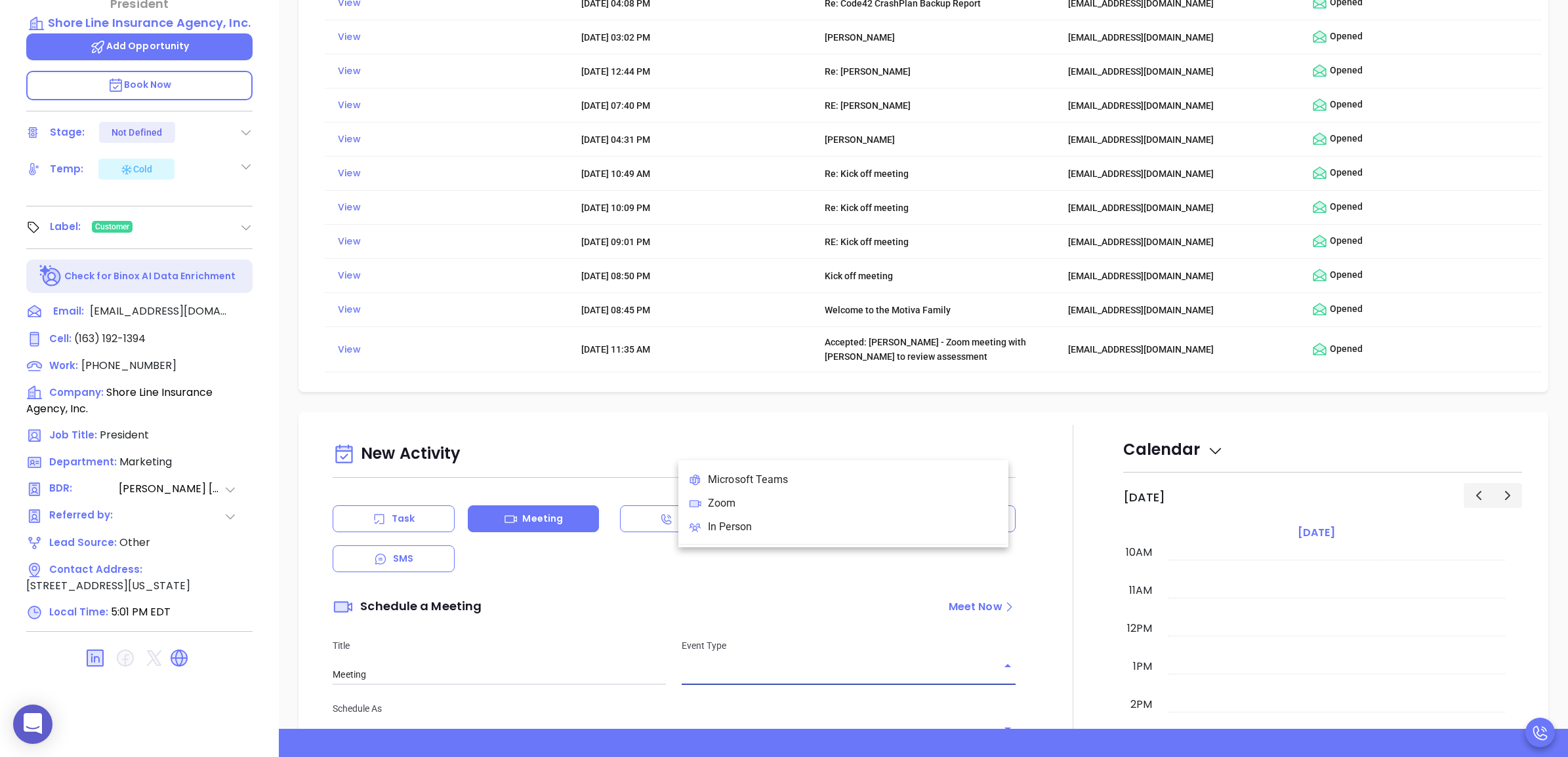
scroll to position [748, 0]
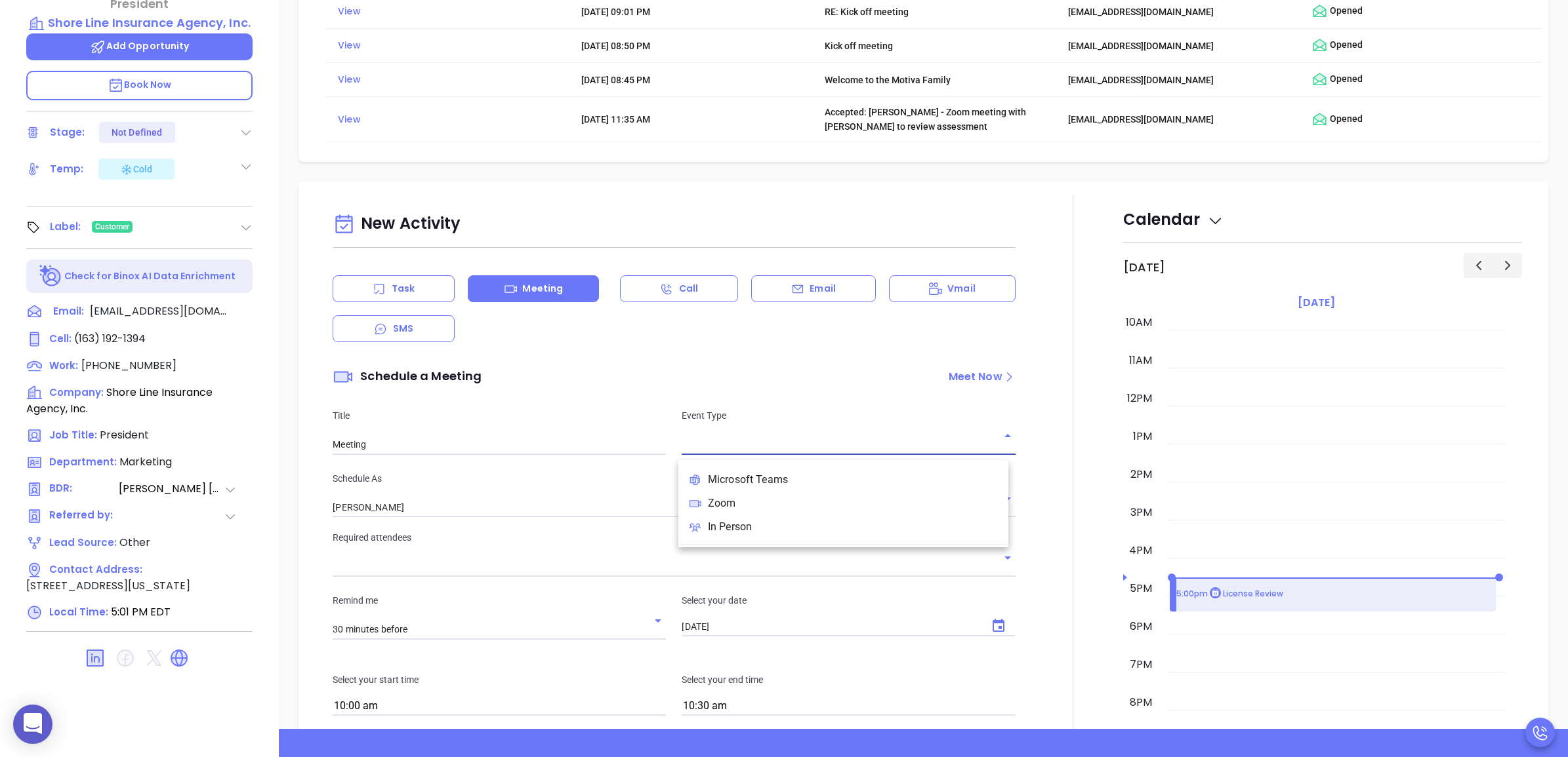
click at [773, 502] on li "Zoom" at bounding box center [843, 503] width 330 height 24
type input "Zoom Meeting"
type input "Zoom"
click at [519, 450] on input "Zoom Meeting" at bounding box center [500, 444] width 334 height 19
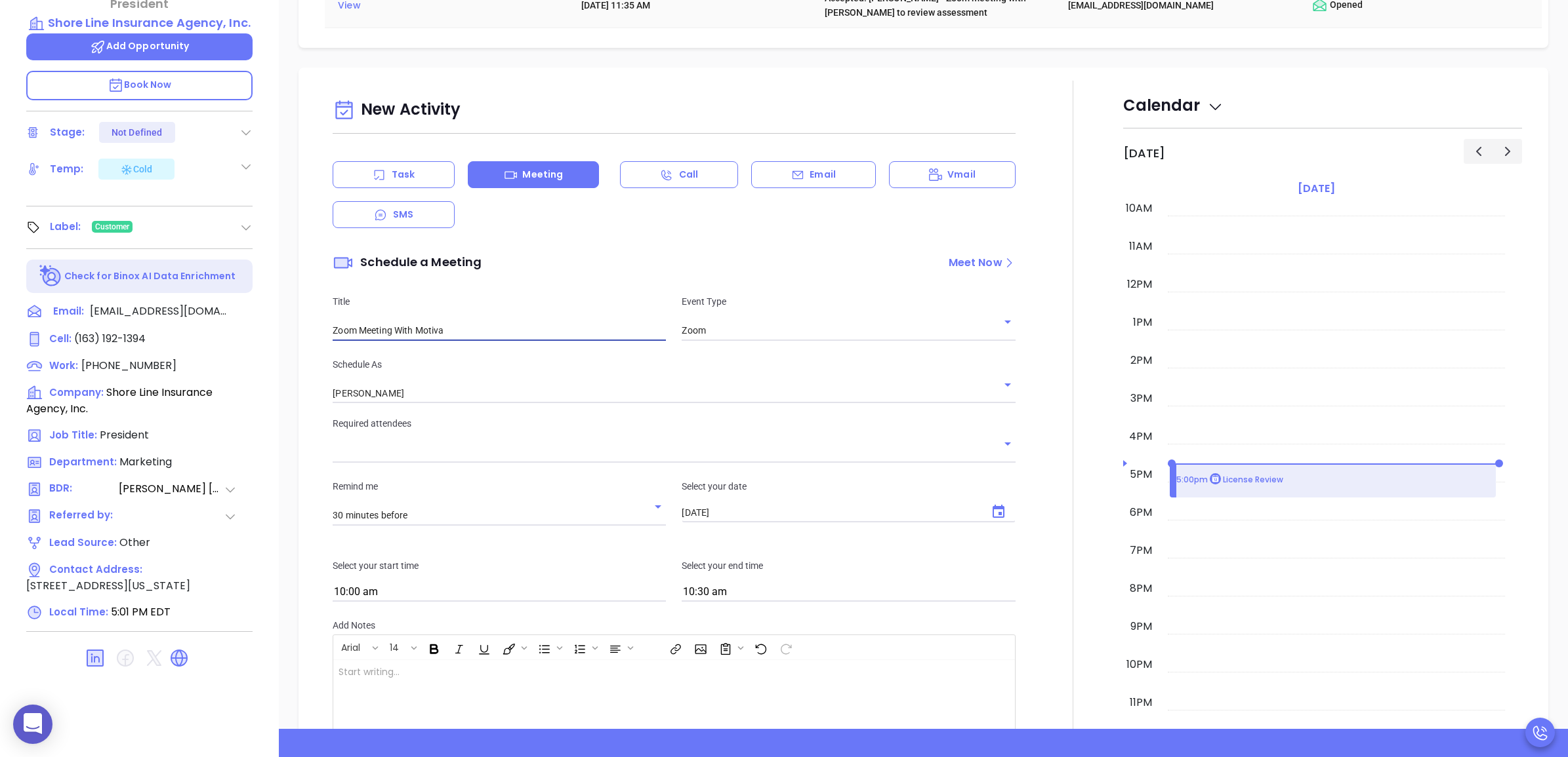
scroll to position [994, 0]
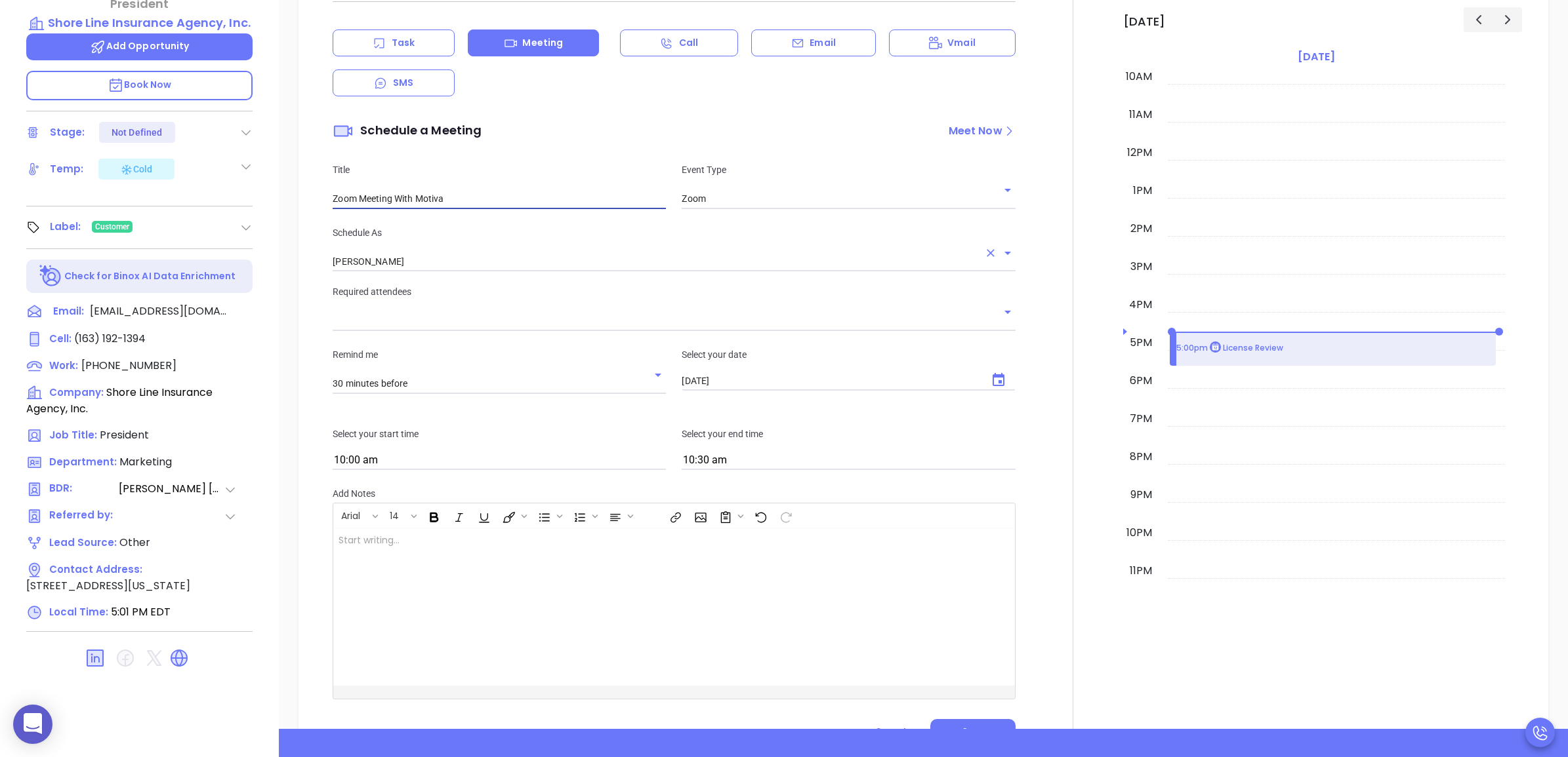
type input "Zoom Meeting With Motiva"
click at [481, 269] on input "[PERSON_NAME]" at bounding box center [655, 262] width 645 height 19
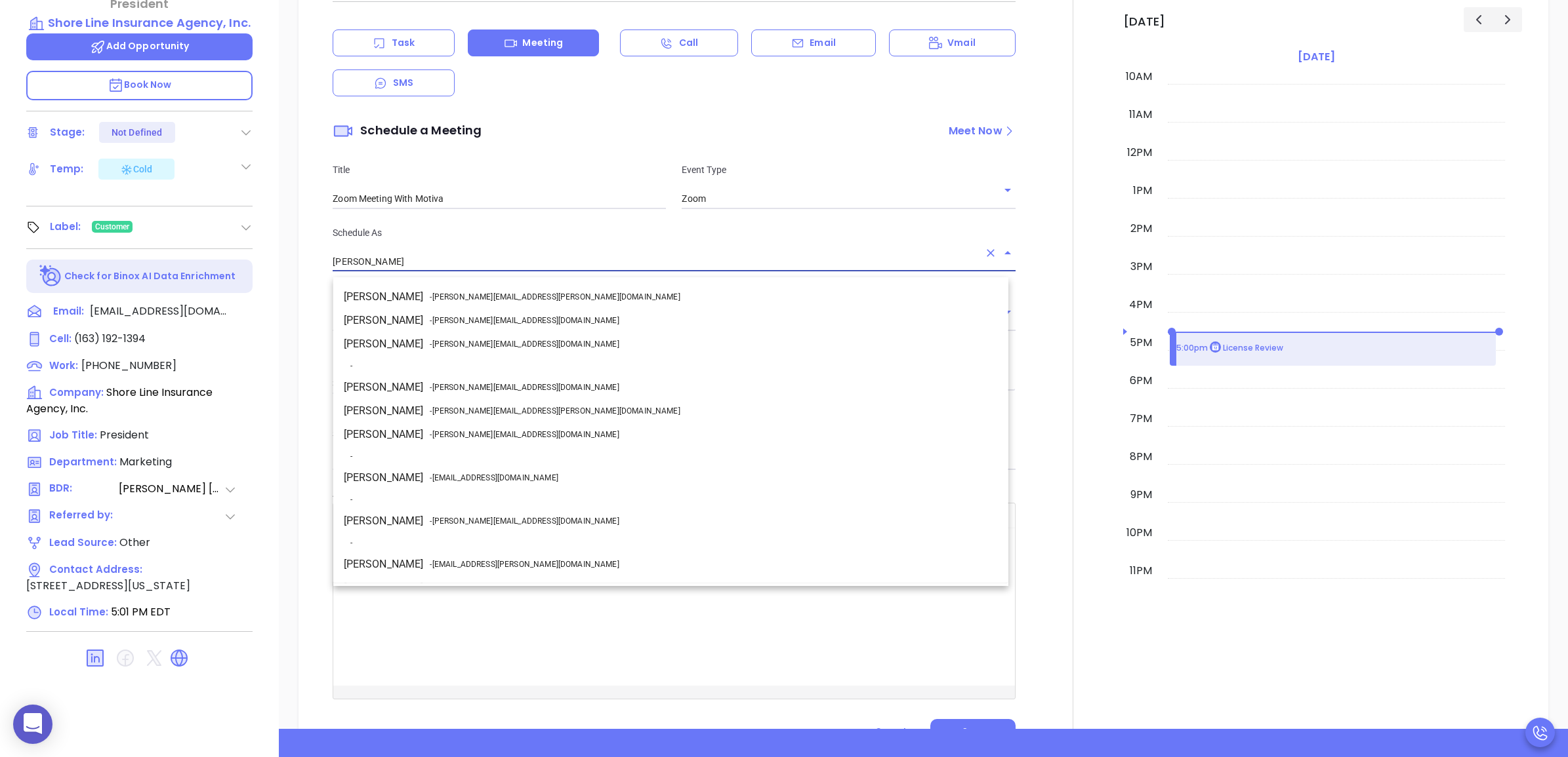
scroll to position [111, 0]
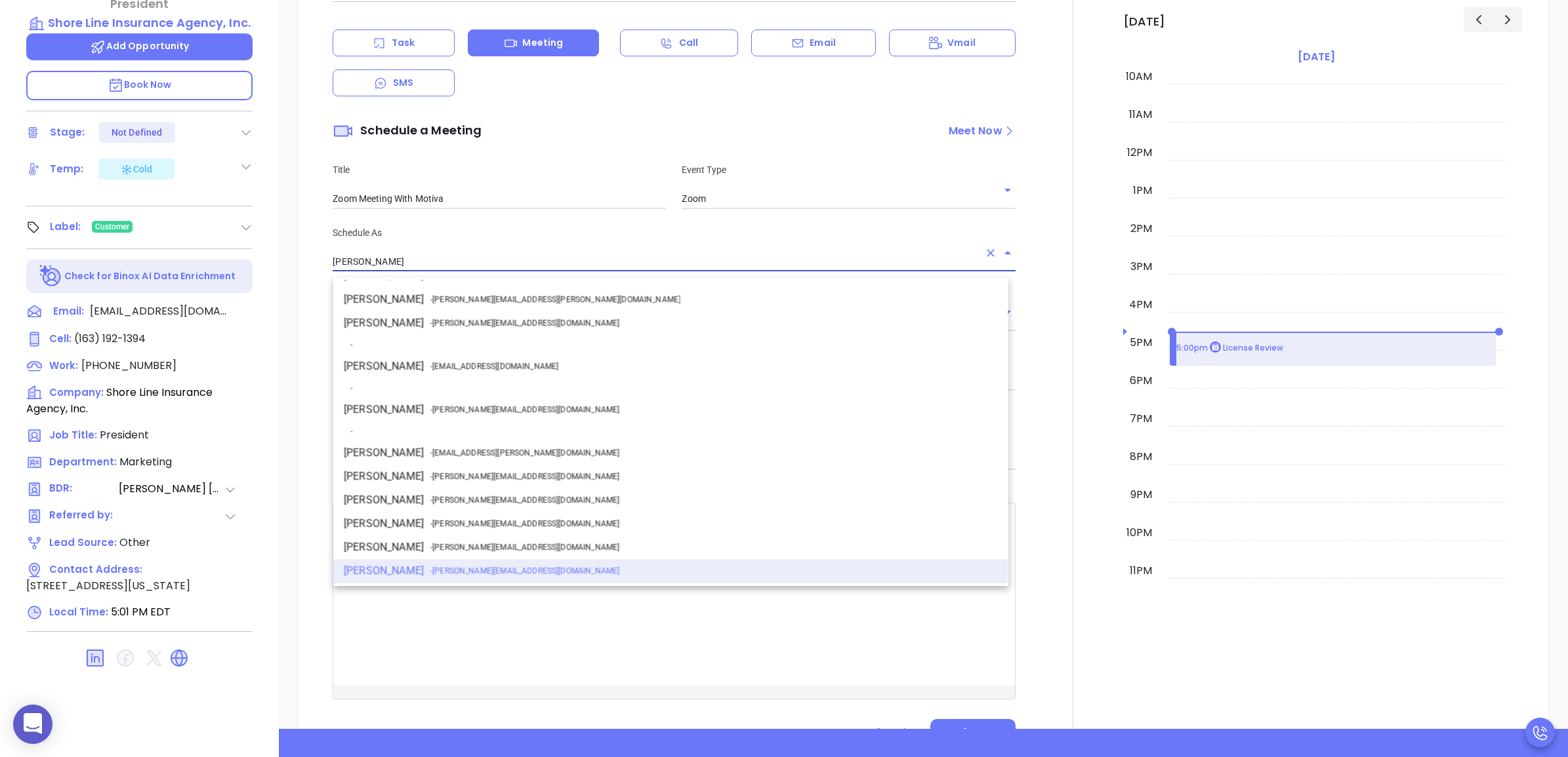
click at [447, 411] on span "- walter@motiva.net" at bounding box center [523, 409] width 189 height 12
type input "Walter Contreras"
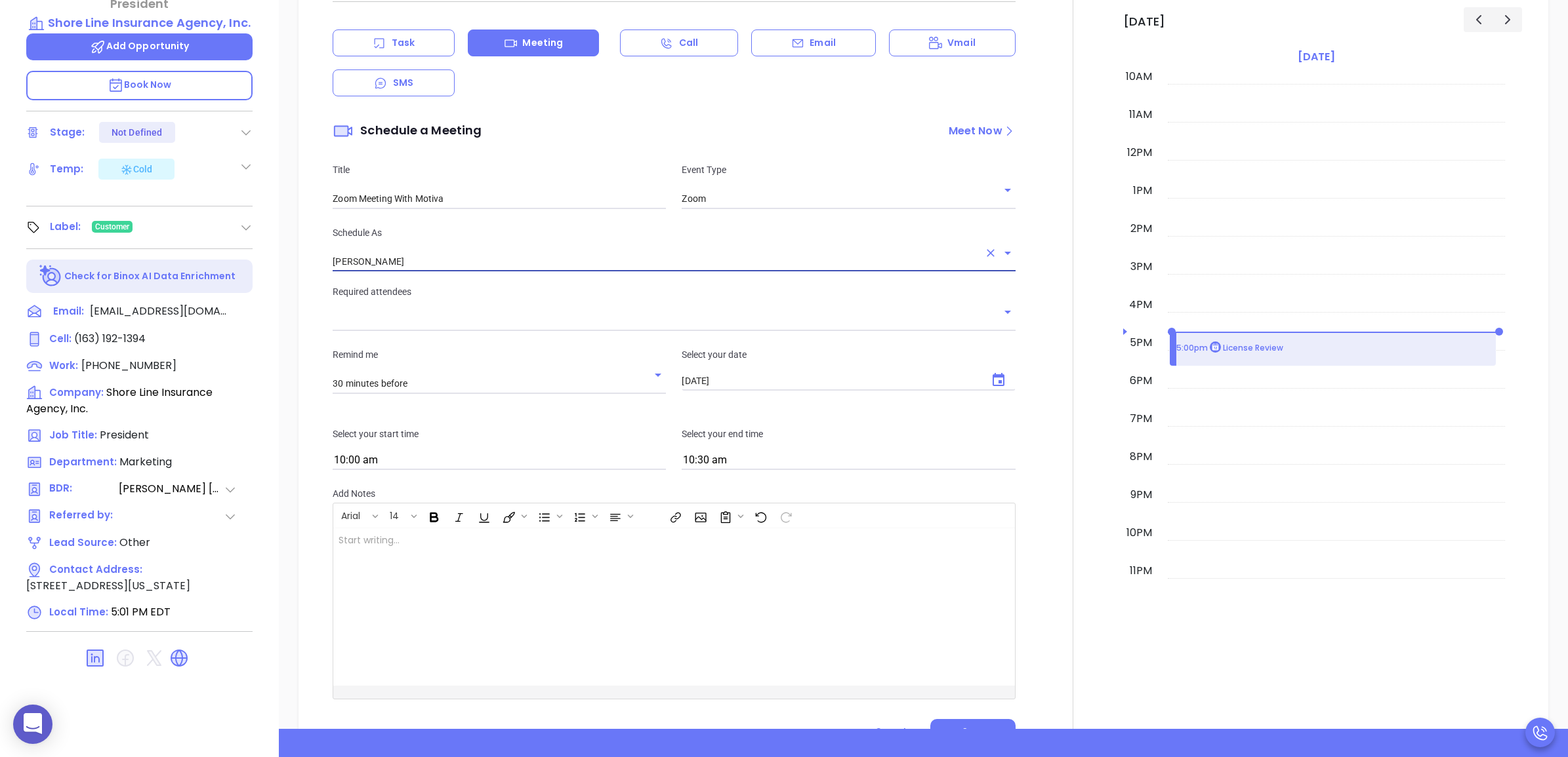
click at [468, 339] on div "Remind me 30 minutes before Select your date 08/20/2025 ​" at bounding box center [674, 370] width 698 height 79
click at [476, 330] on input "text" at bounding box center [664, 321] width 662 height 19
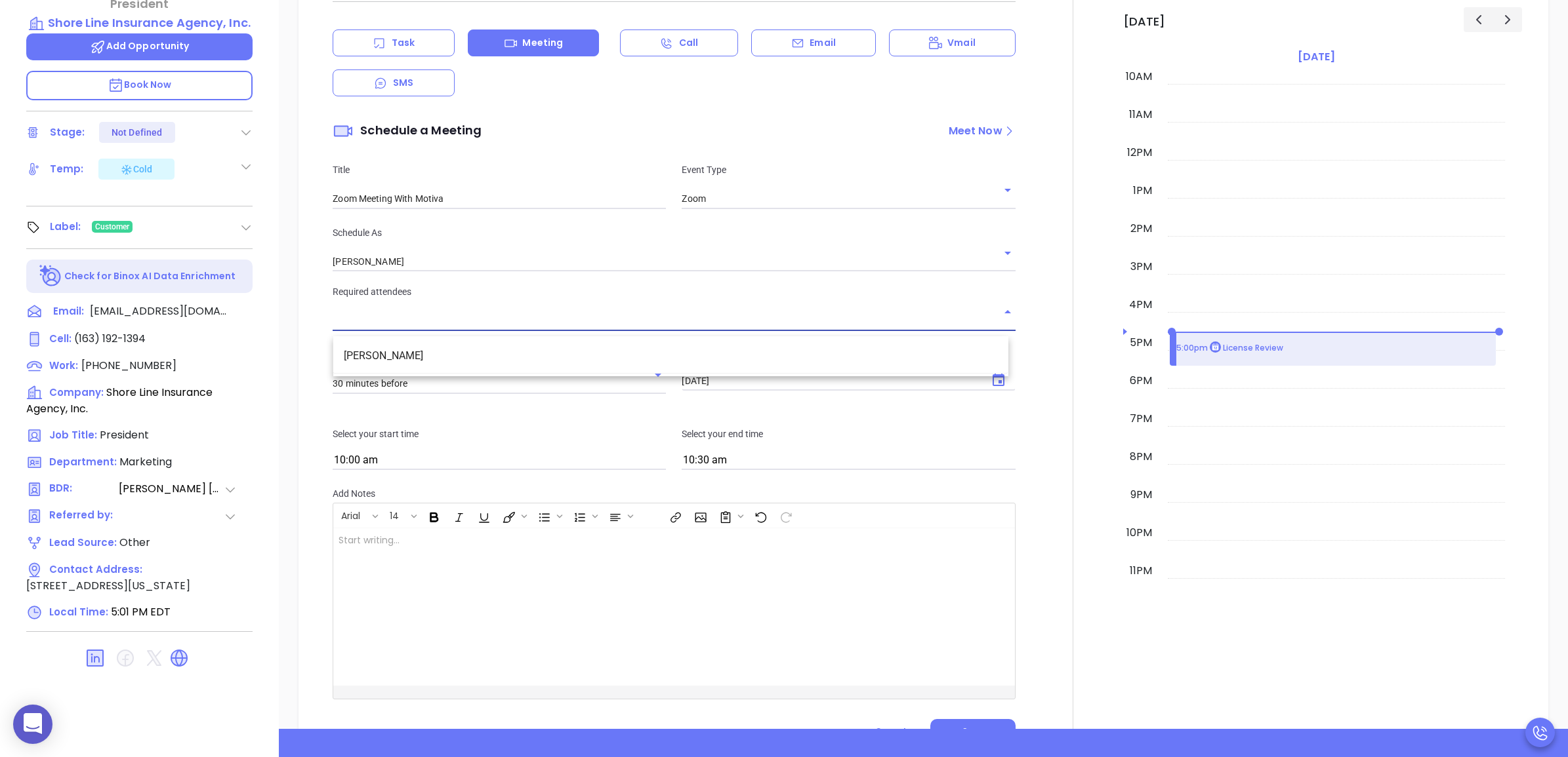
click at [447, 357] on li "Scott Horowitz" at bounding box center [671, 356] width 675 height 24
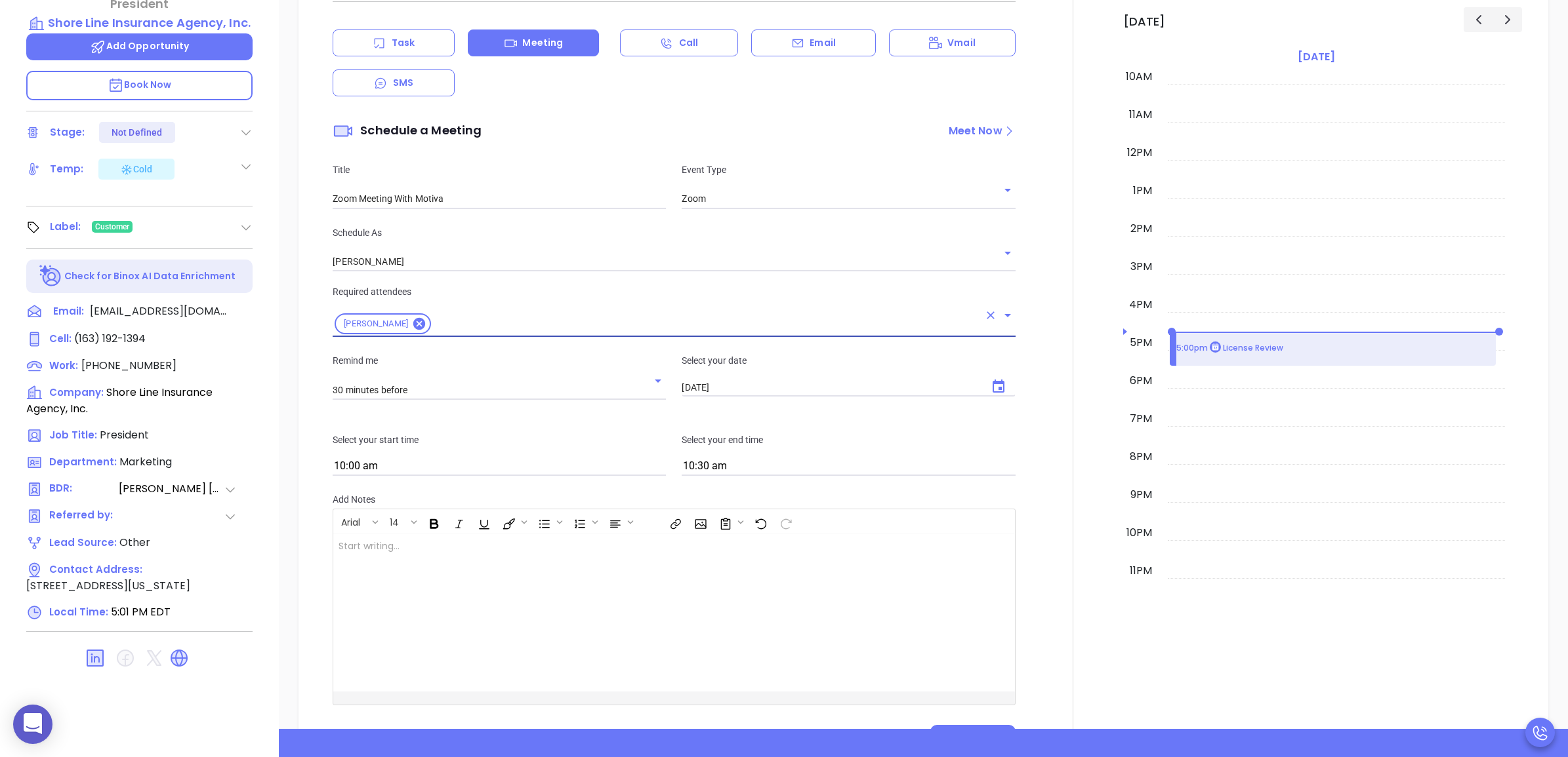
click at [737, 329] on input "text" at bounding box center [706, 324] width 546 height 16
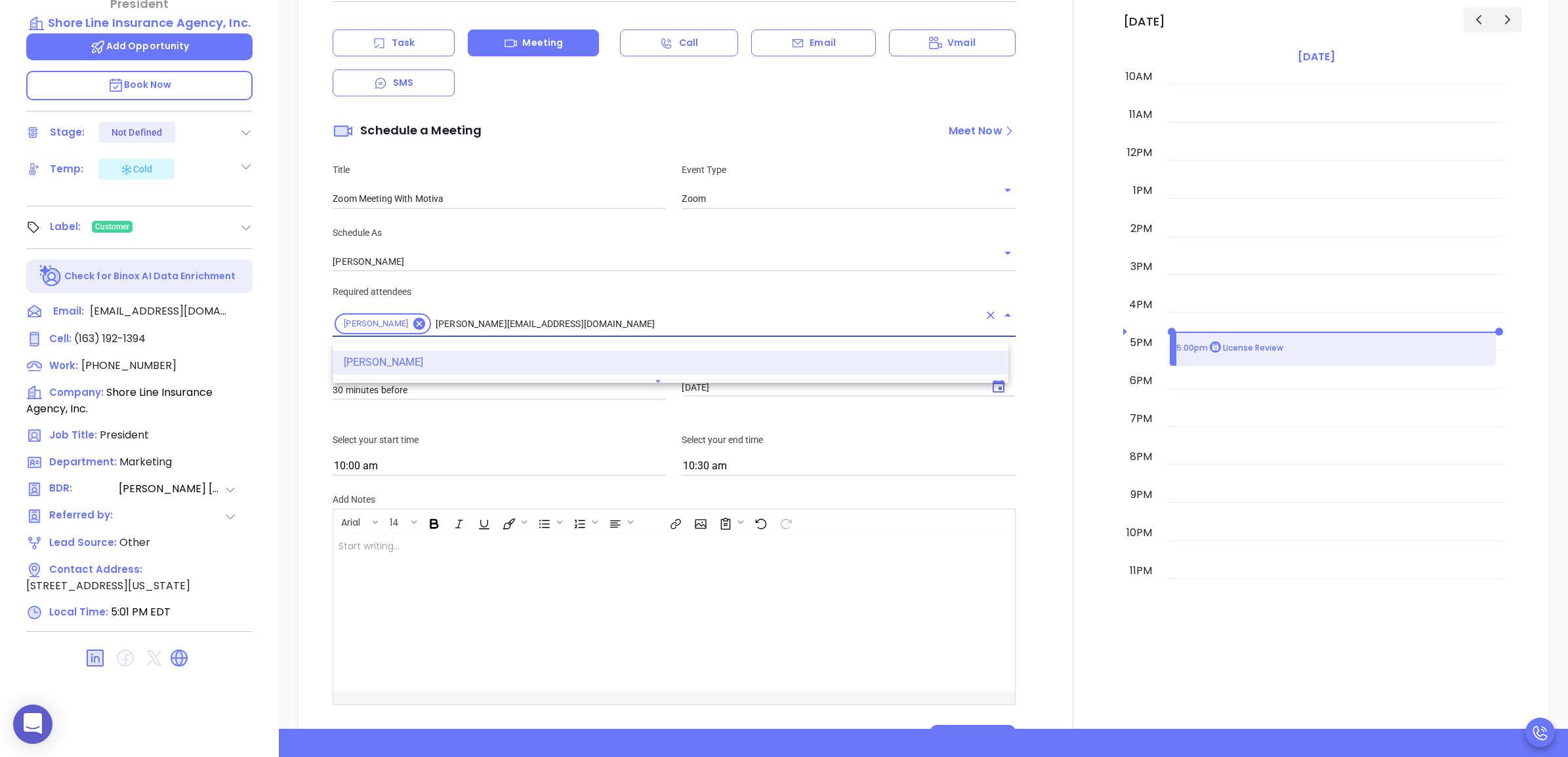
type input "david@motiva.net"
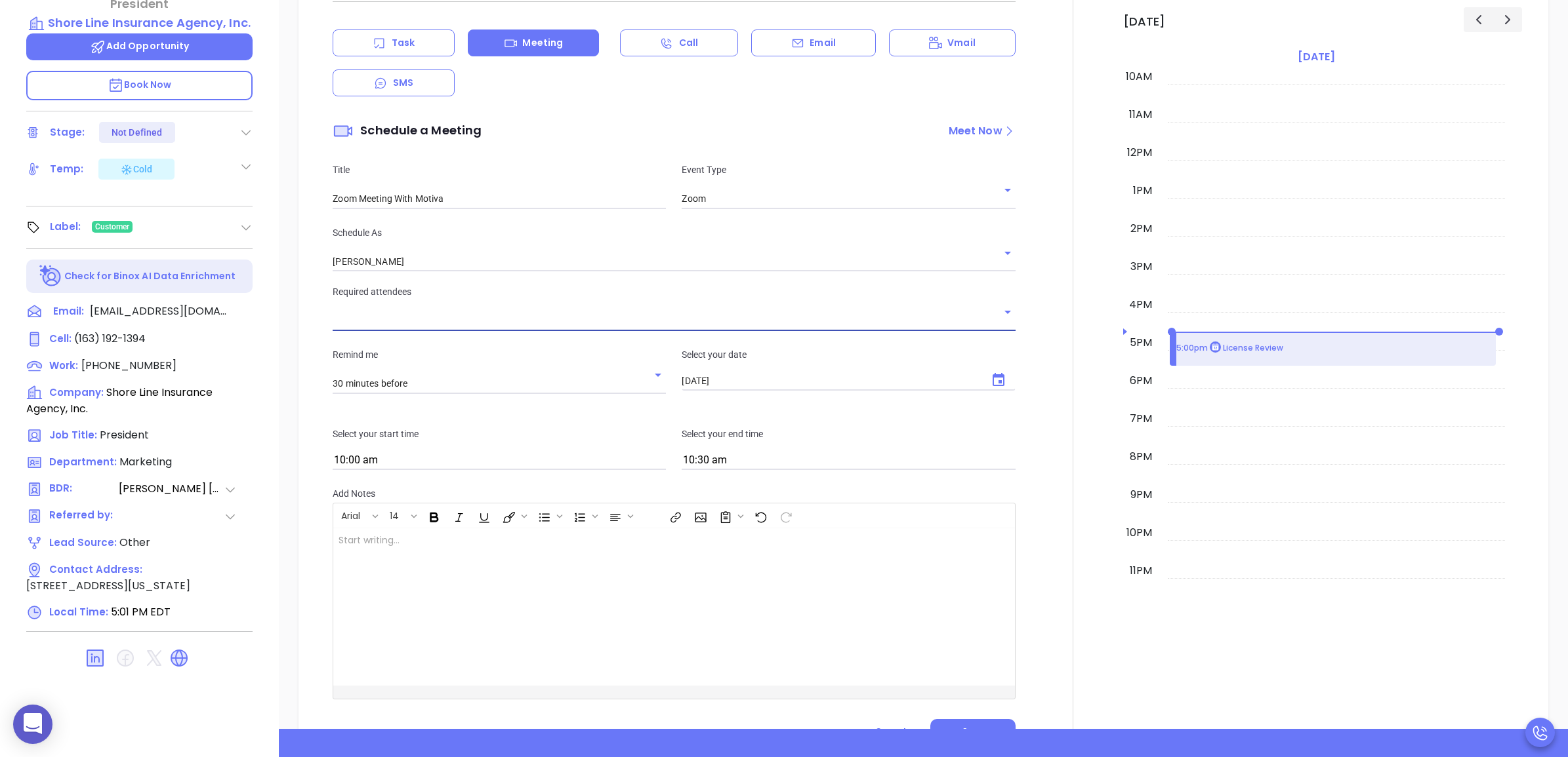
click at [801, 321] on input "text" at bounding box center [664, 321] width 662 height 19
click at [578, 354] on li "Scott Horowitz" at bounding box center [671, 356] width 675 height 24
click at [1001, 325] on button "Open" at bounding box center [1008, 316] width 19 height 19
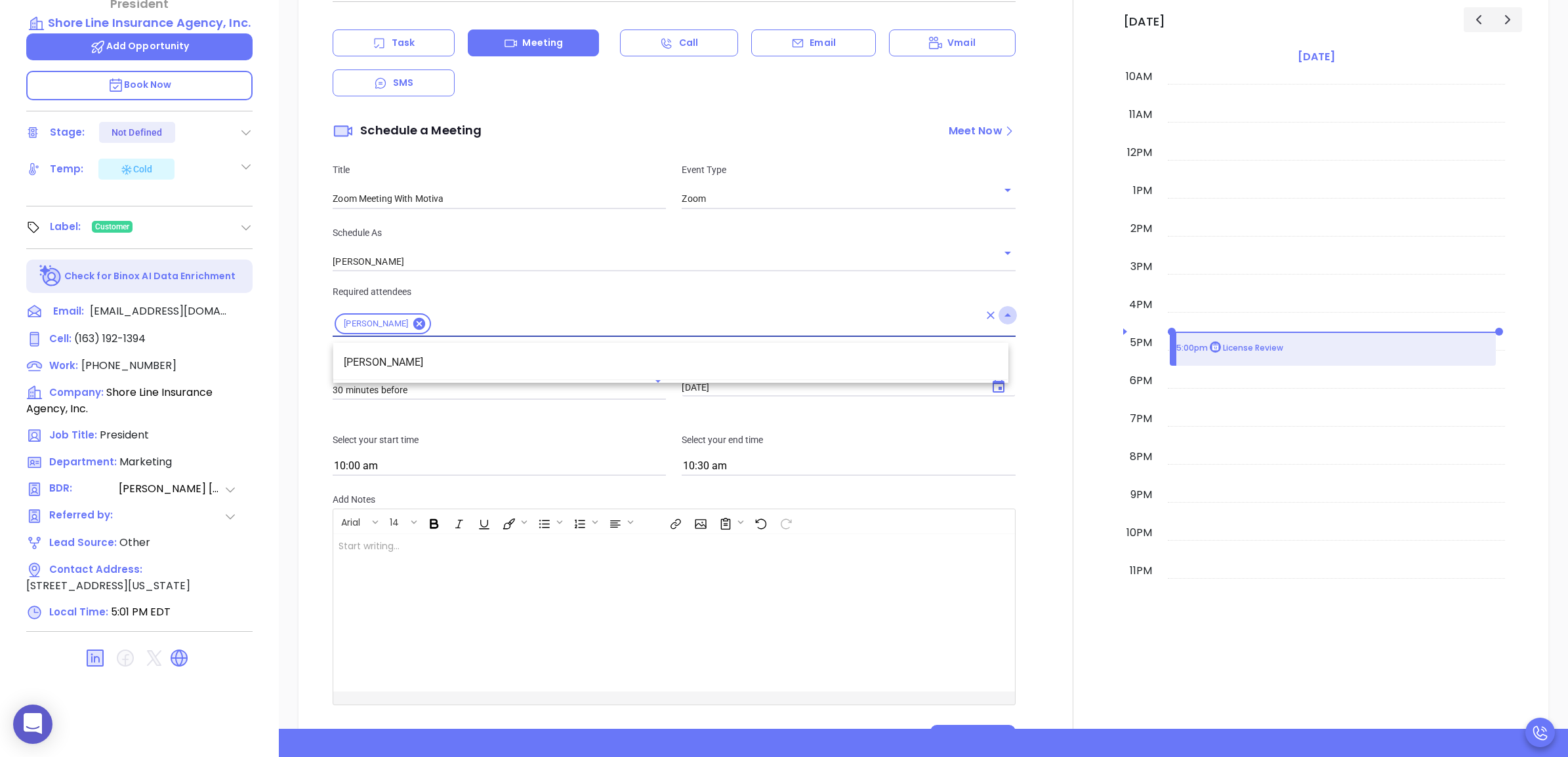
click at [1001, 323] on icon "Close" at bounding box center [1008, 315] width 15 height 15
click at [1028, 358] on div at bounding box center [1072, 356] width 100 height 814
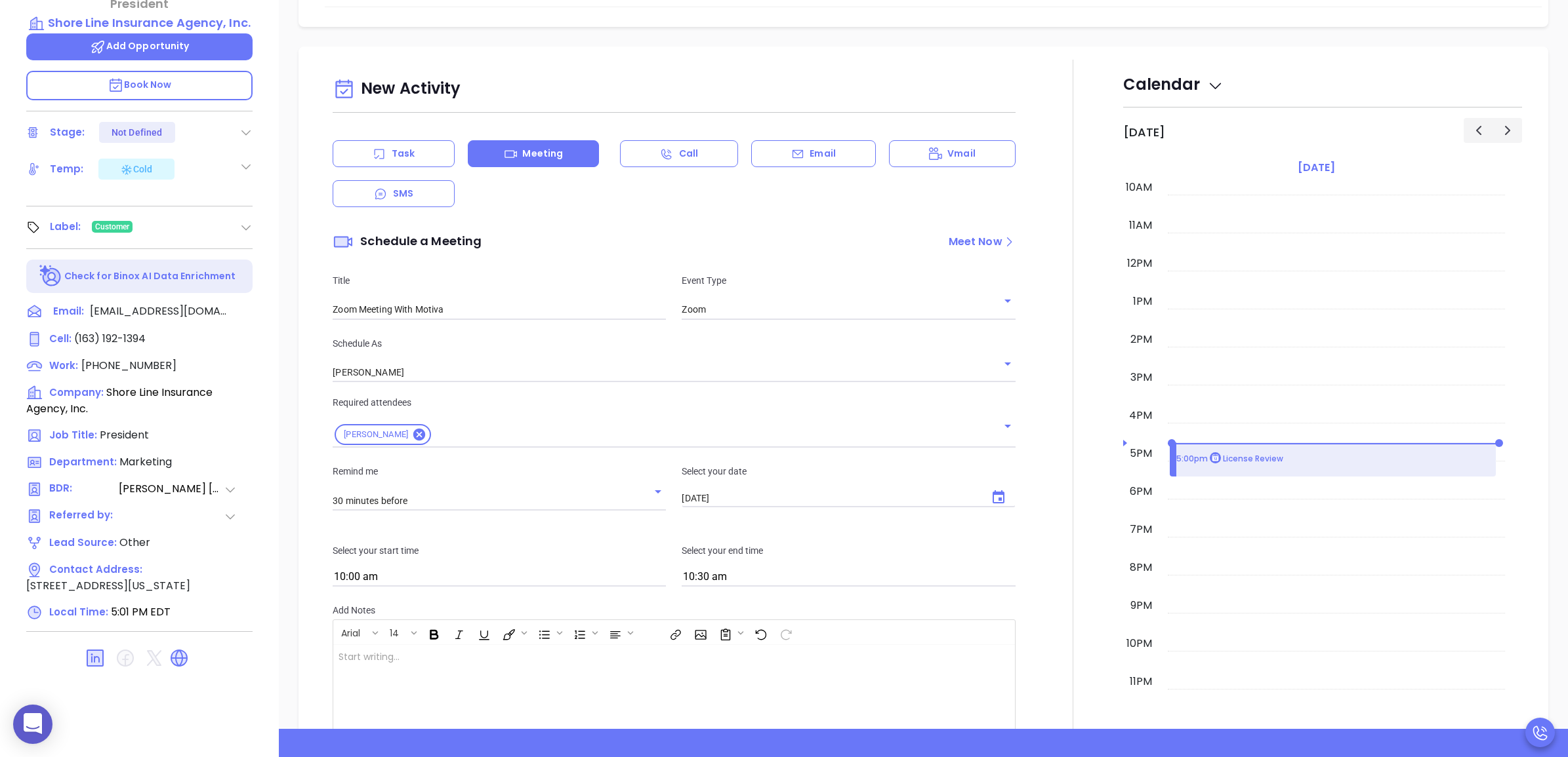
scroll to position [912, 0]
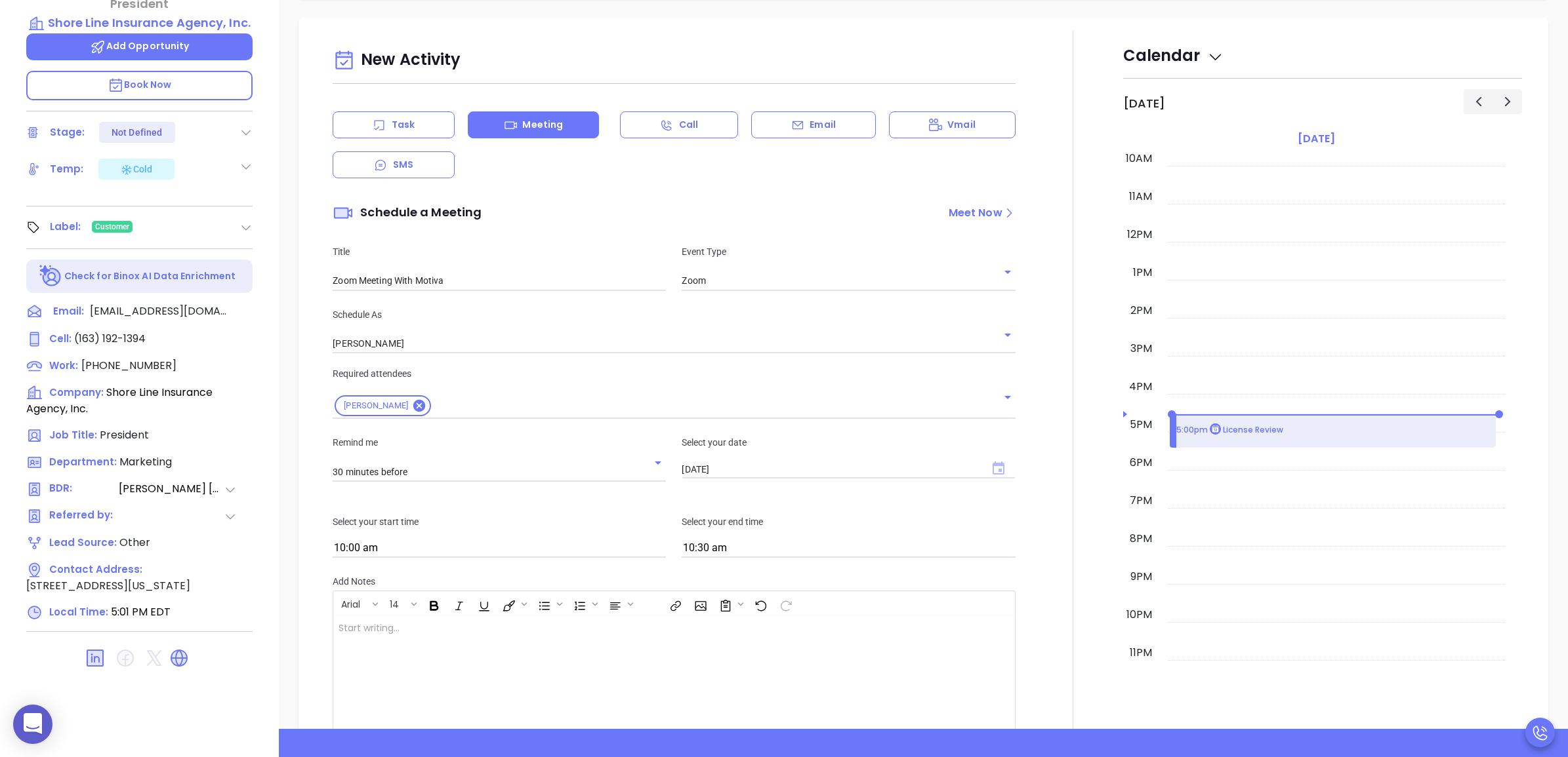
click at [992, 468] on icon "Choose date, selected date is Aug 20, 2025" at bounding box center [997, 468] width 12 height 13
click at [781, 627] on button "20" at bounding box center [783, 630] width 24 height 24
click at [640, 549] on input "10:00 am" at bounding box center [500, 549] width 334 height 19
click at [422, 646] on button "3:30 pm" at bounding box center [439, 646] width 203 height 29
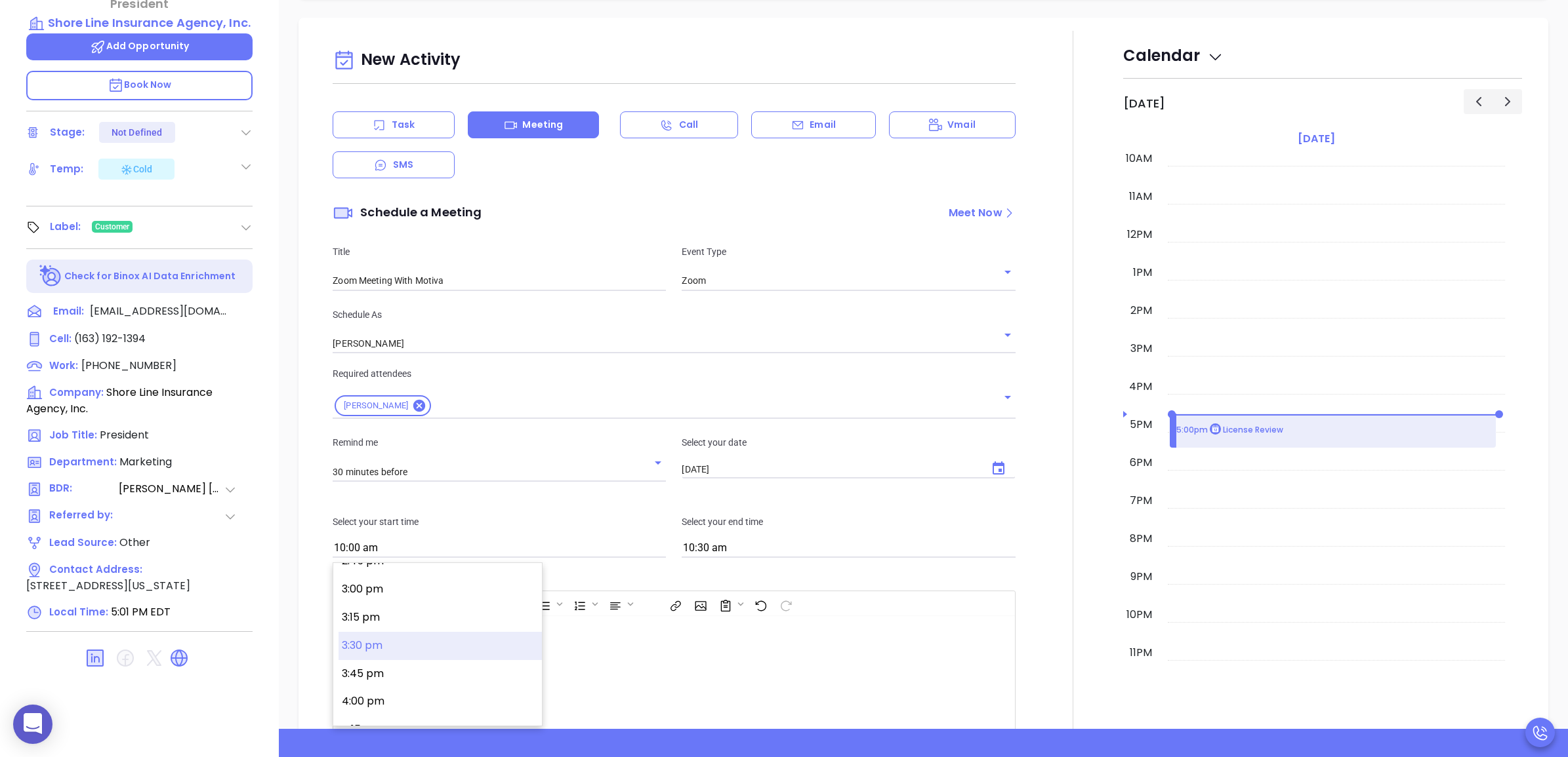
type input "3:30 pm"
click at [796, 561] on div "Select your start time 3:30 pm Select your end time 4:30 pm" at bounding box center [674, 536] width 698 height 76
click at [796, 551] on input "4:30 pm" at bounding box center [848, 549] width 334 height 19
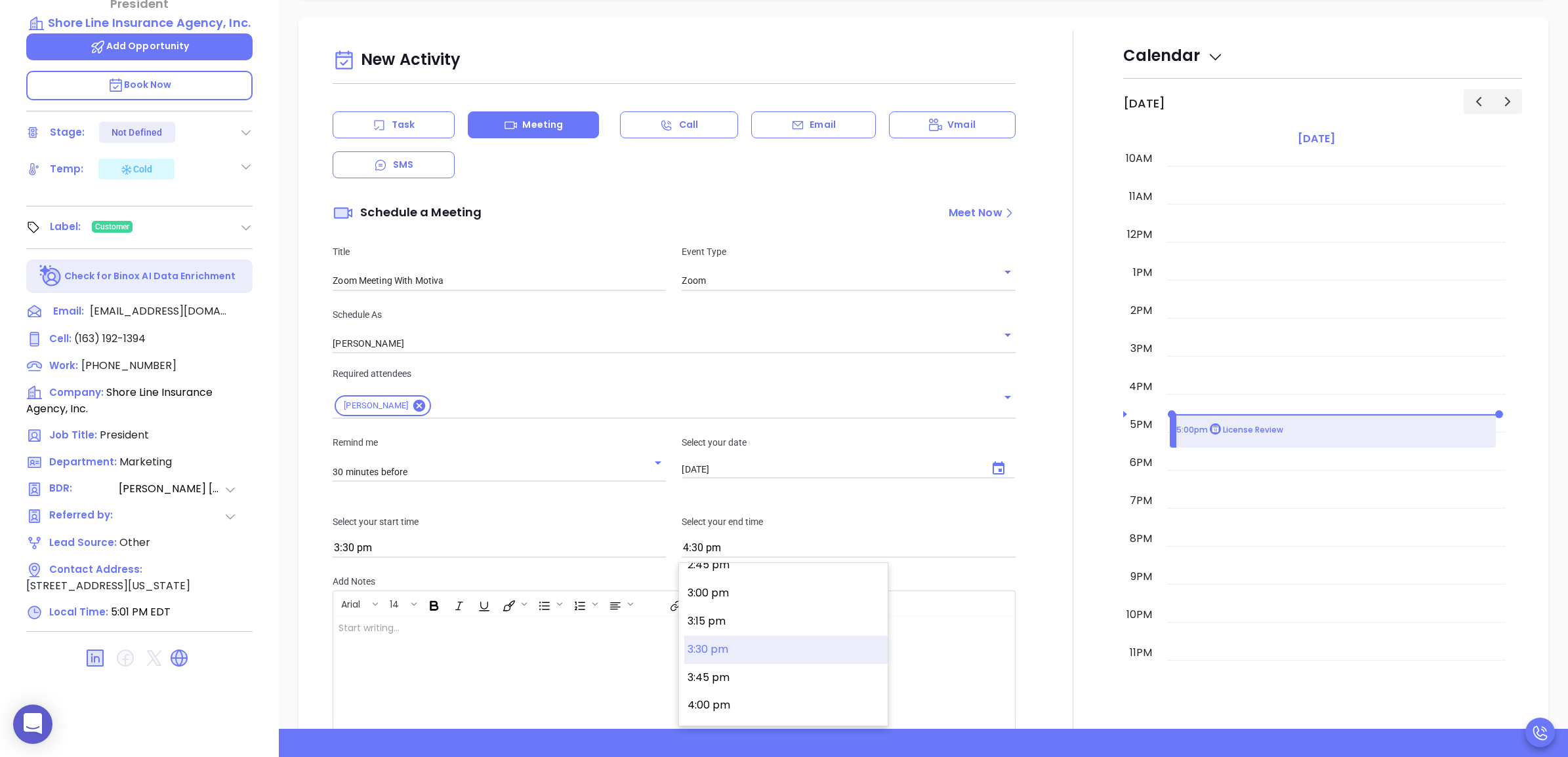
scroll to position [1668, 0]
click at [750, 701] on button "4:00 pm" at bounding box center [785, 706] width 203 height 29
type input "4:00 pm"
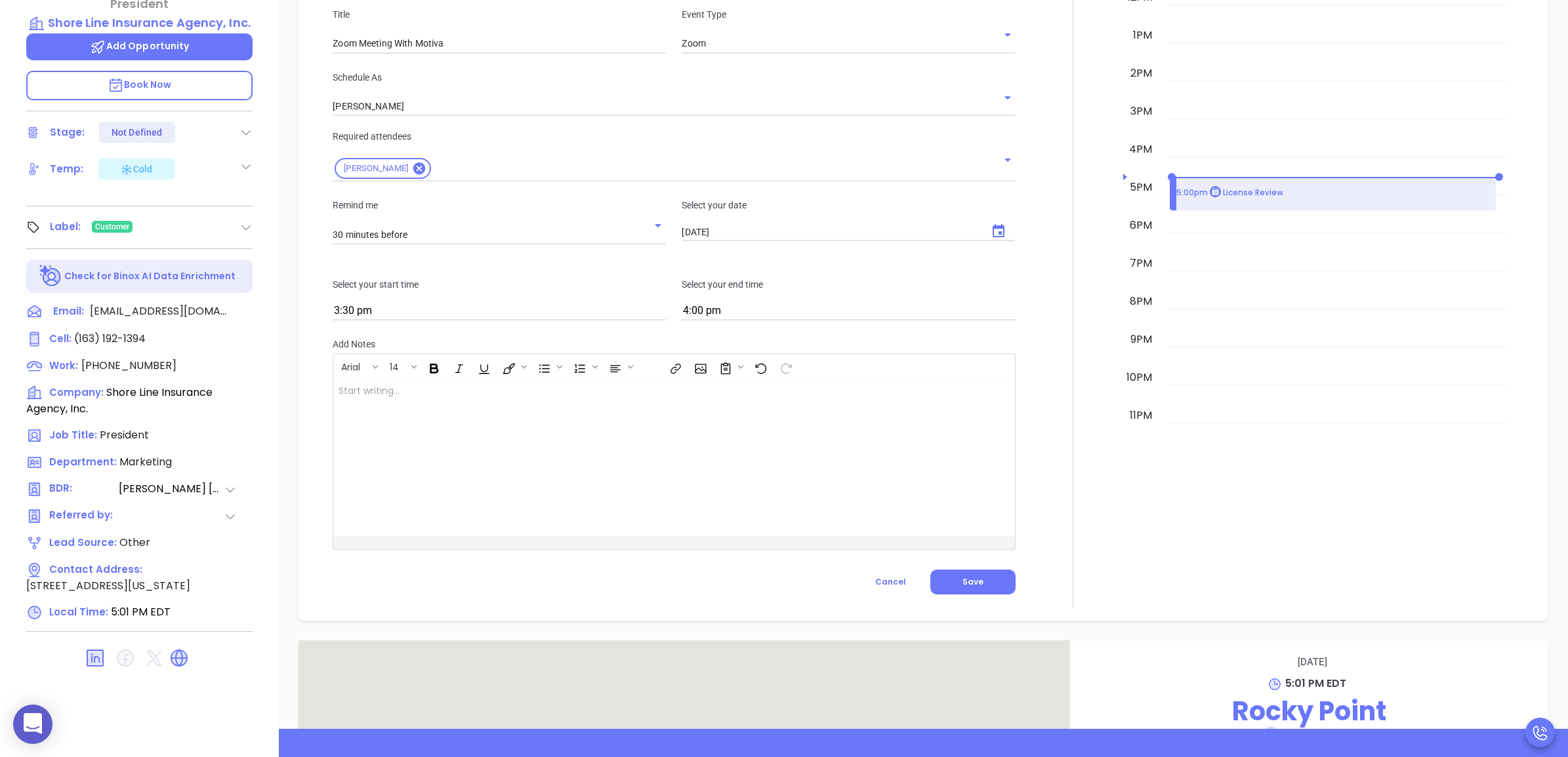
scroll to position [1157, 0]
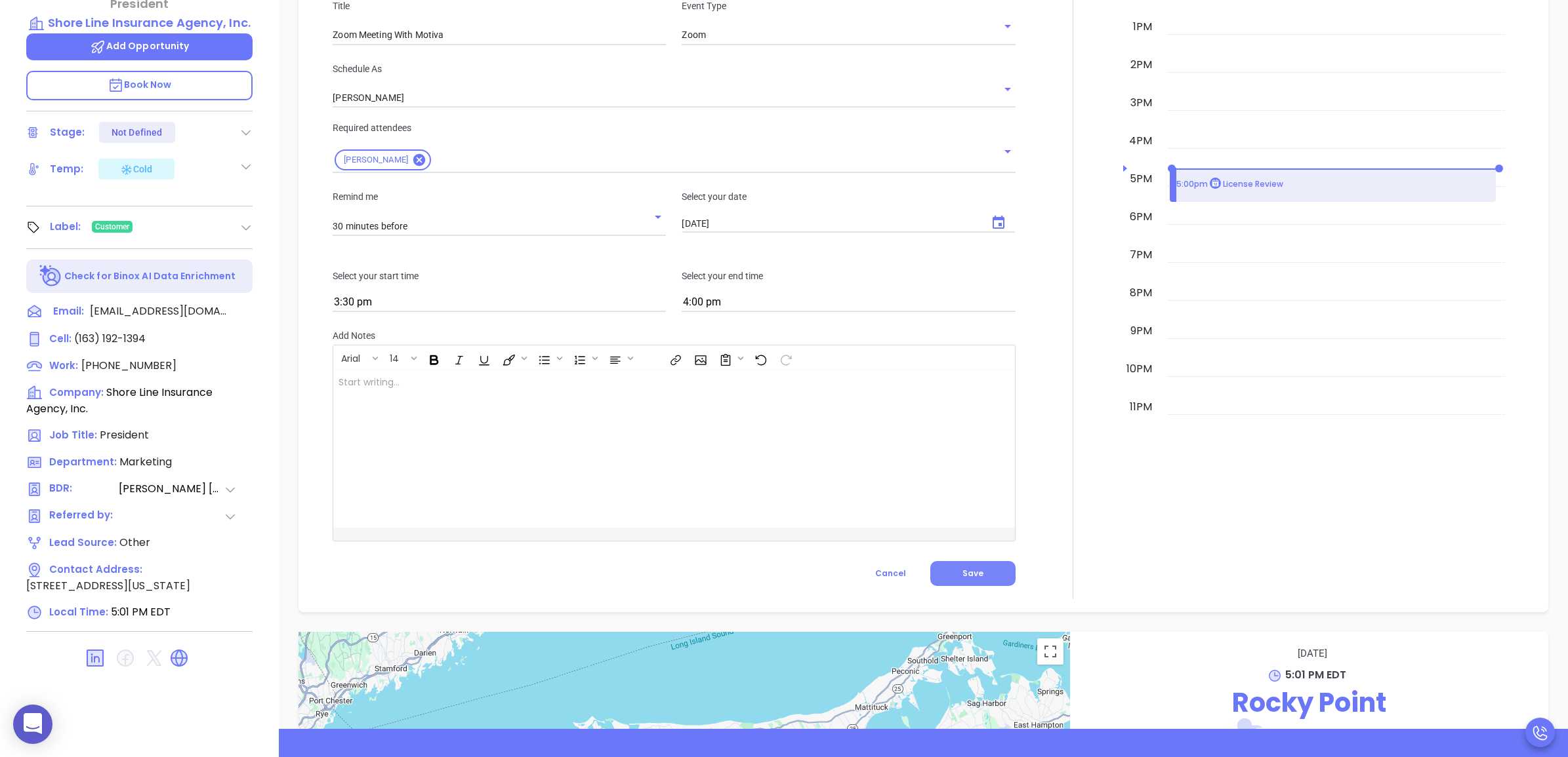
click at [950, 573] on button "Save" at bounding box center [973, 573] width 85 height 25
type input "Meeting"
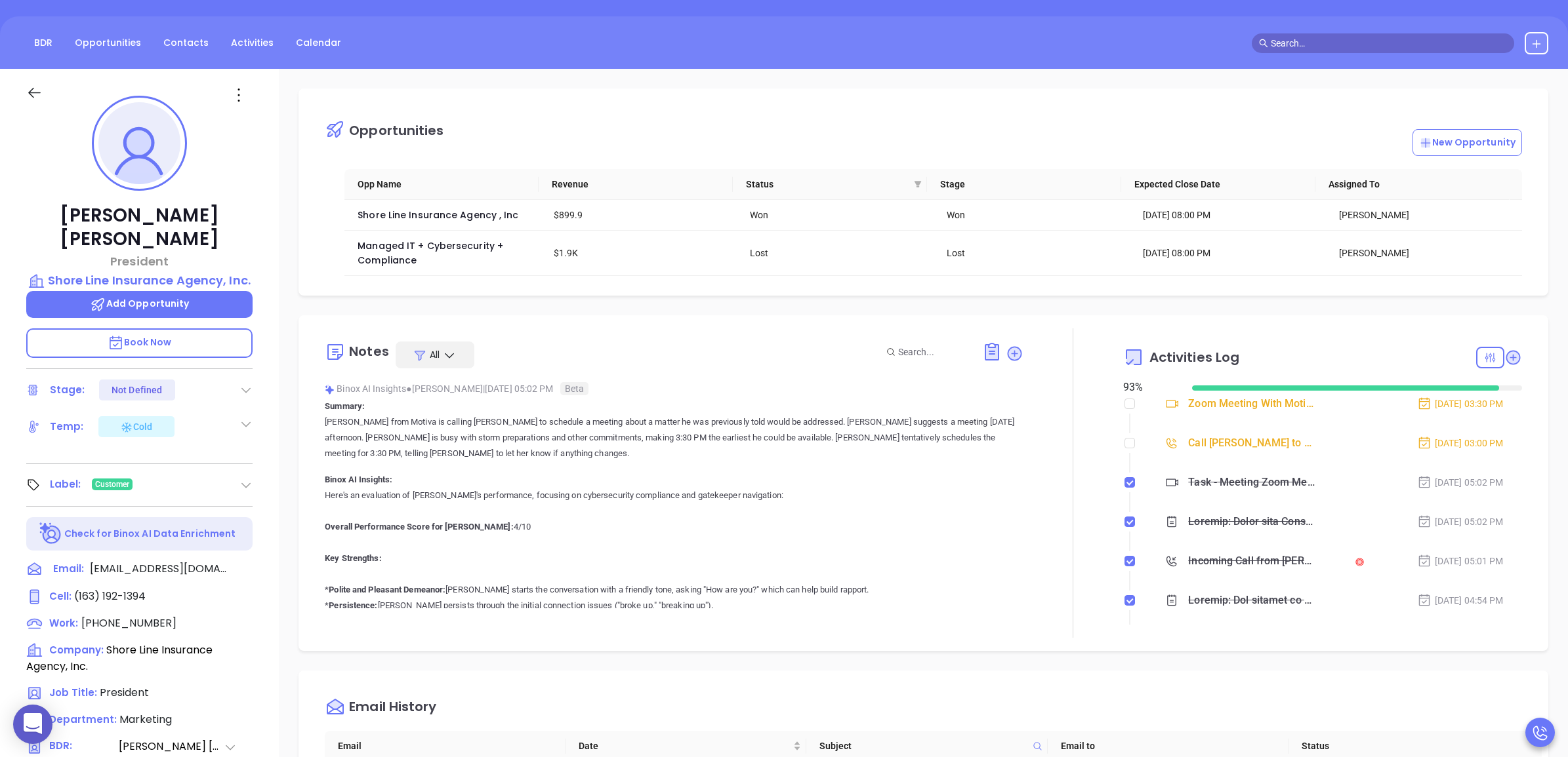
scroll to position [0, 0]
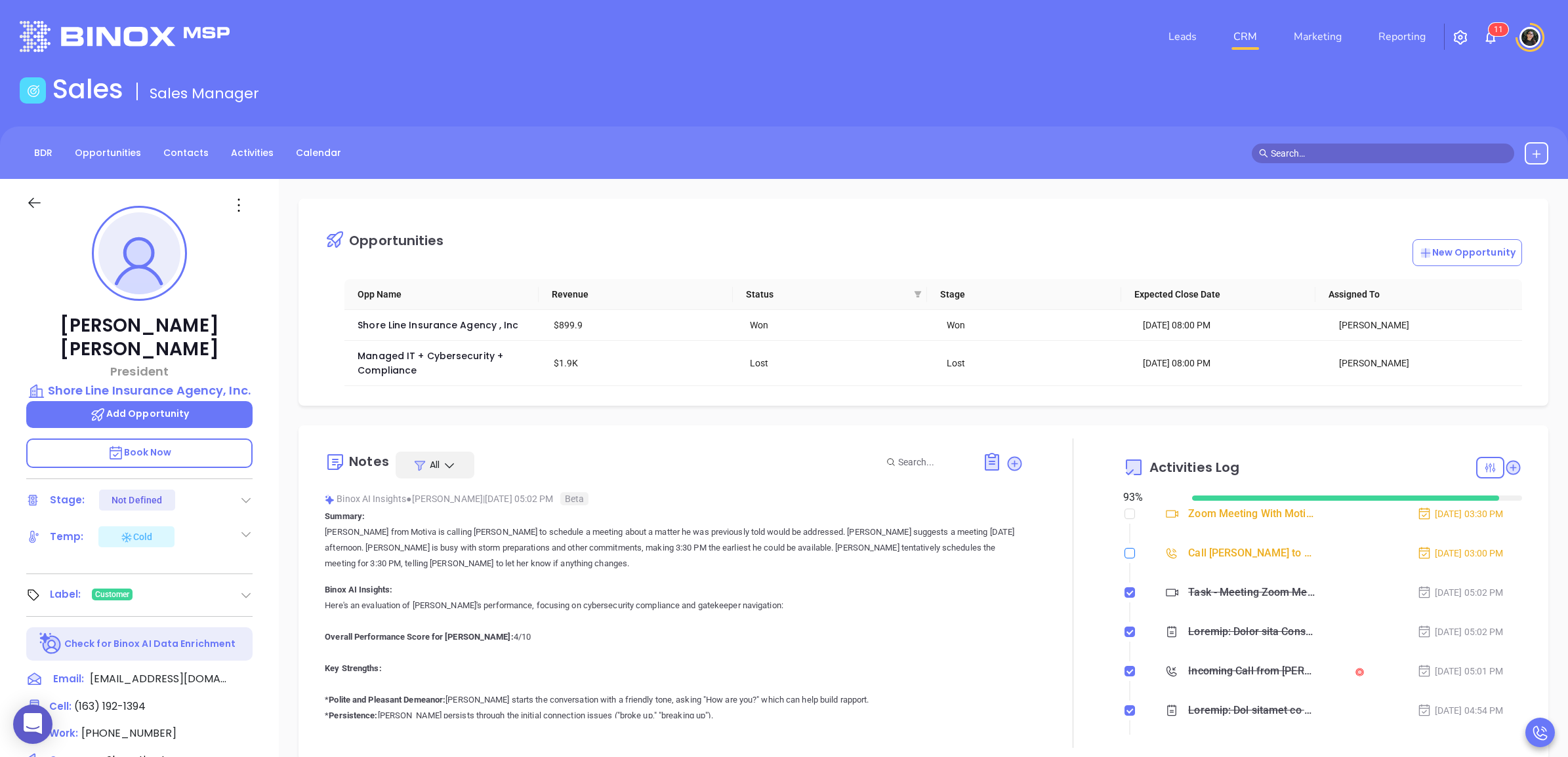
click at [1124, 559] on input "checkbox" at bounding box center [1129, 553] width 11 height 11
checkbox input "true"
click at [1336, 155] on input "text" at bounding box center [1389, 153] width 236 height 15
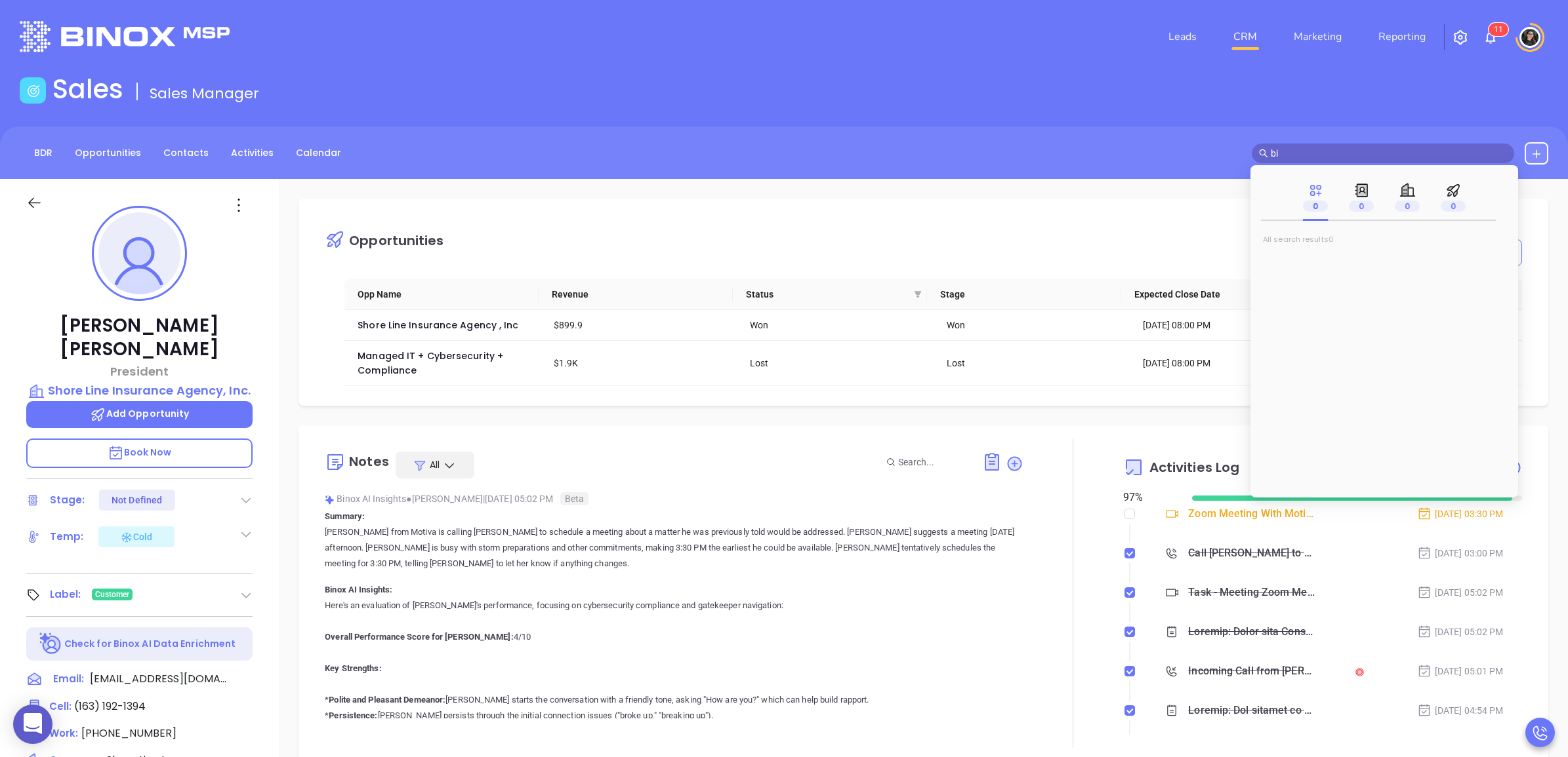
type input "b"
type input "ben grimaldi"
click at [1312, 256] on mark "Ben Grimaldi" at bounding box center [1316, 261] width 83 height 16
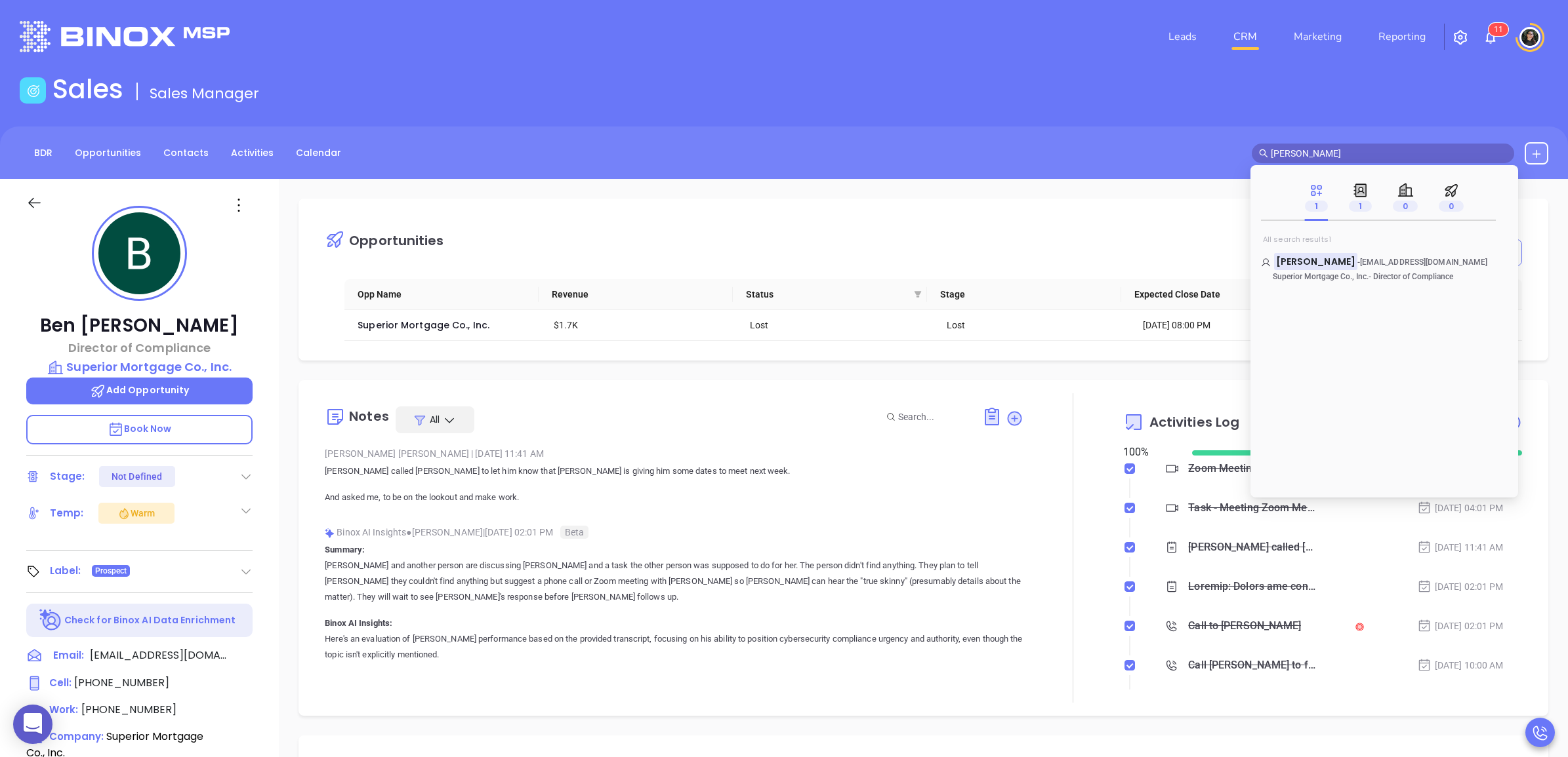
click at [1191, 127] on div "BDR Opportunities Contacts Activities Calendar ben grimaldi" at bounding box center [784, 153] width 1568 height 52
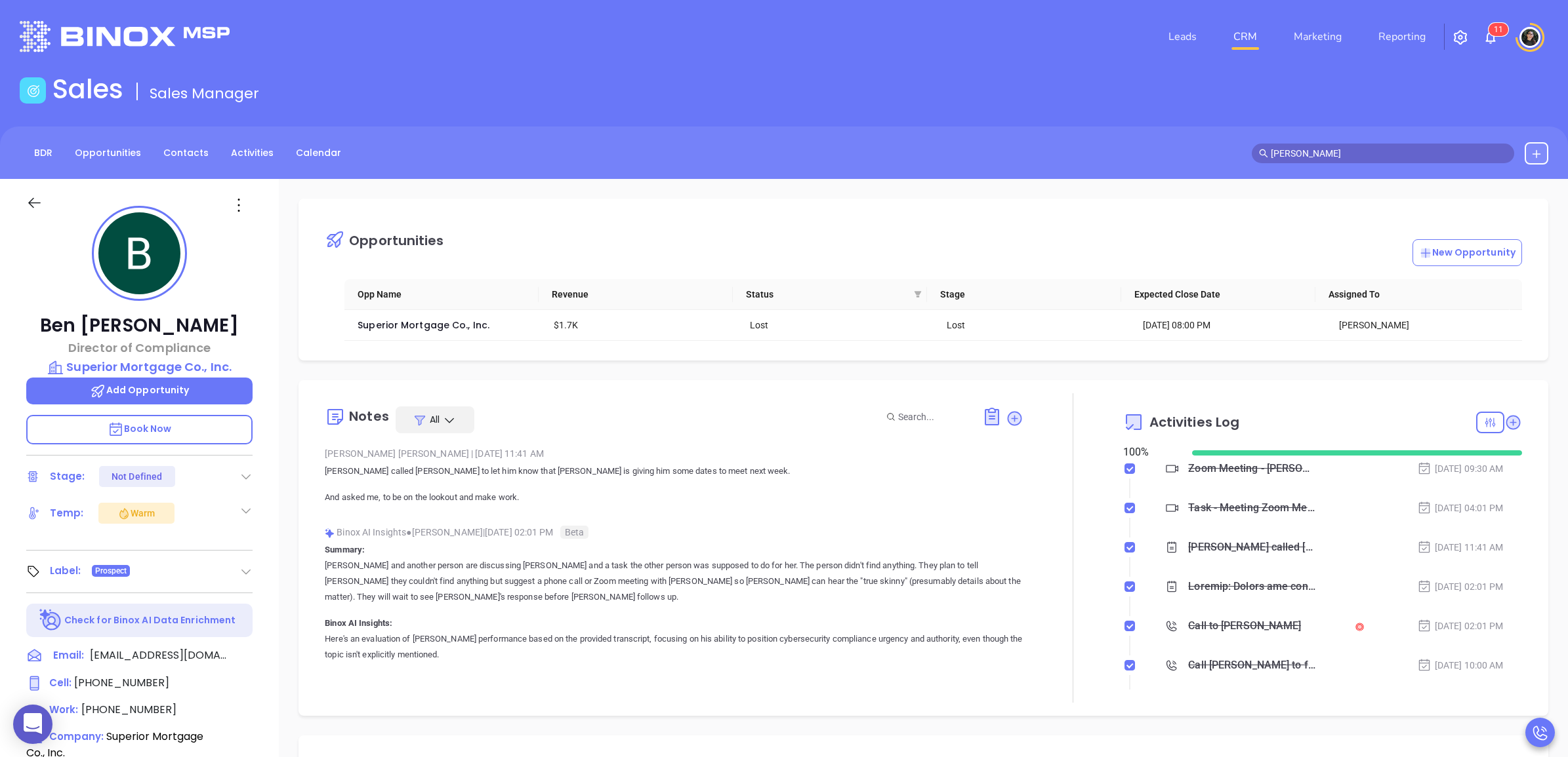
click at [1355, 155] on input "ben grimaldi" at bounding box center [1389, 153] width 236 height 15
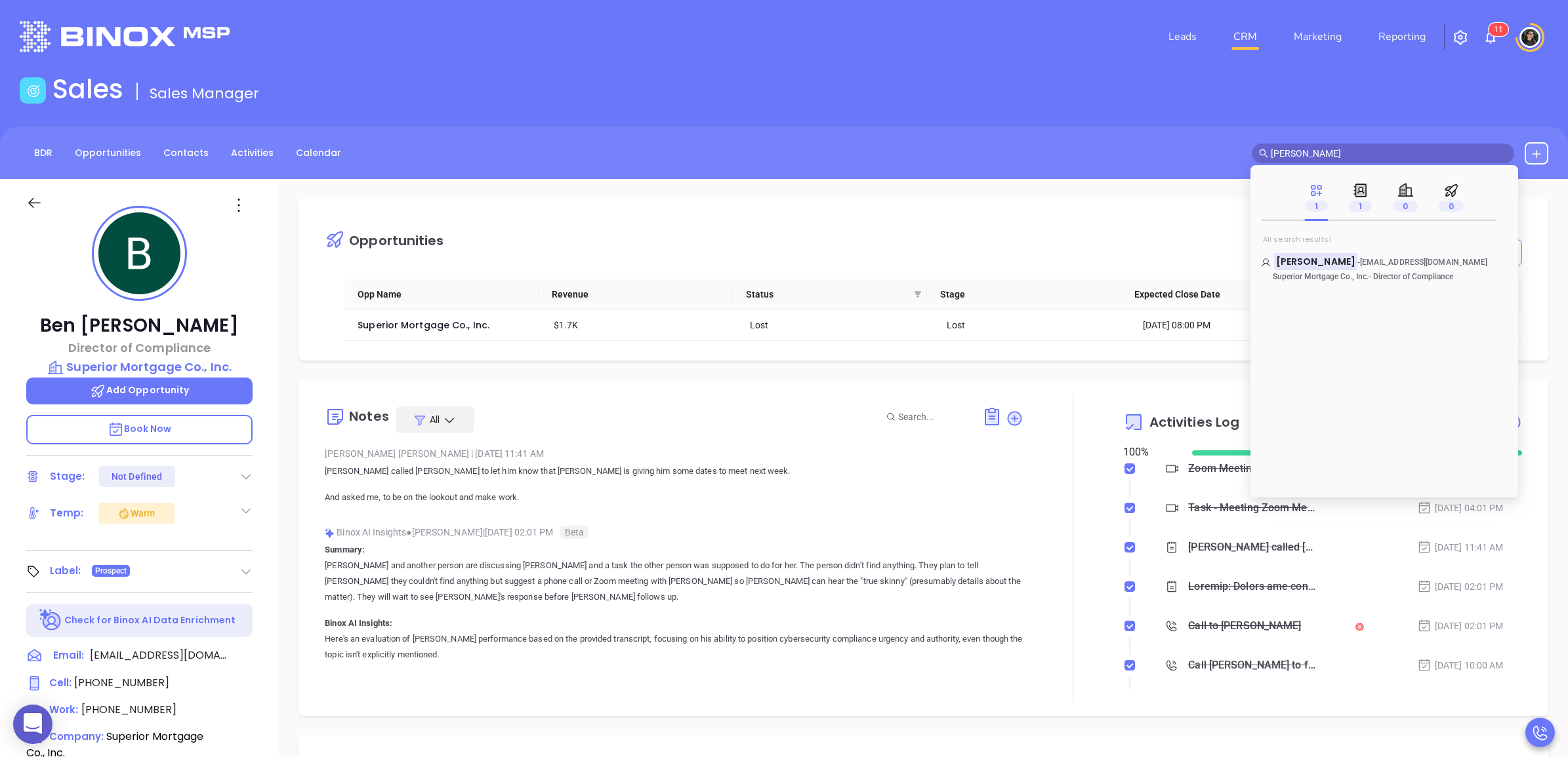
click at [1355, 155] on input "ben grimaldi" at bounding box center [1389, 153] width 236 height 15
click at [864, 155] on div "BDR Opportunities Contacts Activities Calendar ben grimaldi" at bounding box center [784, 153] width 1568 height 22
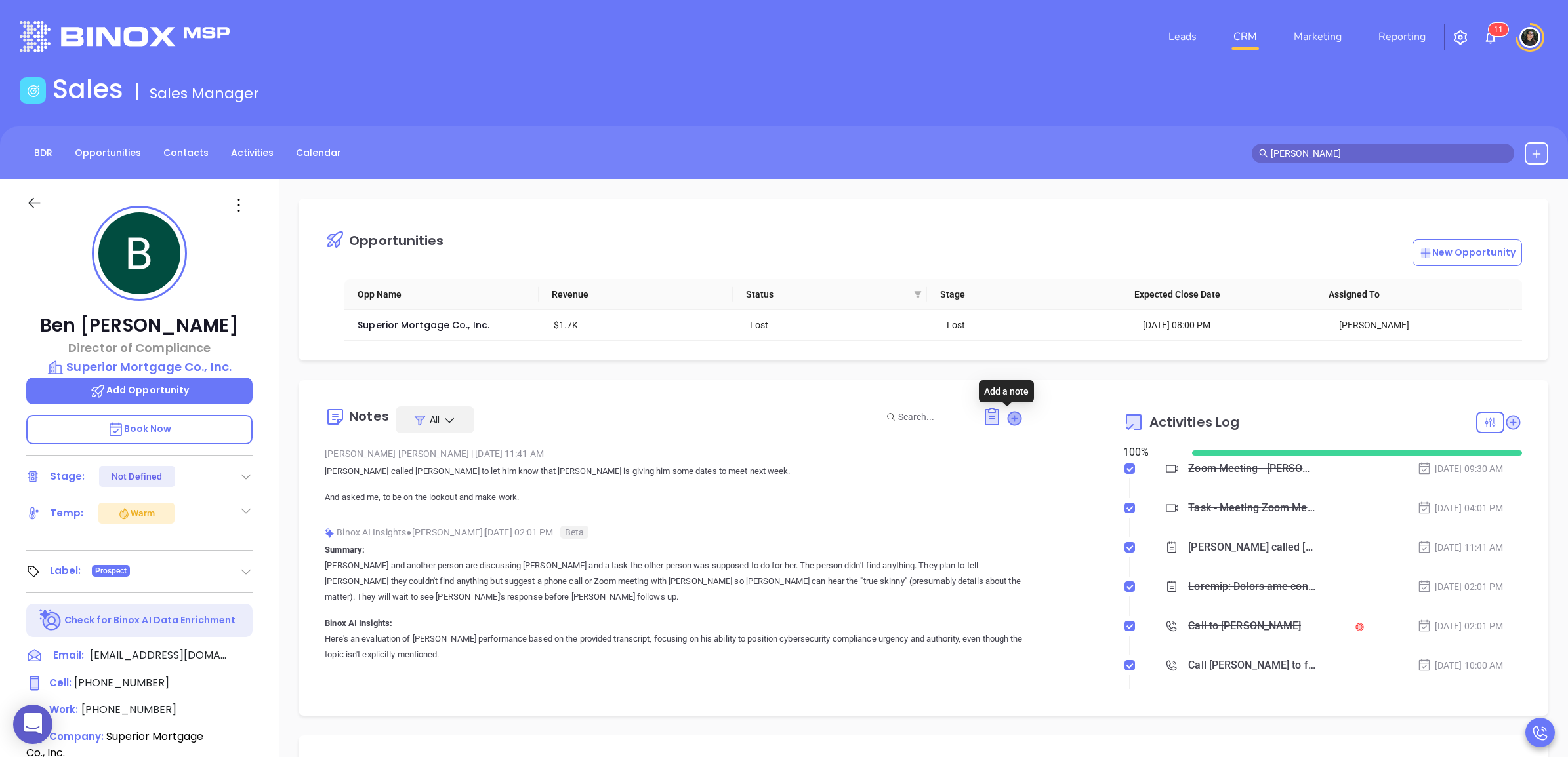
click at [1008, 417] on icon at bounding box center [1014, 418] width 13 height 13
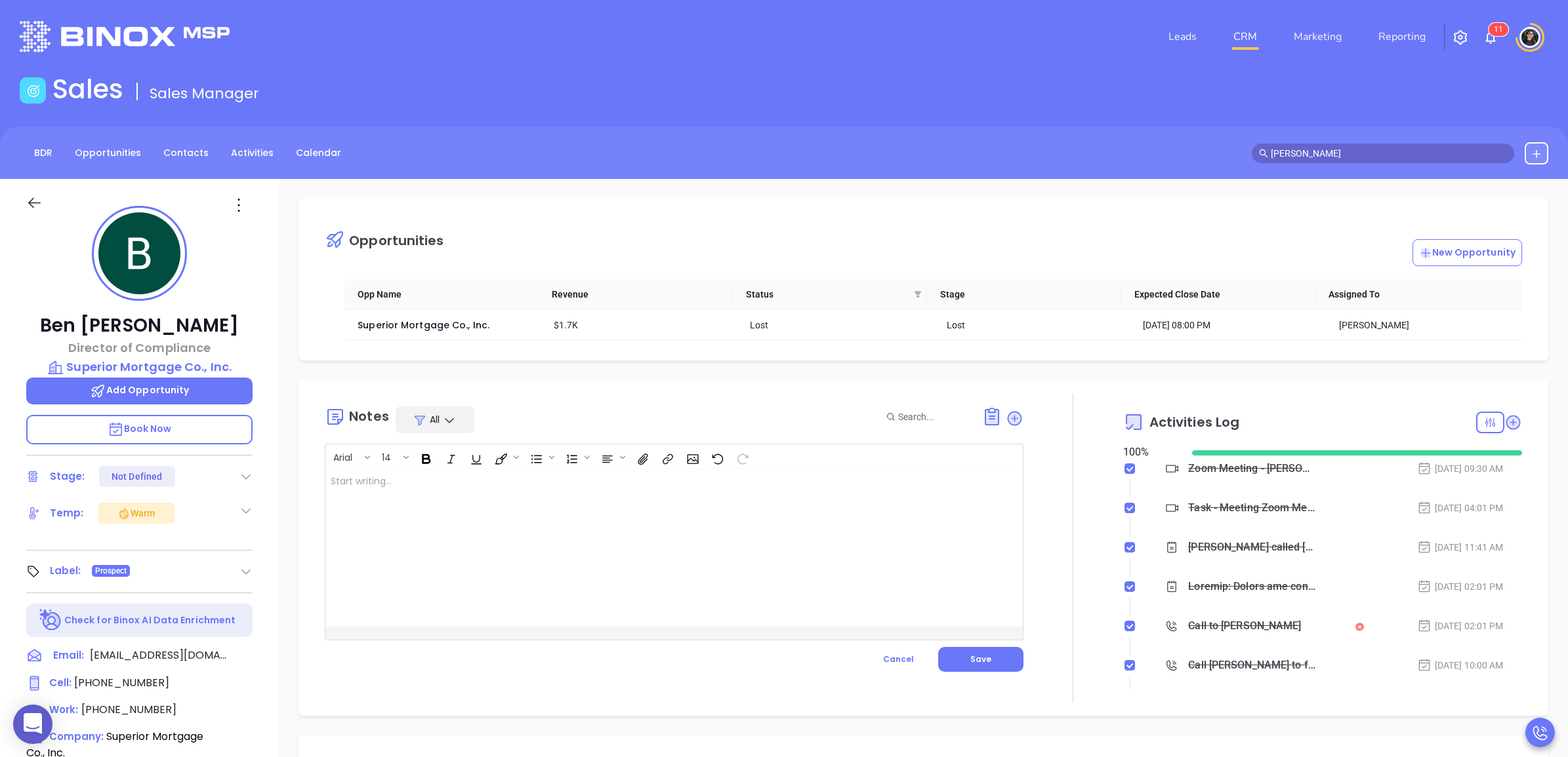
click at [621, 492] on div at bounding box center [649, 548] width 648 height 157
click at [988, 653] on button "Save" at bounding box center [980, 660] width 85 height 25
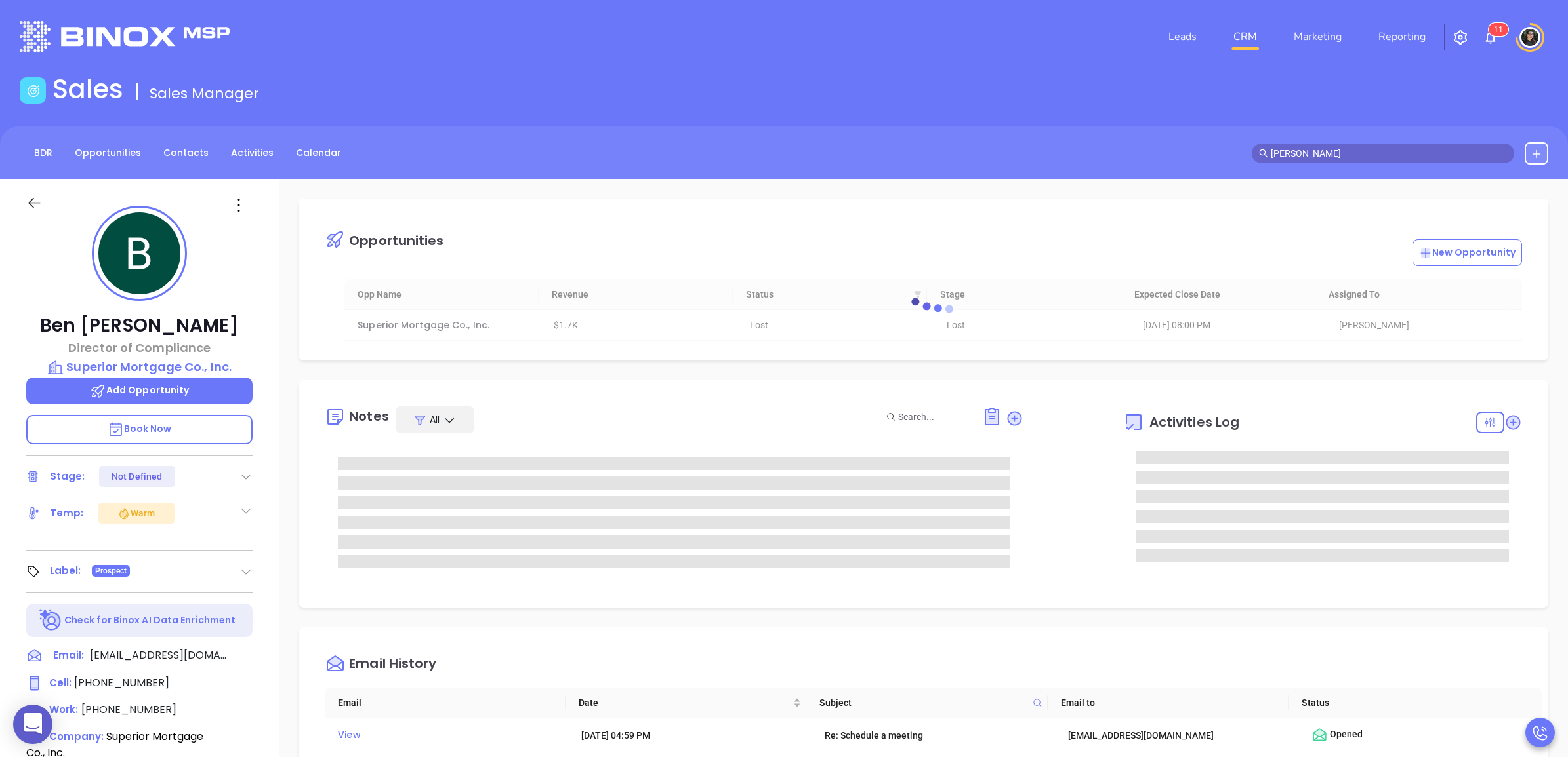
click at [1487, 32] on img at bounding box center [1490, 37] width 15 height 15
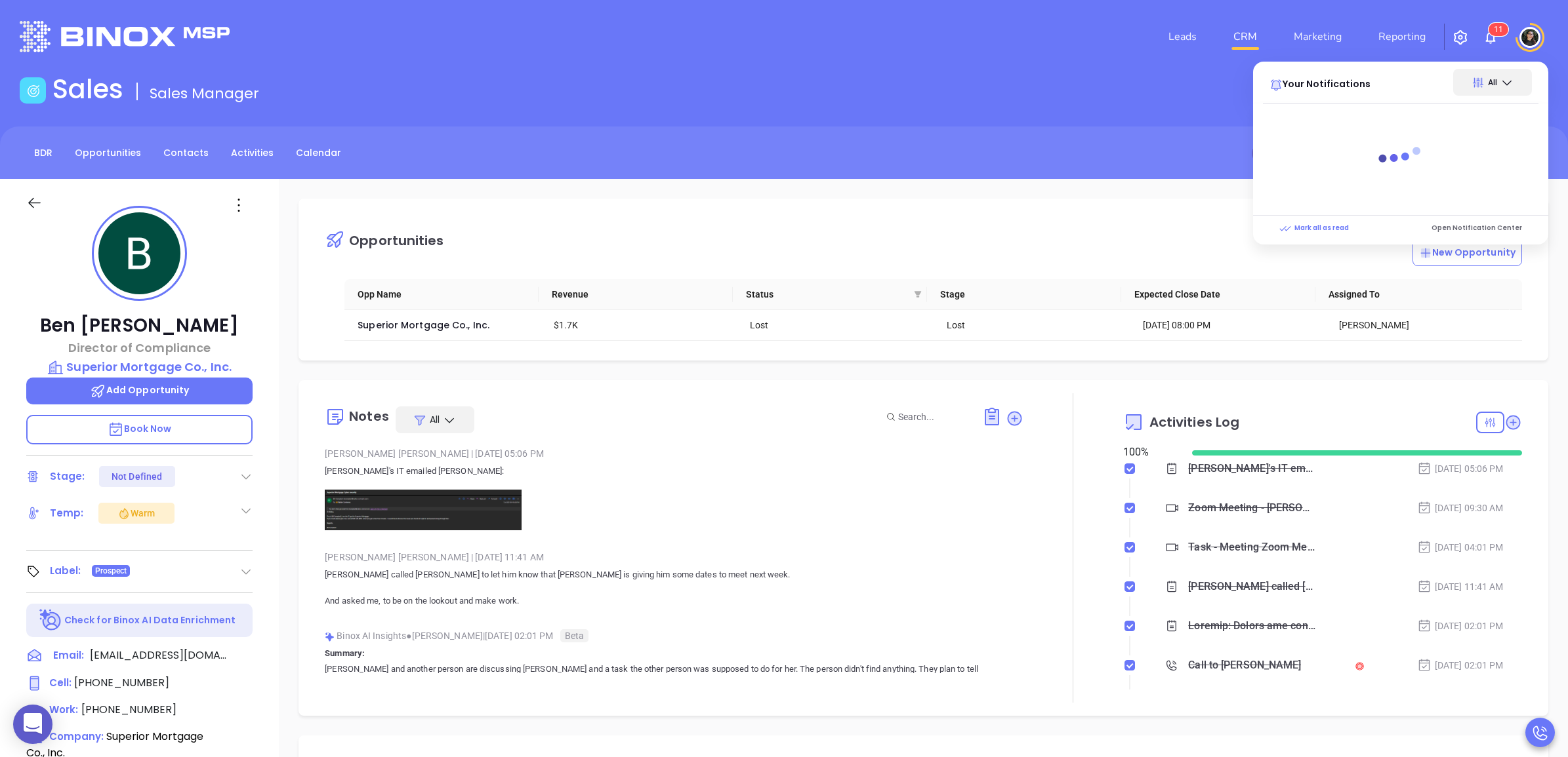
click at [1487, 32] on img at bounding box center [1490, 37] width 15 height 15
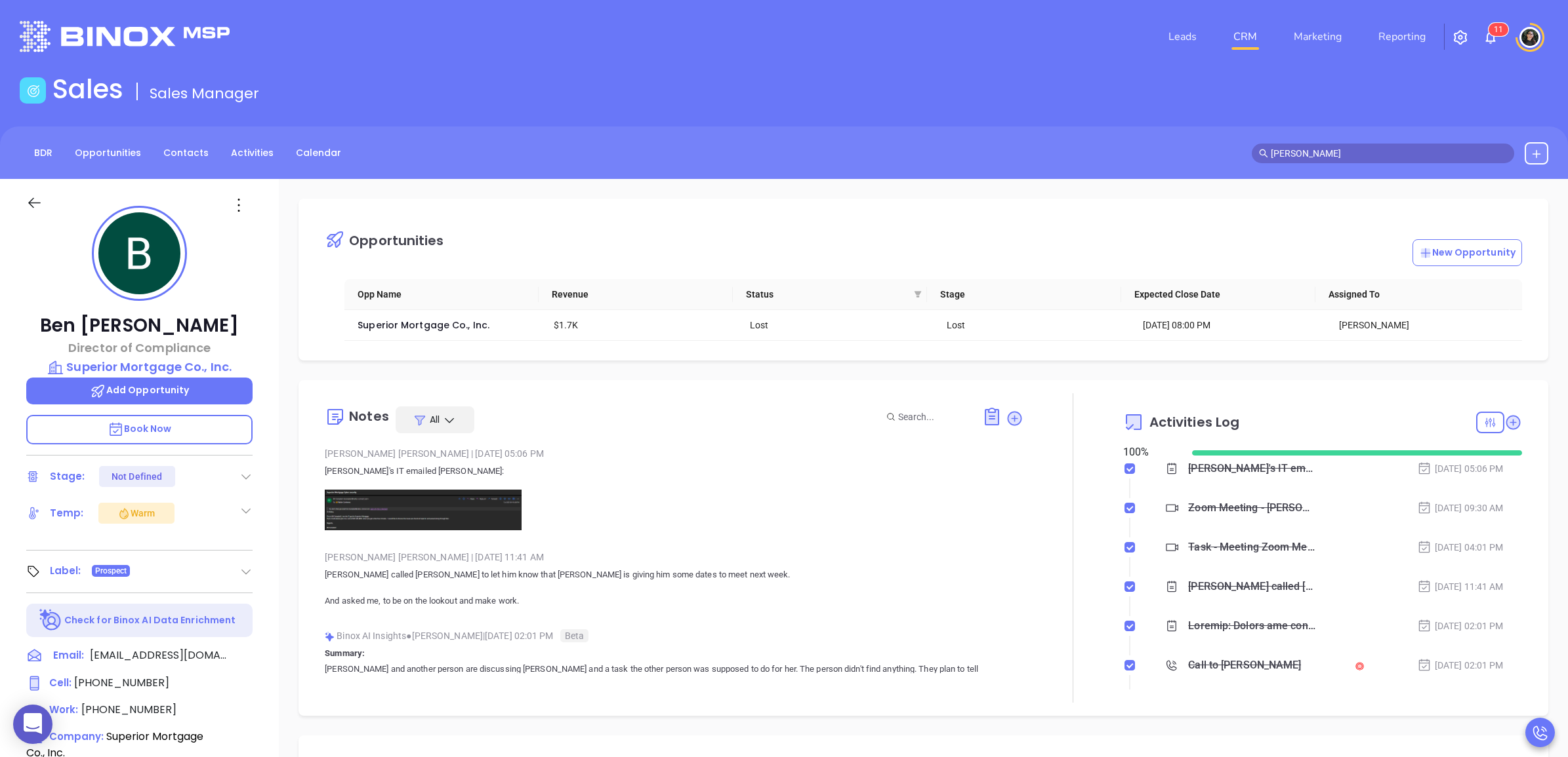
click at [441, 528] on img at bounding box center [423, 510] width 197 height 41
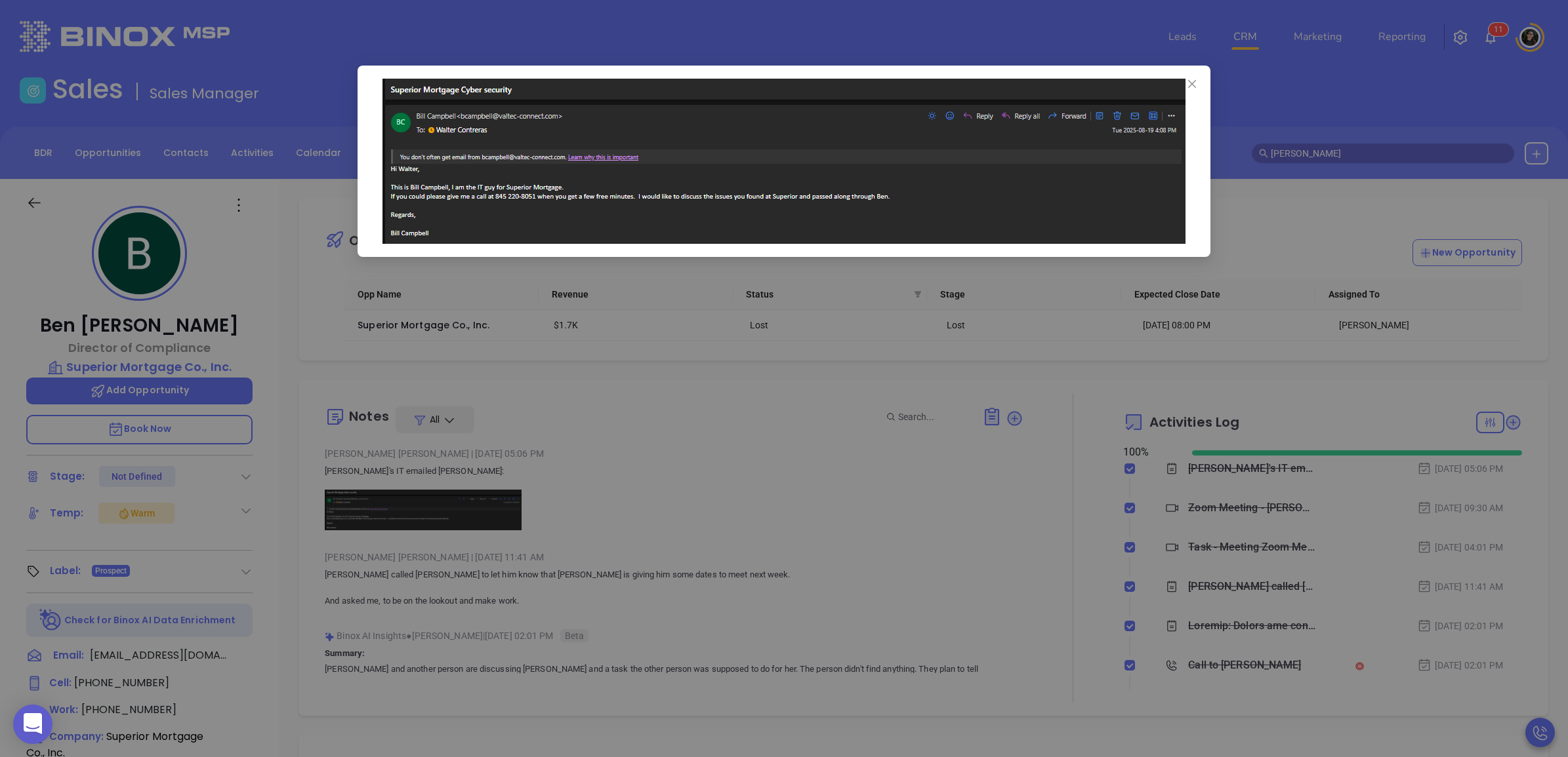
click at [456, 510] on div at bounding box center [784, 378] width 1568 height 757
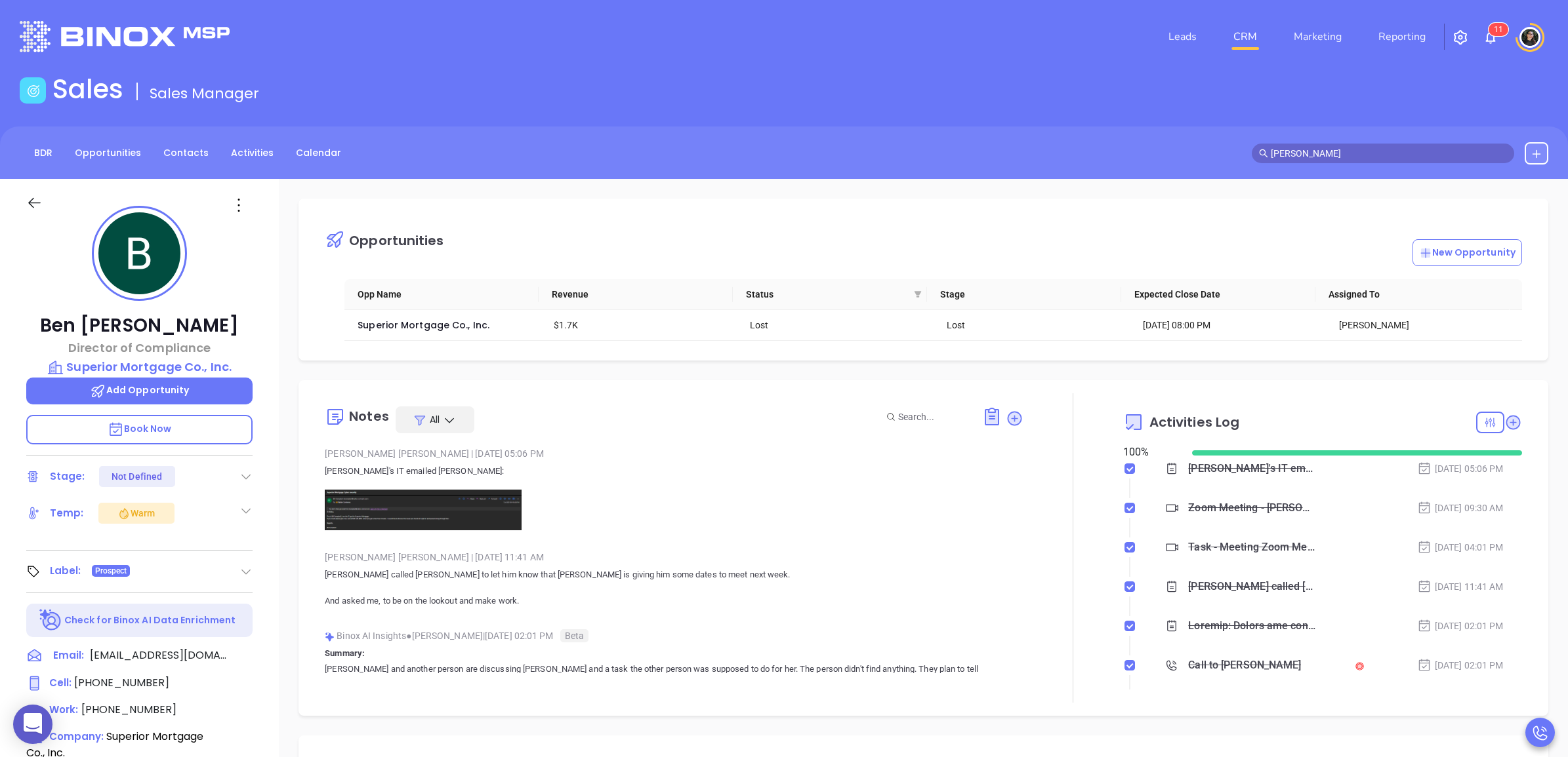
click at [457, 510] on img at bounding box center [423, 510] width 197 height 41
click at [1092, 125] on main "Sales Sales Manager BDR Opportunities Contacts Activities Calendar ben grimaldi…" at bounding box center [784, 600] width 1568 height 1053
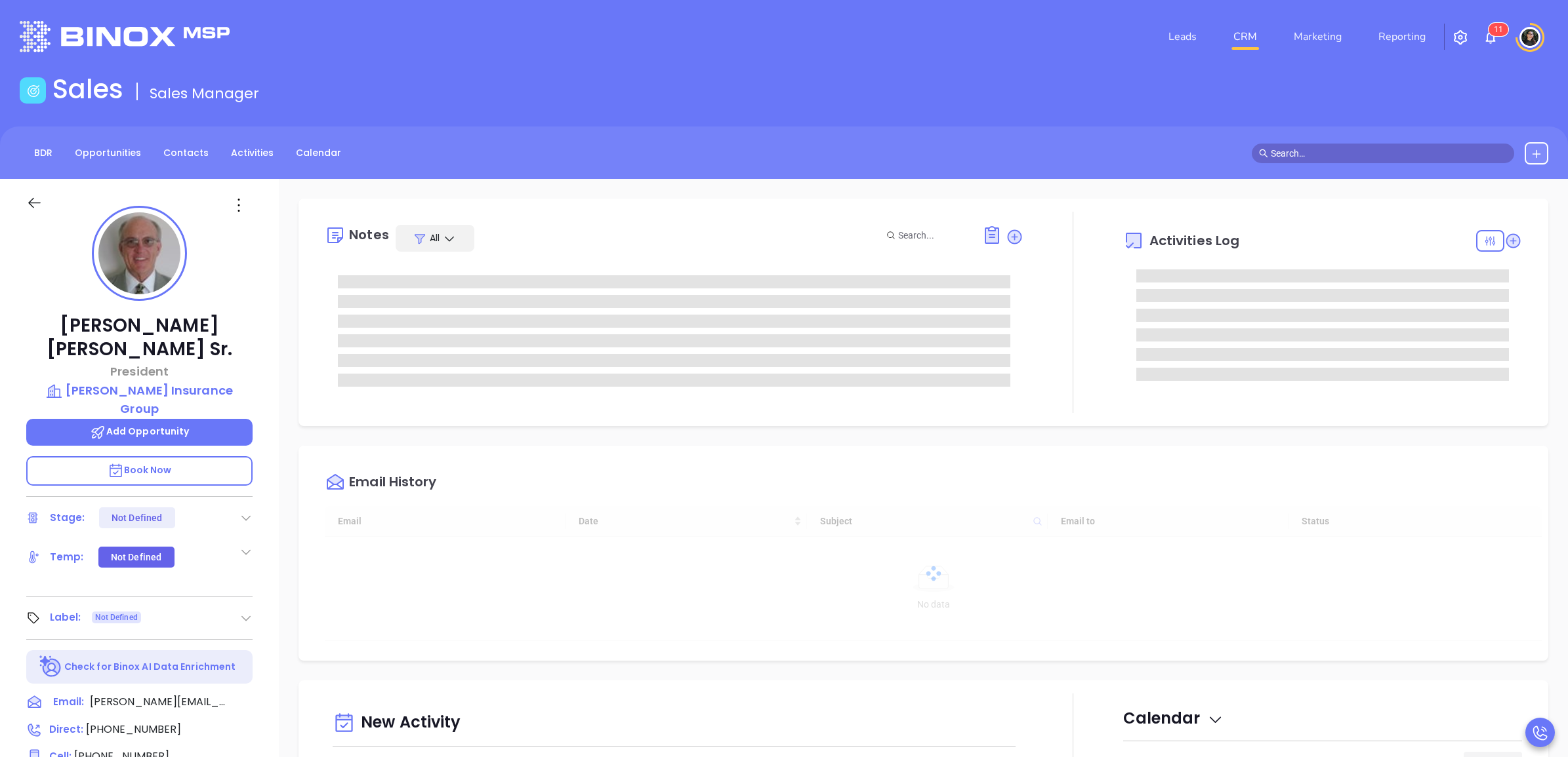
type input "[DATE]"
type input "[PERSON_NAME]"
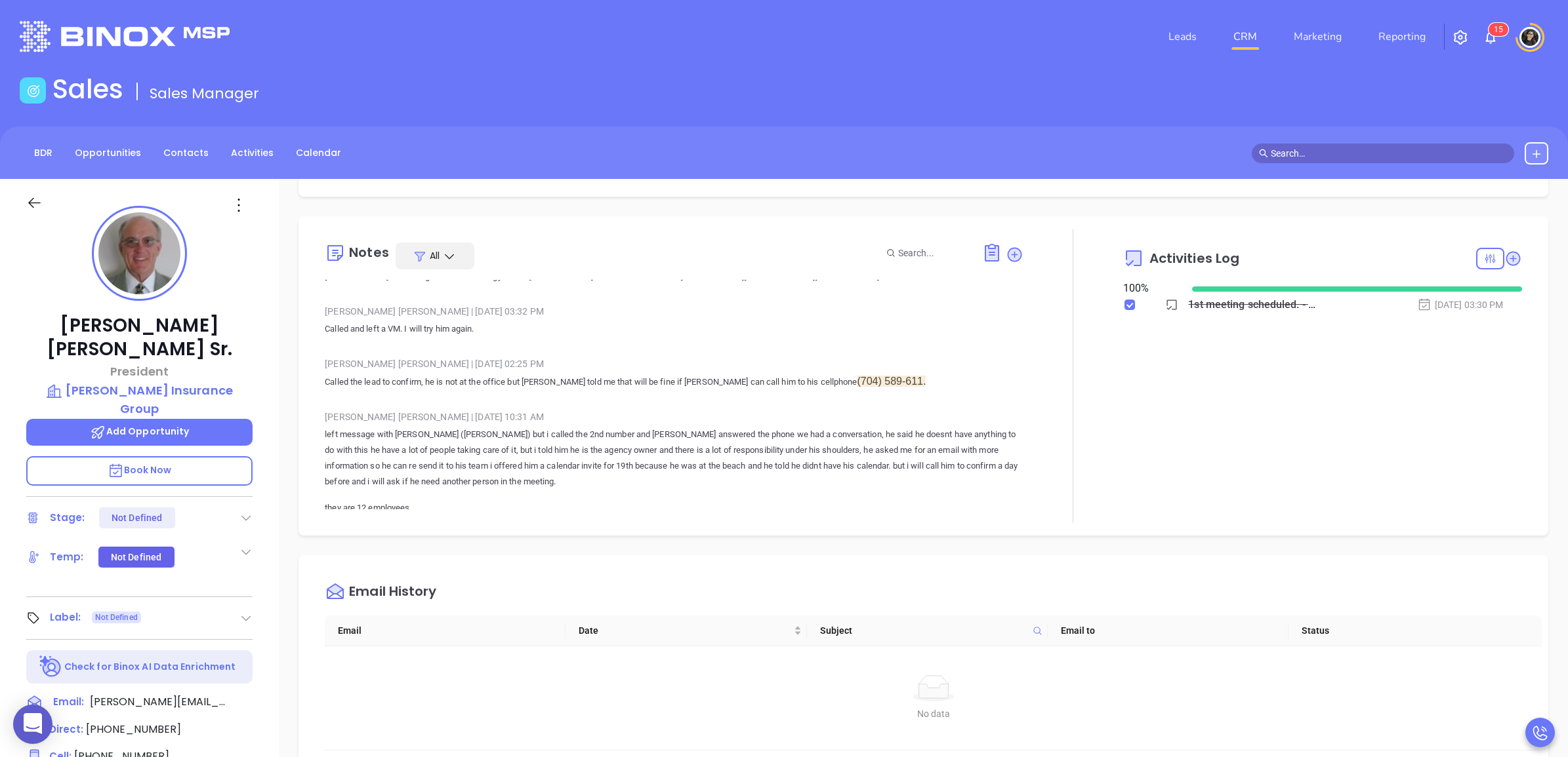
scroll to position [214, 0]
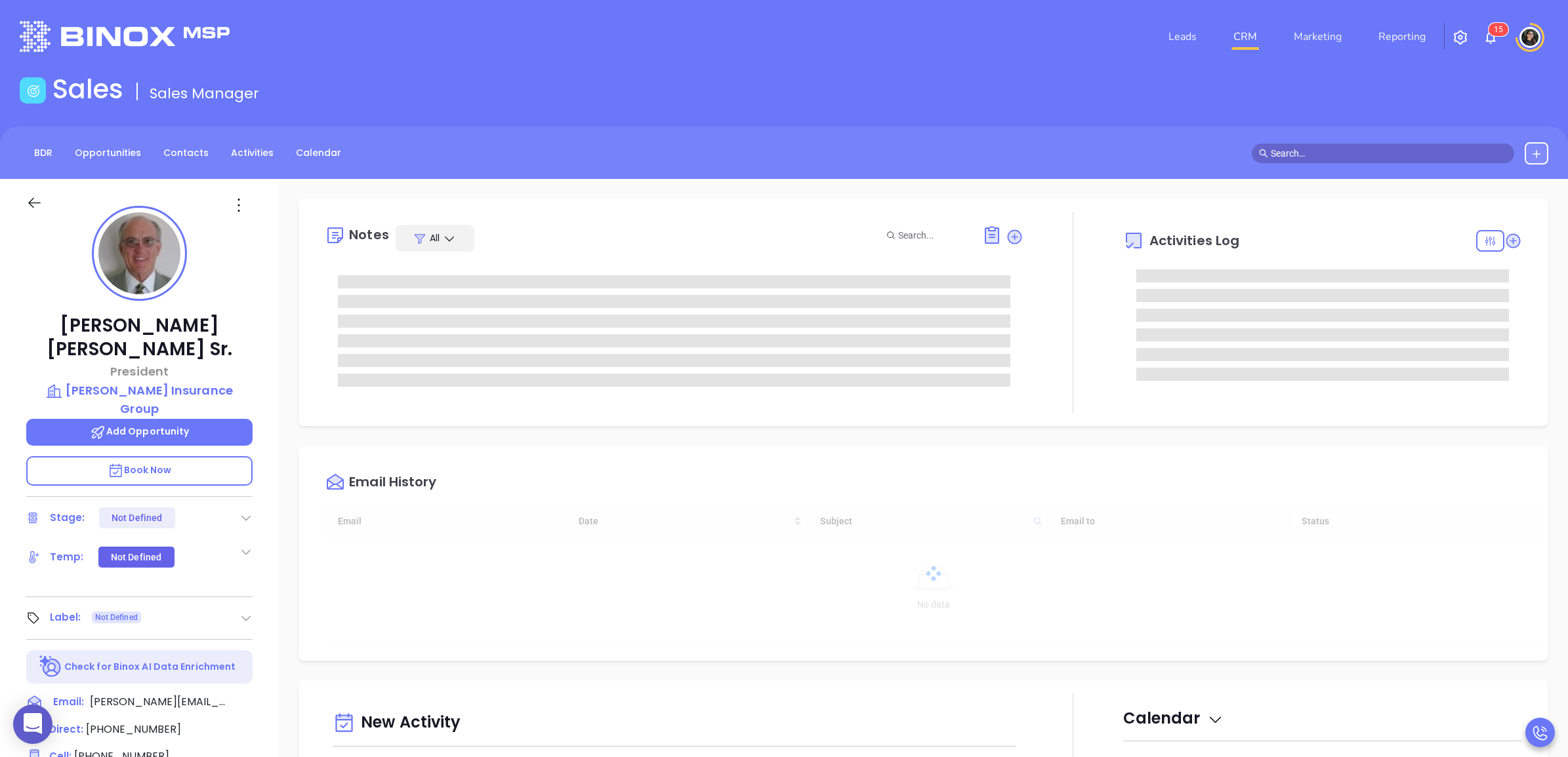
type input "[DATE]"
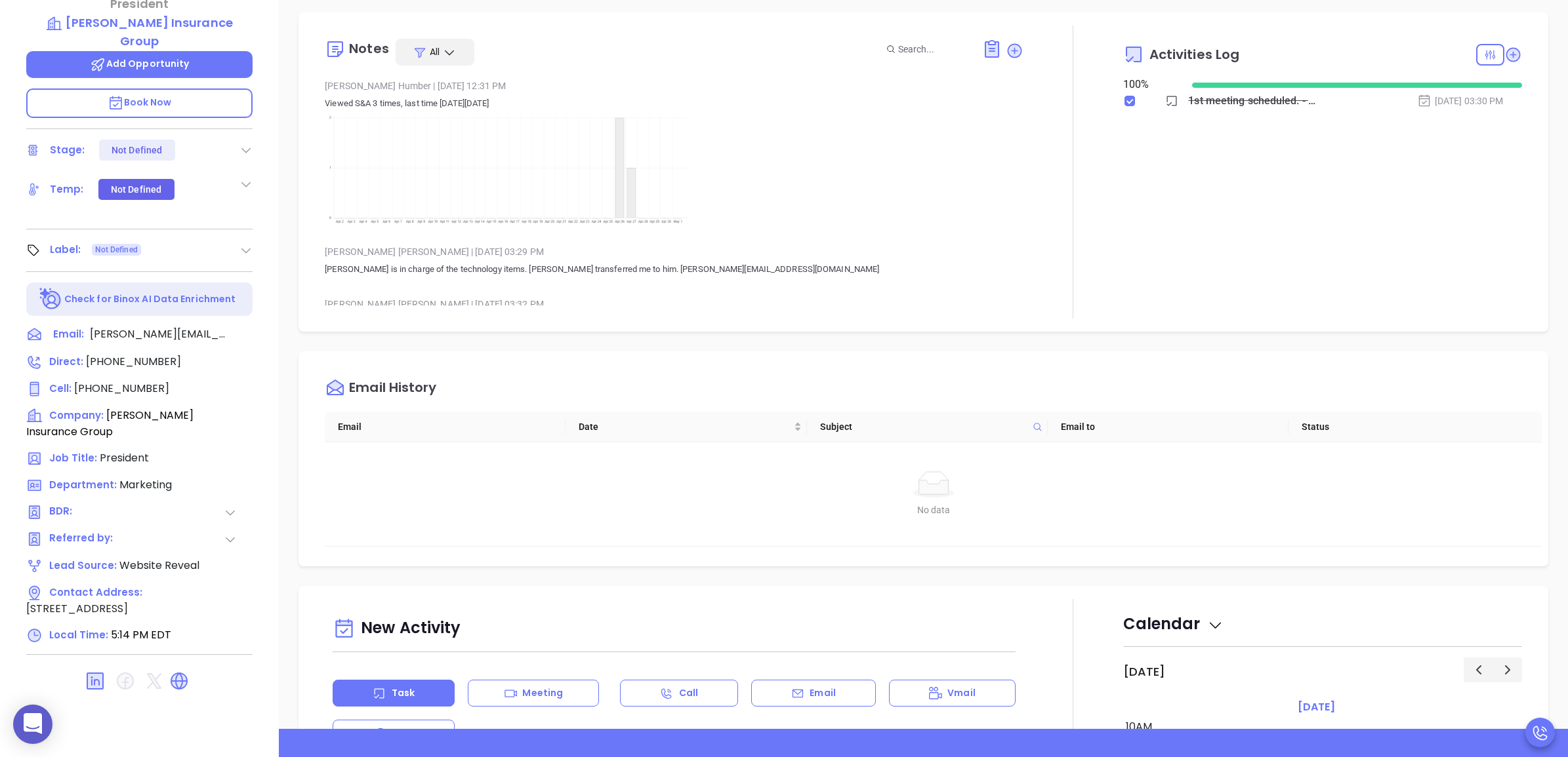
type input "[PERSON_NAME]"
